Goal: Task Accomplishment & Management: Complete application form

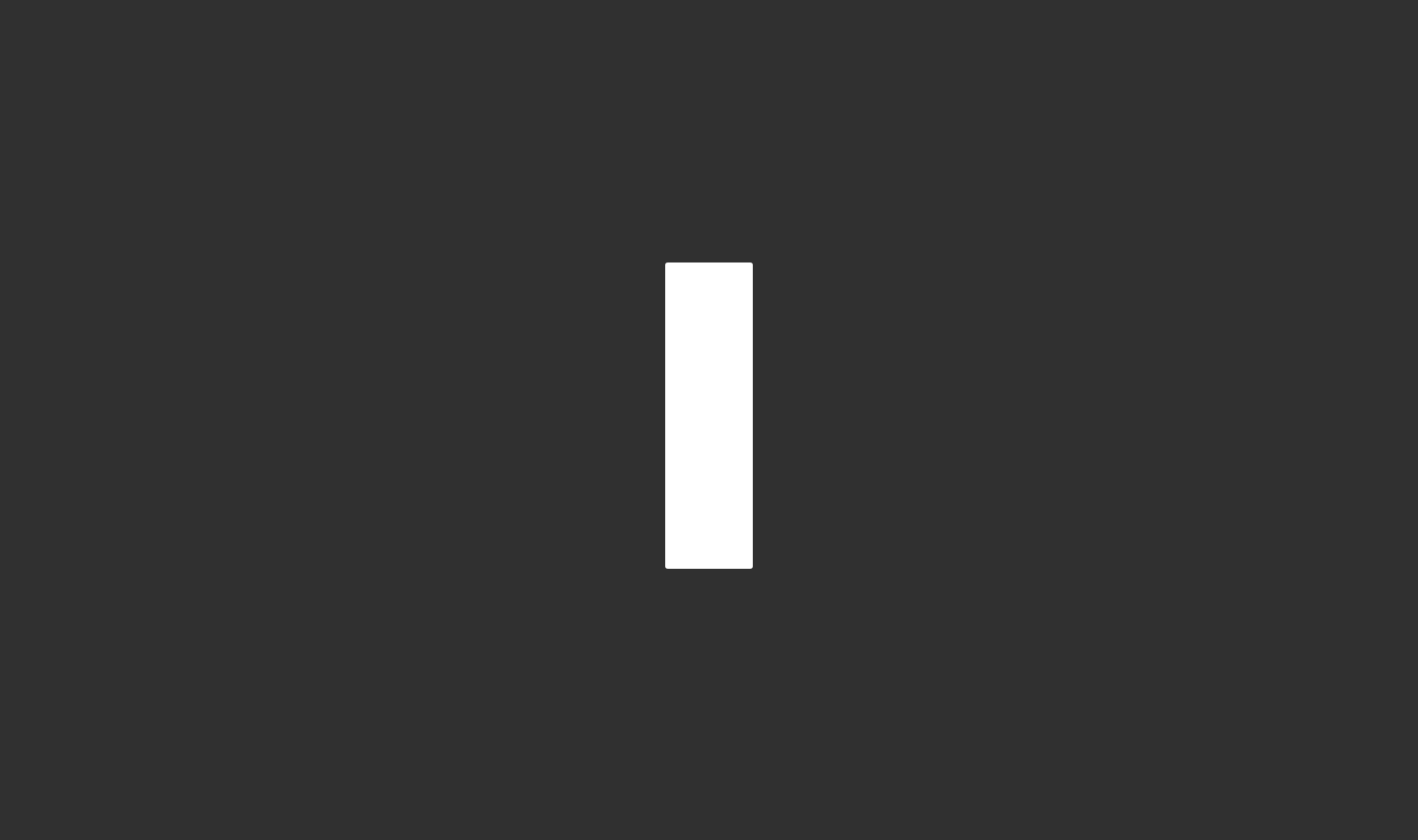
click at [454, 319] on div at bounding box center [709, 416] width 1400 height 831
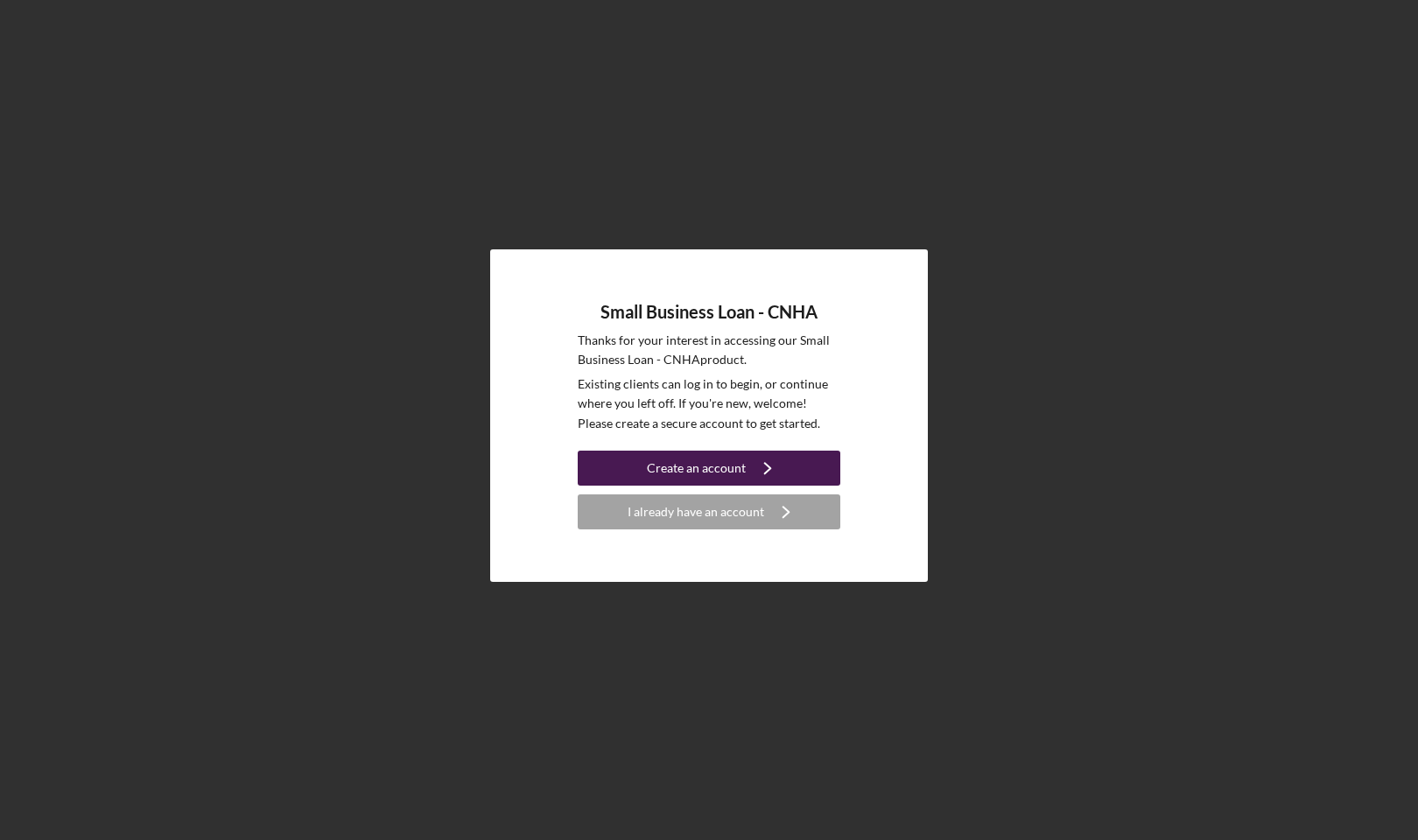
click at [700, 463] on div "Create an account" at bounding box center [696, 469] width 98 height 35
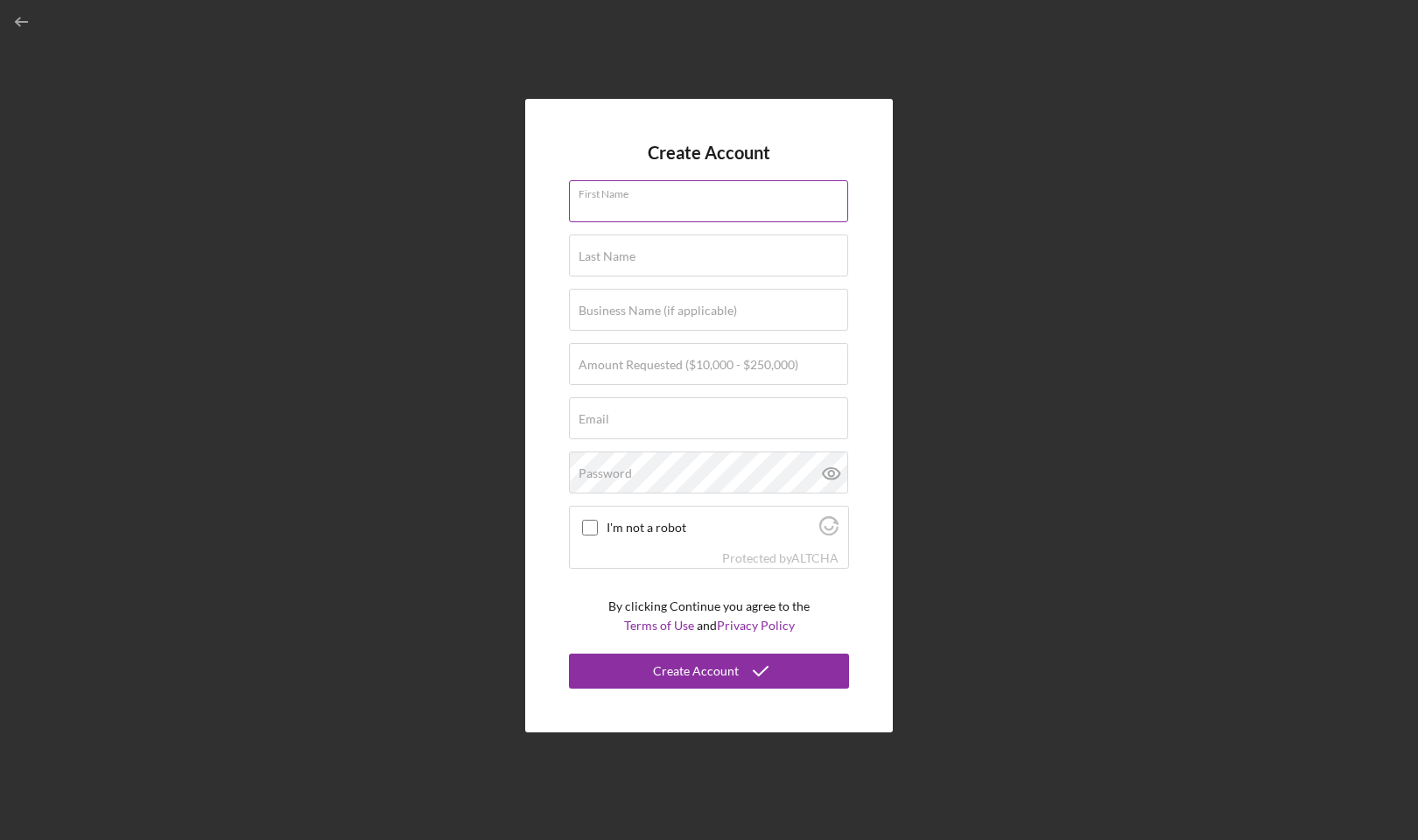
click at [834, 210] on input "First Name" at bounding box center [709, 201] width 280 height 42
click at [685, 201] on input "First Name" at bounding box center [709, 201] width 280 height 42
type input "[PERSON_NAME]"
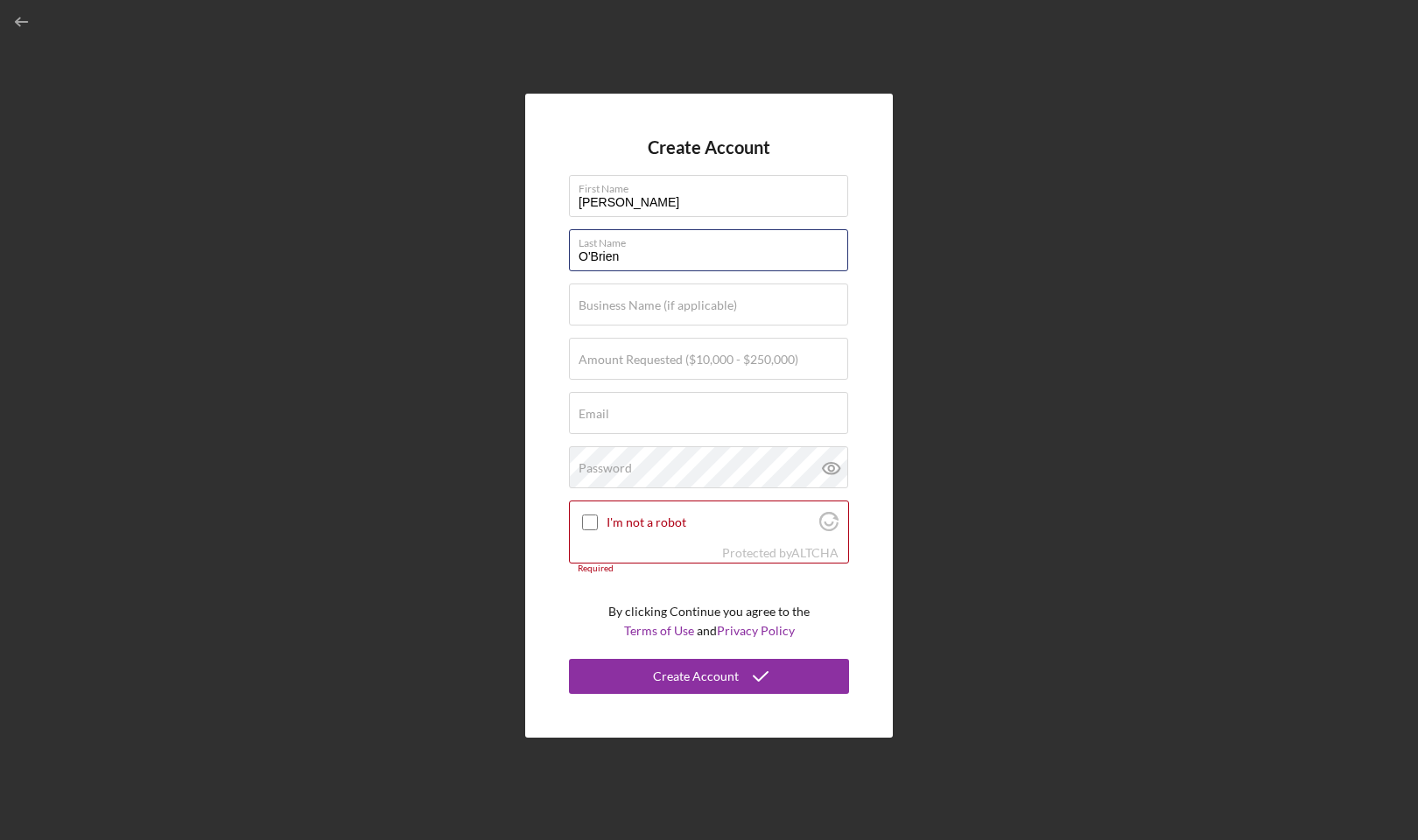
type input "O'Brien"
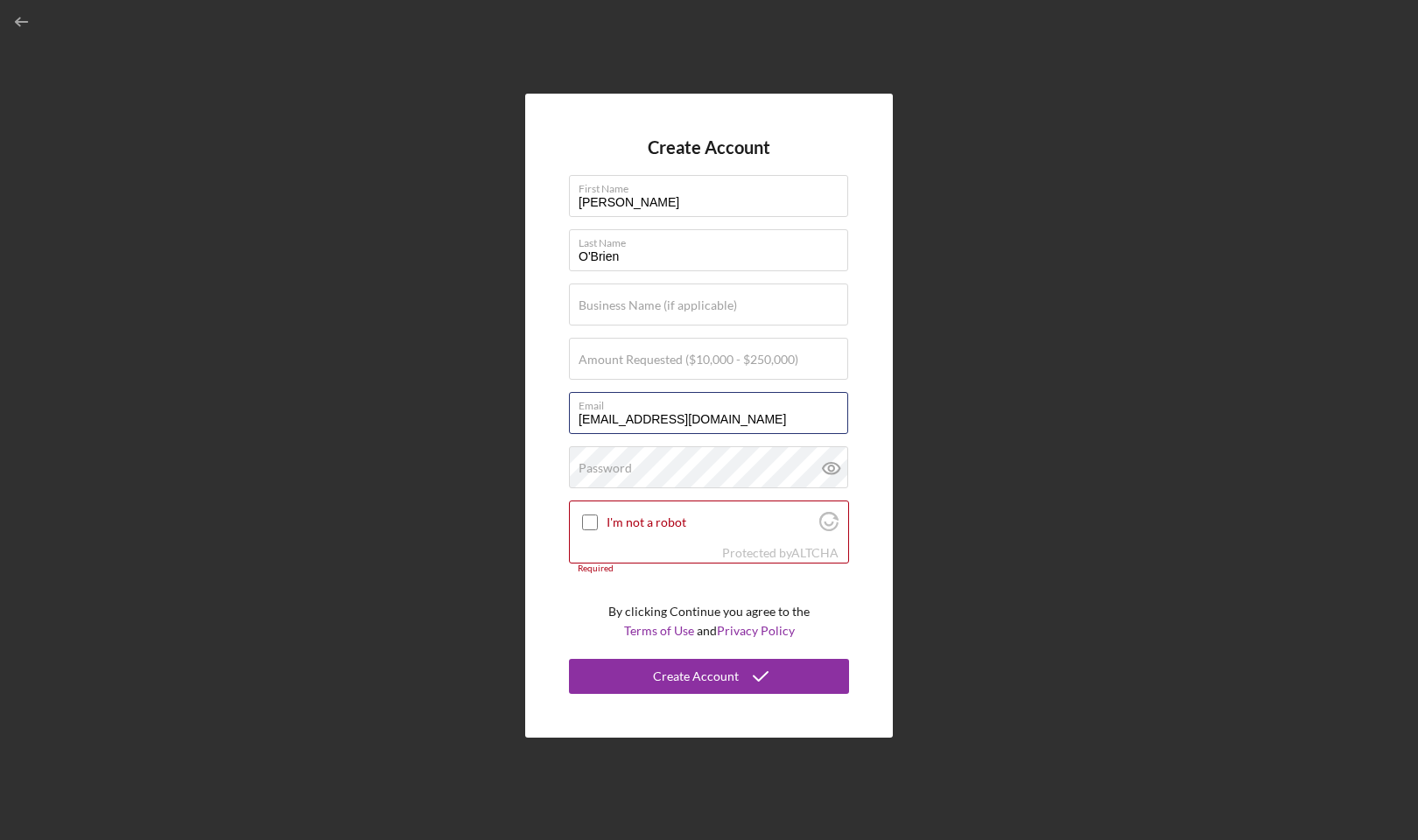
type input "[EMAIL_ADDRESS][DOMAIN_NAME]"
click at [637, 312] on label "Business Name (if applicable)" at bounding box center [658, 305] width 159 height 14
click at [637, 313] on input "Business Name (if applicable)" at bounding box center [709, 304] width 280 height 42
type input "Samaritan Counseling Center [US_STATE]"
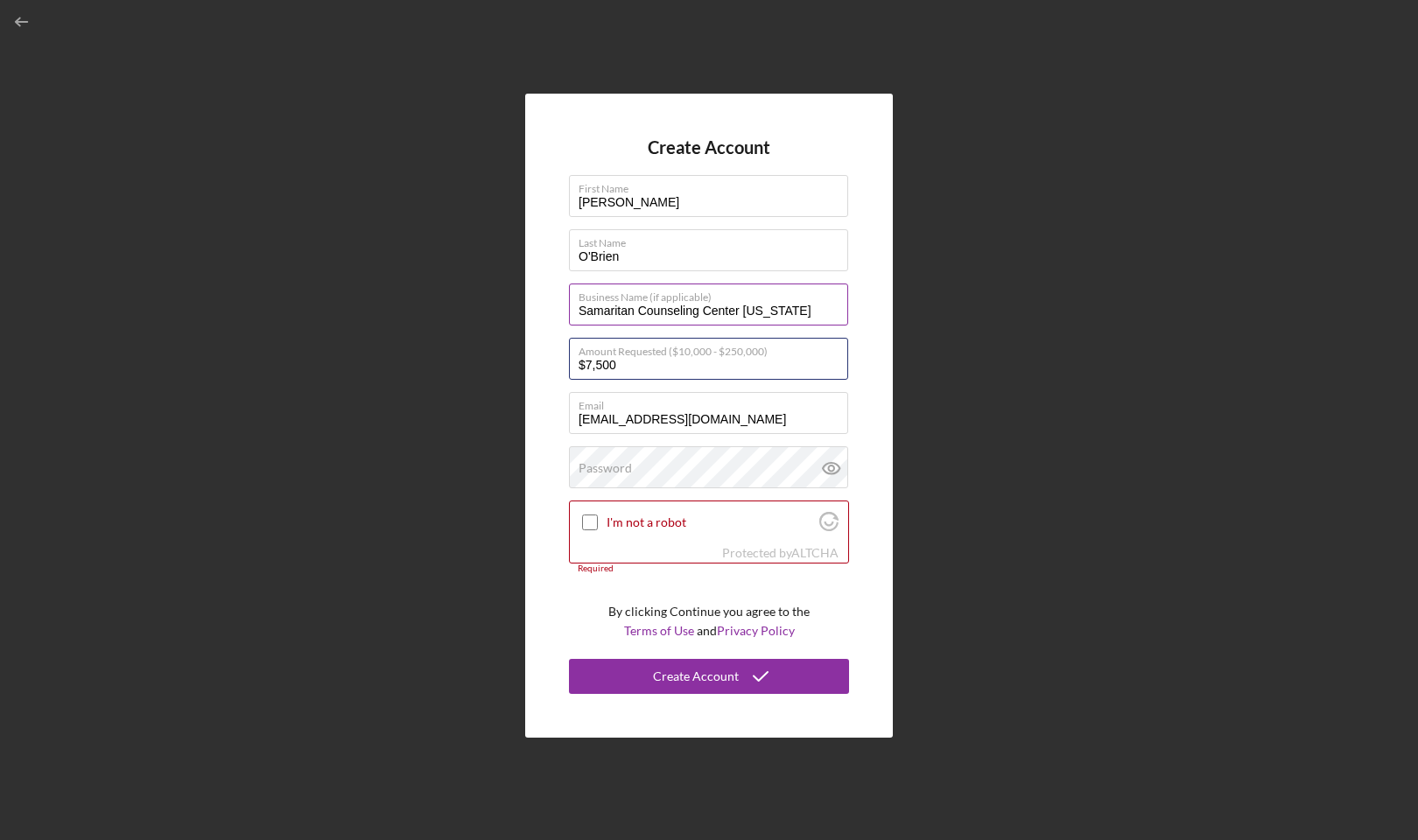
type input "$75,000"
click at [587, 522] on input "I'm not a robot" at bounding box center [590, 523] width 16 height 16
checkbox input "true"
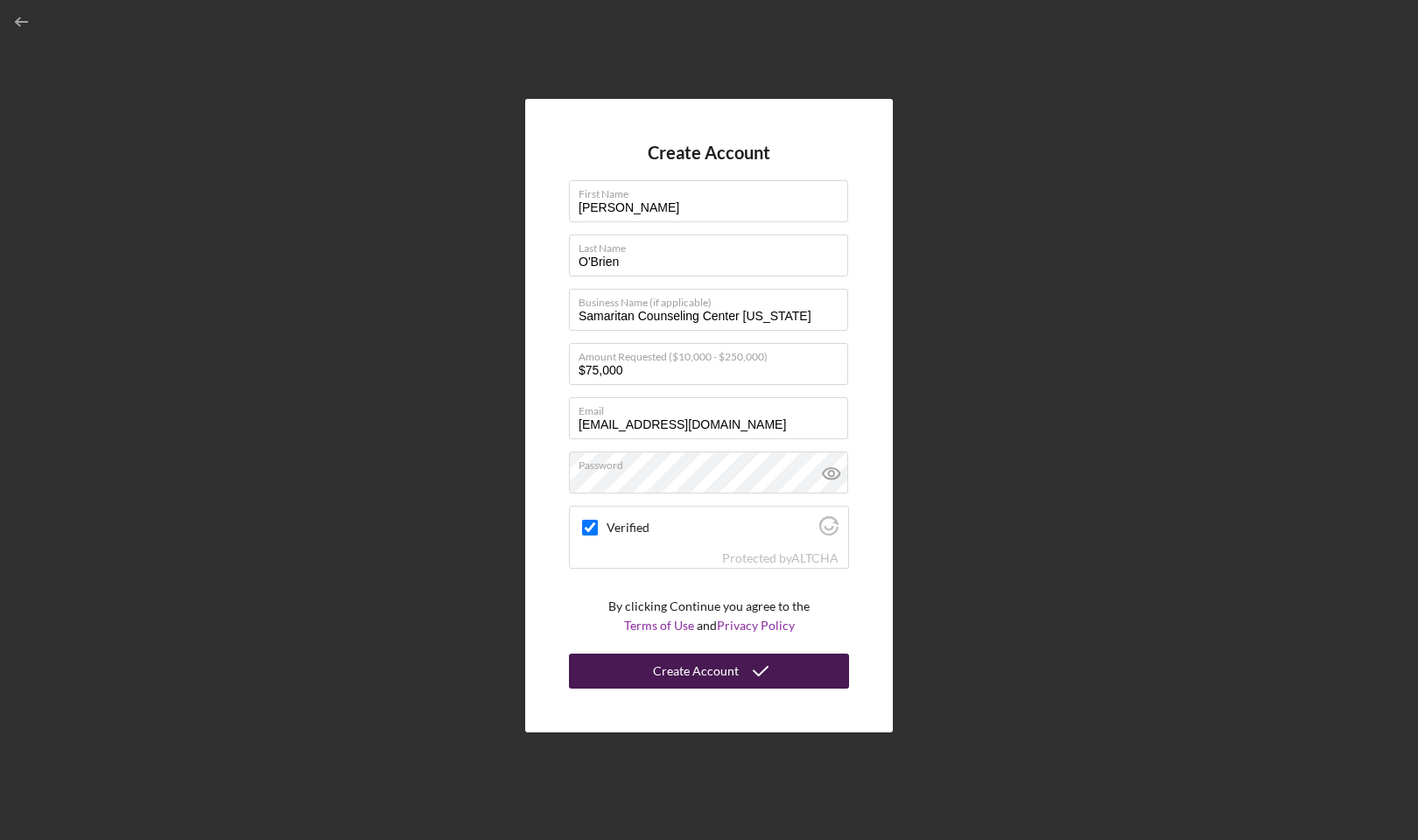
click at [733, 672] on div "Create Account" at bounding box center [695, 672] width 86 height 35
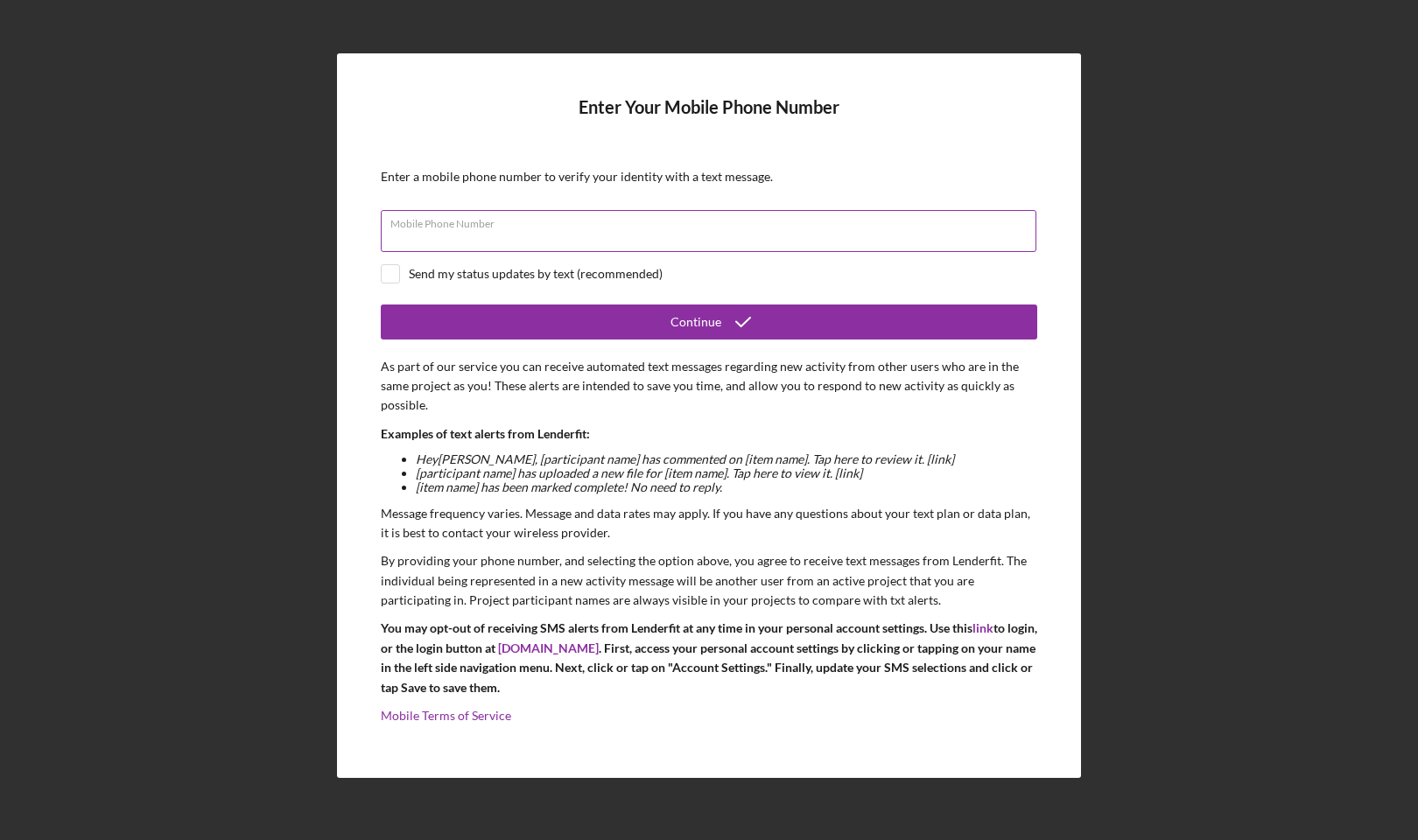
click at [478, 248] on input "Mobile Phone Number" at bounding box center [709, 230] width 656 height 42
type input "(808) 634-0174"
click at [397, 277] on input "checkbox" at bounding box center [391, 274] width 18 height 18
checkbox input "true"
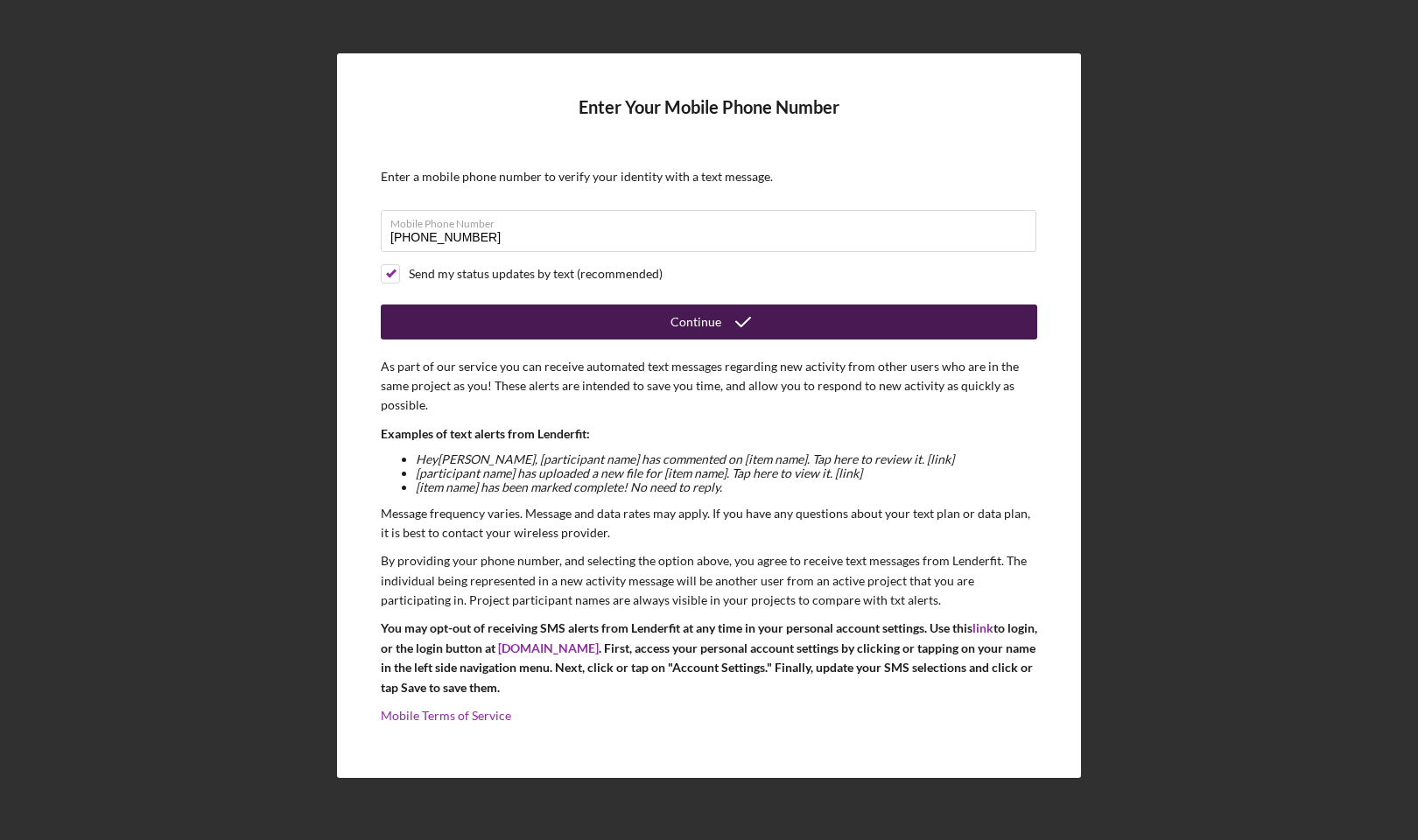
click at [520, 323] on button "Continue" at bounding box center [709, 322] width 657 height 35
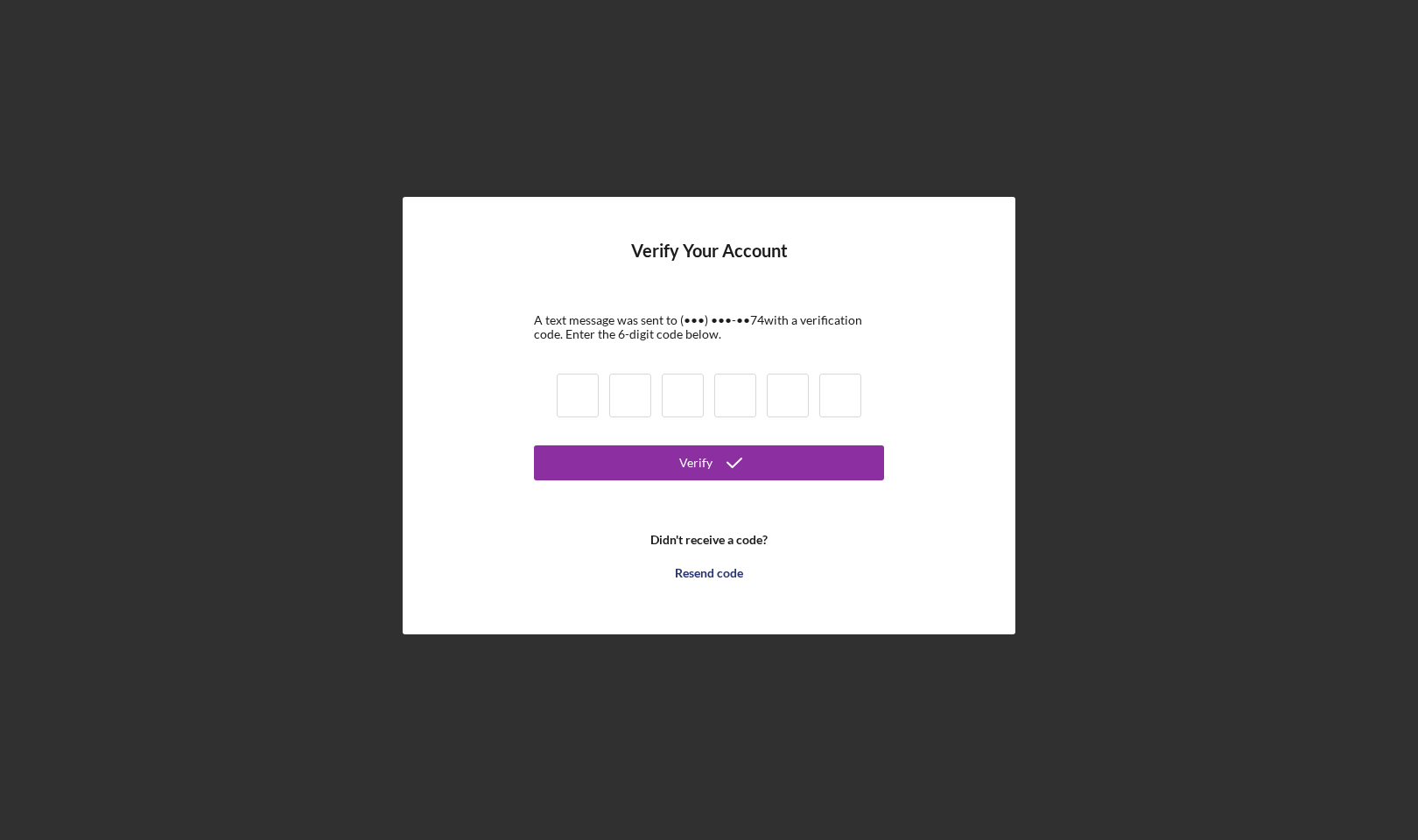
click at [575, 396] on input at bounding box center [577, 396] width 42 height 43
type input "0"
type input "3"
type input "9"
type input "2"
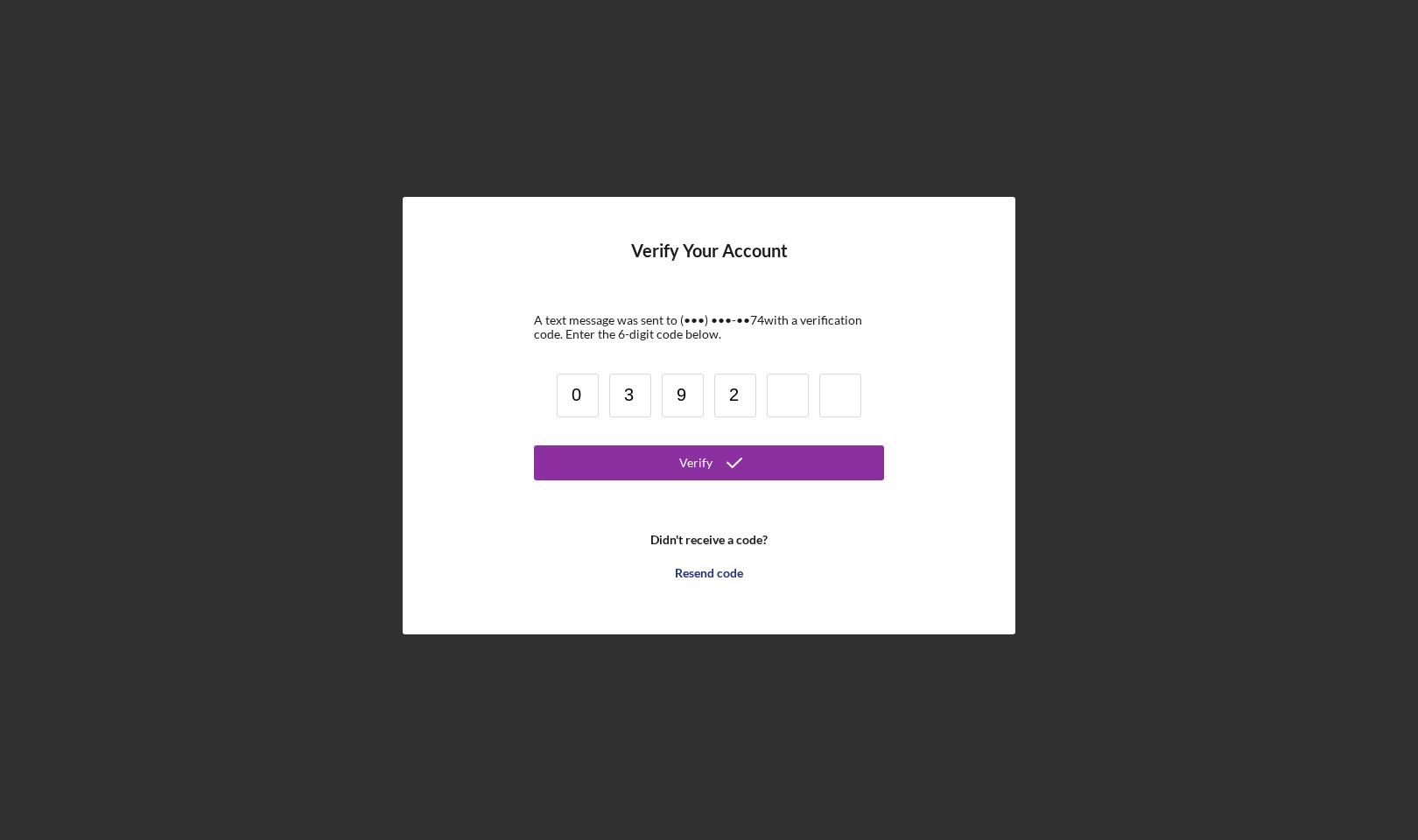
type input "2"
type input "4"
click at [709, 462] on button "Verify" at bounding box center [709, 463] width 351 height 35
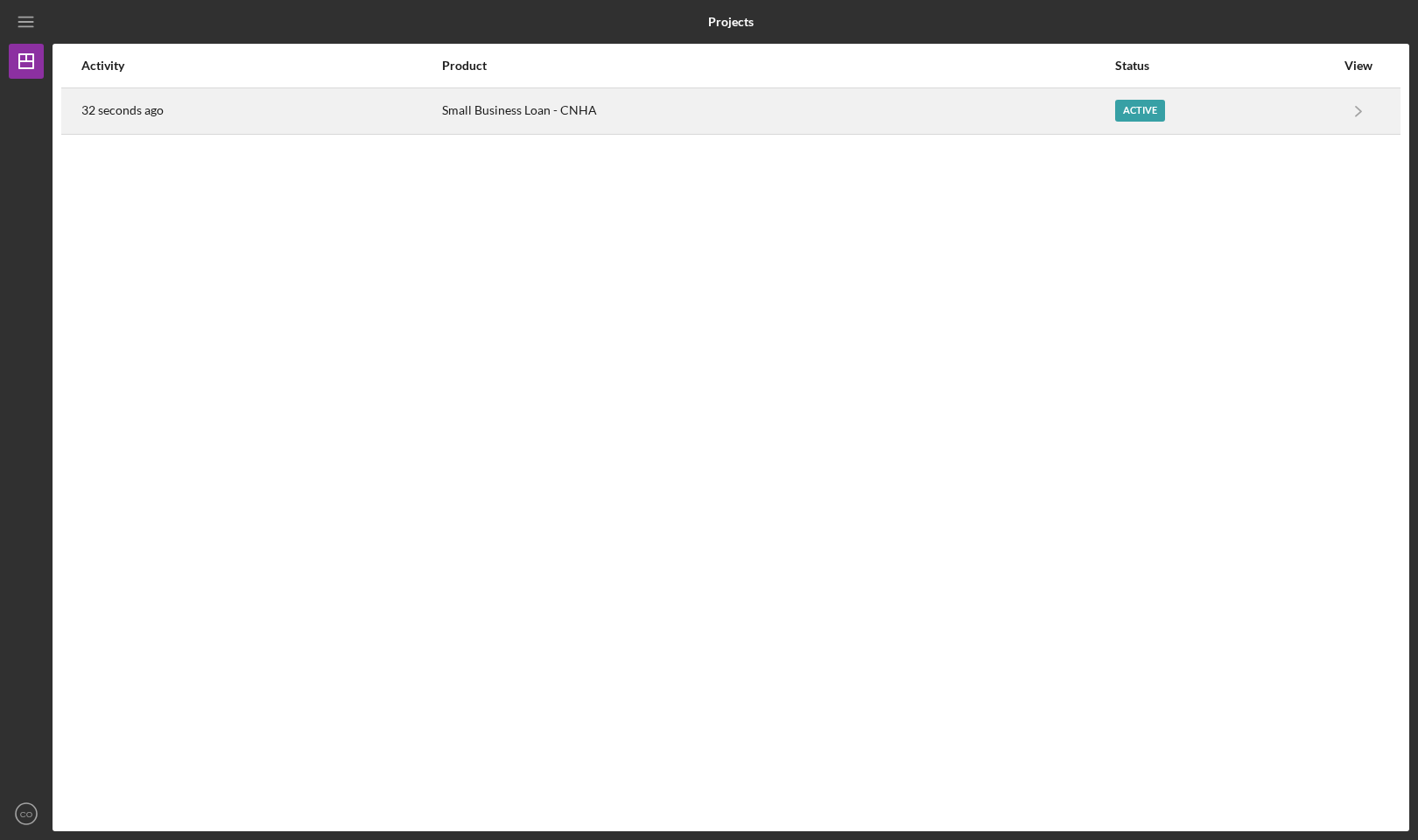
click at [1207, 106] on div "Active" at bounding box center [1224, 111] width 220 height 43
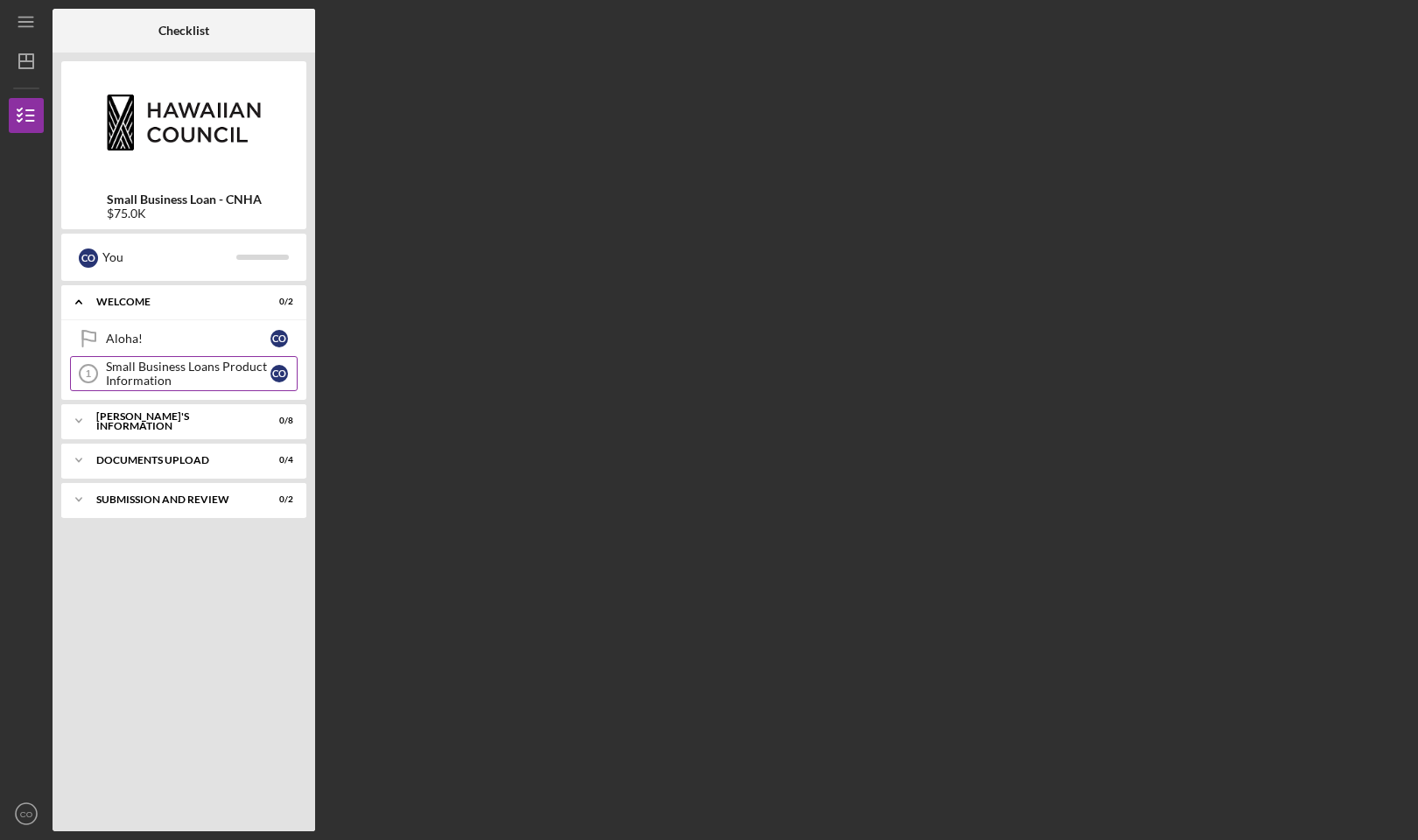
click at [201, 382] on div "Small Business Loans Product Information" at bounding box center [188, 373] width 164 height 28
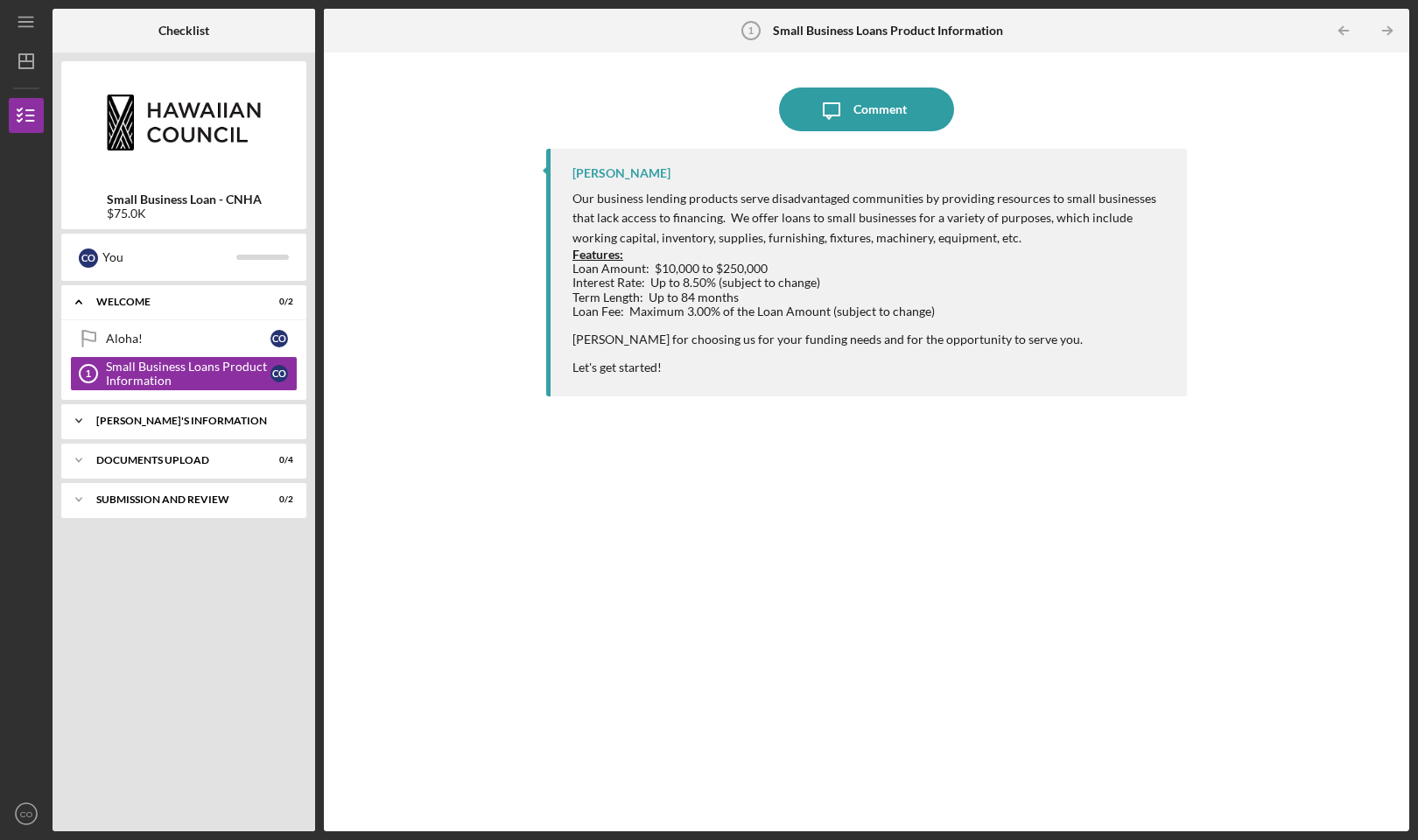
click at [246, 413] on div "Icon/Expander BORROWER'S INFORMATION 0 / 8" at bounding box center [183, 421] width 245 height 35
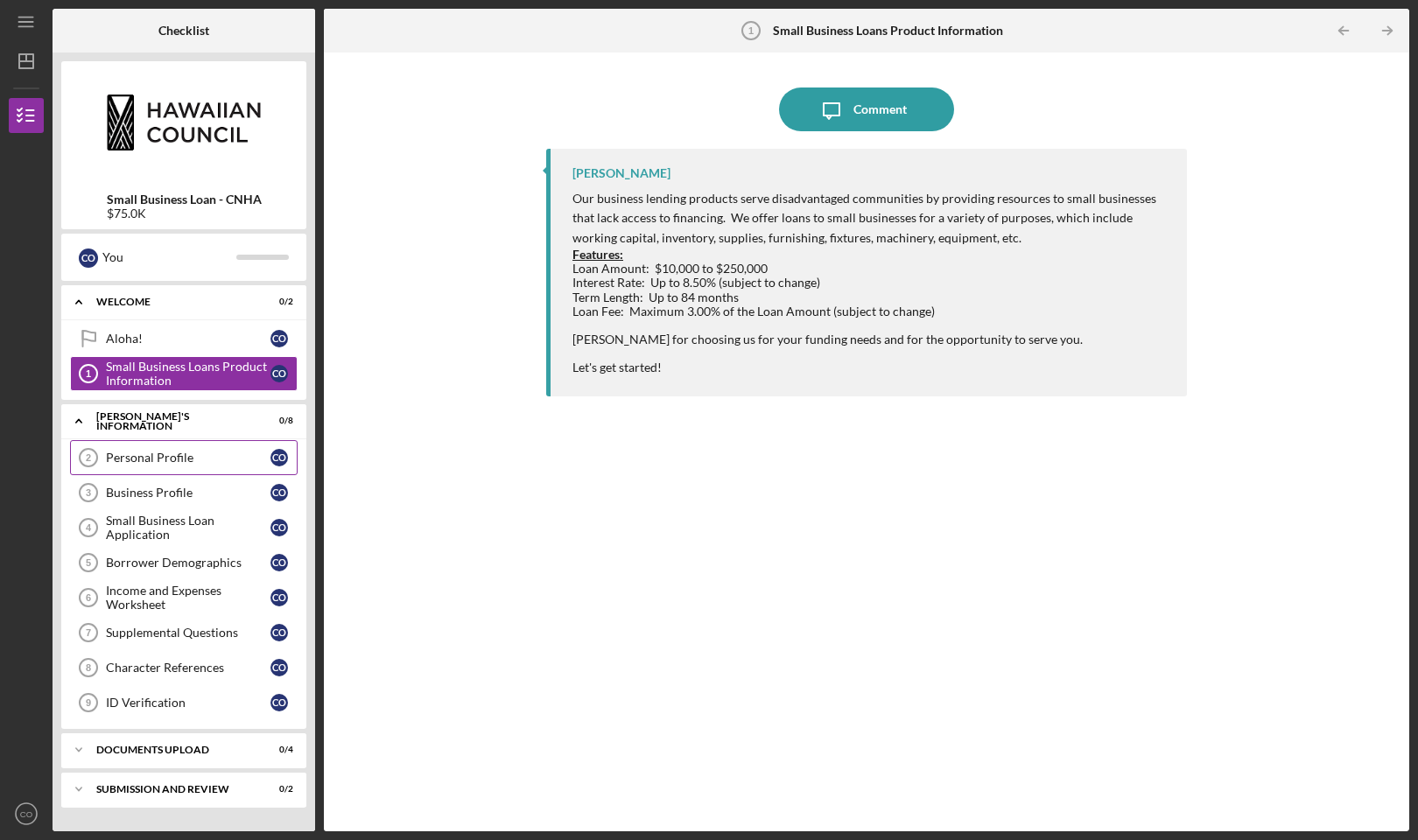
click at [211, 458] on div "Personal Profile" at bounding box center [188, 458] width 164 height 14
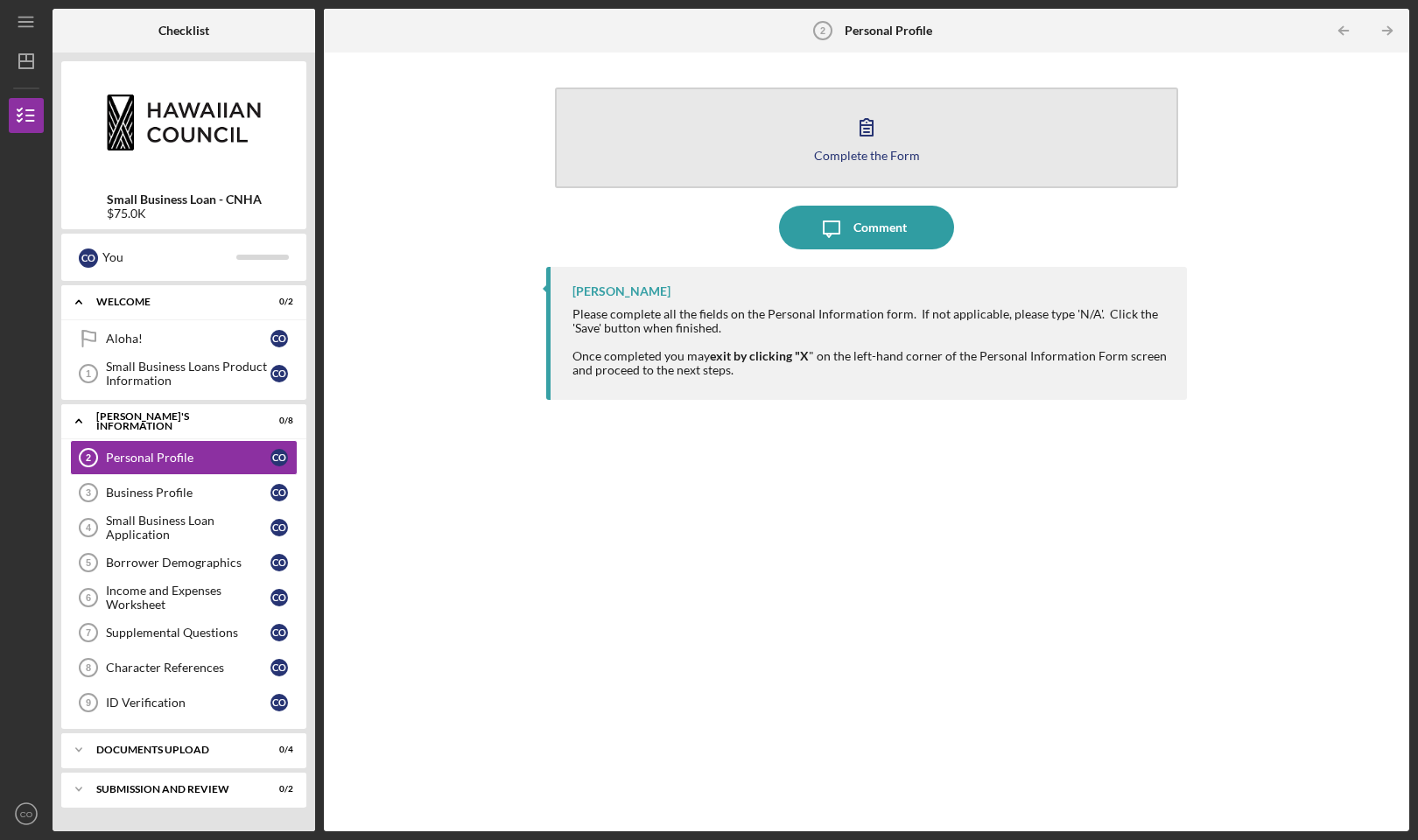
click at [787, 126] on button "Complete the Form Form" at bounding box center [867, 138] width 623 height 100
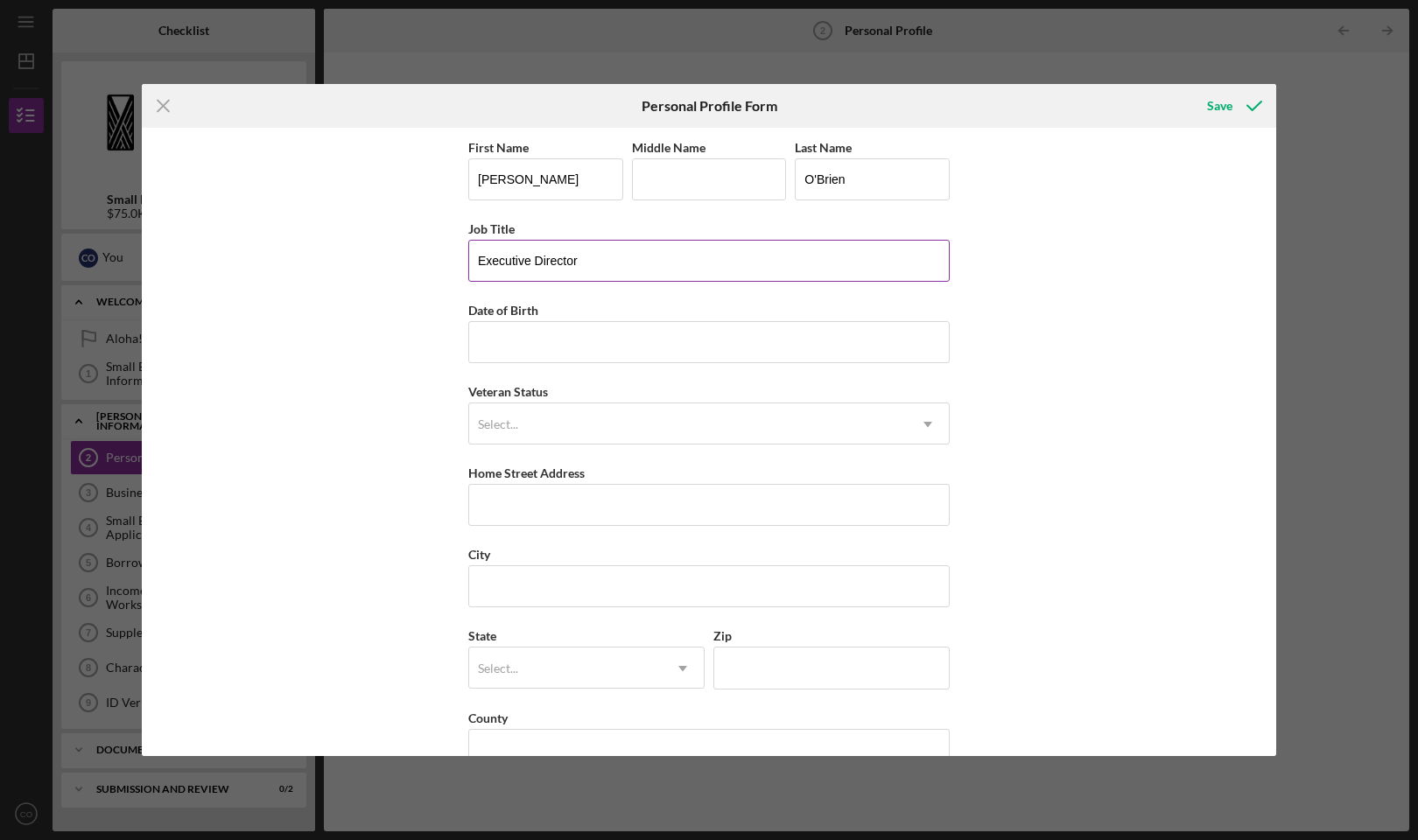
type input "Executive Director"
type input "12/01/1979"
click at [580, 447] on div "First Name Christopher Middle Name Last Name O'Brien Job Title Executive Direct…" at bounding box center [709, 463] width 482 height 652
click at [581, 430] on div "Select..." at bounding box center [687, 424] width 437 height 40
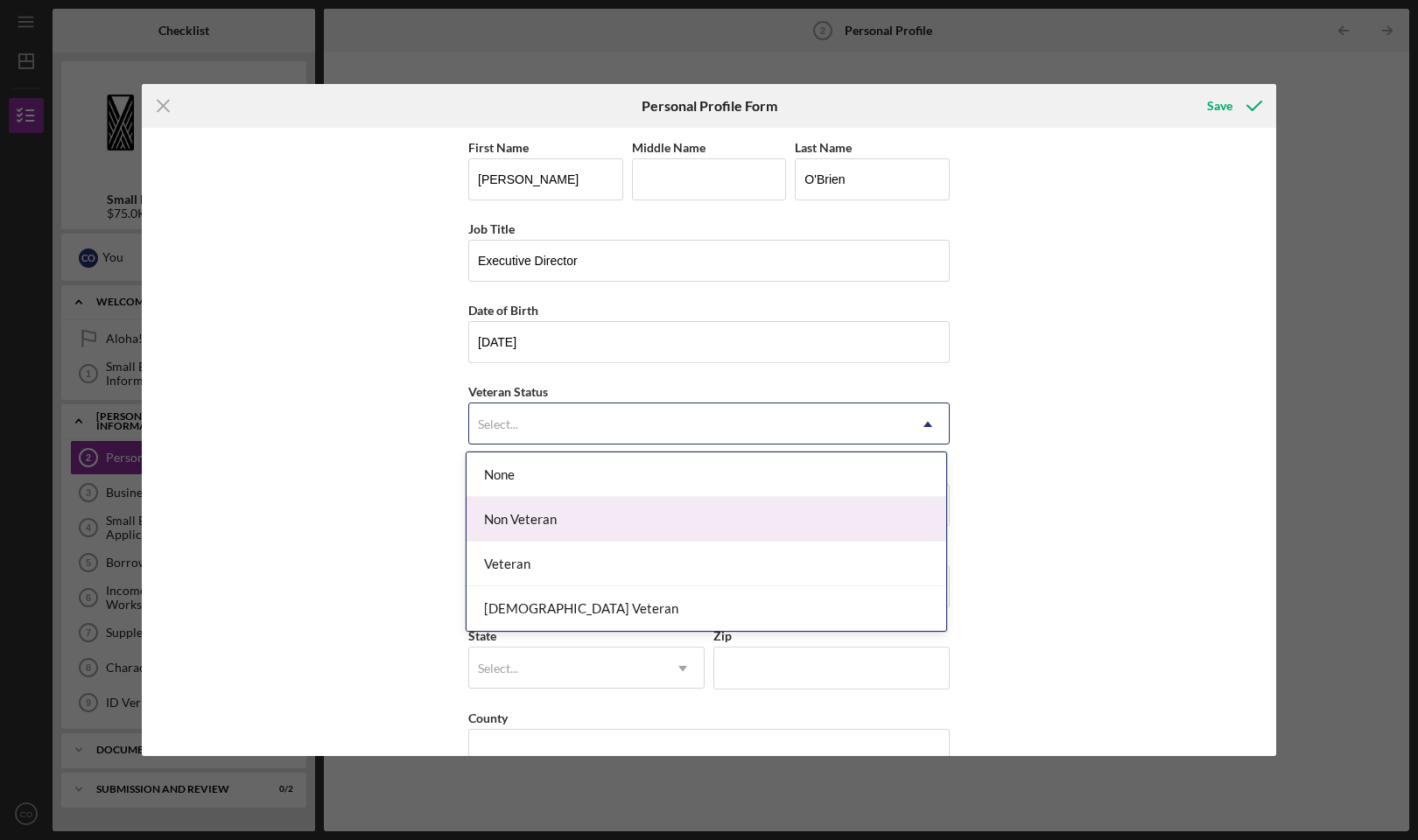
click at [581, 516] on div "Non Veteran" at bounding box center [706, 519] width 480 height 44
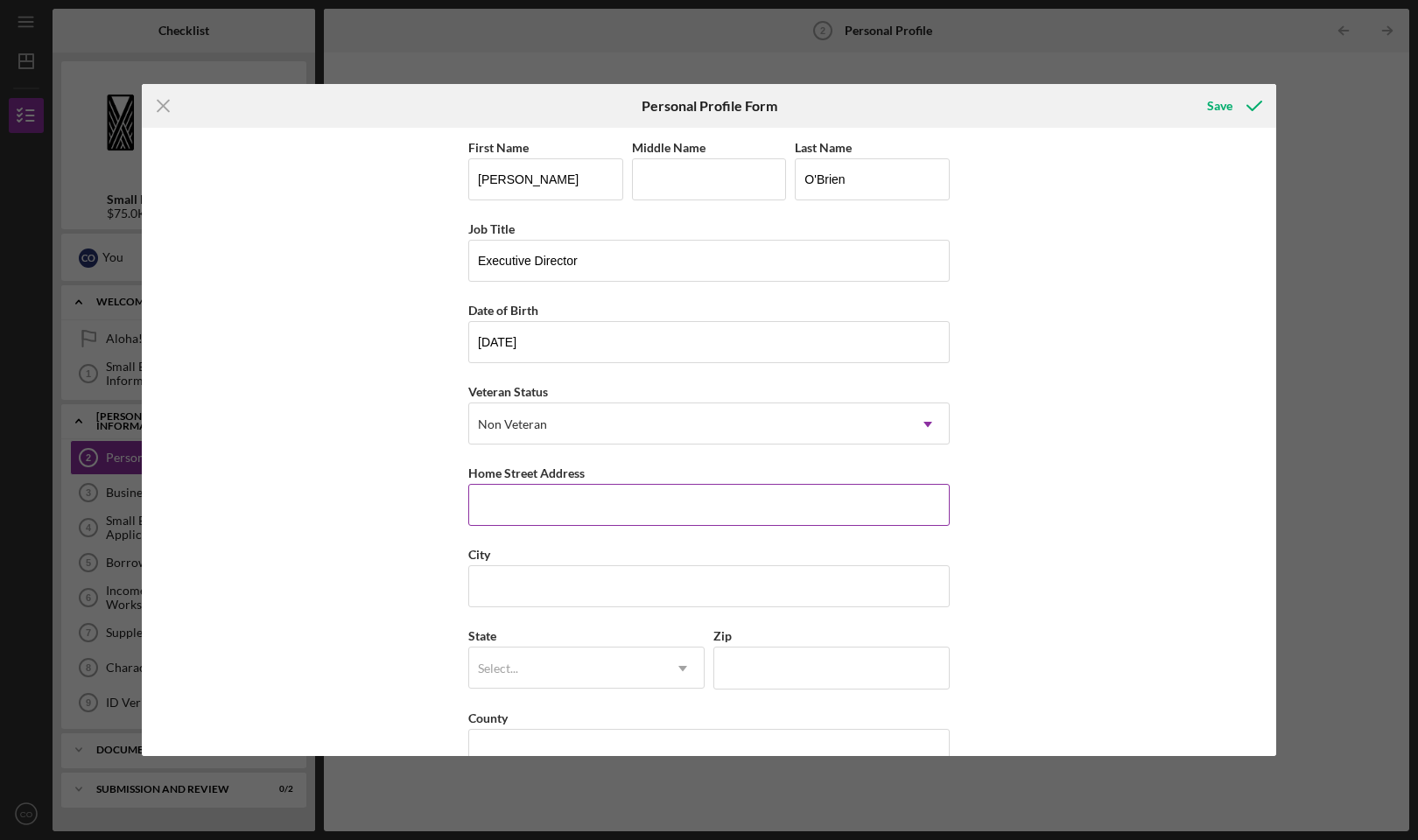
click at [941, 507] on input "Home Street Address" at bounding box center [709, 505] width 482 height 42
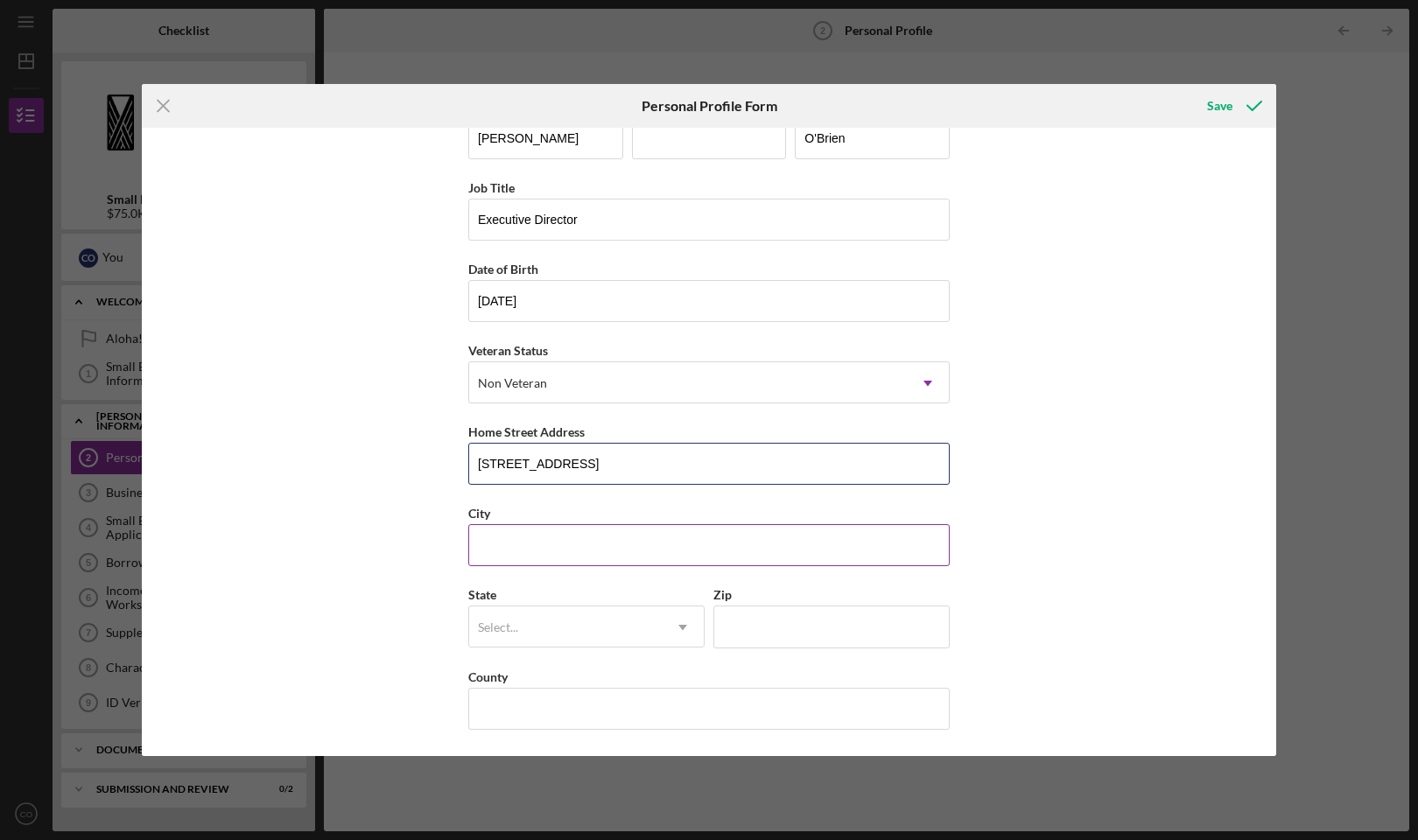
type input "1819 Lipeepee St, Apt 202"
type input "Honolulu"
type input "HI"
type input "96815"
type input "Christopher O'Brien"
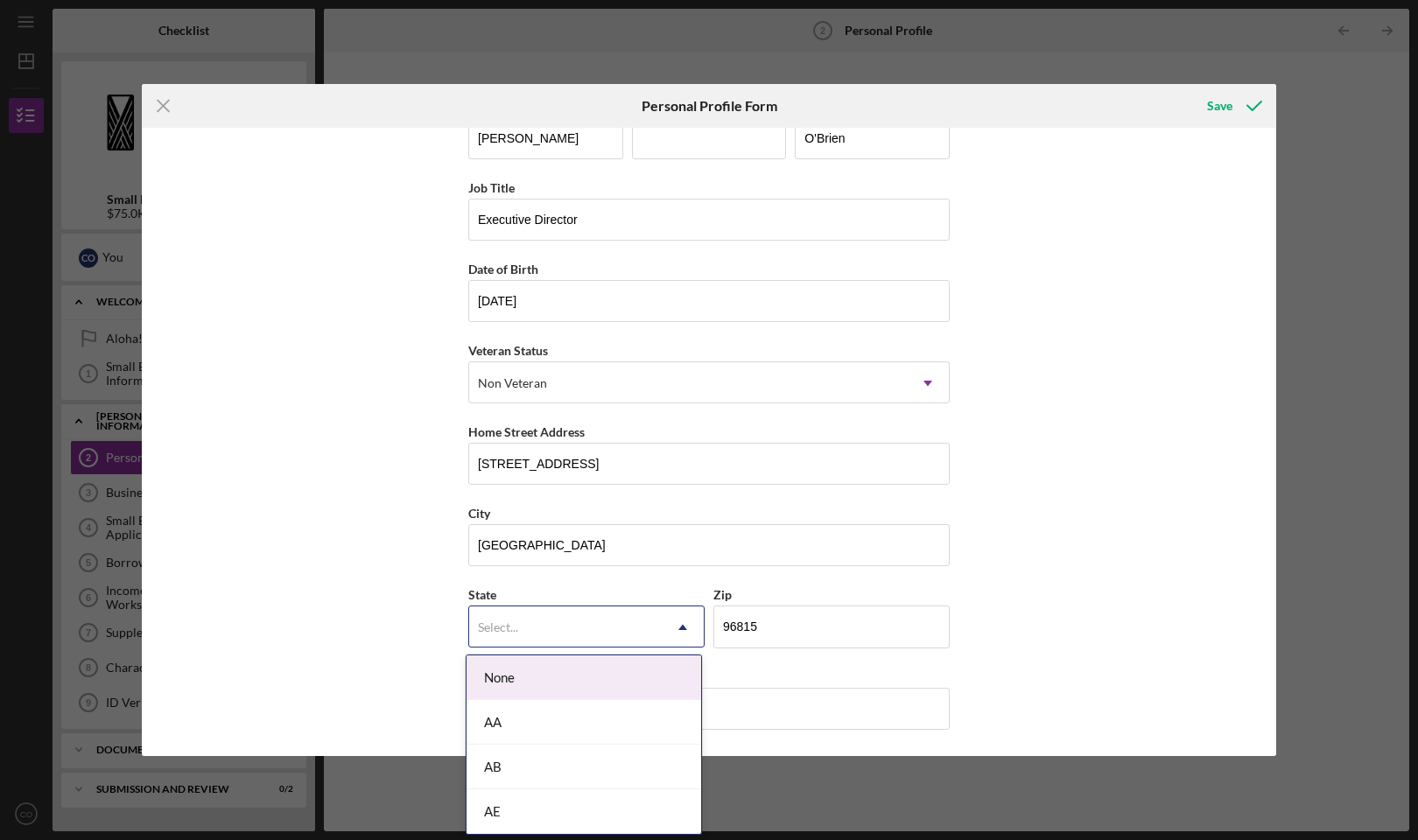
click at [577, 634] on div "Select..." at bounding box center [565, 627] width 193 height 40
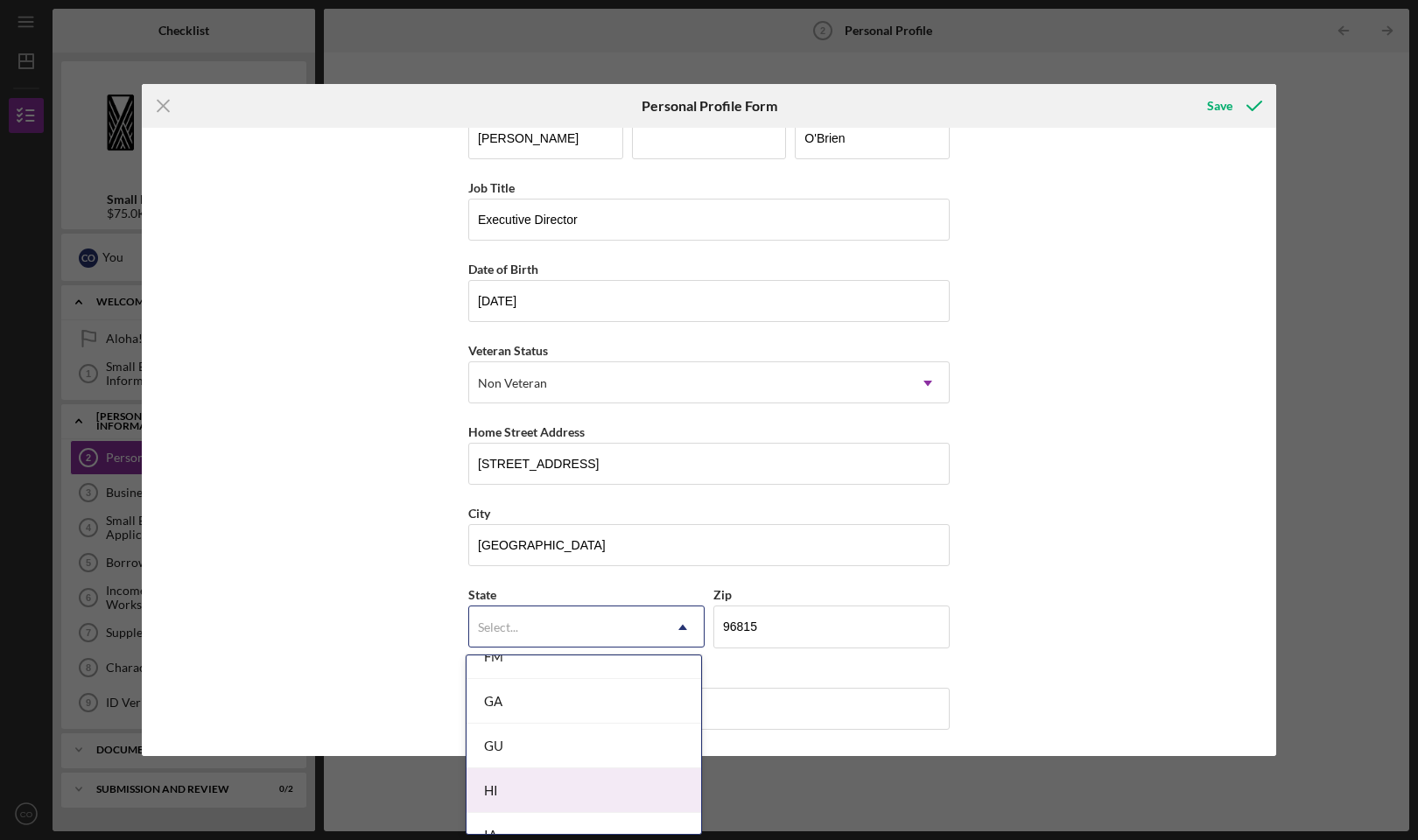
click at [540, 784] on div "HI" at bounding box center [584, 790] width 234 height 44
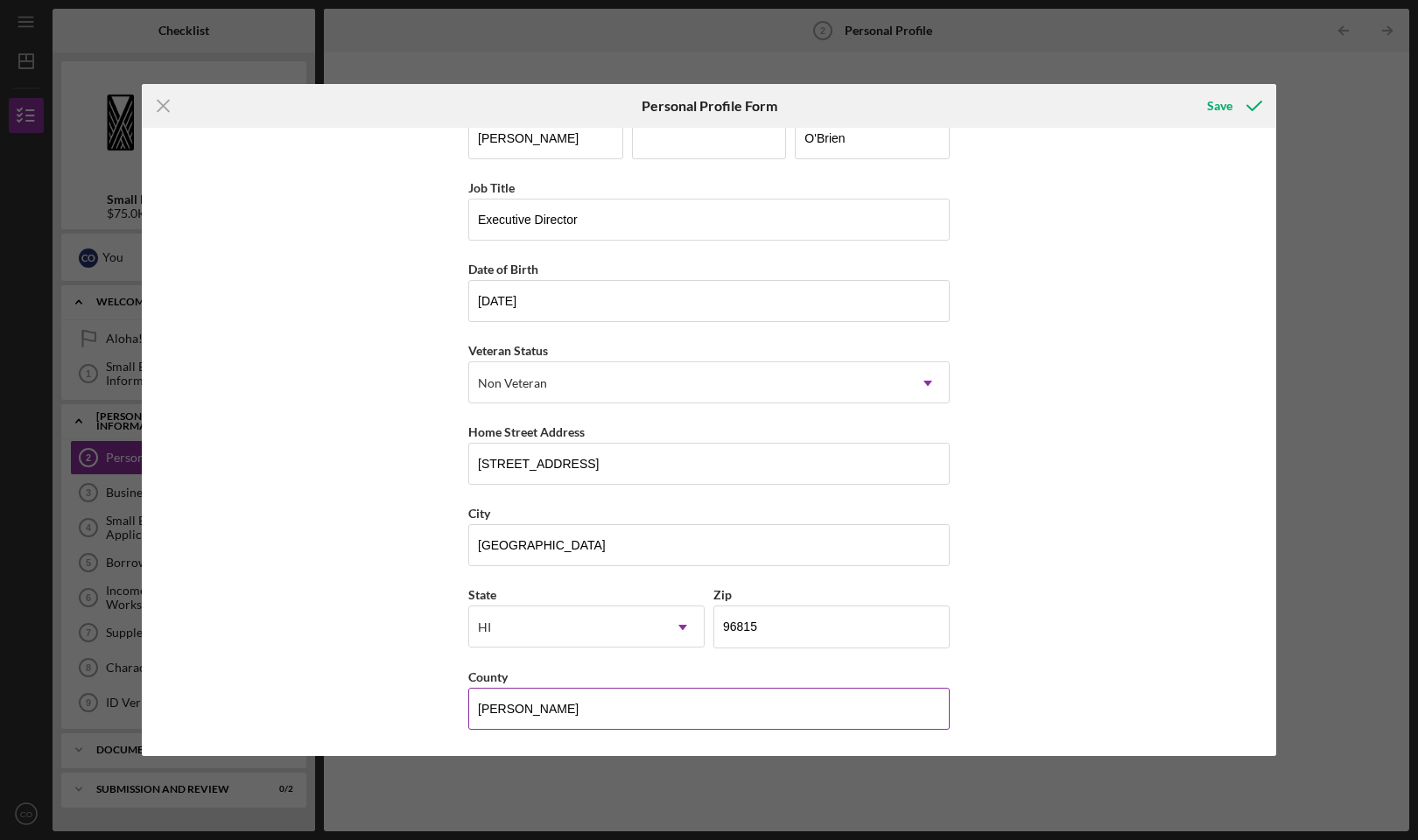
click at [729, 709] on input "Christopher O'Brien" at bounding box center [709, 709] width 482 height 42
type input "Honolulu"
click at [1225, 105] on div "Save" at bounding box center [1220, 106] width 26 height 35
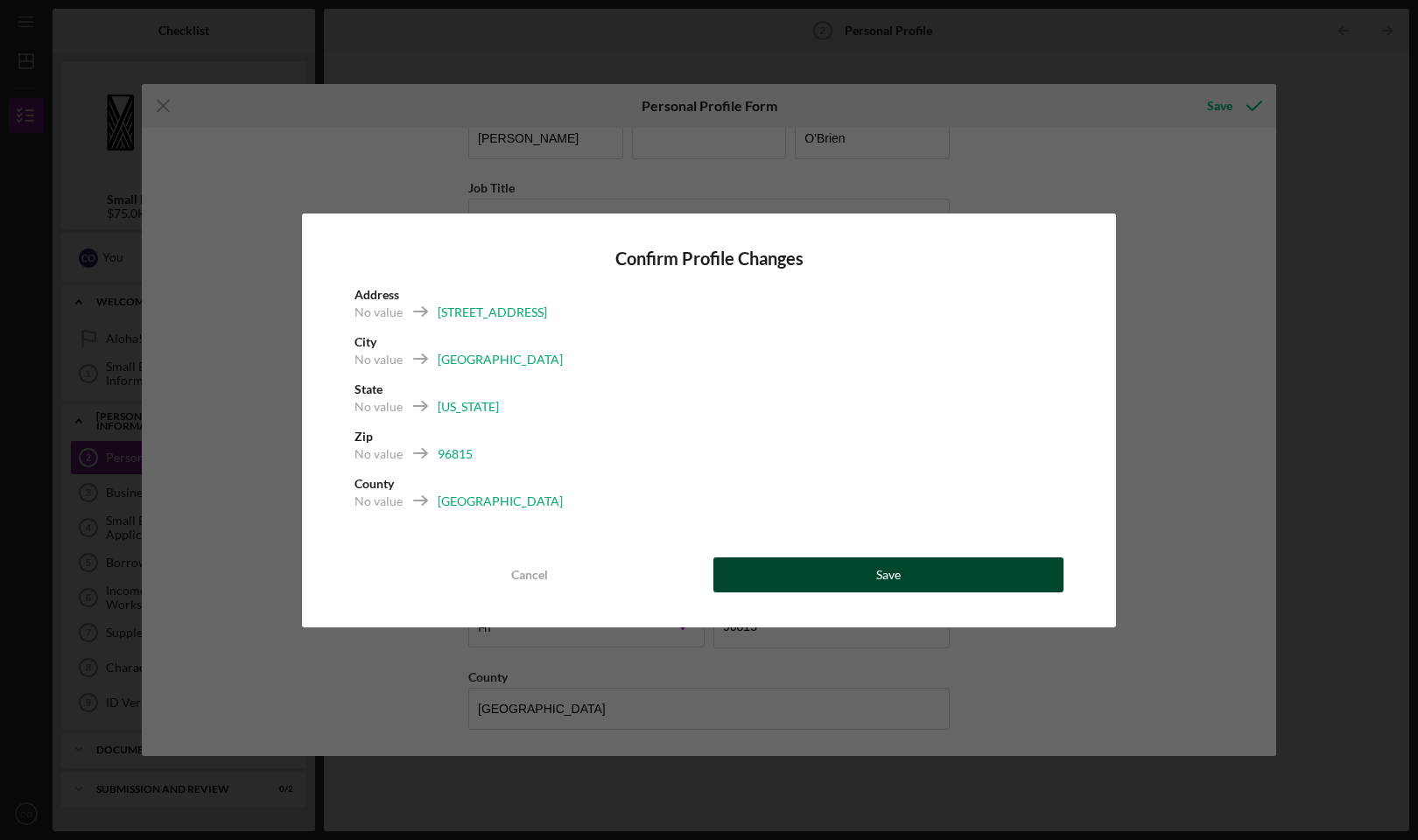
click at [814, 570] on button "Save" at bounding box center [888, 575] width 351 height 35
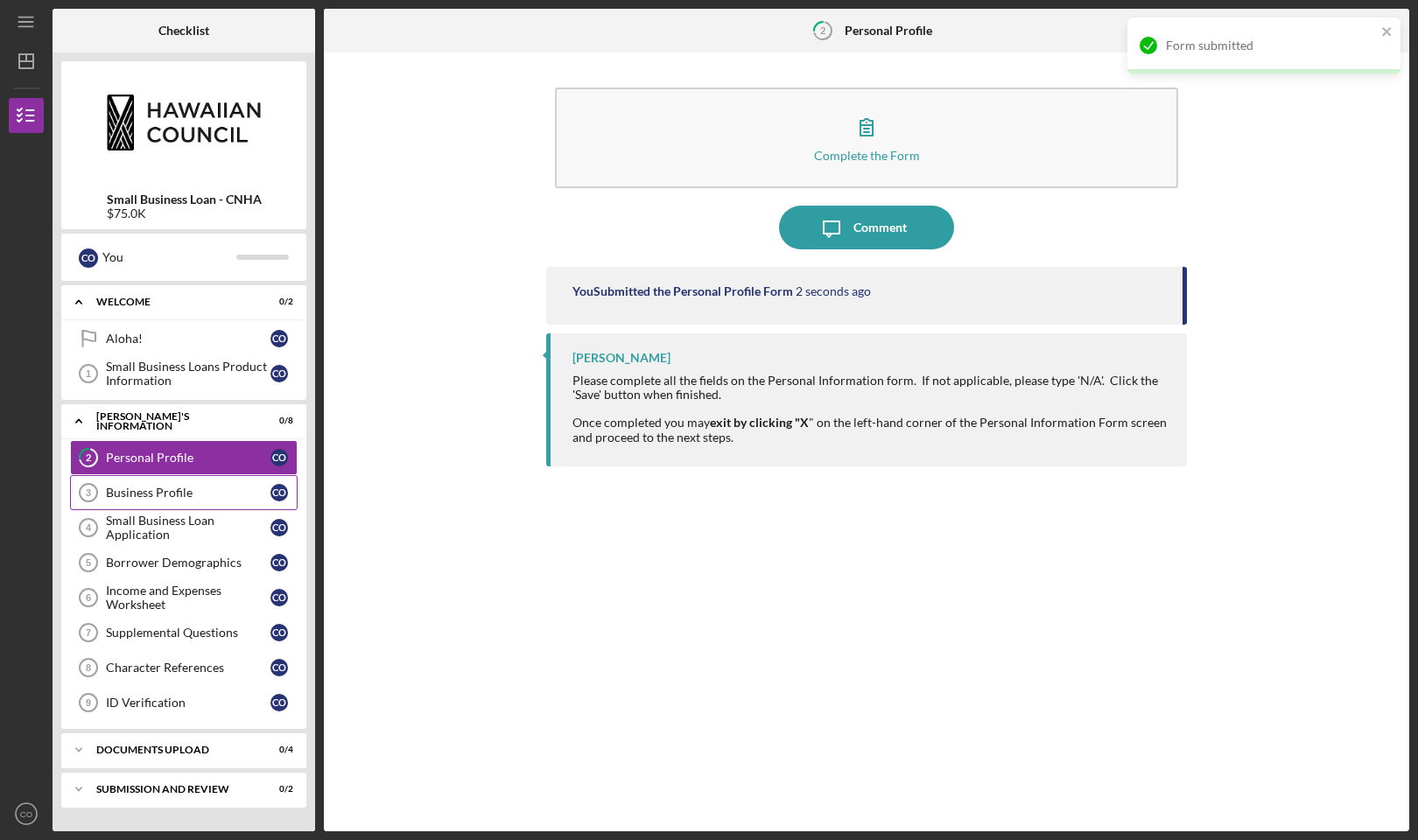
click at [183, 490] on div "Business Profile" at bounding box center [188, 492] width 164 height 14
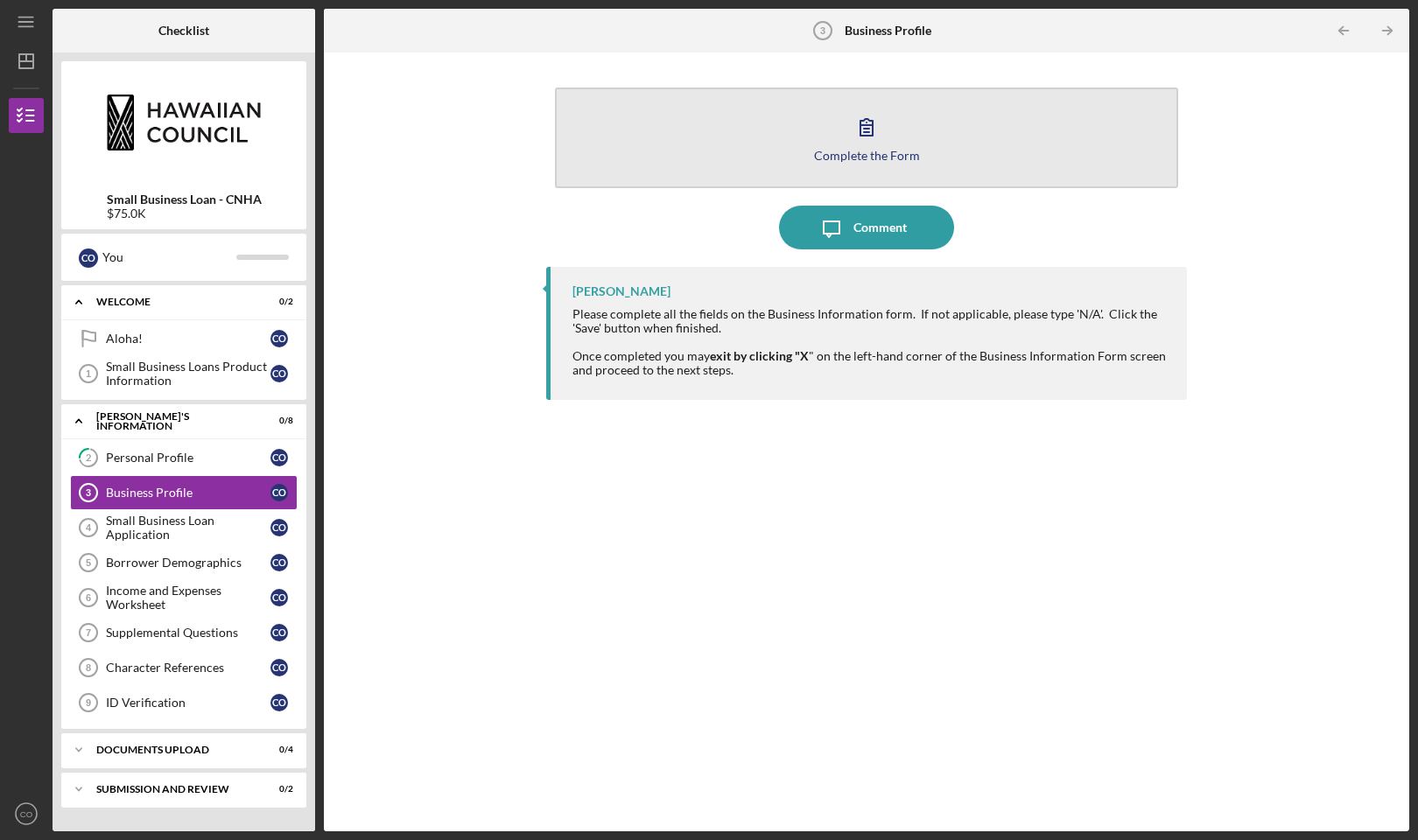
click at [804, 148] on button "Complete the Form Form" at bounding box center [867, 138] width 623 height 100
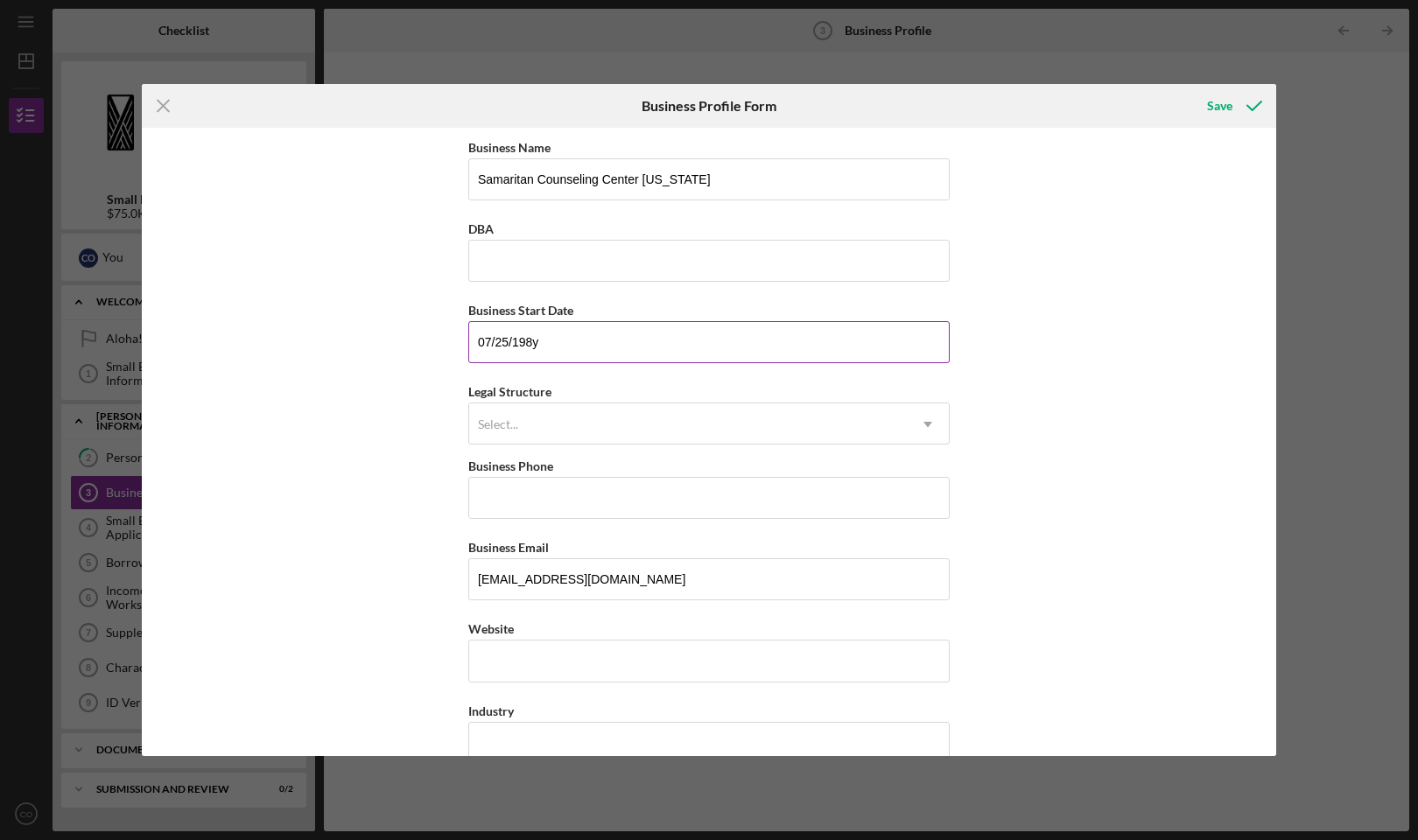
type input "07/25/1986"
click at [518, 429] on div "Select..." at bounding box center [498, 424] width 44 height 14
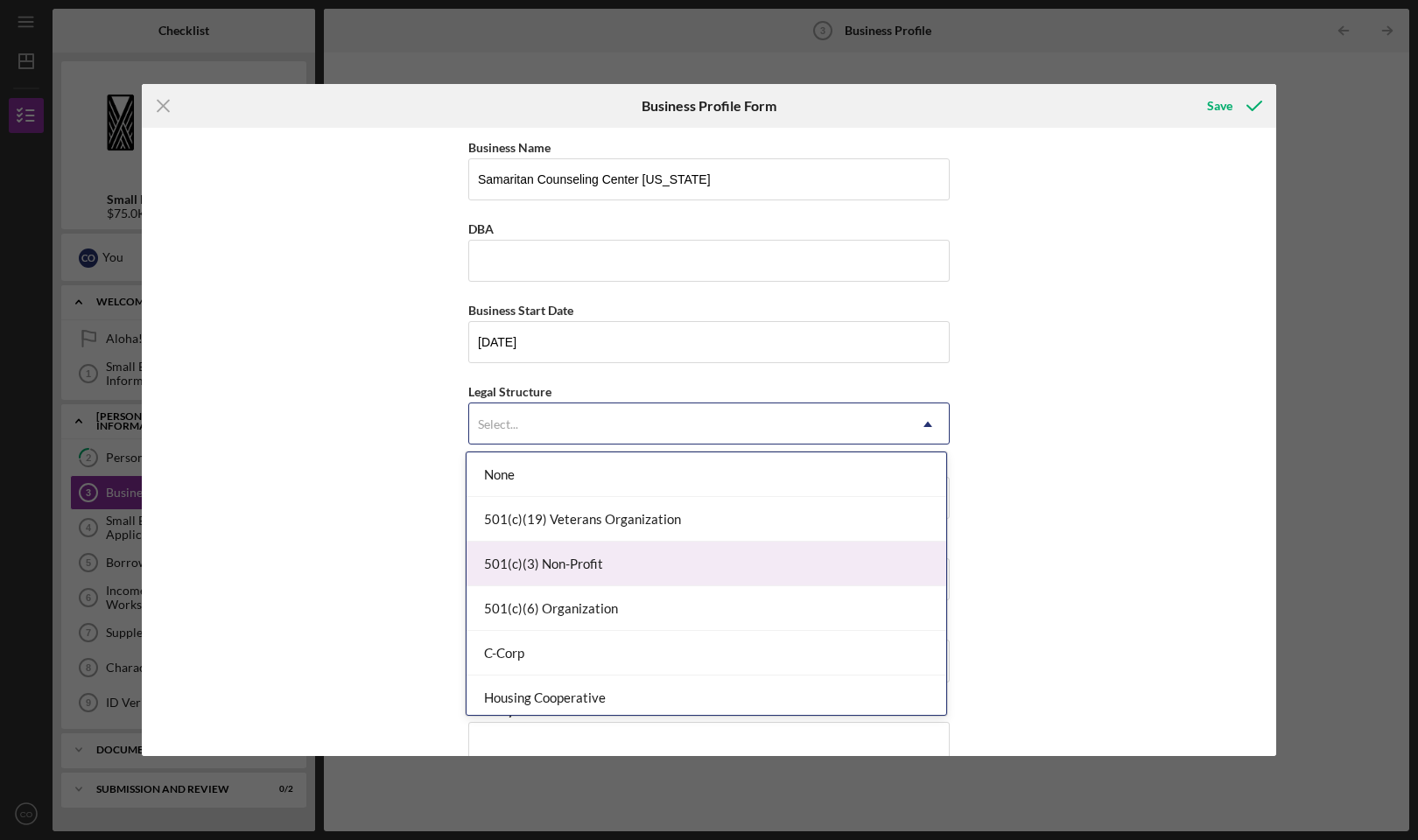
click at [548, 559] on div "501(c)(3) Non-Profit" at bounding box center [706, 563] width 480 height 44
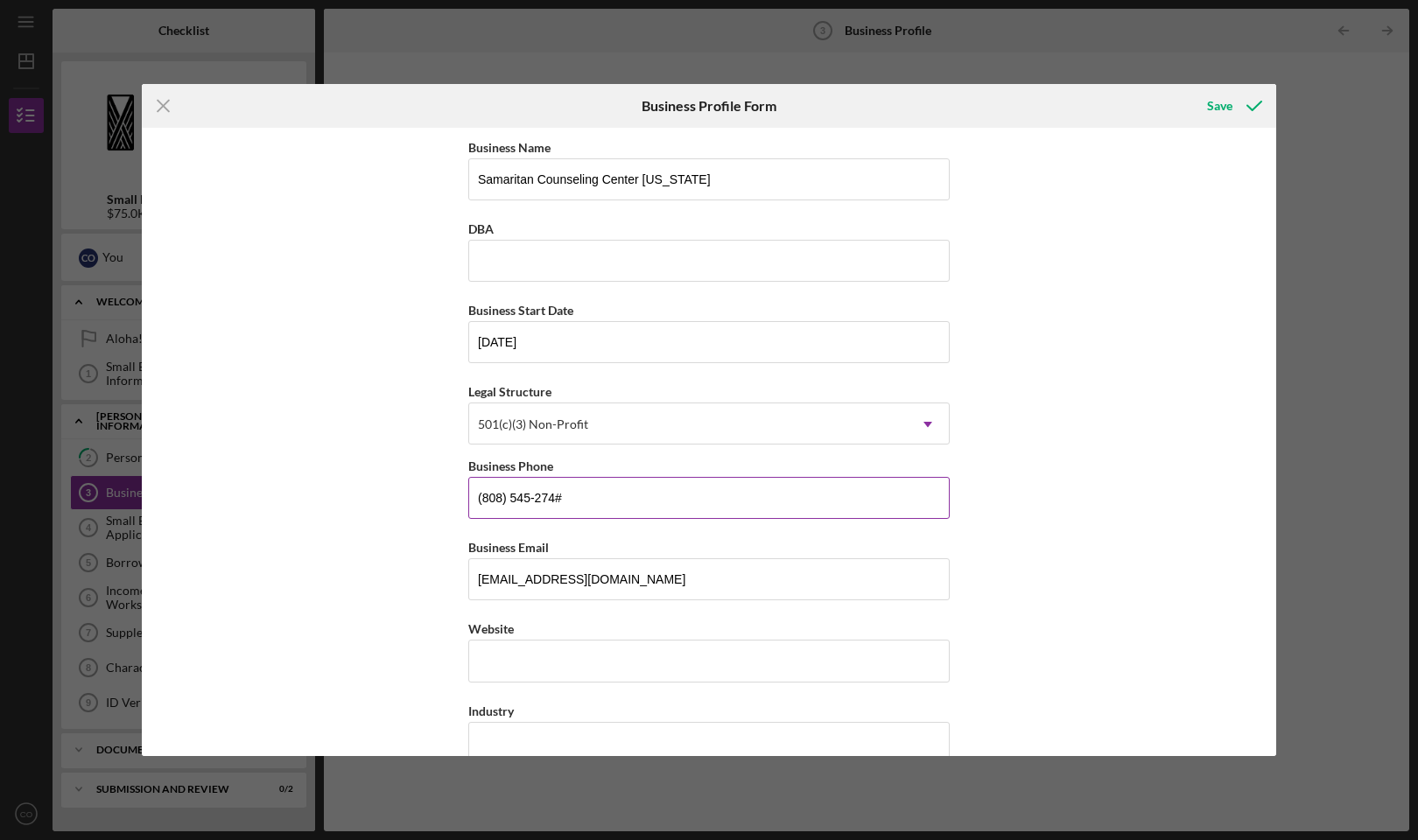
type input "(808) 545-2740"
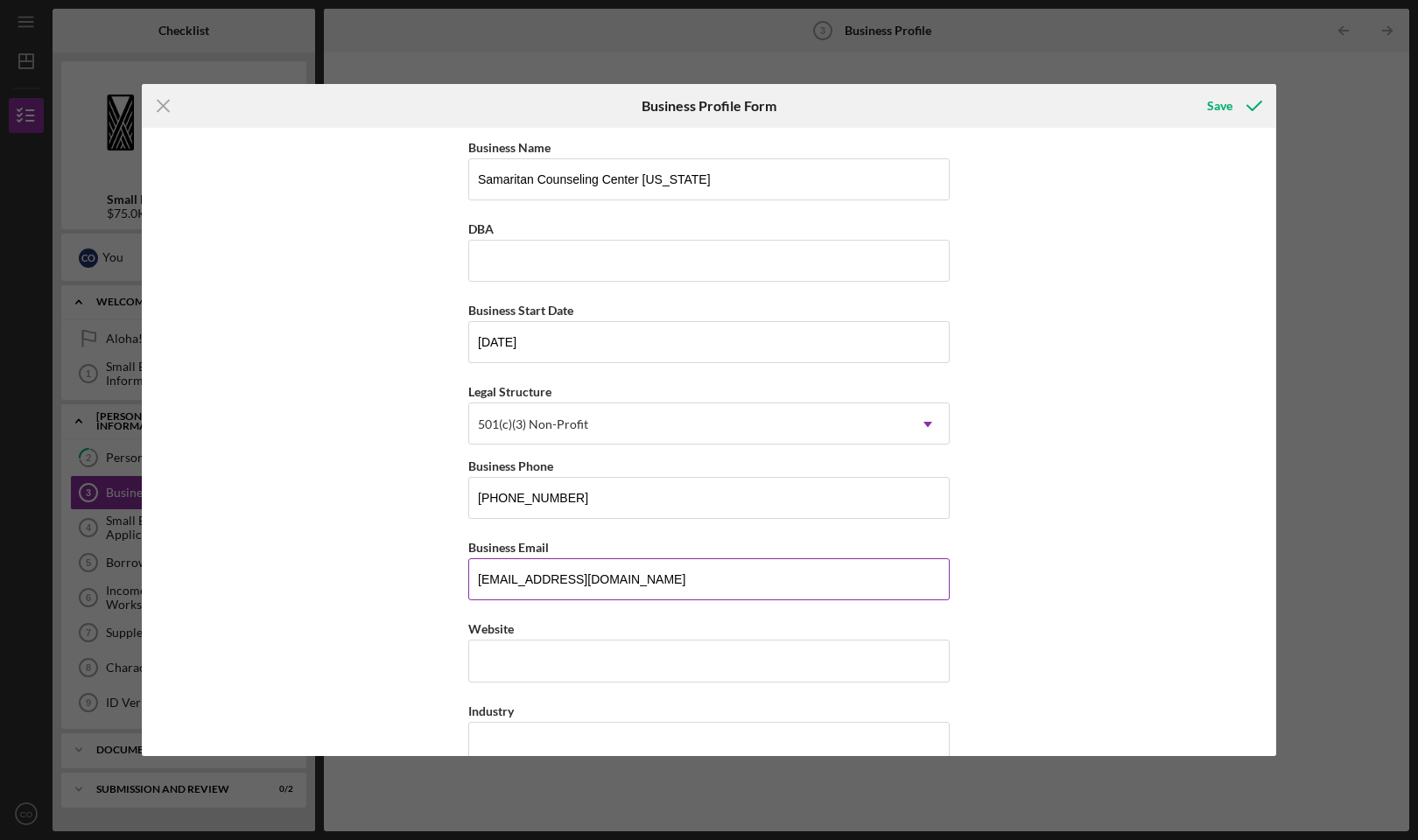
click at [494, 576] on input "execdir@samaritanhawaii.org" at bounding box center [709, 579] width 482 height 42
type input "info@samaritanhawaii.org"
type input "Samaritan Counseling Center Hawaii"
type input "s"
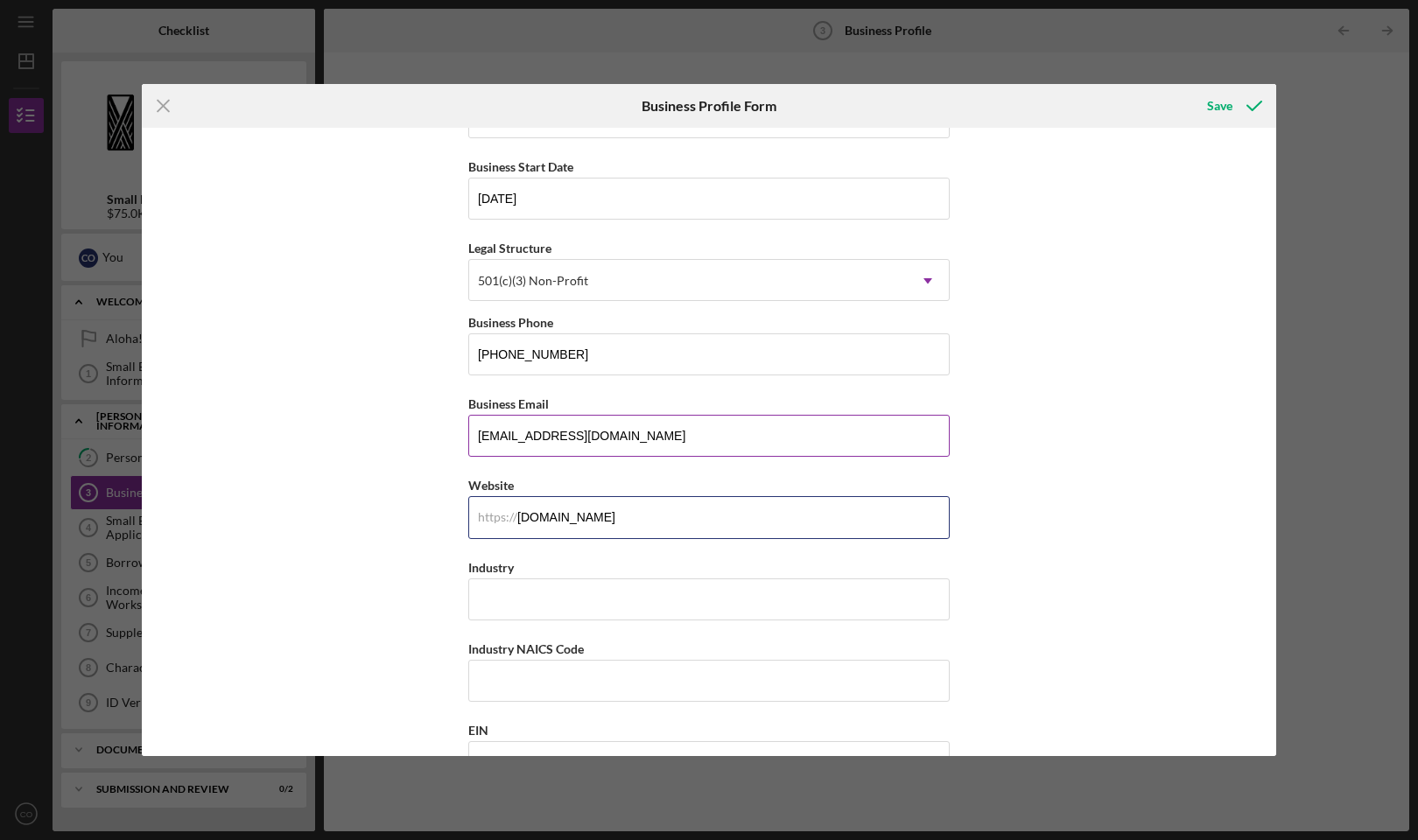
scroll to position [199, 0]
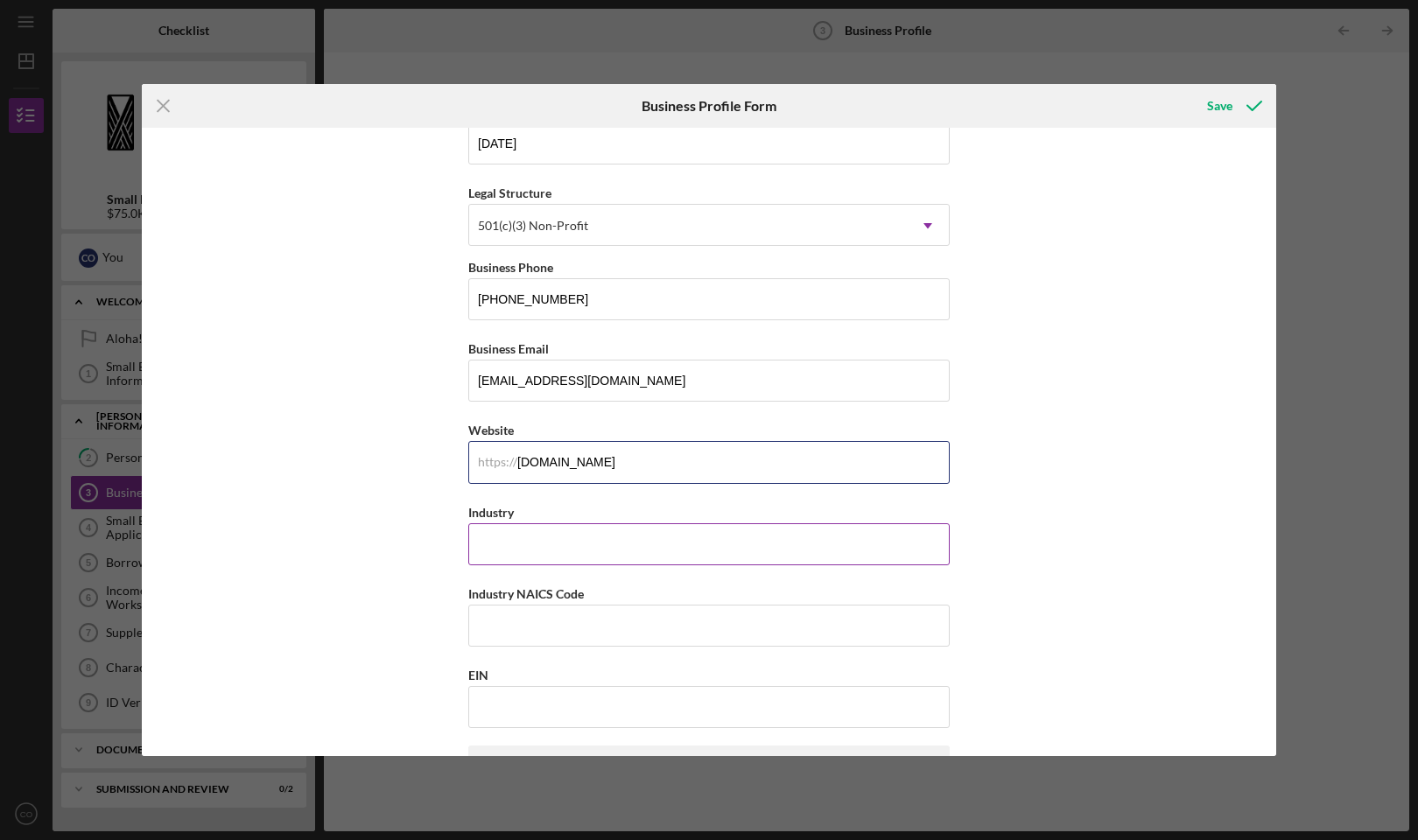
type input "samaritancounselingcenterhawaii.org"
click at [531, 547] on input "Industry" at bounding box center [709, 545] width 482 height 42
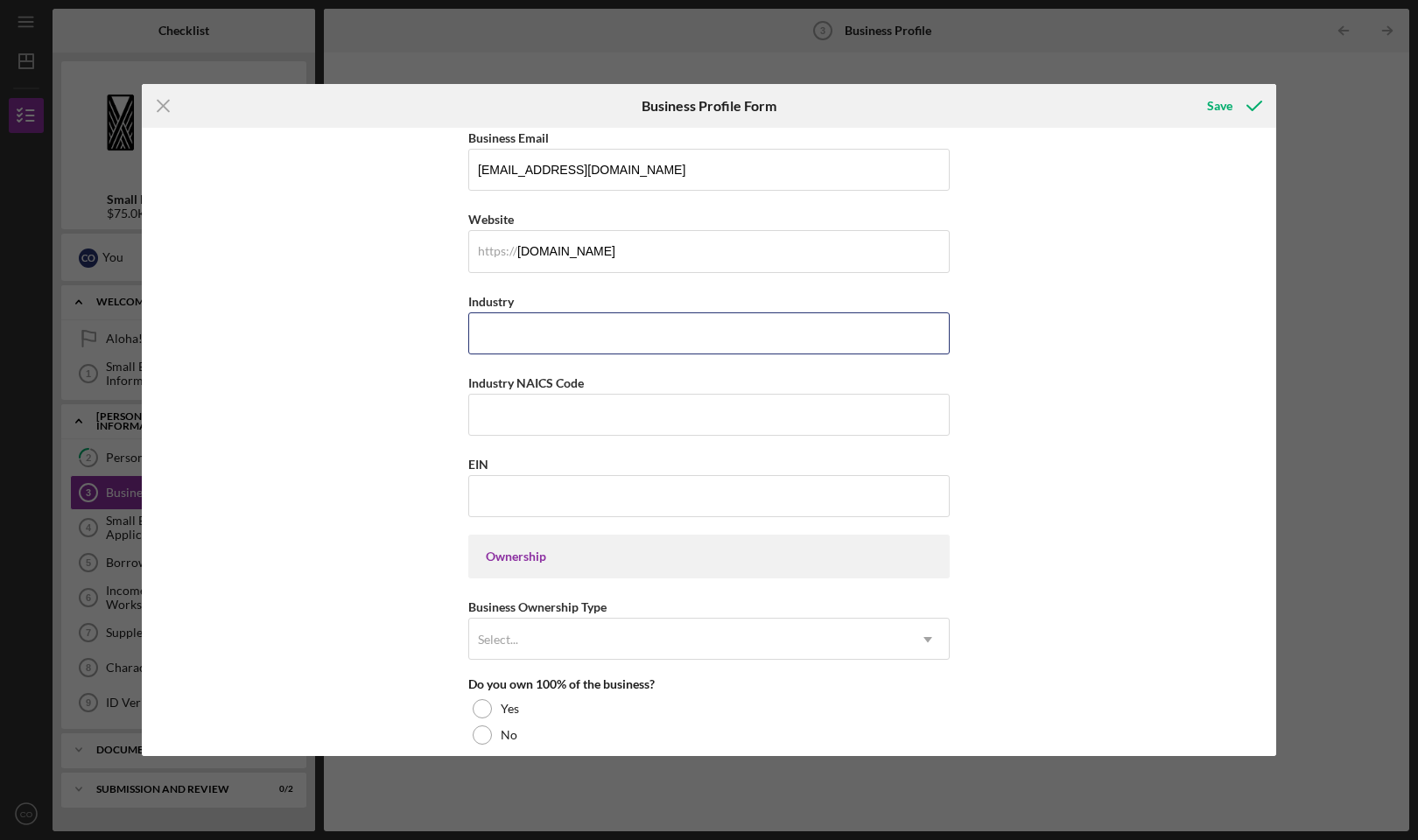
scroll to position [414, 0]
click at [642, 496] on input "EIN" at bounding box center [709, 491] width 482 height 42
click at [495, 495] on input "EIN" at bounding box center [709, 491] width 482 height 42
click at [563, 492] on input "EIN" at bounding box center [709, 491] width 482 height 42
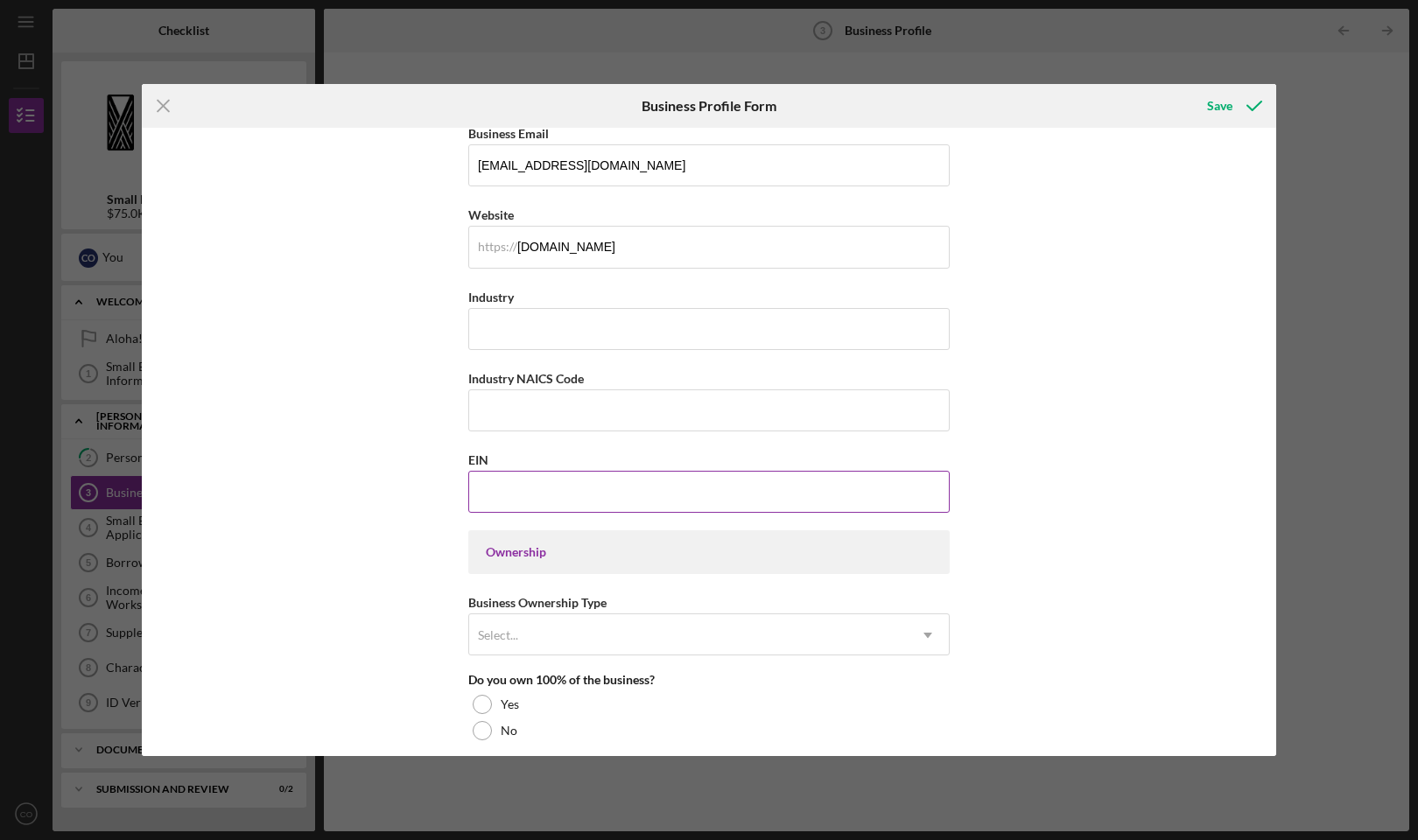
paste input "99-0250073"
type input "99-0250073"
click at [405, 524] on div "Business Name Samaritan Counseling Center Hawaii DBA Business Start Date 07/25/…" at bounding box center [709, 442] width 1134 height 628
click at [524, 562] on div "Ownership" at bounding box center [709, 552] width 482 height 43
click at [524, 550] on div "Ownership" at bounding box center [708, 552] width 446 height 14
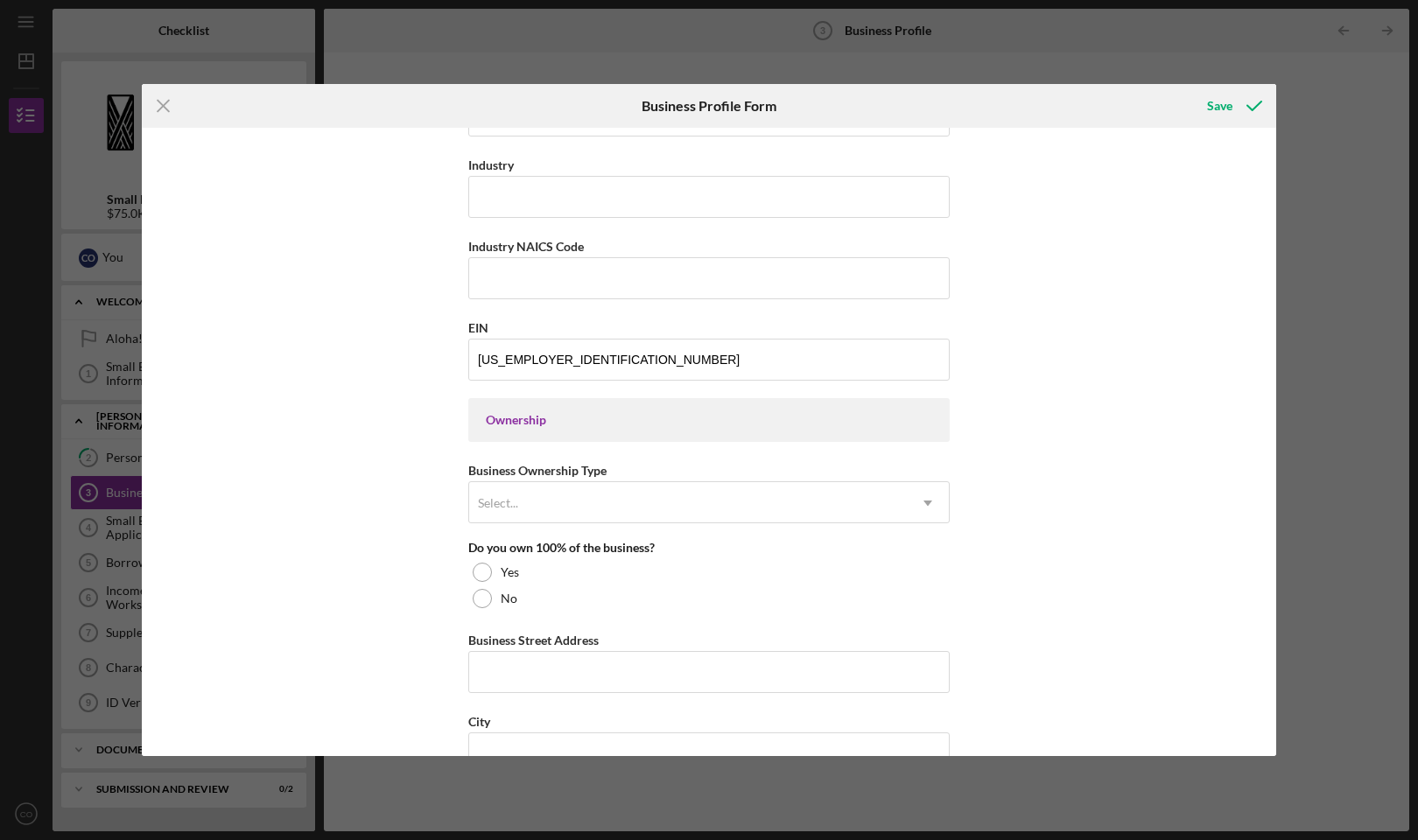
scroll to position [574, 0]
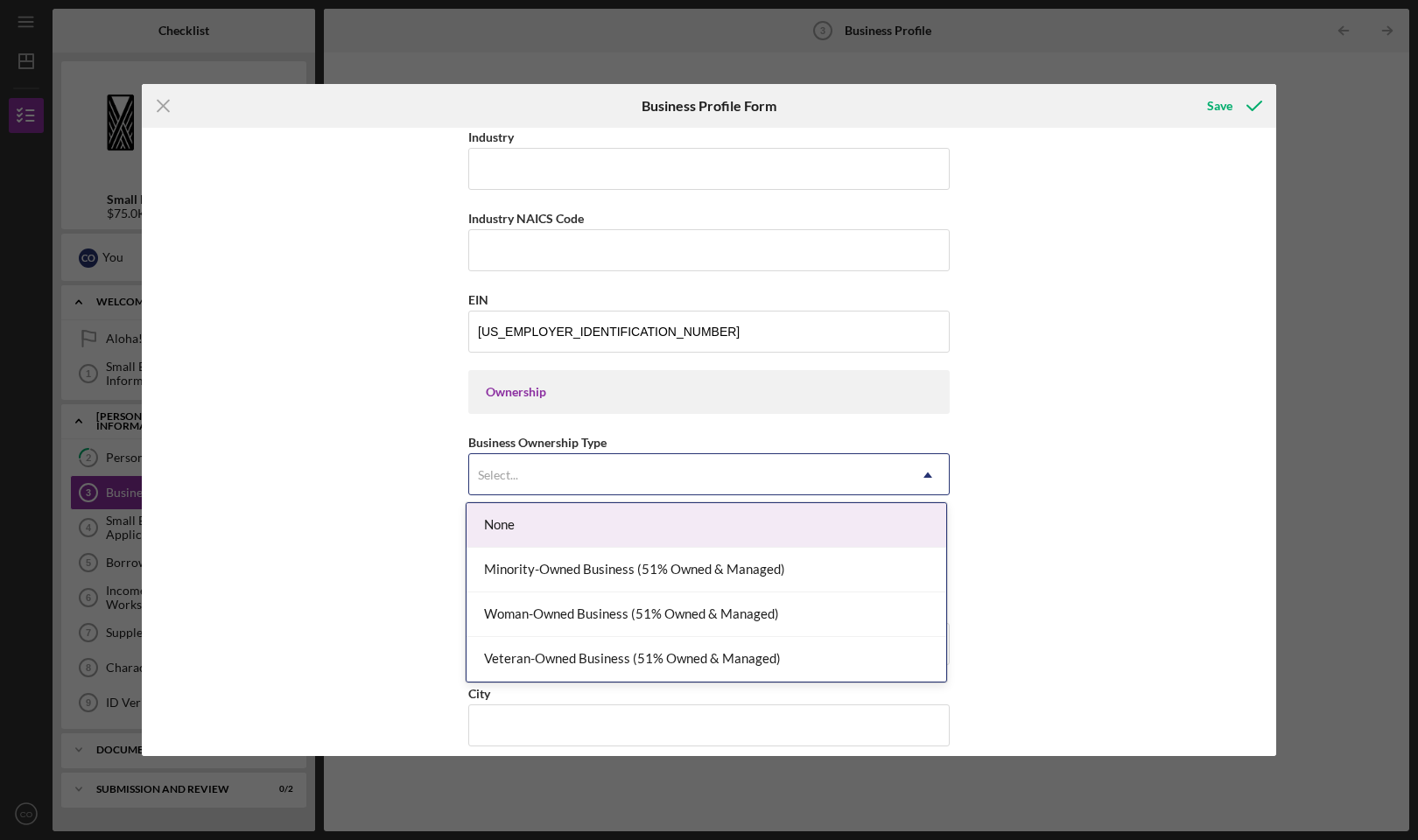
click at [660, 475] on div "Select..." at bounding box center [687, 475] width 437 height 40
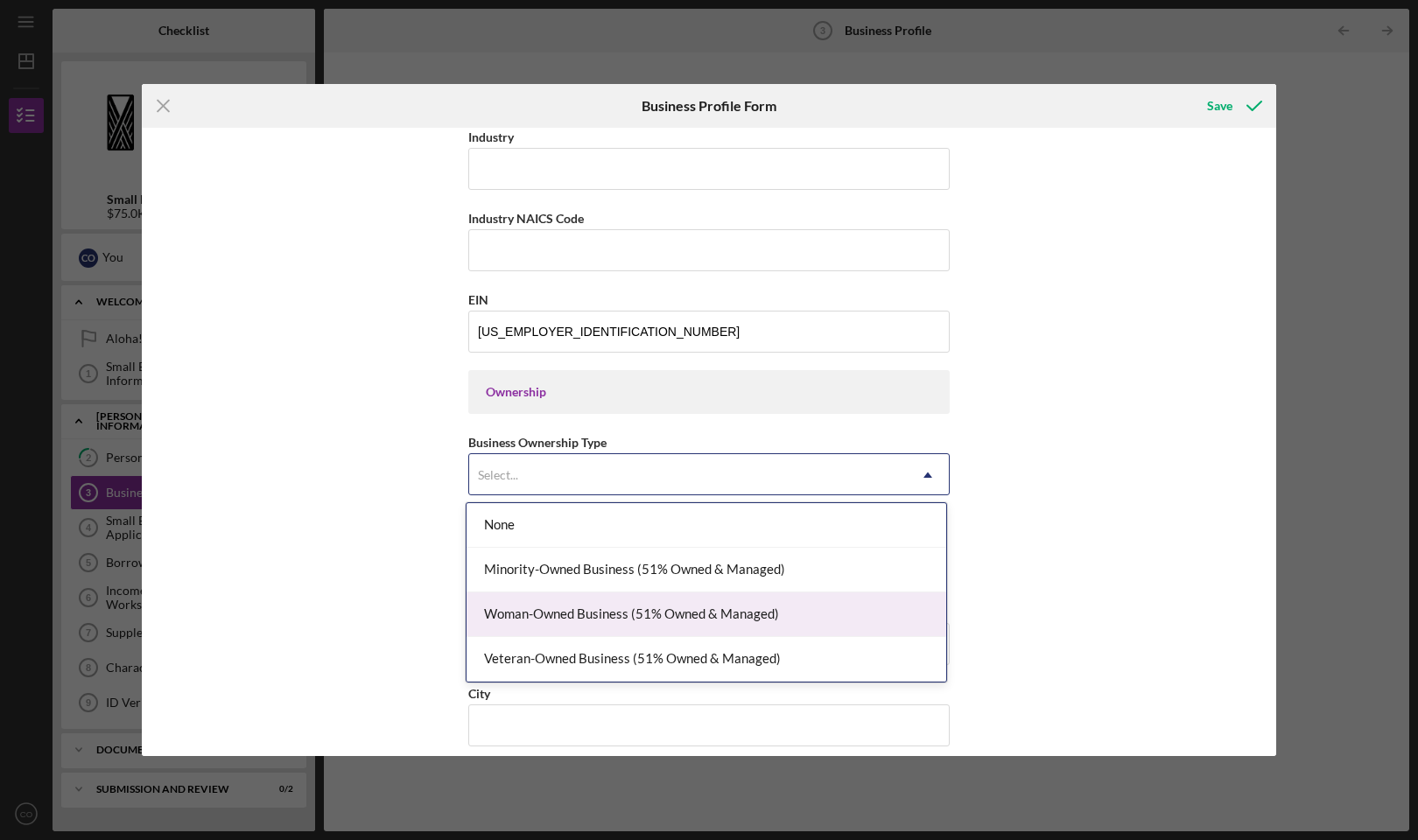
click at [586, 606] on div "Woman-Owned Business (51% Owned & Managed)" at bounding box center [706, 614] width 480 height 44
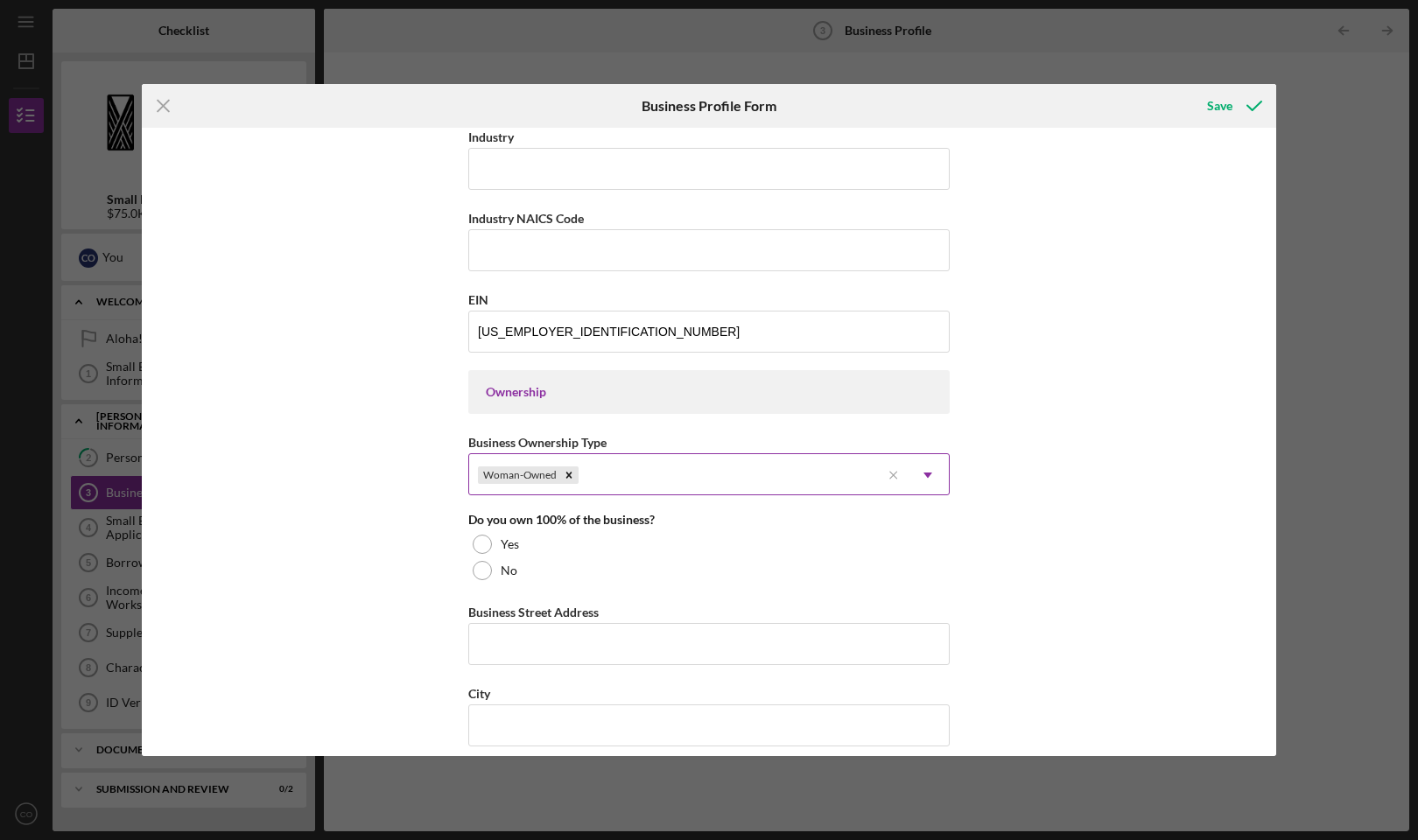
click at [924, 471] on icon "Icon/Dropdown Arrow" at bounding box center [928, 475] width 42 height 42
click at [1080, 462] on div "Business Name Samaritan Counseling Center Hawaii DBA Business Start Date 07/25/…" at bounding box center [709, 442] width 1134 height 628
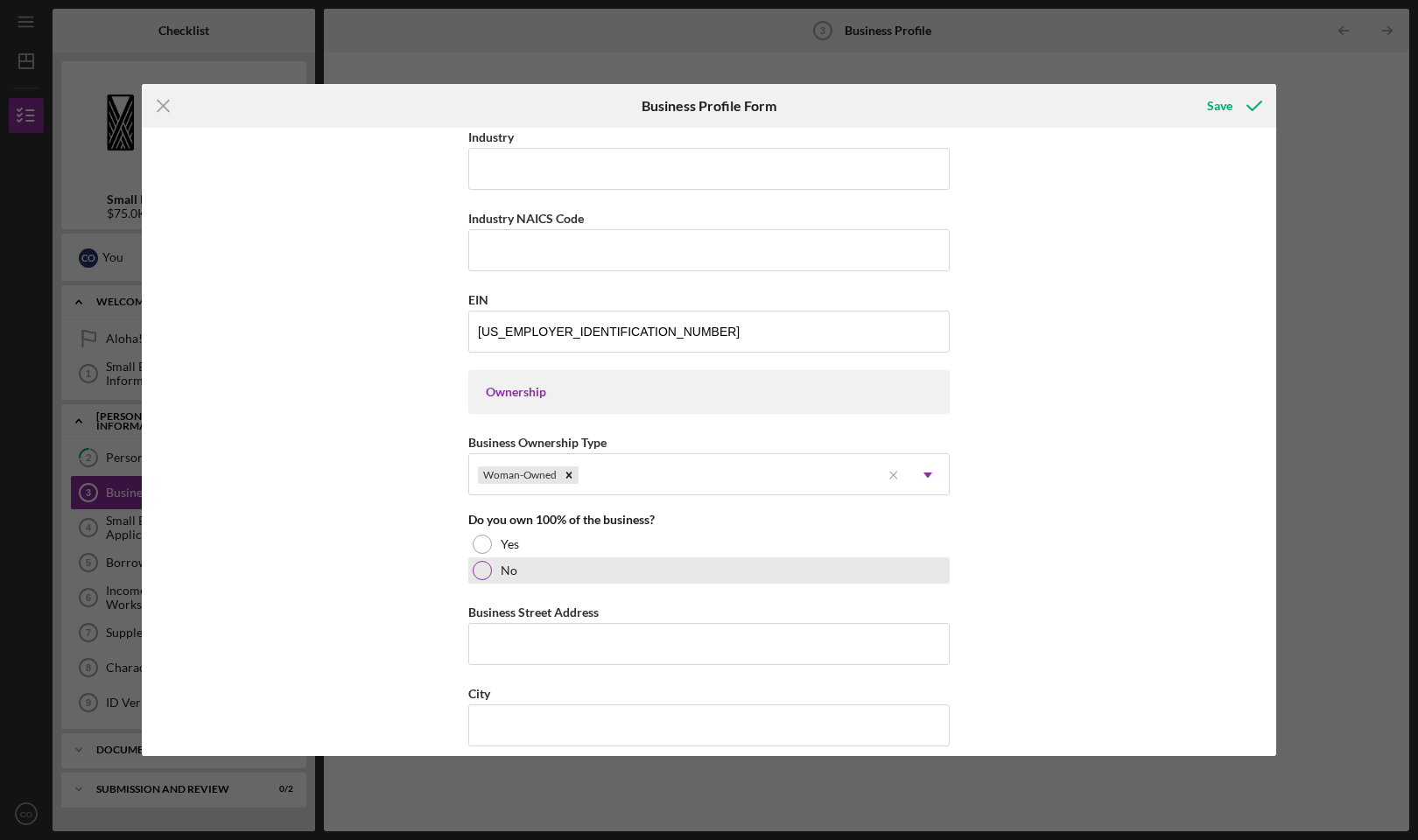
click at [504, 579] on div "No" at bounding box center [709, 570] width 482 height 27
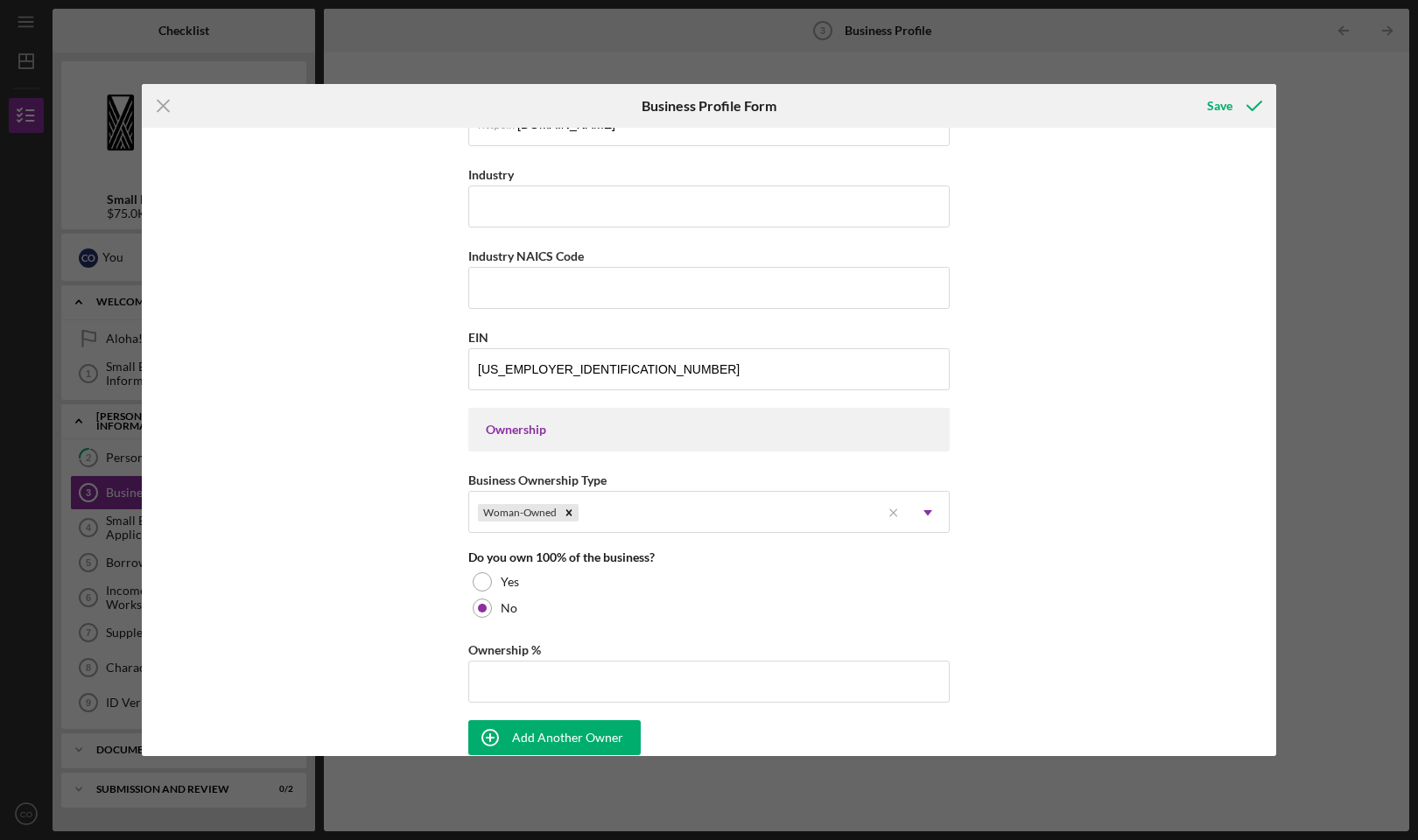
scroll to position [865, 0]
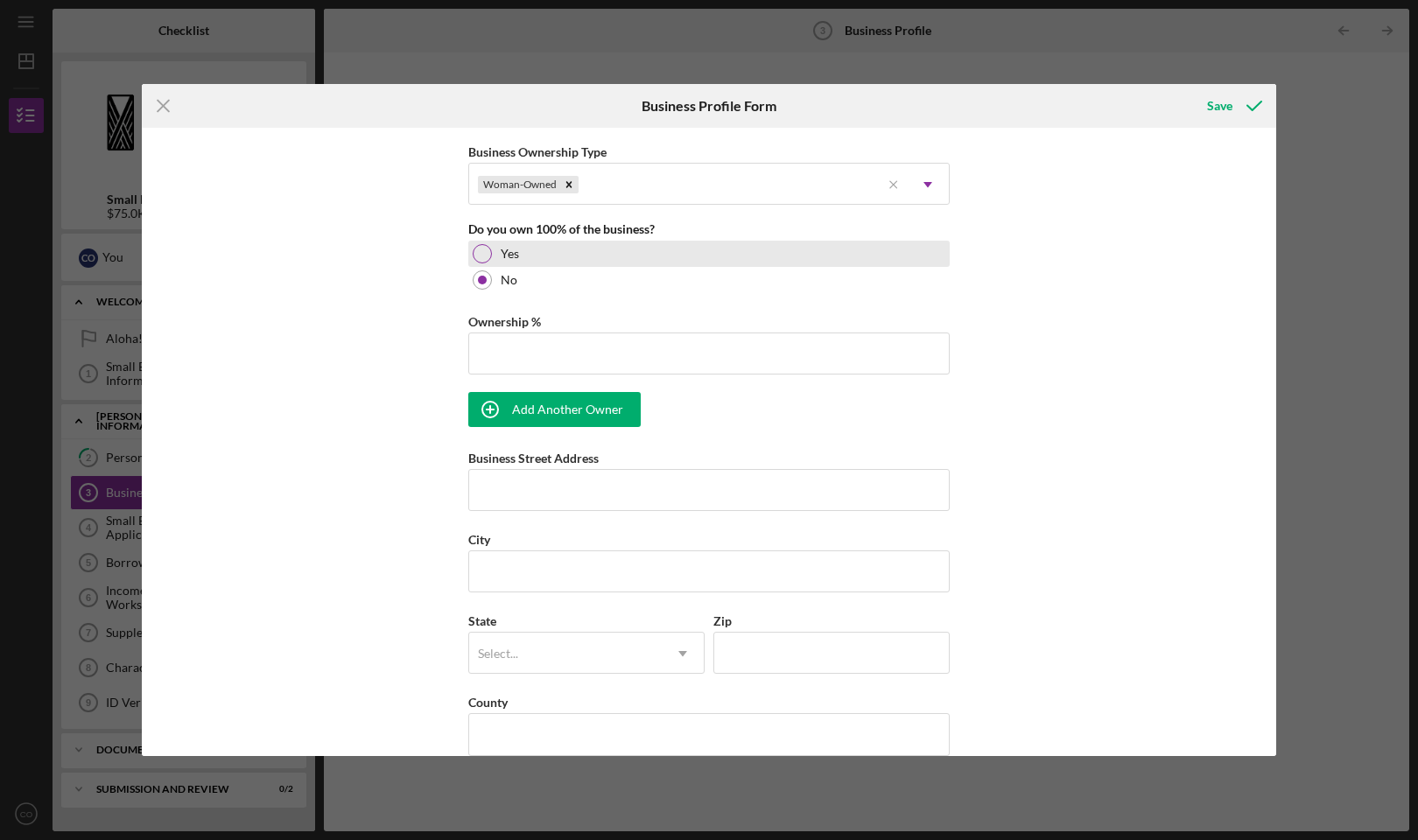
click at [484, 248] on div at bounding box center [483, 254] width 20 height 20
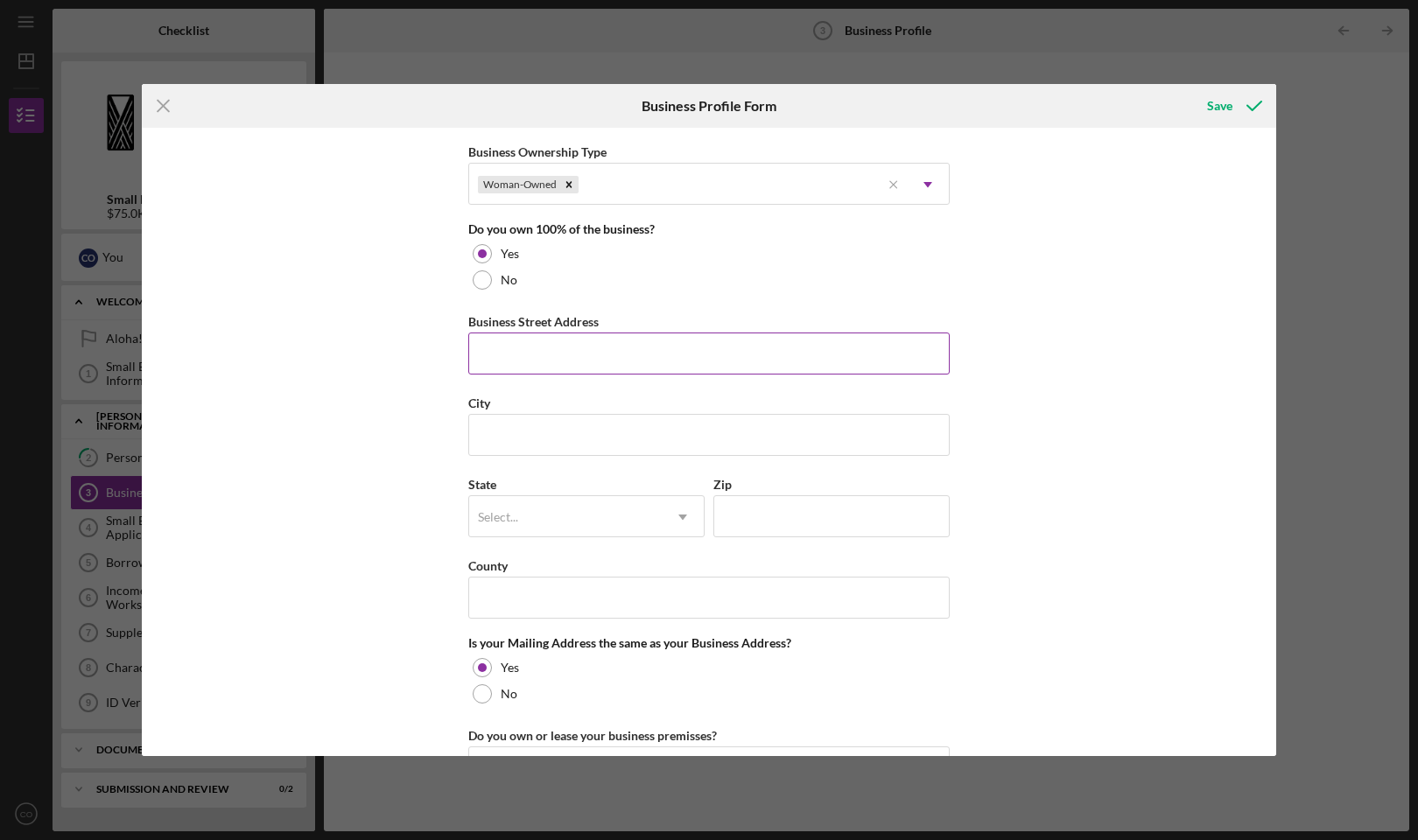
click at [943, 356] on input "Business Street Address" at bounding box center [709, 354] width 482 height 42
type input "Christopher O'Brien"
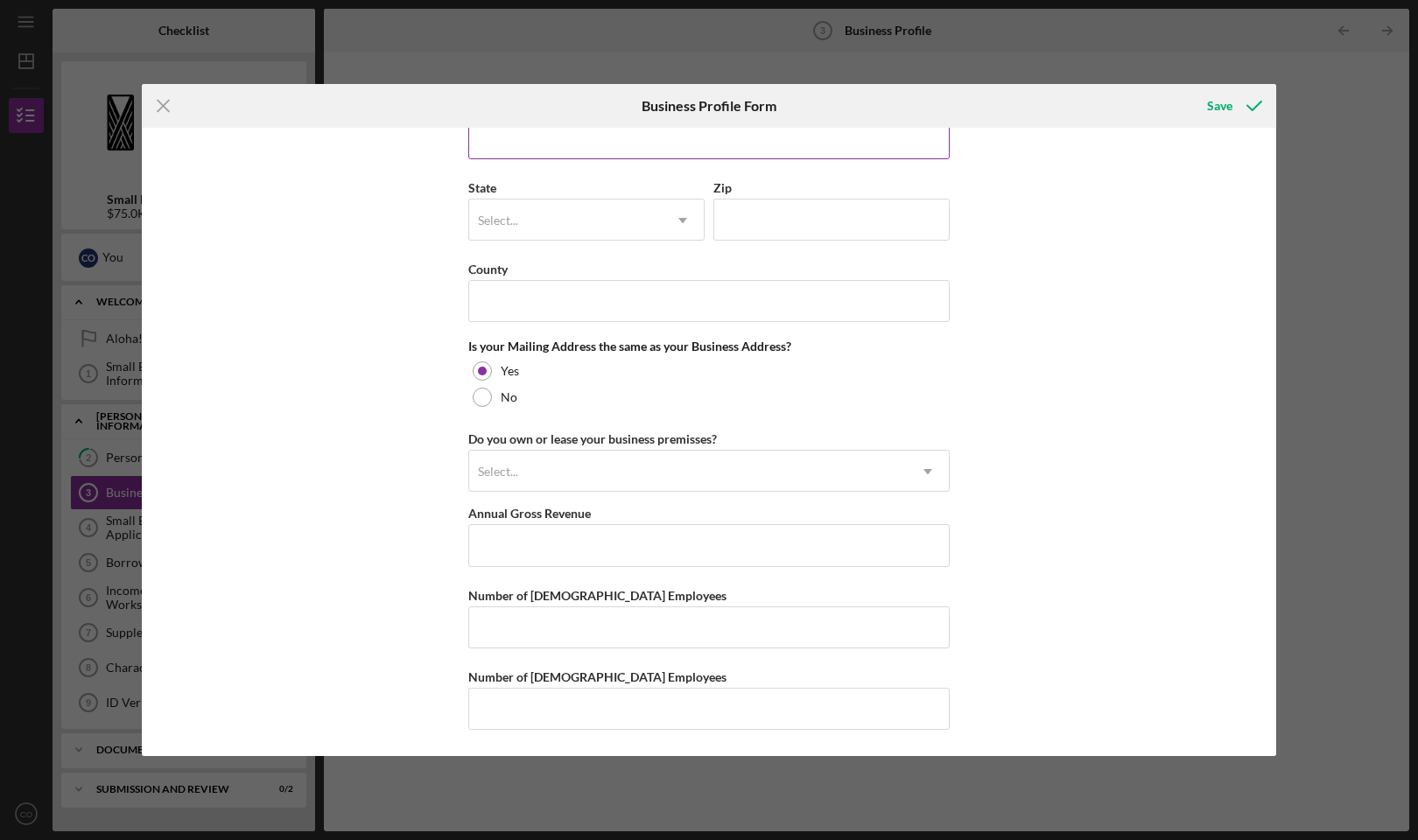
type input "1020 S Beretania St"
type input "Honolulu"
type input "HI"
type input "96814"
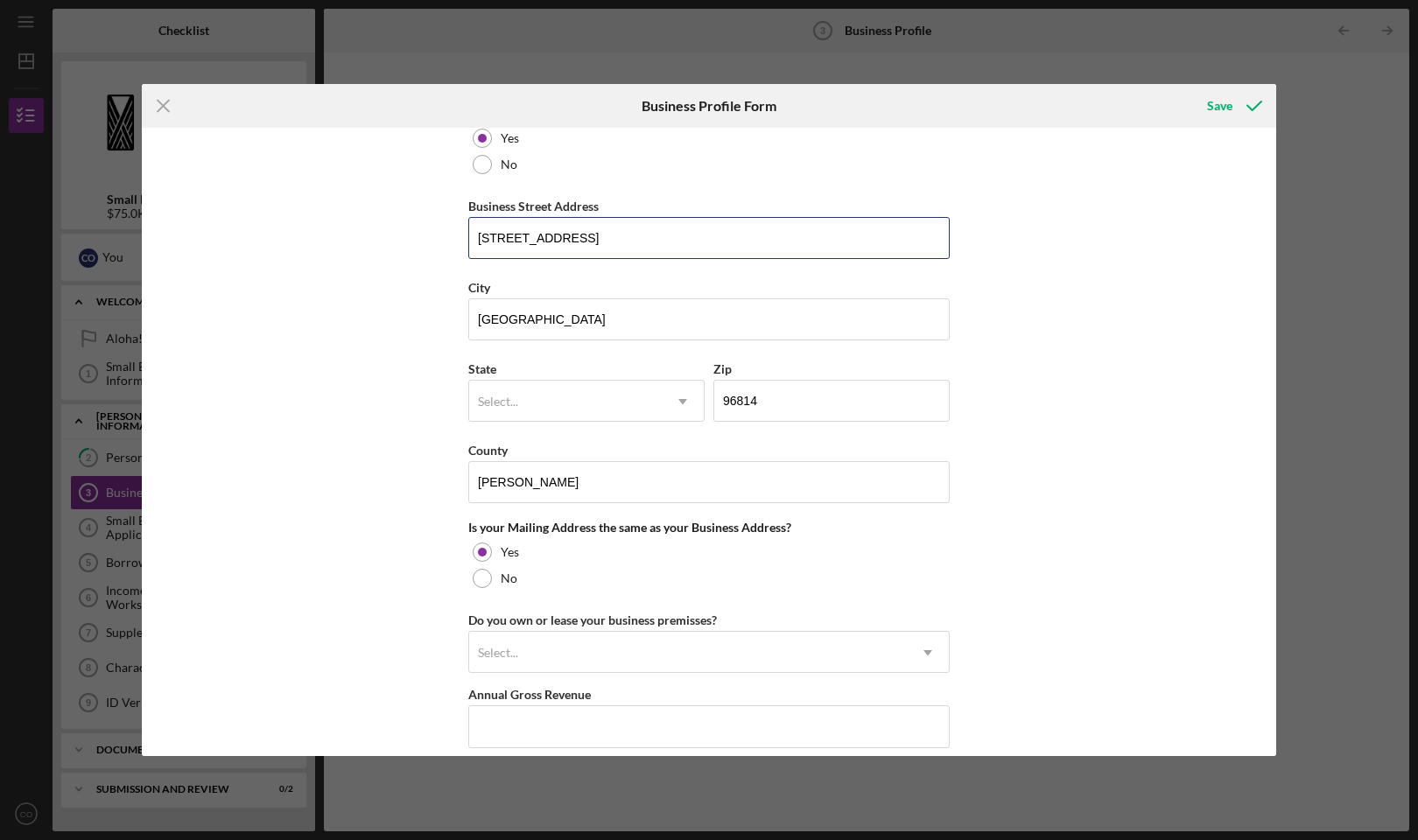
scroll to position [985, 0]
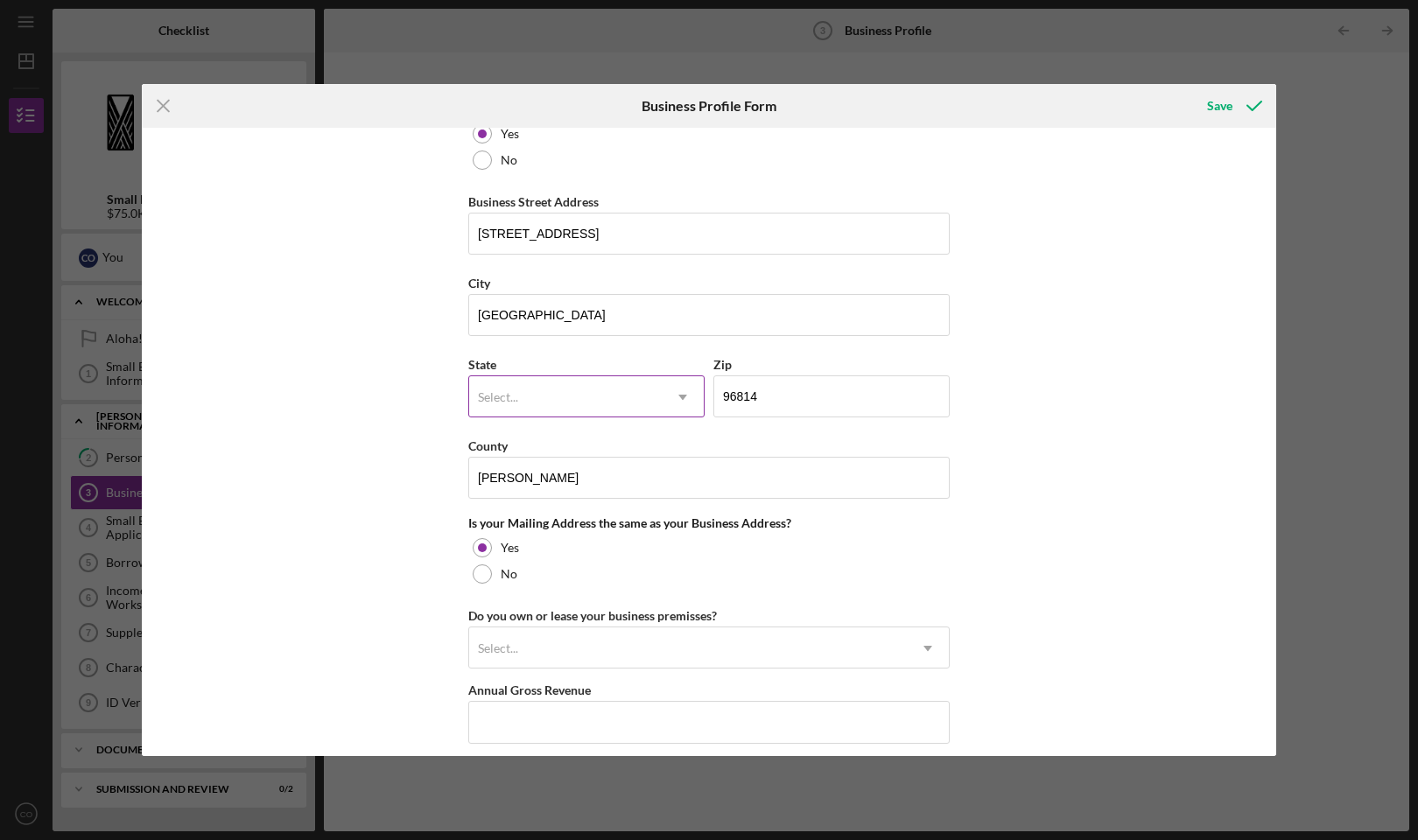
click at [647, 390] on div "Select..." at bounding box center [565, 397] width 193 height 40
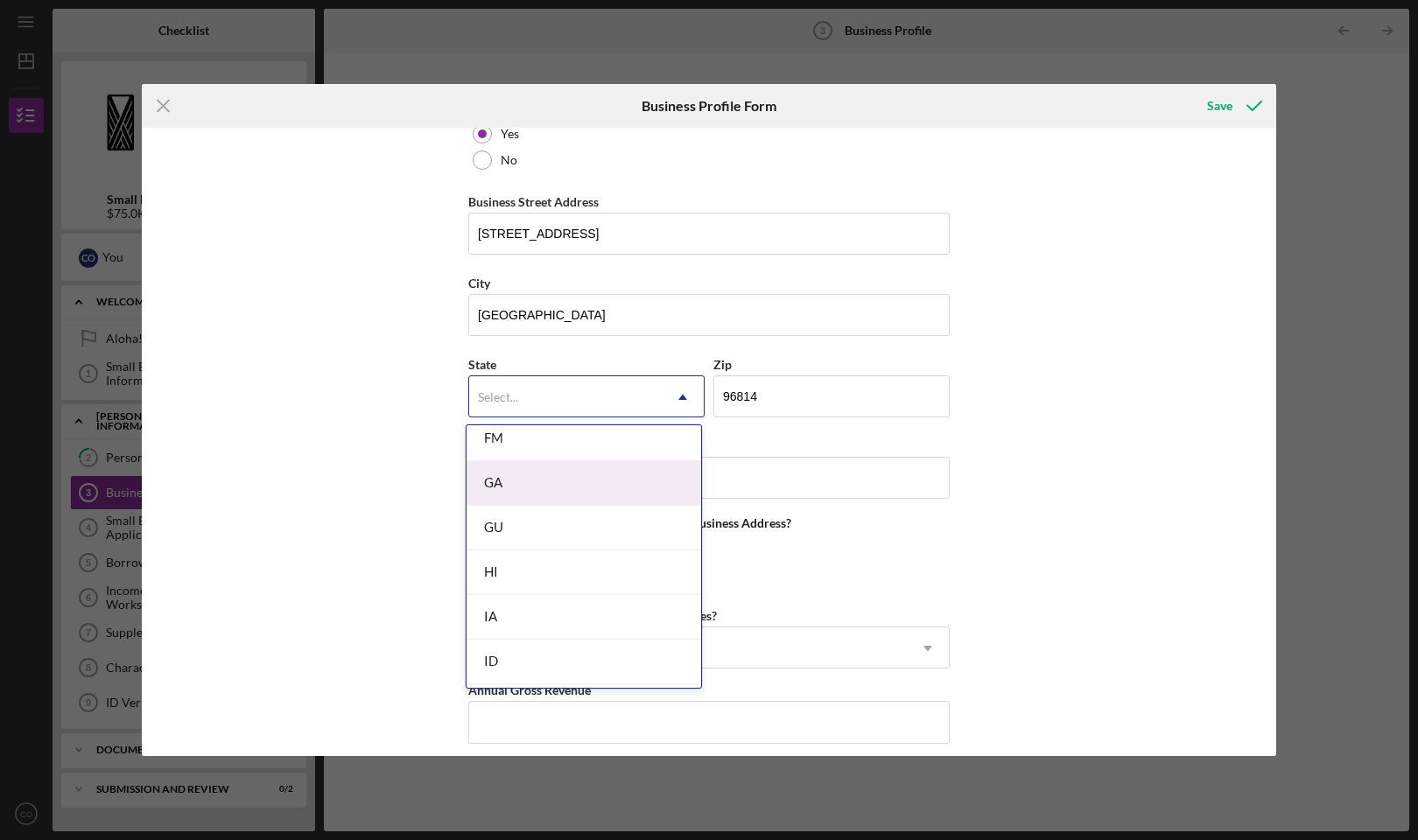
scroll to position [772, 0]
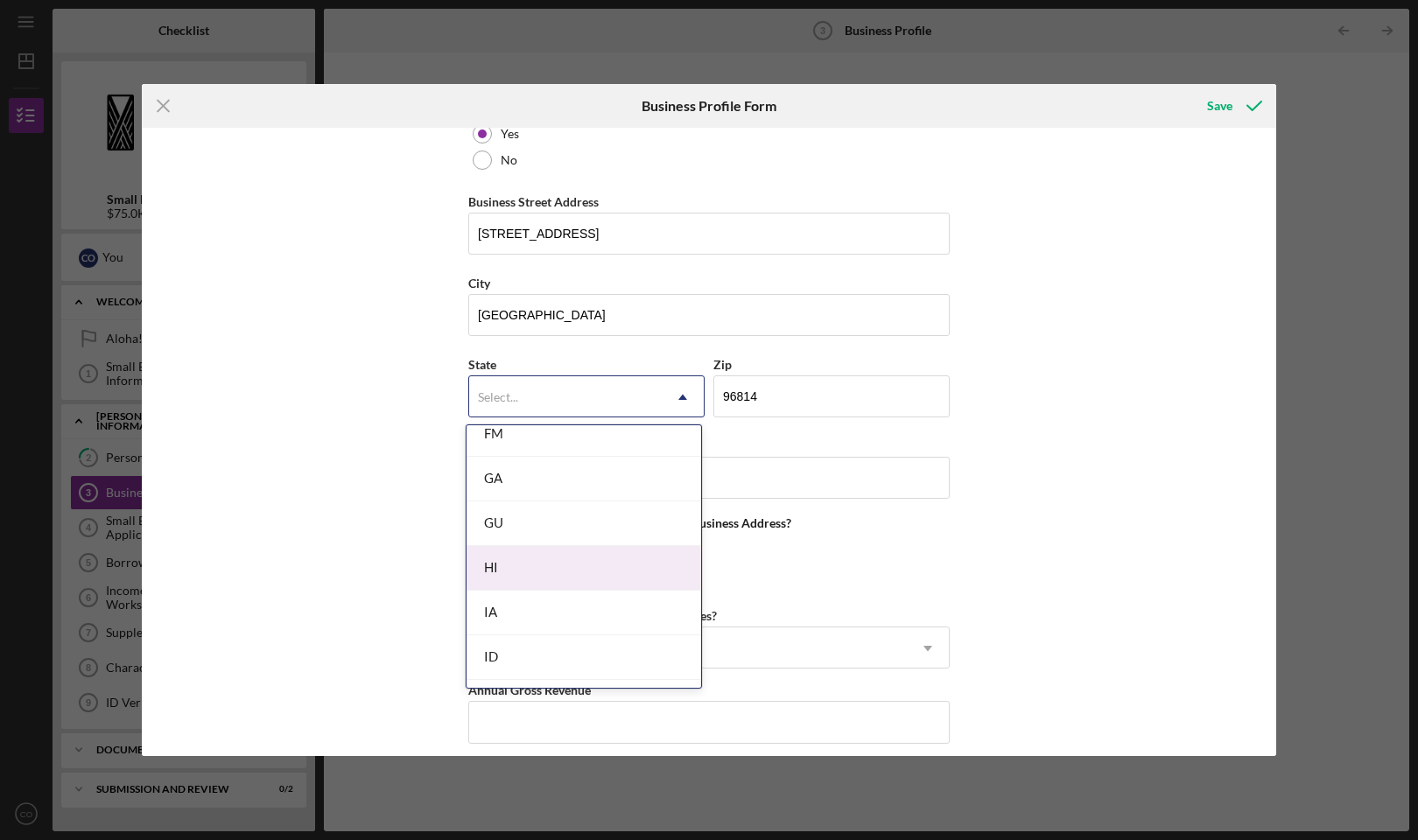
click at [598, 571] on div "HI" at bounding box center [584, 568] width 234 height 44
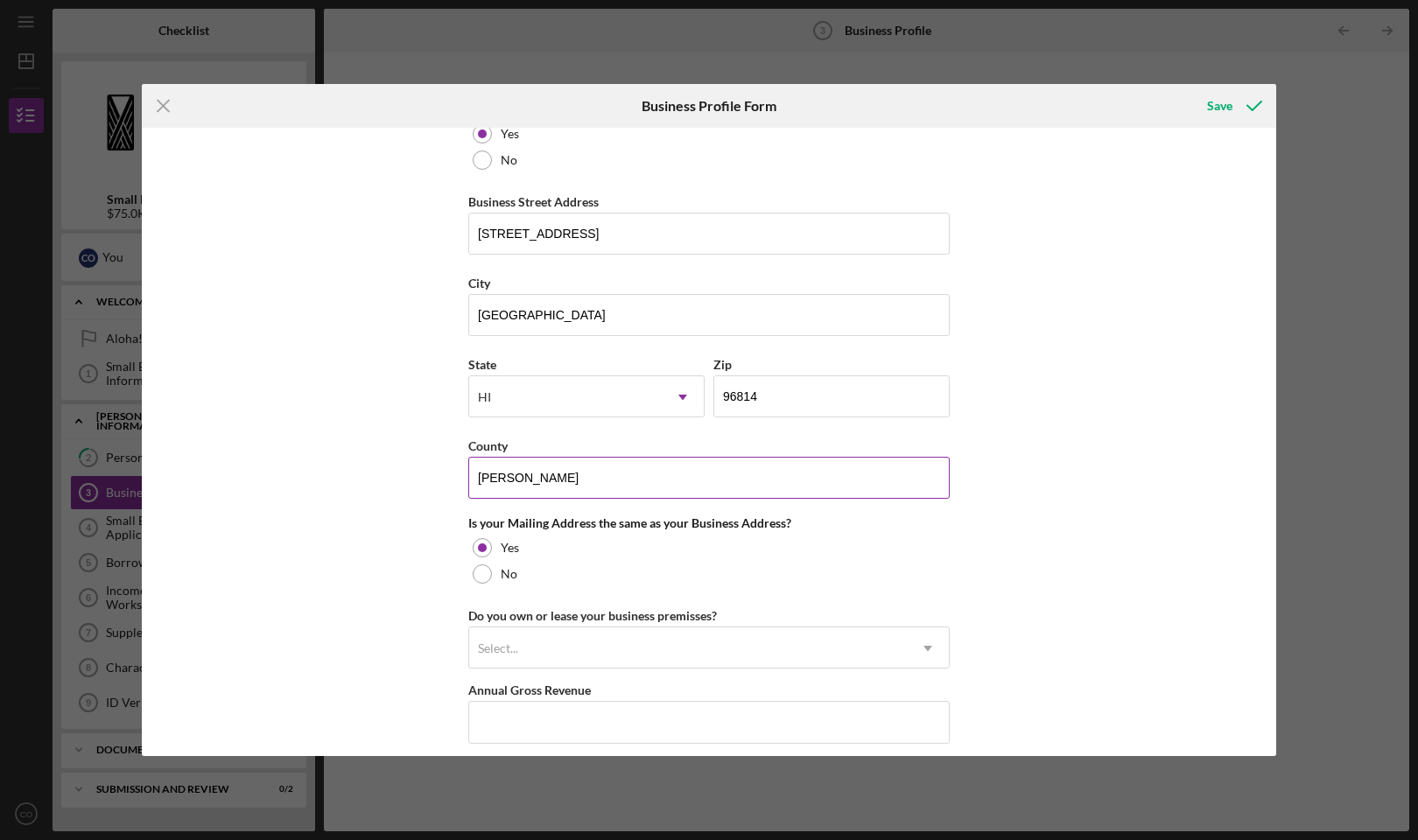
click at [655, 473] on input "Christopher O'Brien" at bounding box center [709, 478] width 482 height 42
type input "Honolulu"
click at [1115, 552] on div "Business Name Samaritan Counseling Center Hawaii DBA Christopher O'Brien Busine…" at bounding box center [709, 442] width 1134 height 628
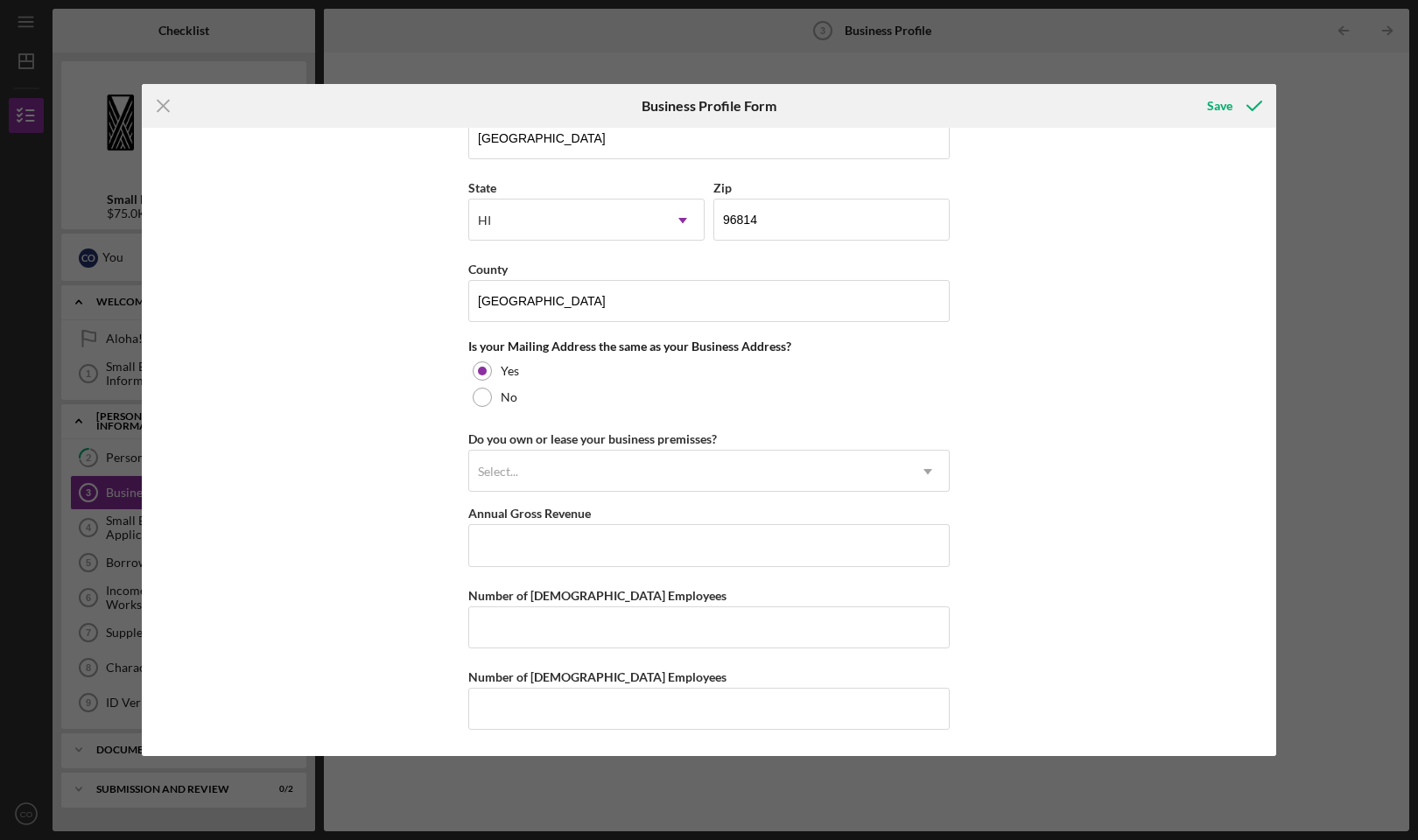
scroll to position [1162, 0]
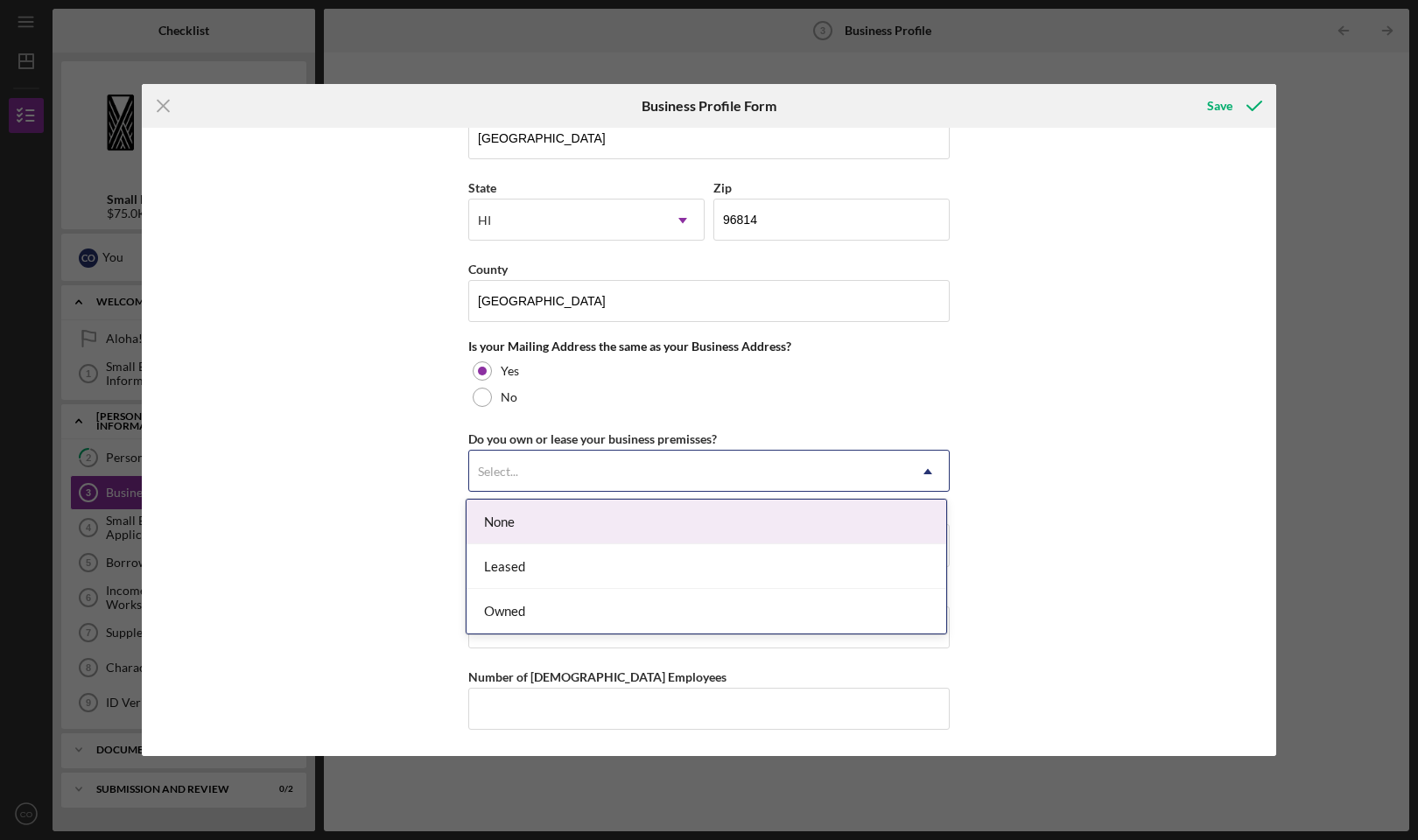
click at [691, 456] on div "Select..." at bounding box center [687, 472] width 437 height 40
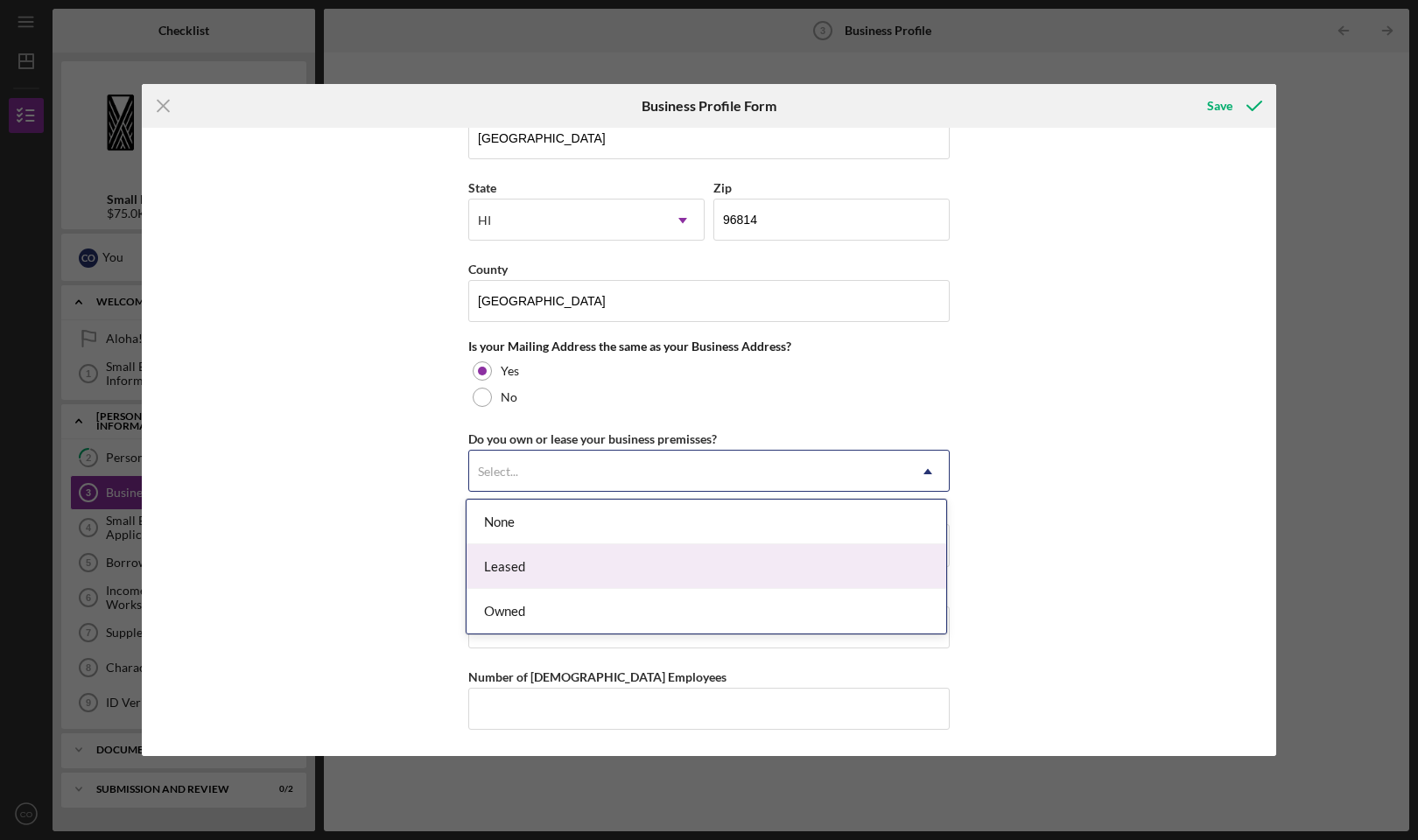
click at [678, 566] on div "Leased" at bounding box center [706, 566] width 480 height 44
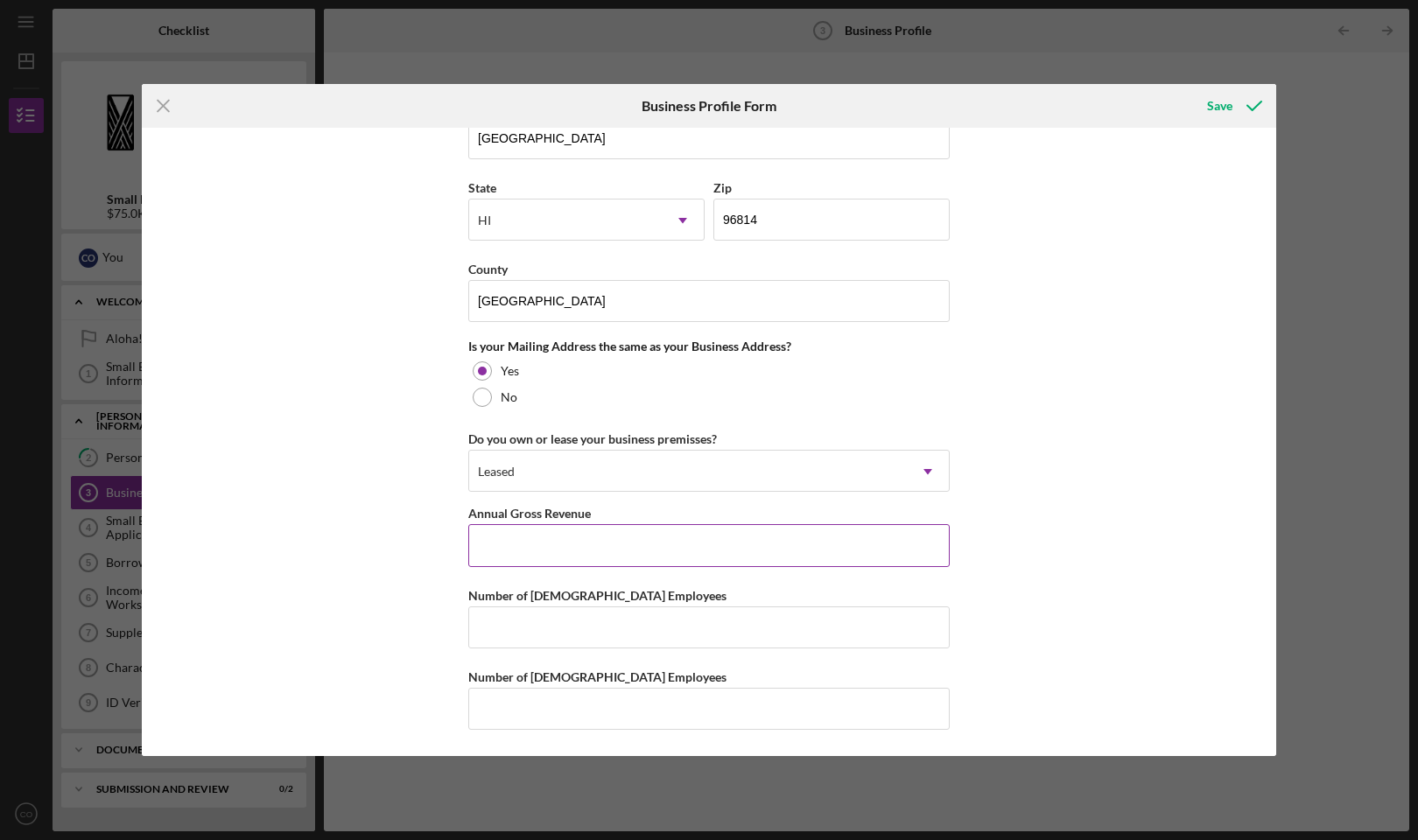
click at [654, 543] on input "Annual Gross Revenue" at bounding box center [709, 545] width 482 height 42
type input "$496,744"
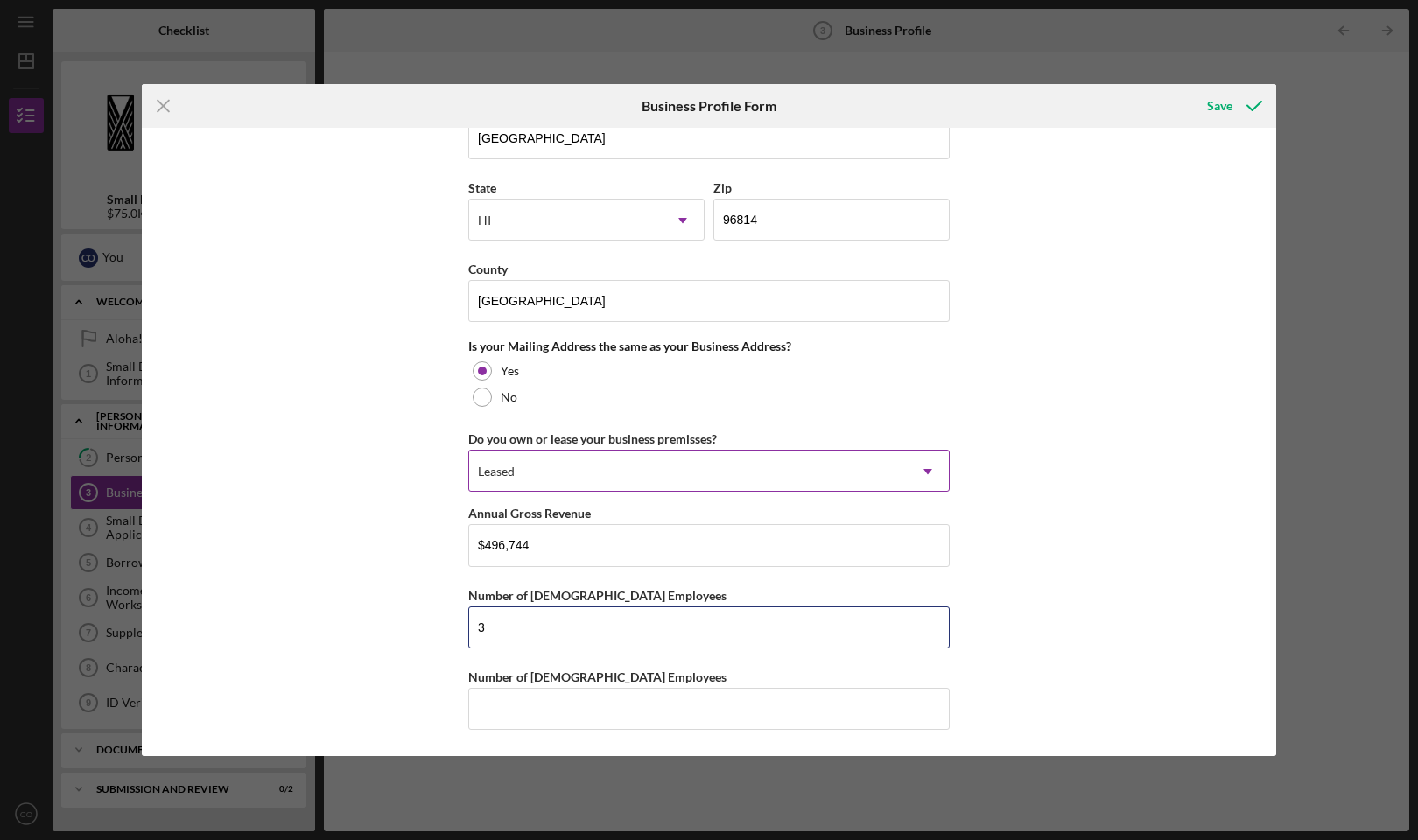
type input "3"
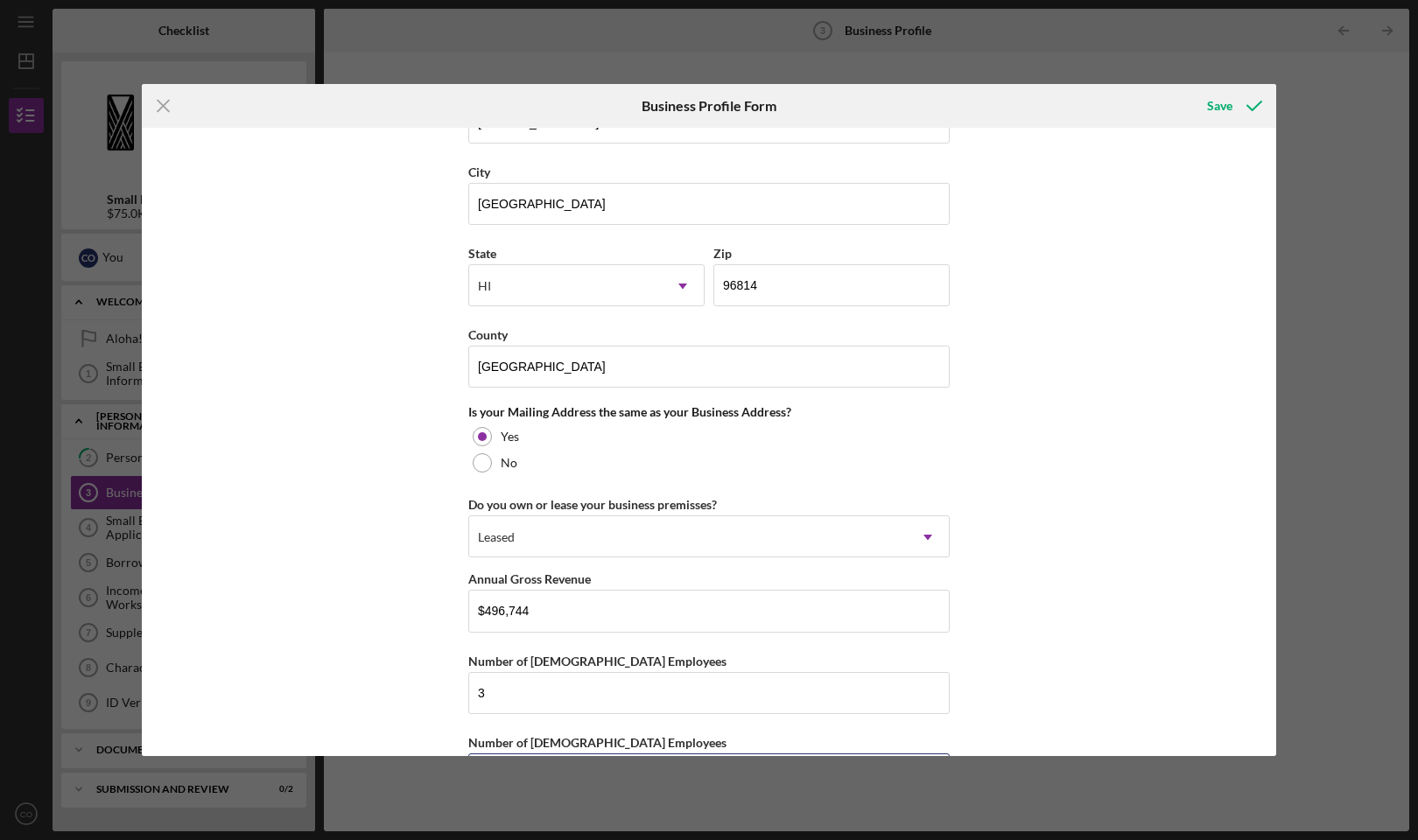
scroll to position [829, 0]
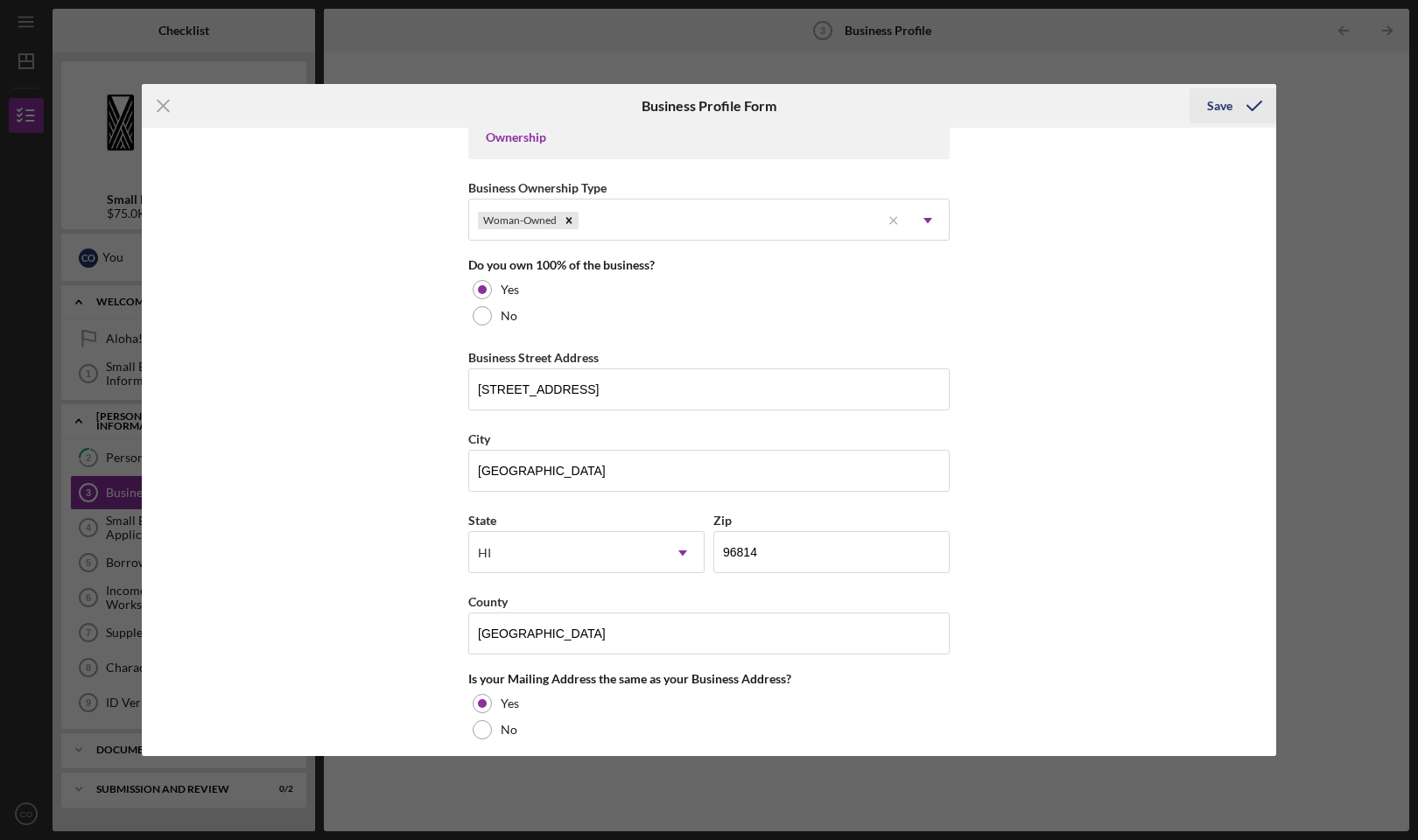
type input "9"
click at [1209, 99] on div "Save" at bounding box center [1220, 106] width 26 height 35
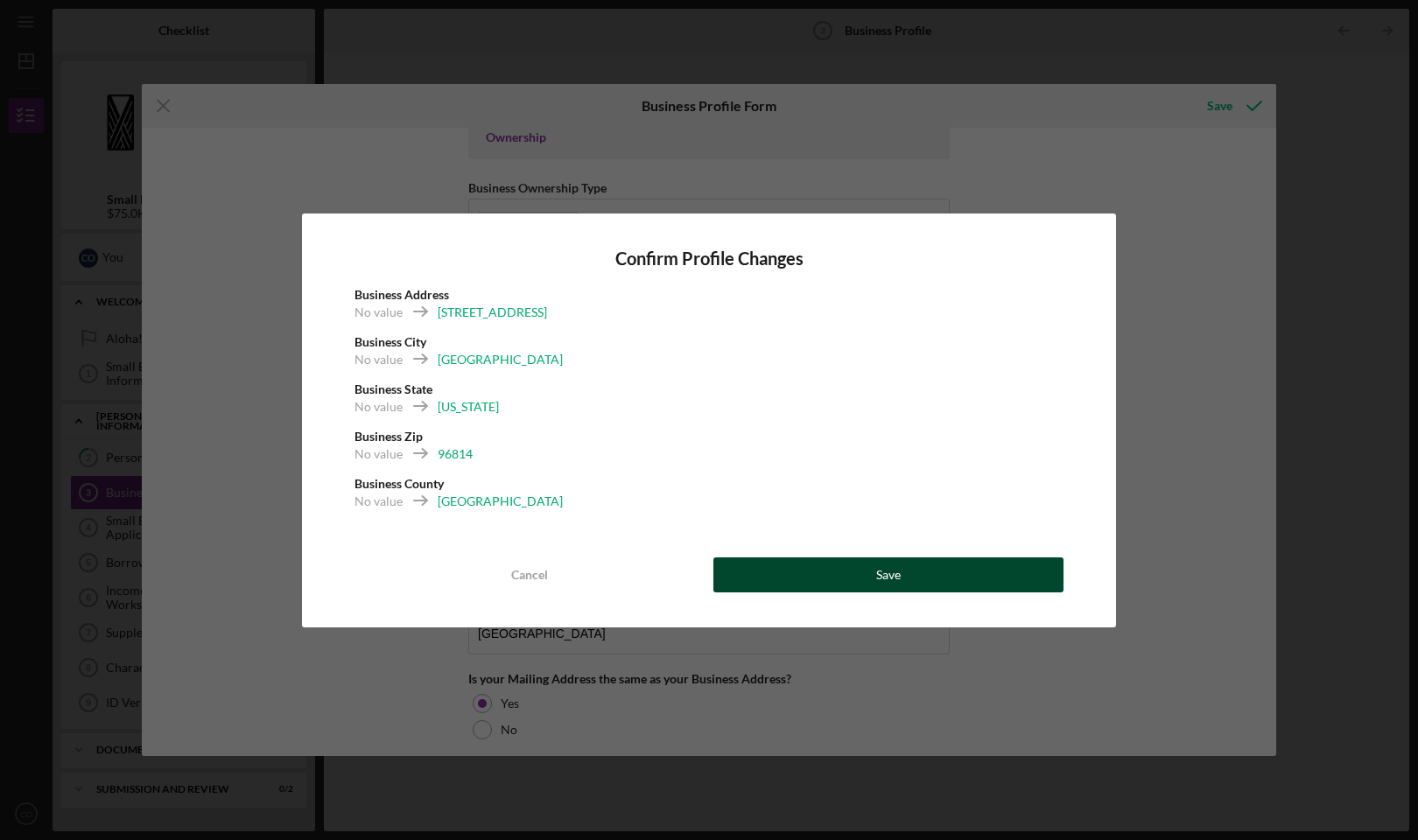
click at [837, 572] on button "Save" at bounding box center [888, 575] width 351 height 35
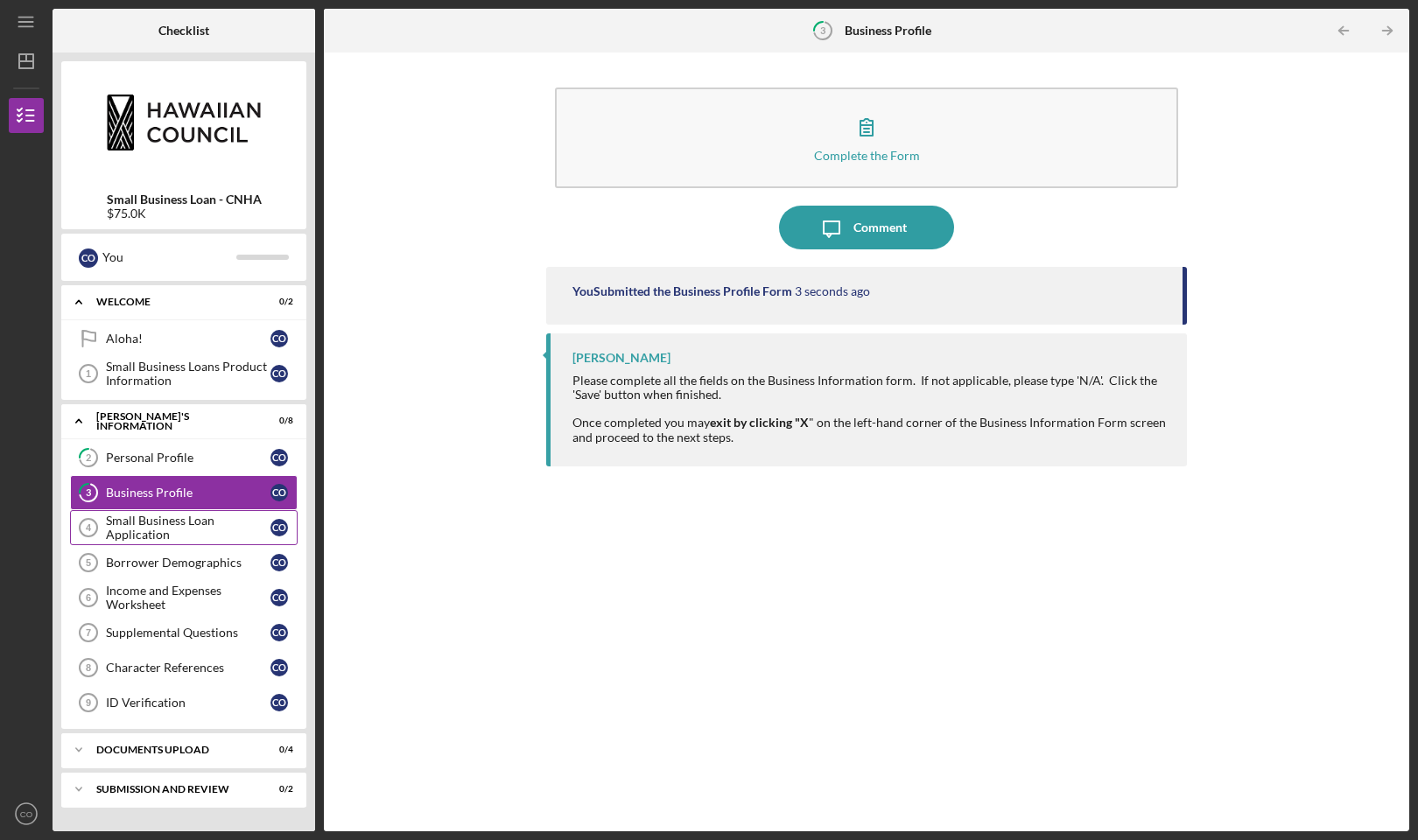
click at [164, 522] on div "Small Business Loan Application" at bounding box center [188, 528] width 164 height 28
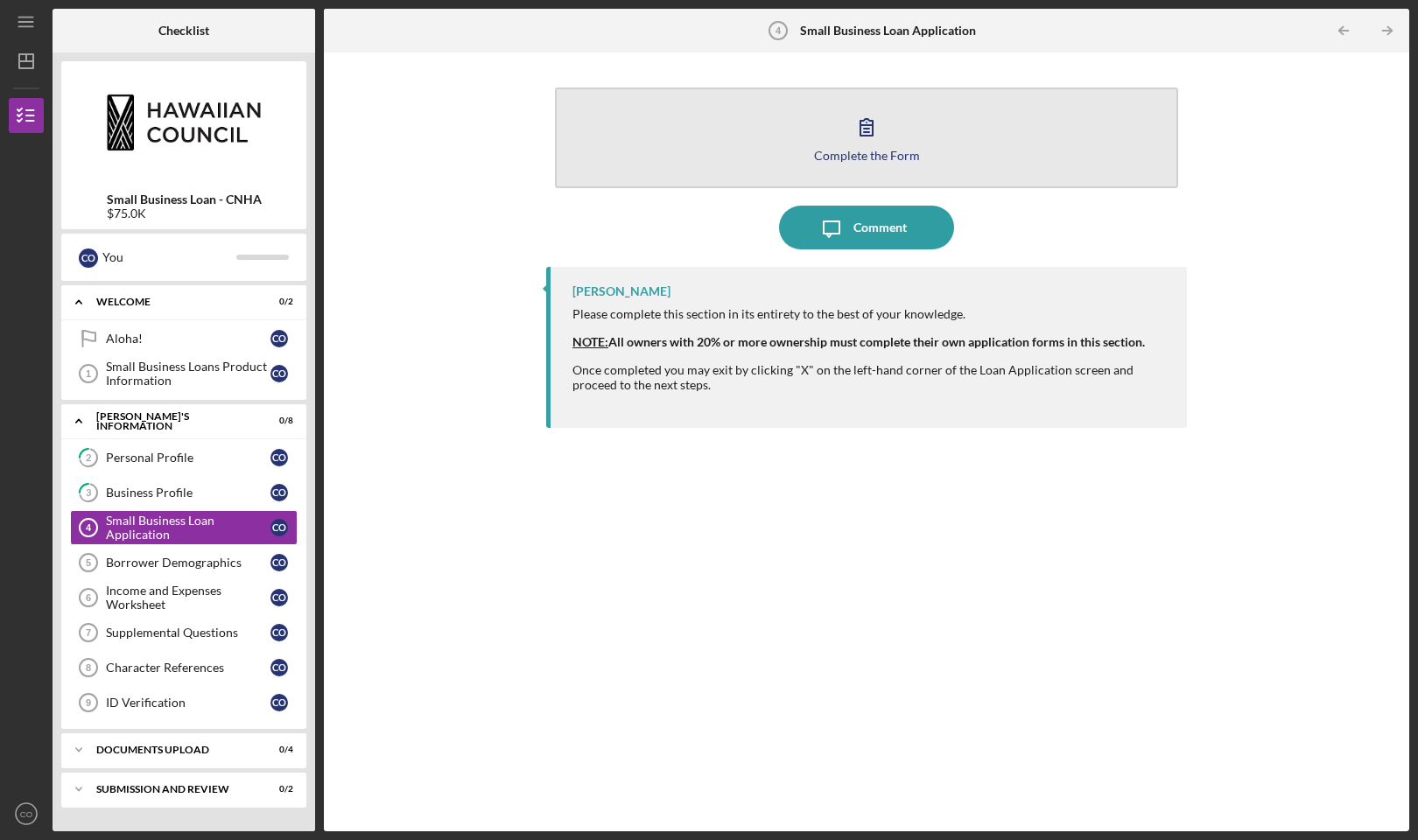
click at [694, 130] on button "Complete the Form Form" at bounding box center [867, 138] width 623 height 100
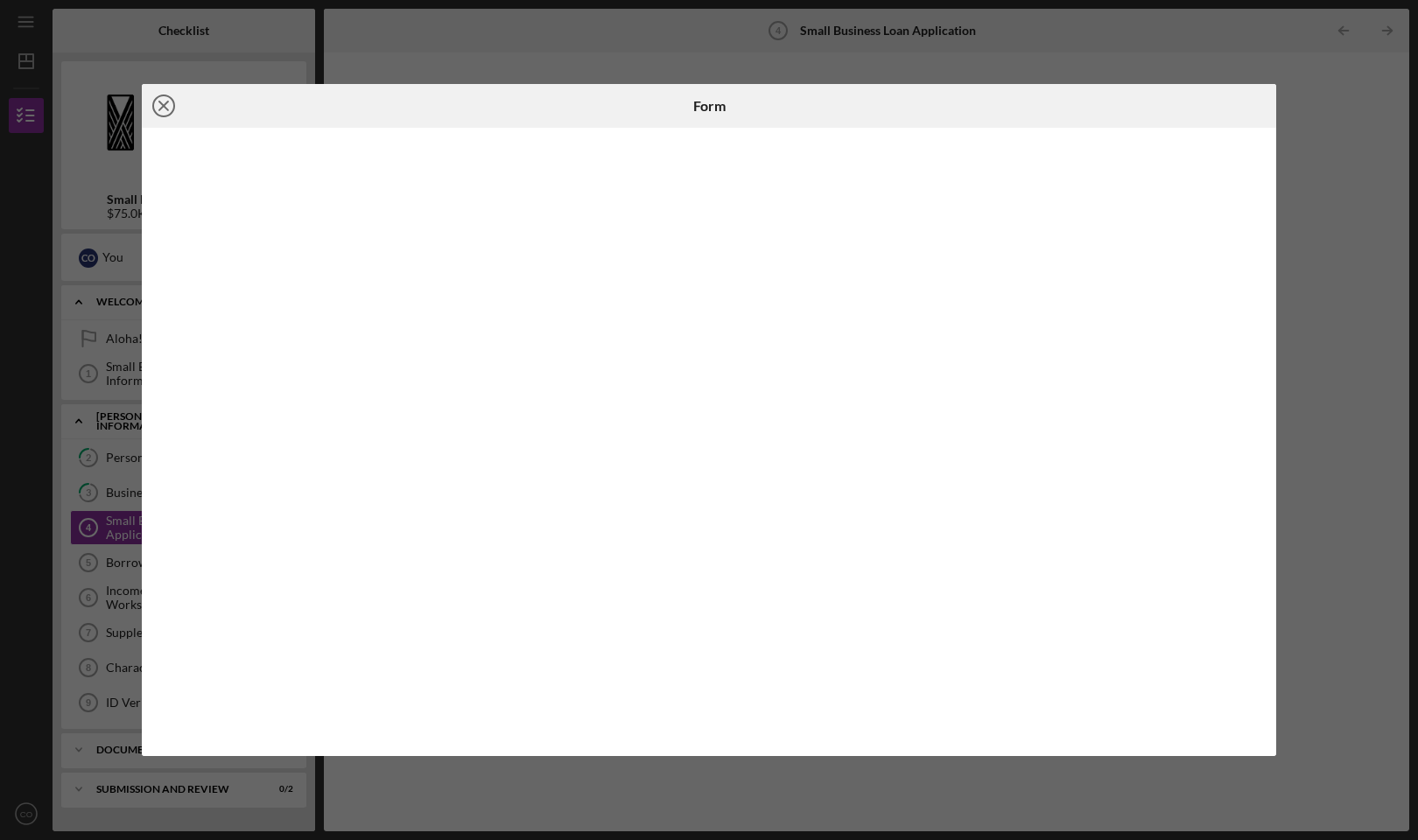
click at [162, 103] on icon "Icon/Close" at bounding box center [163, 105] width 43 height 43
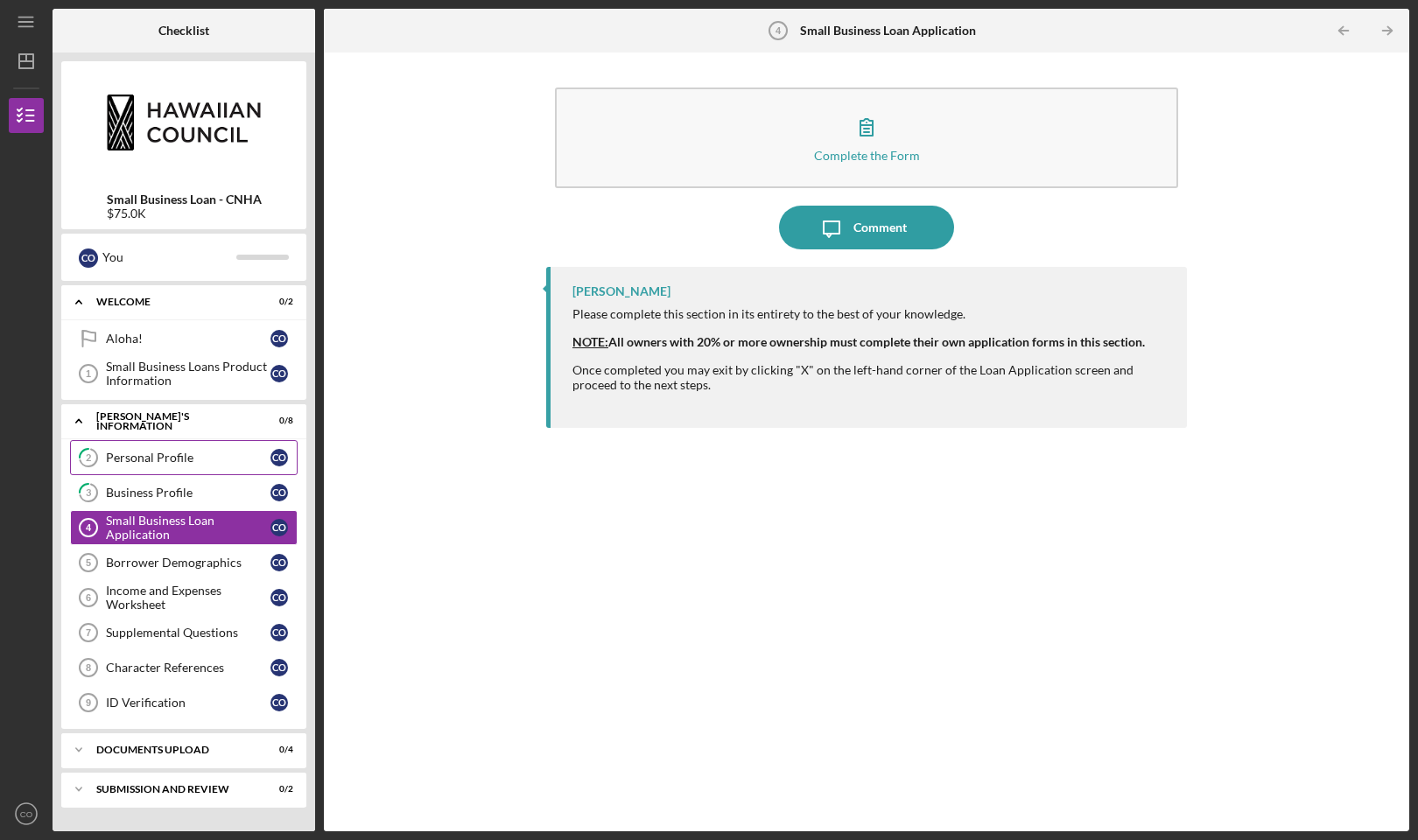
click at [146, 459] on div "Personal Profile" at bounding box center [188, 458] width 164 height 14
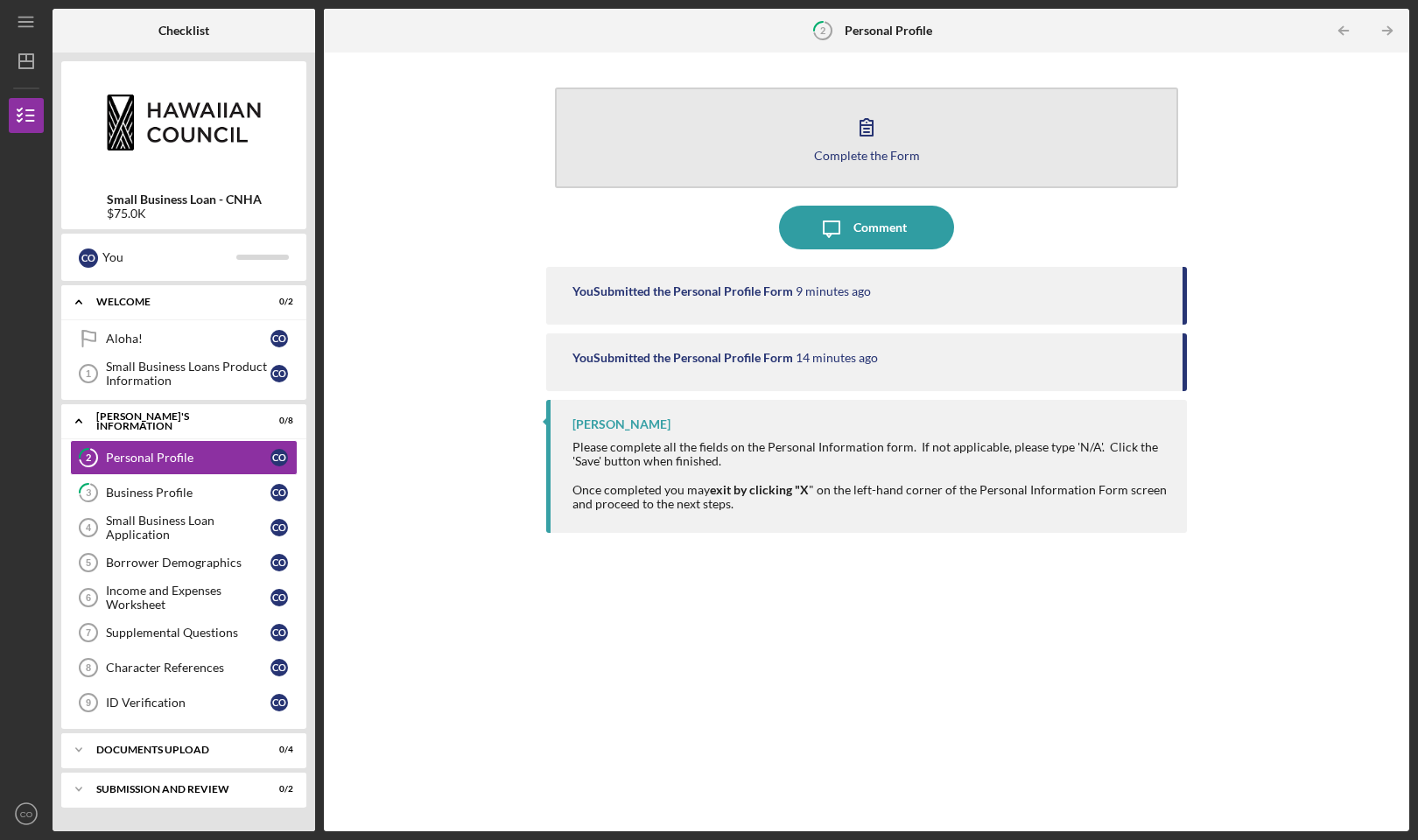
click at [677, 134] on button "Complete the Form Form" at bounding box center [867, 138] width 623 height 100
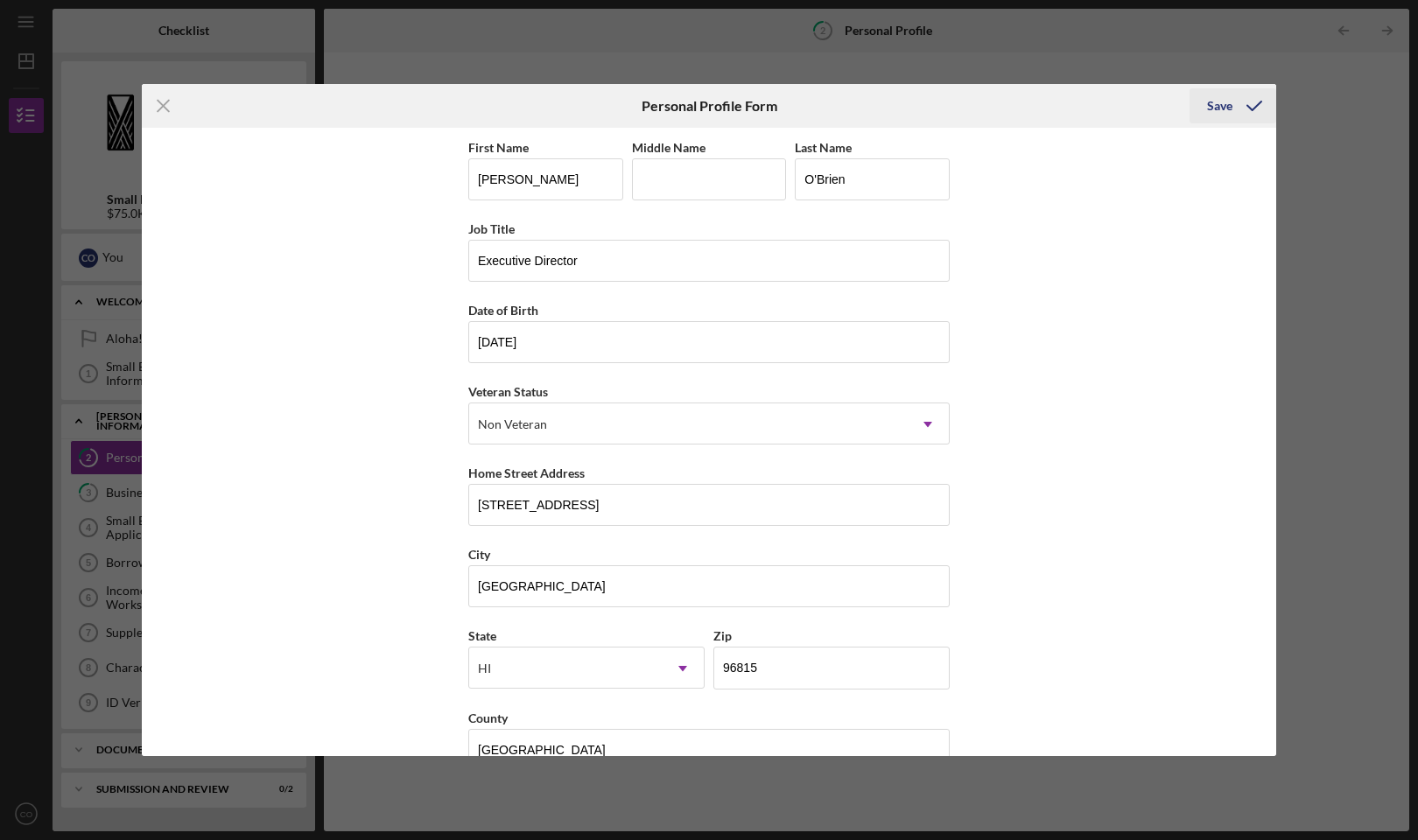
click at [1211, 102] on div "Save" at bounding box center [1220, 106] width 26 height 35
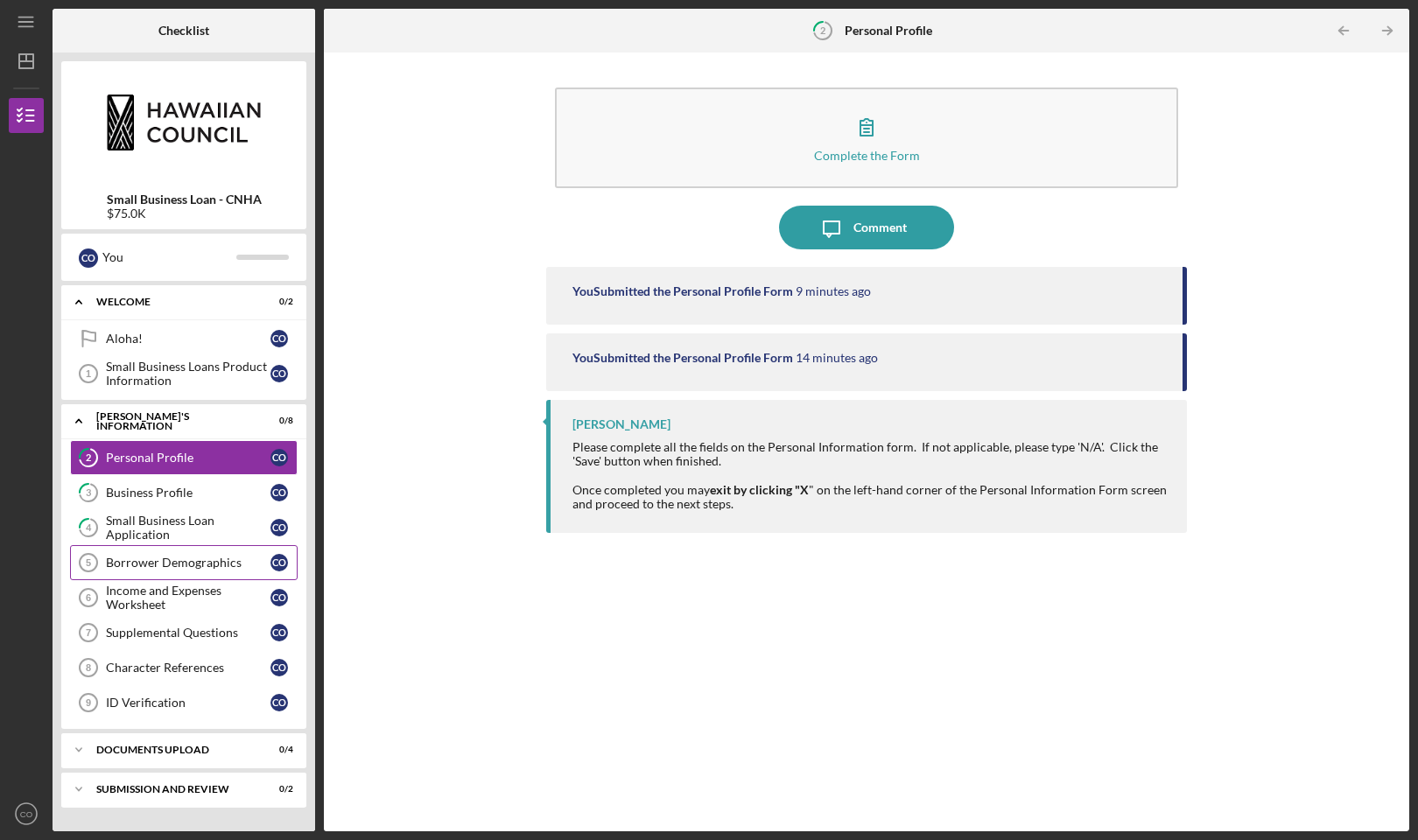
click at [152, 566] on div "Borrower Demographics" at bounding box center [188, 562] width 164 height 14
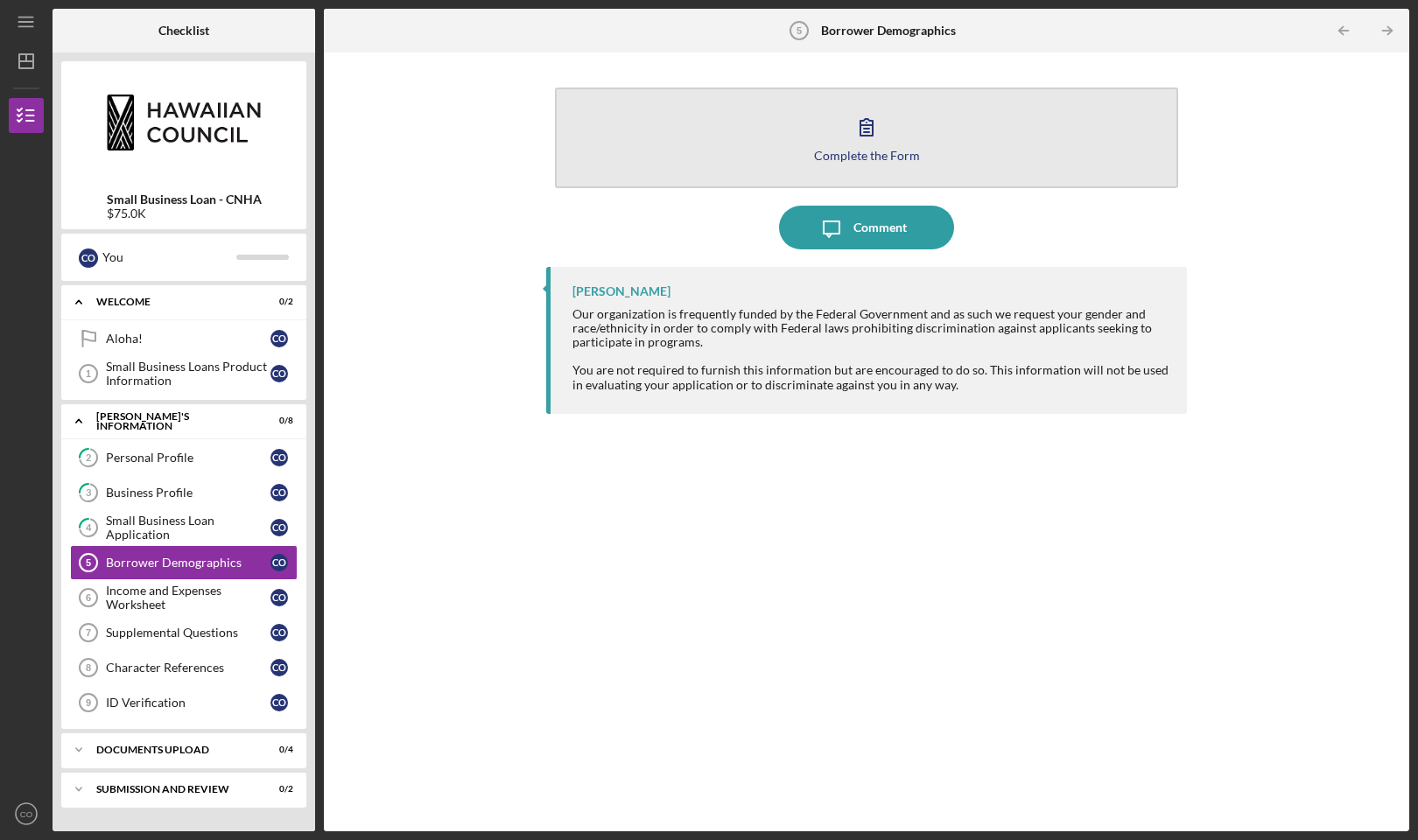
click at [787, 114] on button "Complete the Form Form" at bounding box center [867, 138] width 623 height 100
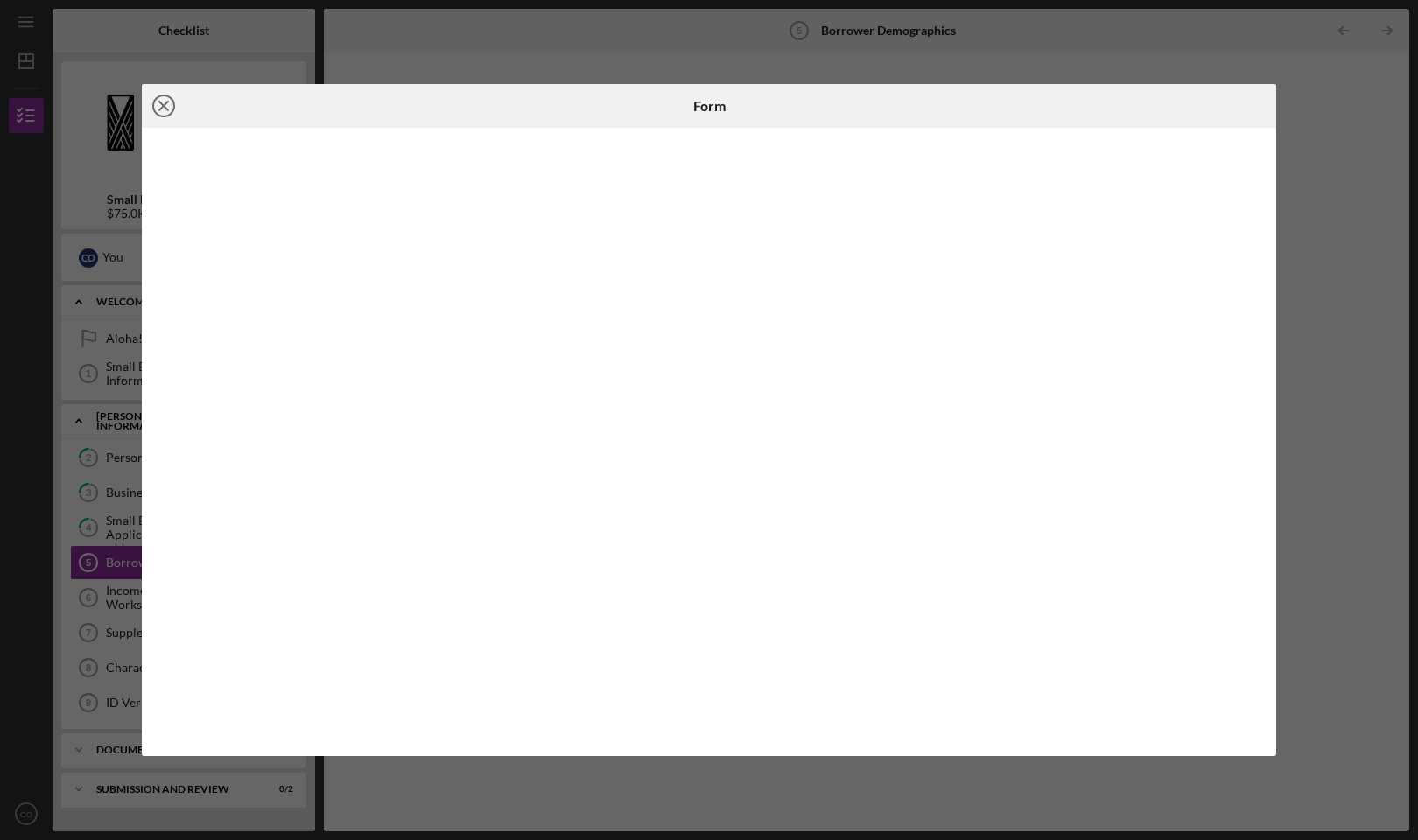
click at [165, 103] on line at bounding box center [163, 105] width 9 height 9
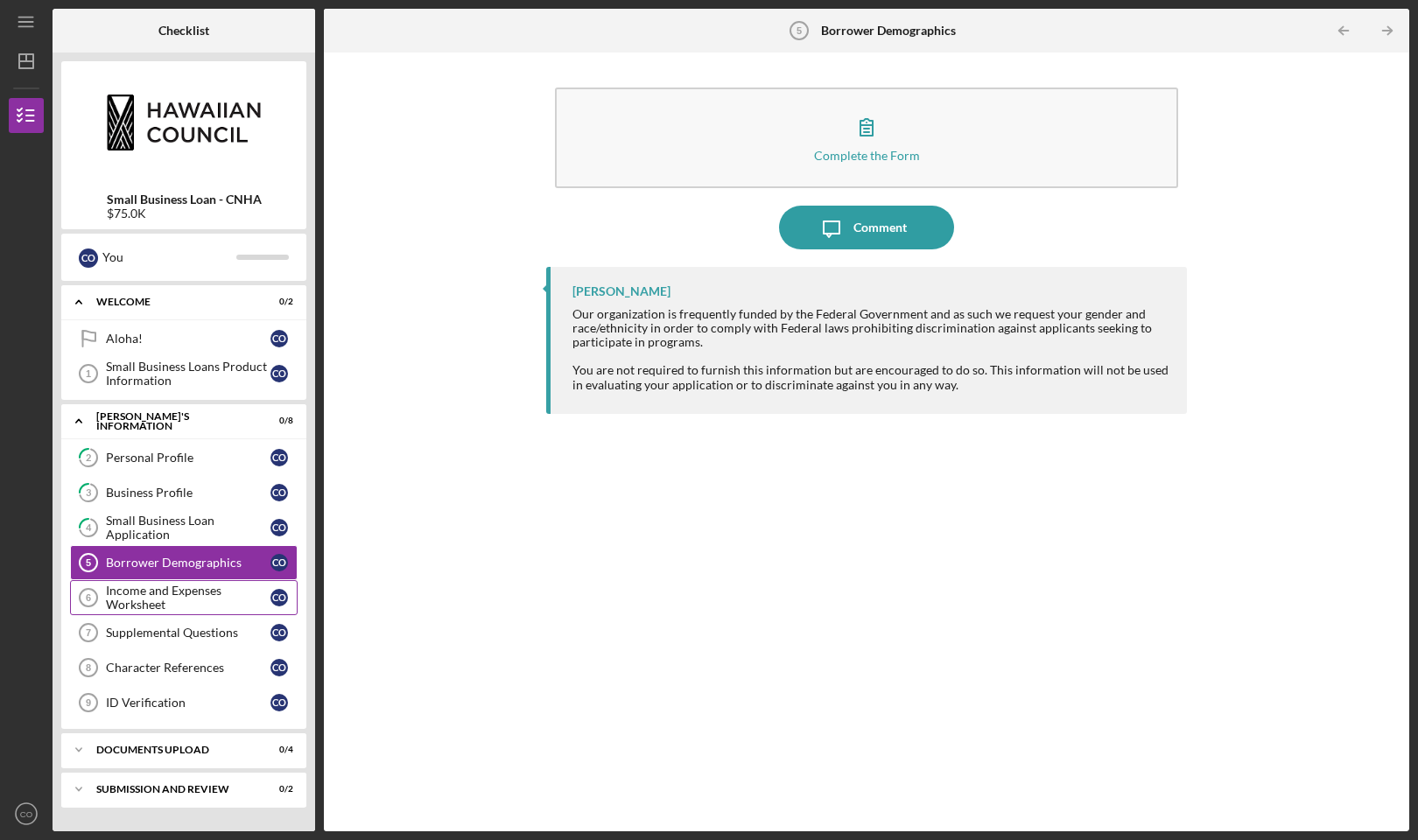
click at [171, 592] on div "Income and Expenses Worksheet" at bounding box center [188, 598] width 164 height 28
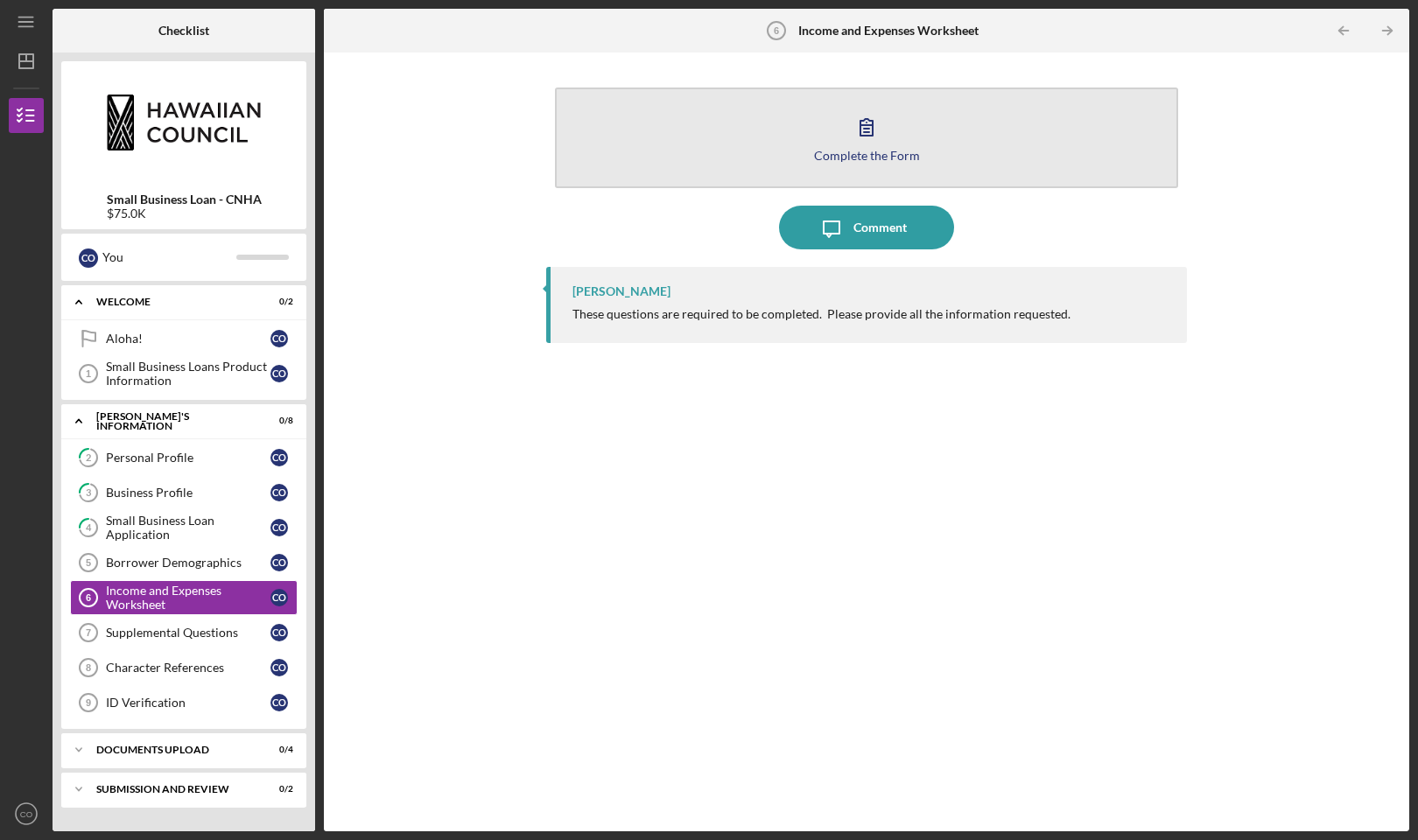
click at [741, 132] on button "Complete the Form Form" at bounding box center [867, 138] width 623 height 100
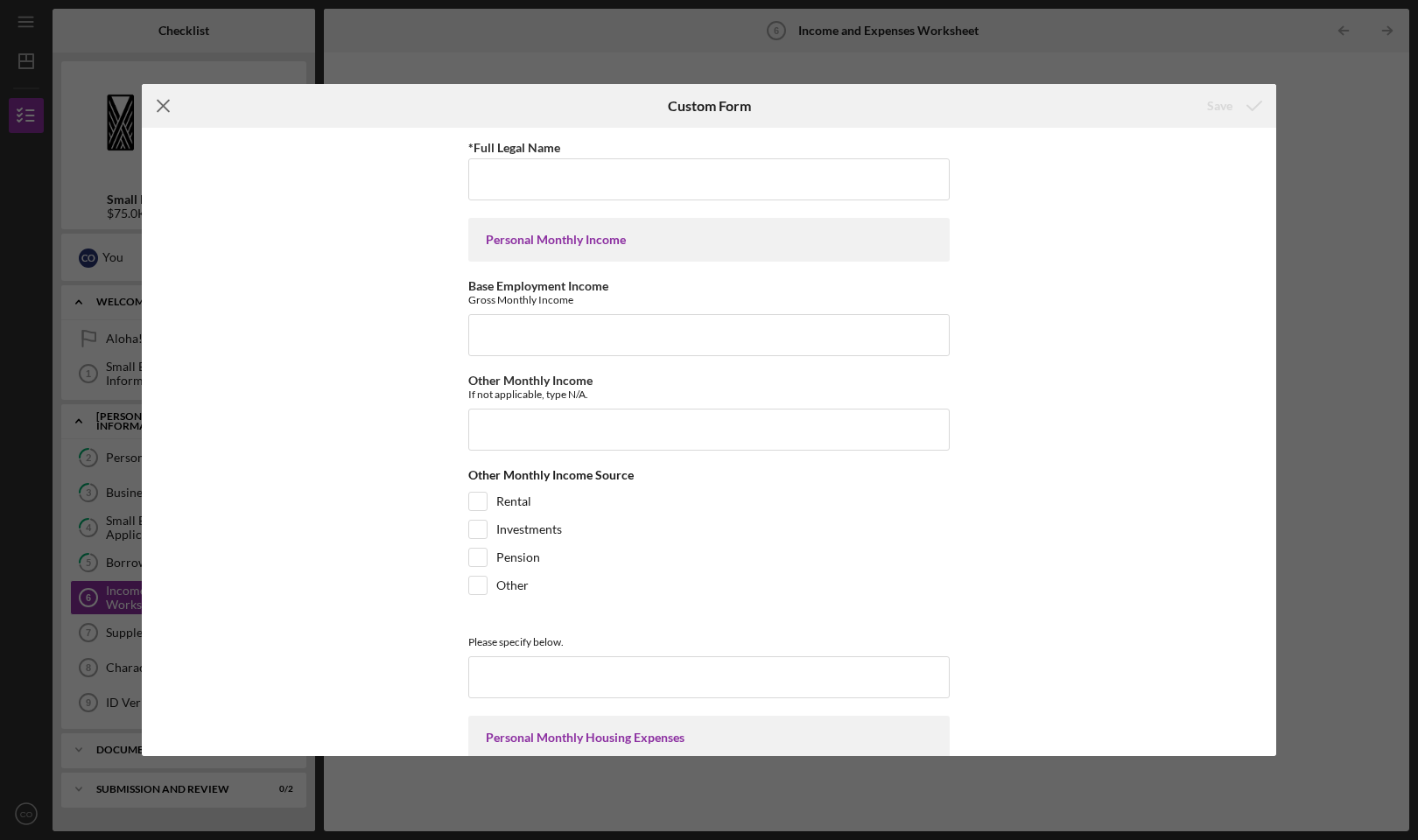
click at [162, 103] on icon "Icon/Menu Close" at bounding box center [163, 105] width 43 height 43
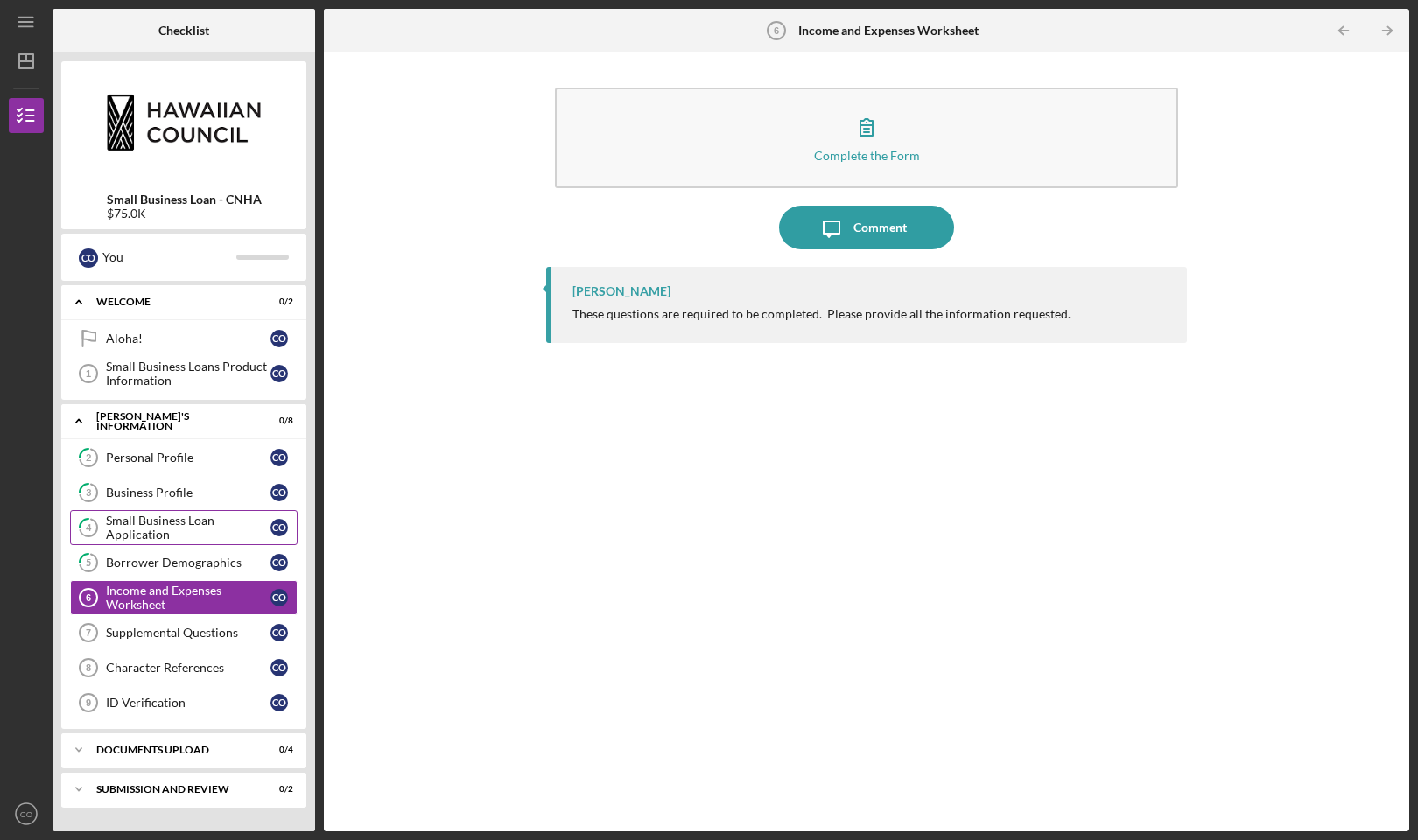
click at [171, 518] on div "Small Business Loan Application" at bounding box center [188, 528] width 164 height 28
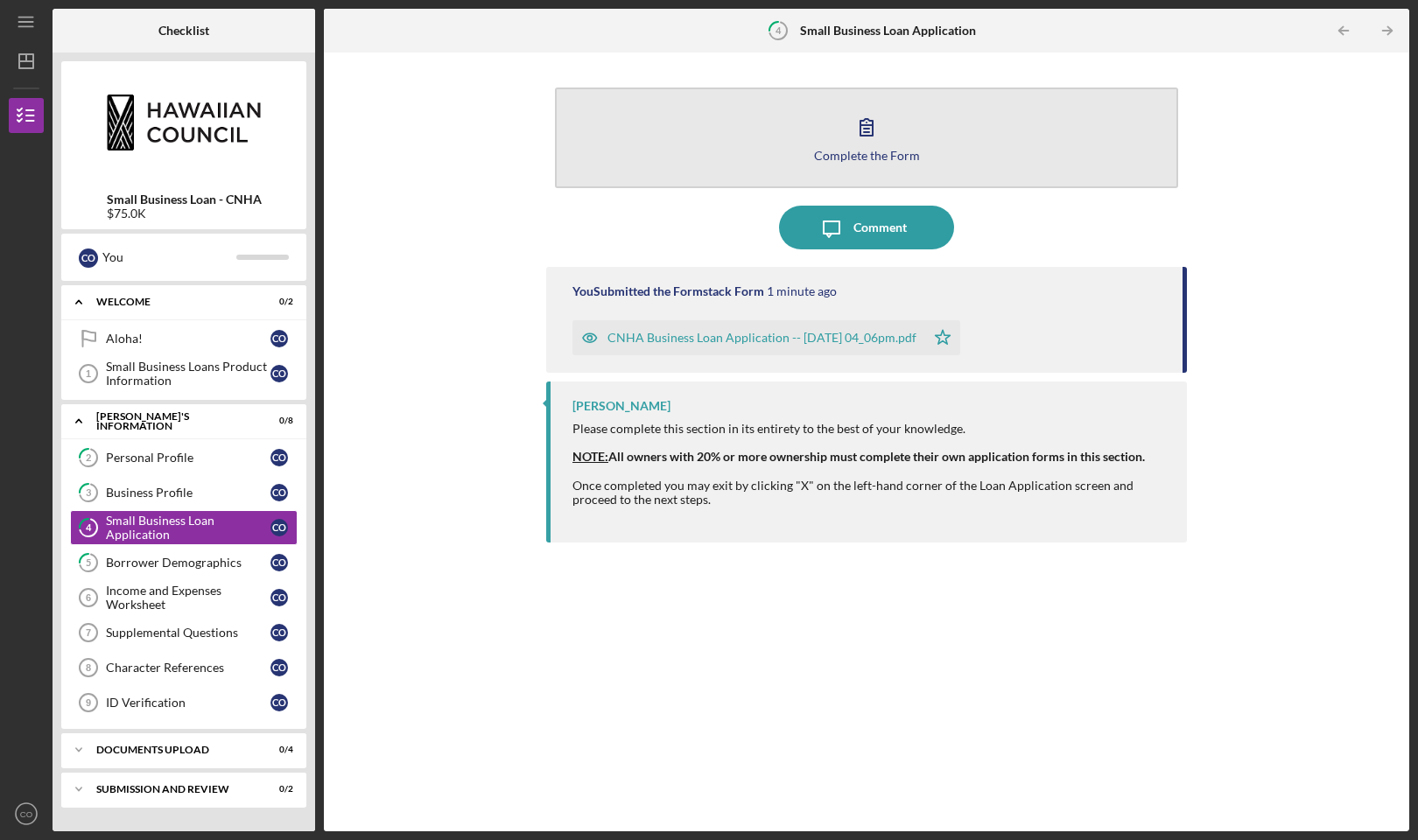
click at [751, 119] on button "Complete the Form Form" at bounding box center [867, 138] width 623 height 100
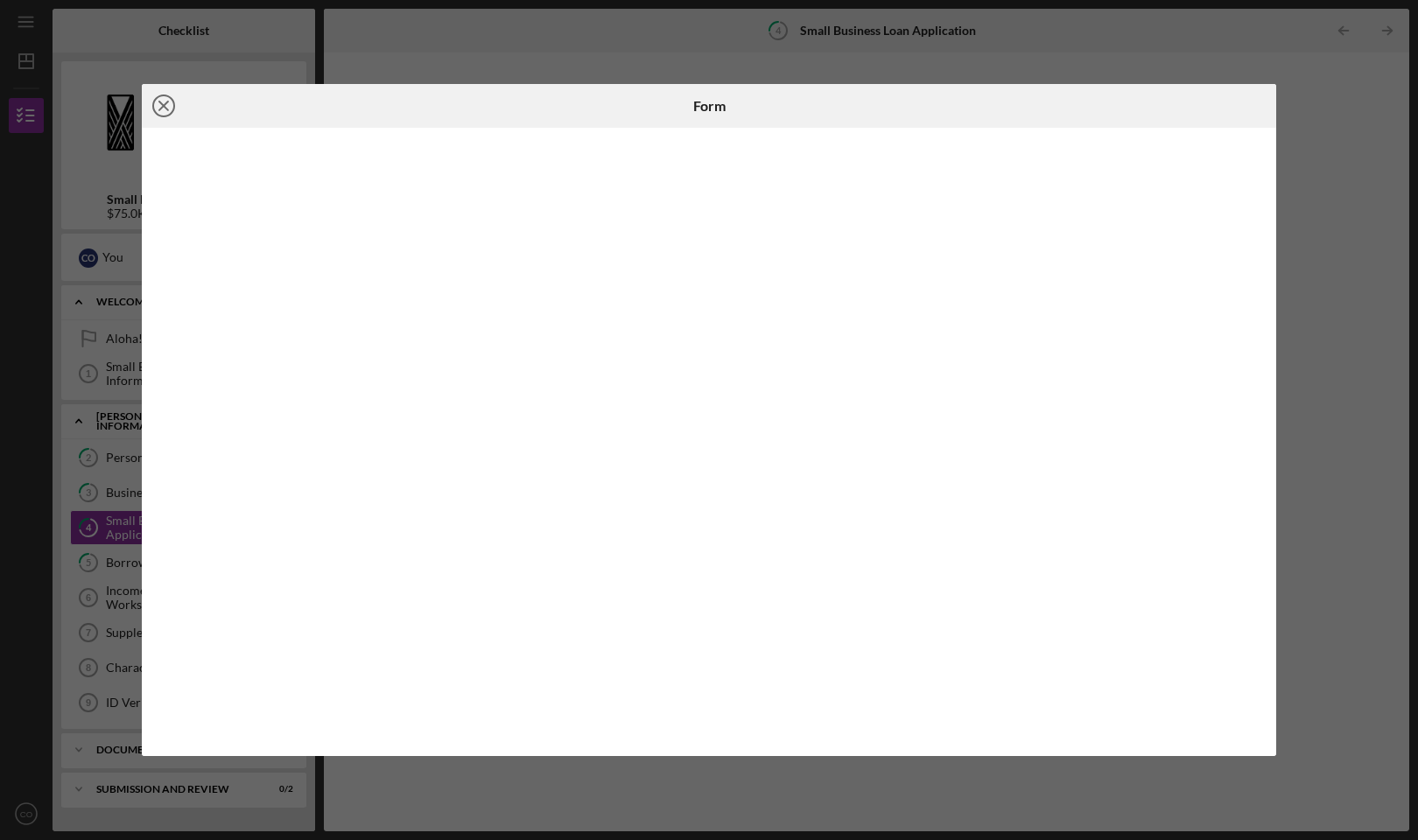
drag, startPoint x: 738, startPoint y: 126, endPoint x: 163, endPoint y: 103, distance: 575.5
click at [163, 103] on icon "Icon/Close" at bounding box center [163, 105] width 43 height 43
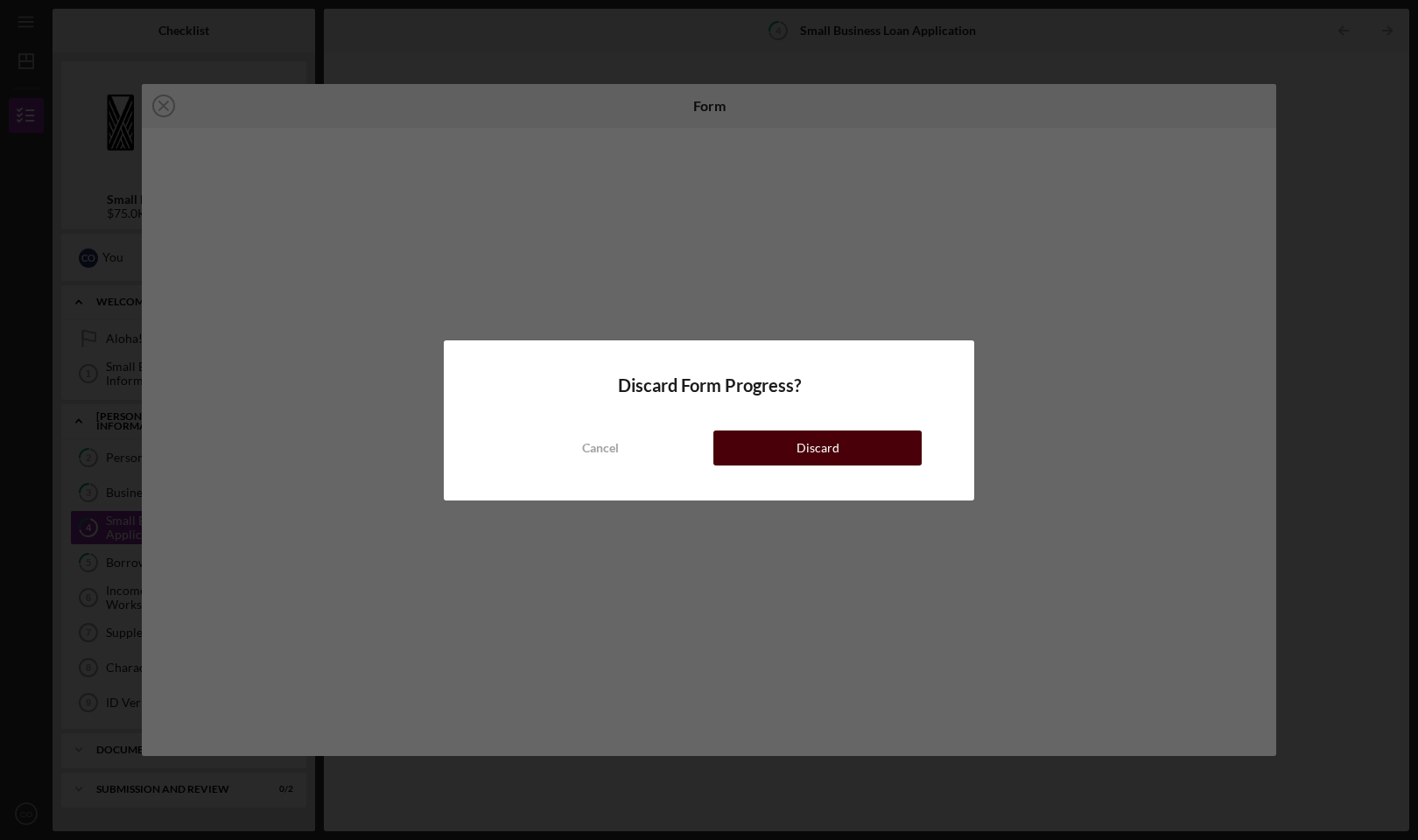
click at [818, 441] on div "Discard" at bounding box center [818, 448] width 43 height 35
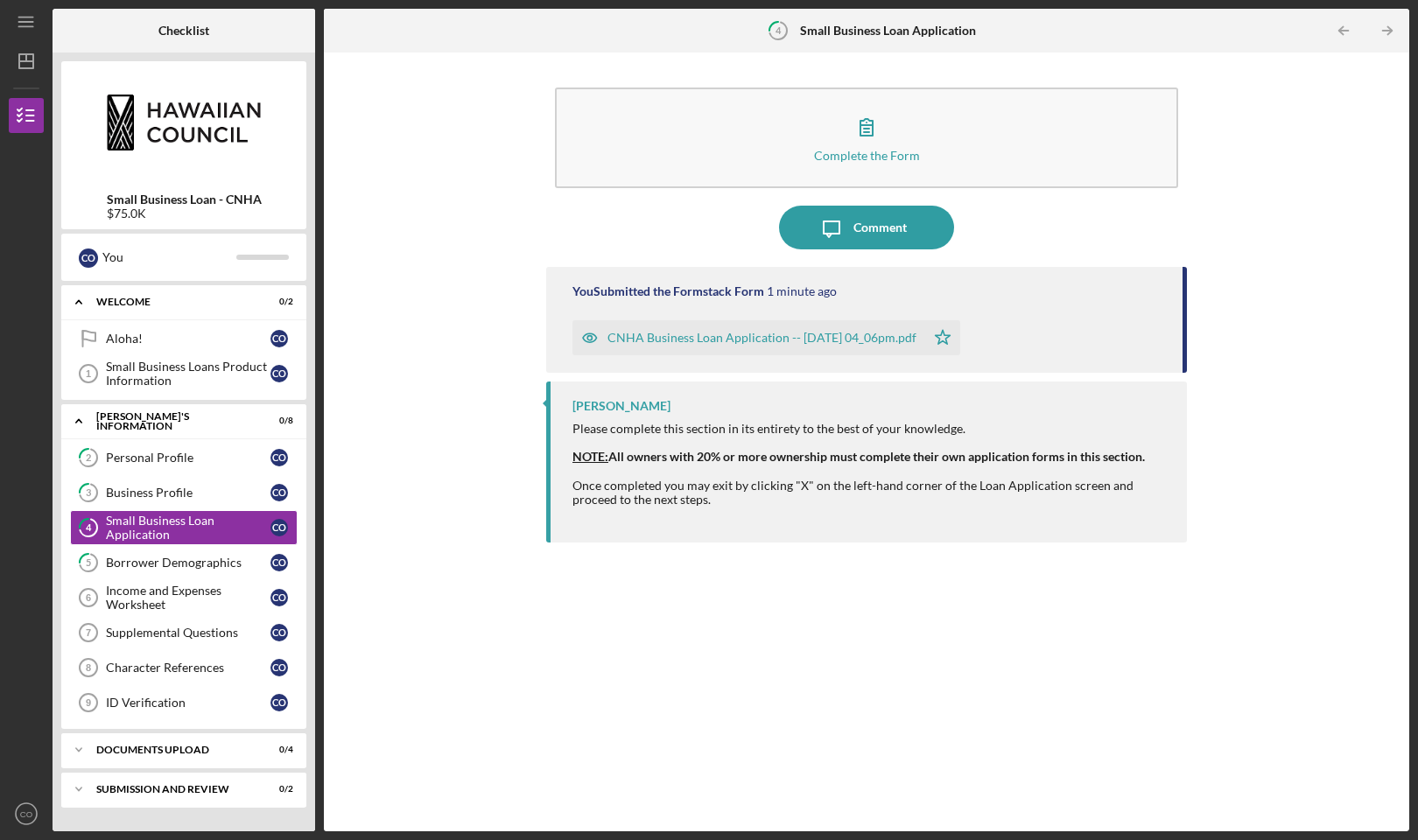
click at [861, 335] on div "CNHA Business Loan Application -- 2025-08-14 04_06pm.pdf" at bounding box center [762, 338] width 309 height 14
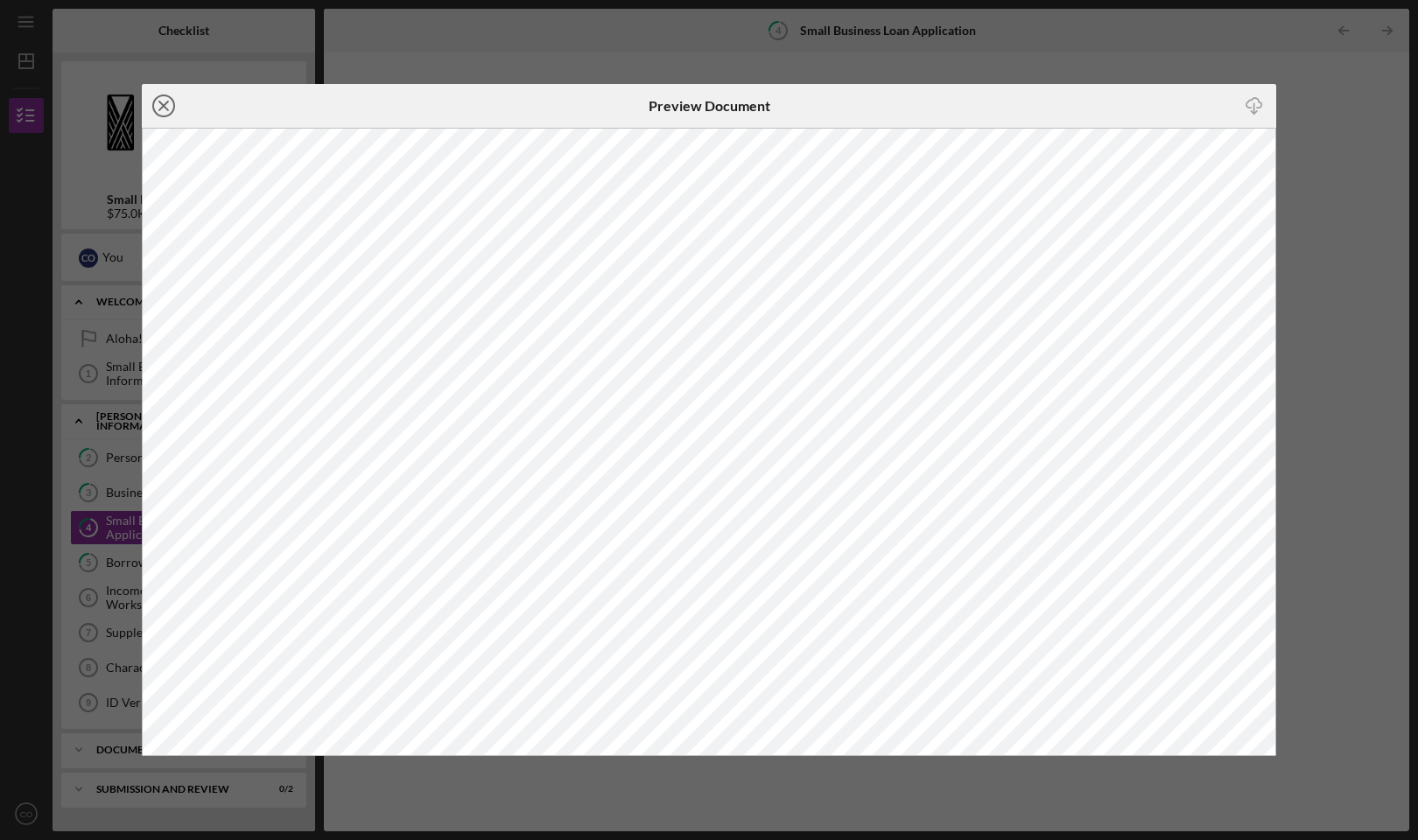
click at [161, 106] on icon "Icon/Close" at bounding box center [163, 105] width 43 height 43
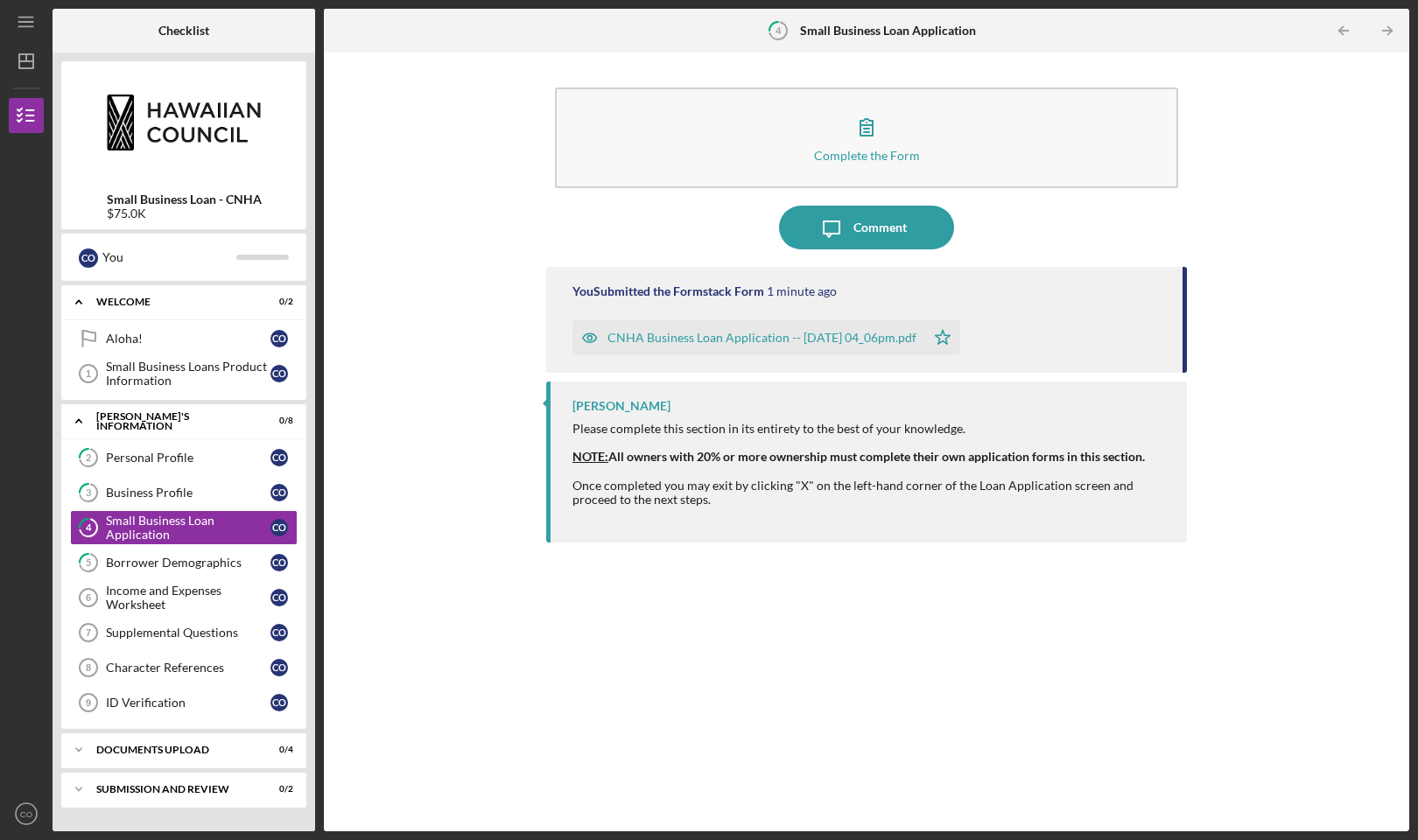
click at [824, 345] on div "CNHA Business Loan Application -- 2025-08-14 04_06pm.pdf" at bounding box center [748, 338] width 353 height 35
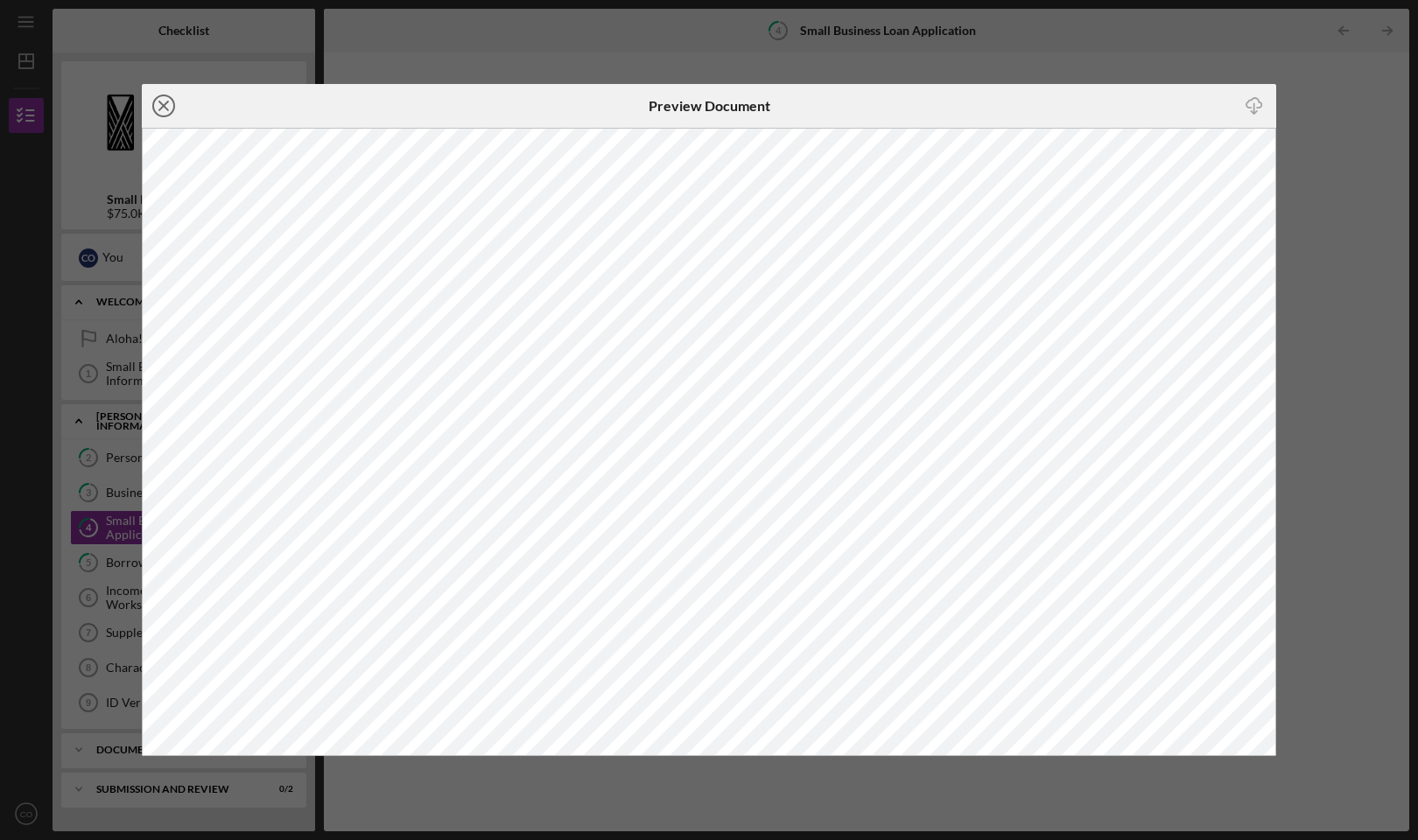
click at [161, 107] on line at bounding box center [163, 105] width 9 height 9
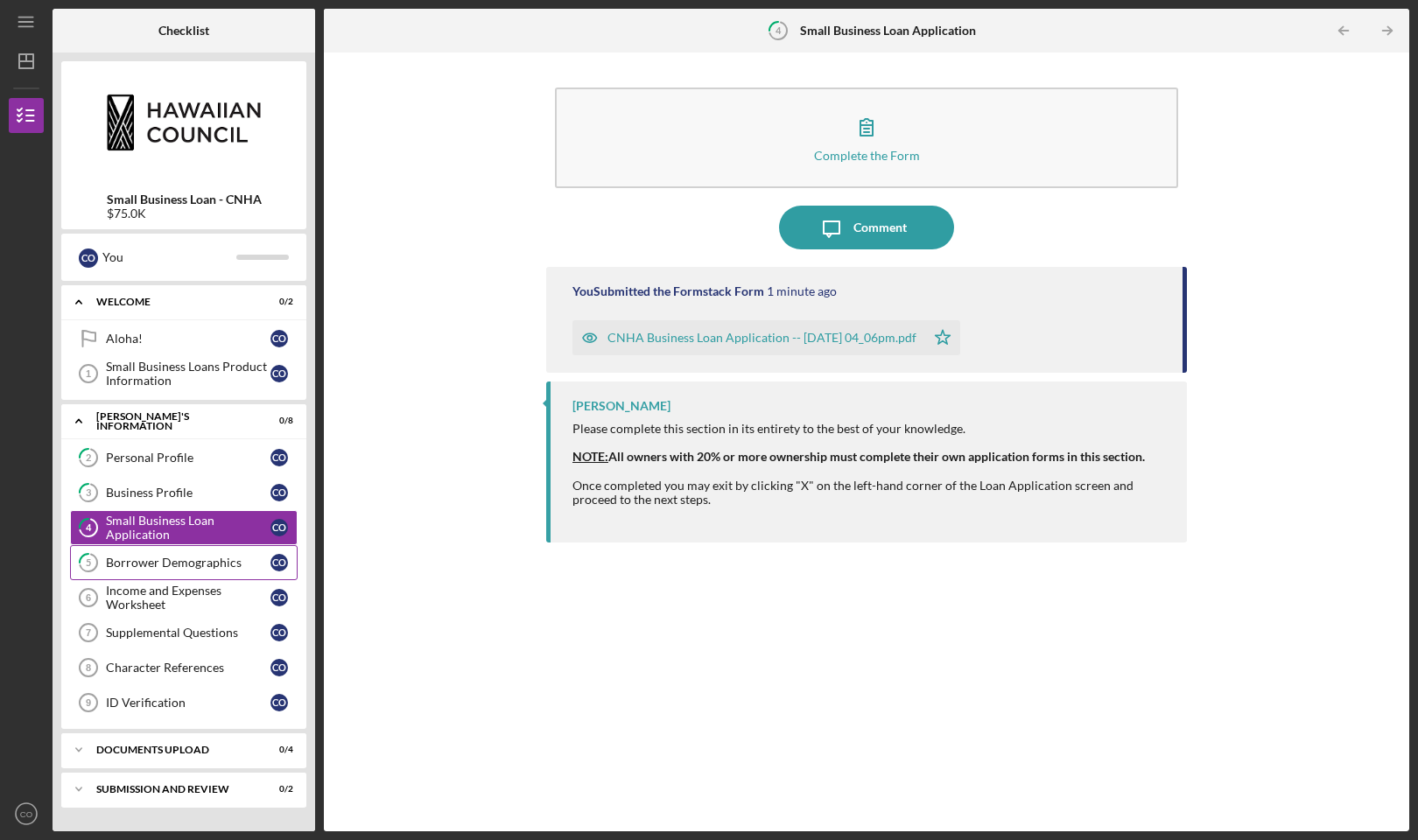
click at [187, 568] on div "Borrower Demographics" at bounding box center [188, 562] width 164 height 14
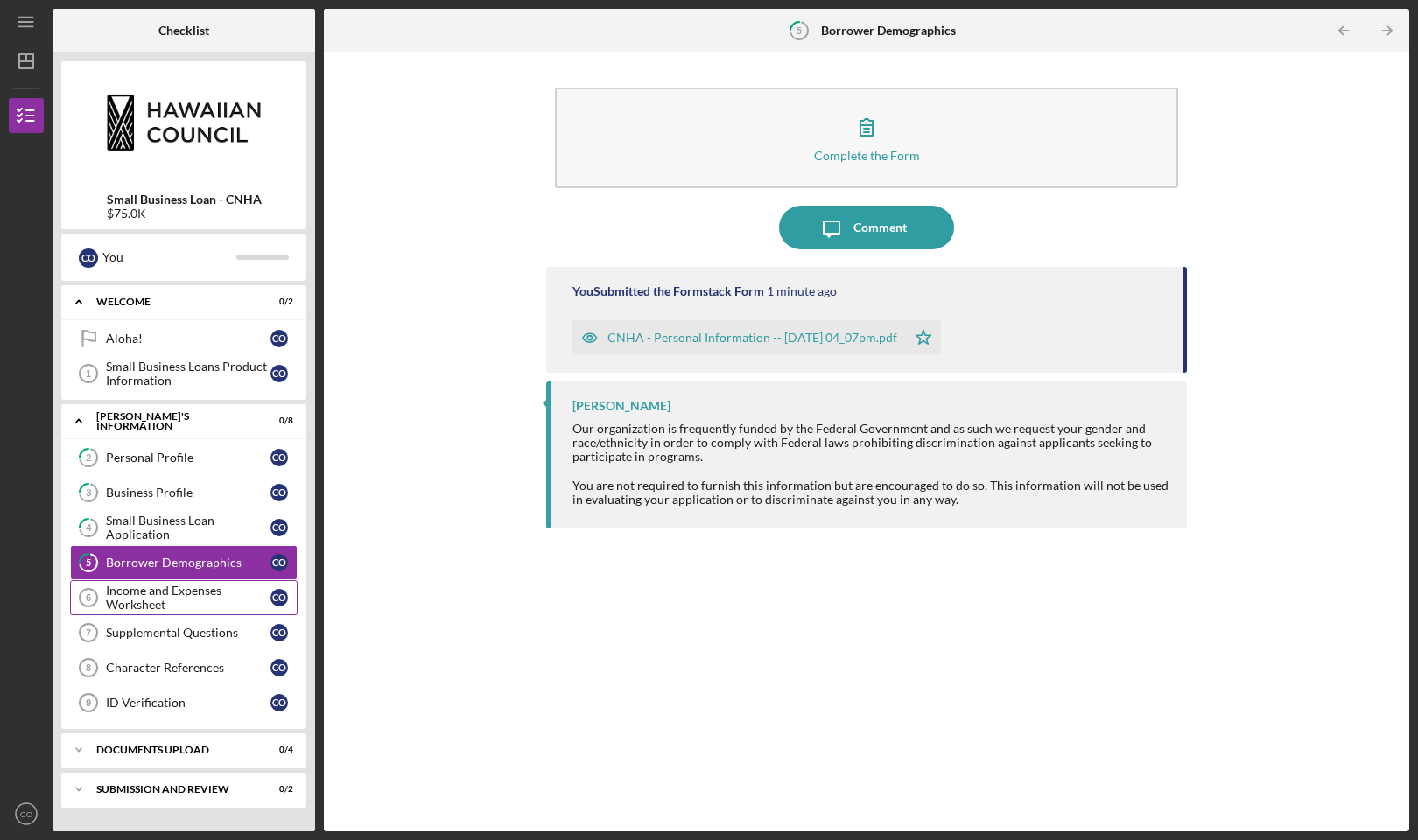
click at [177, 589] on div "Income and Expenses Worksheet" at bounding box center [188, 598] width 164 height 28
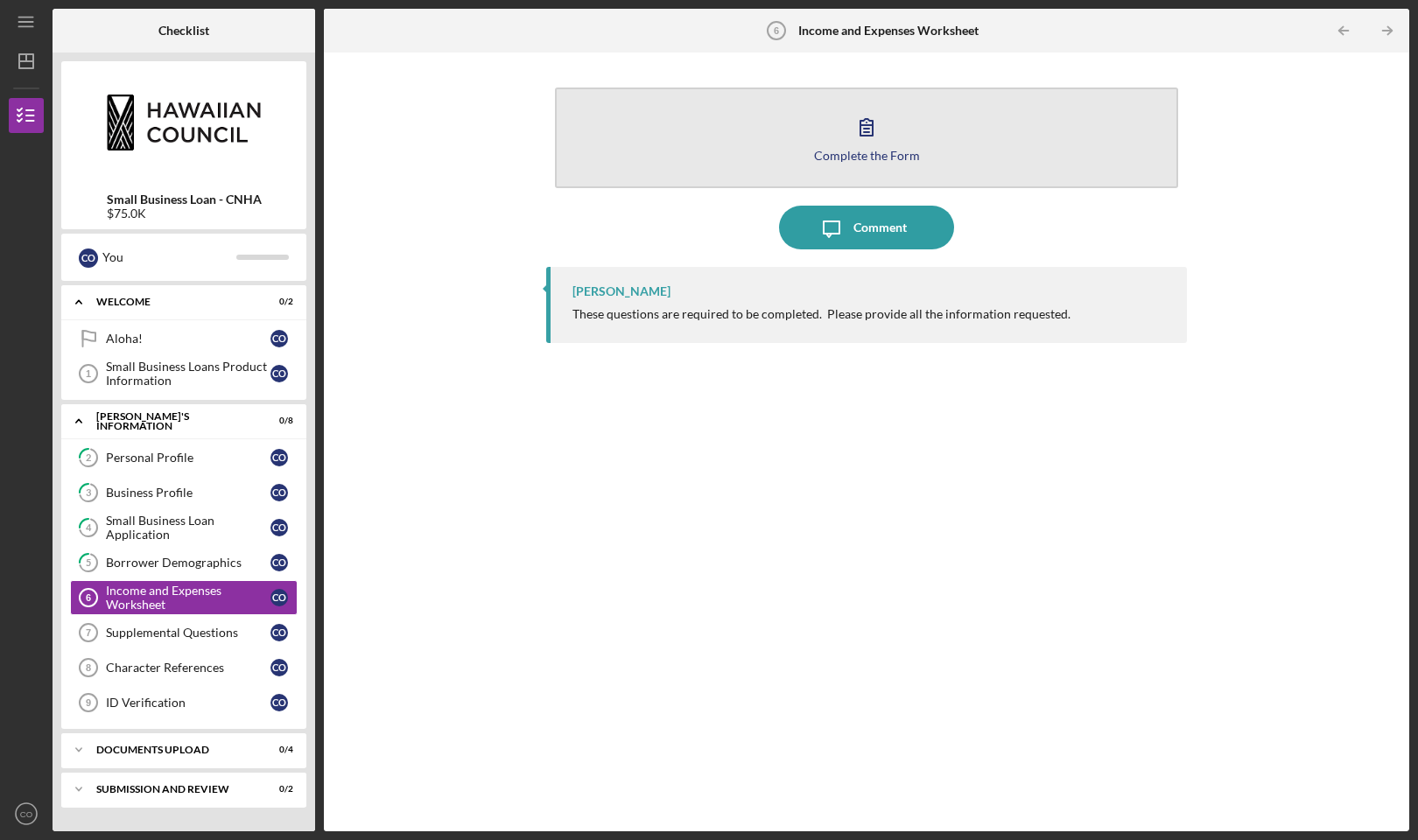
click at [734, 158] on button "Complete the Form Form" at bounding box center [867, 138] width 623 height 100
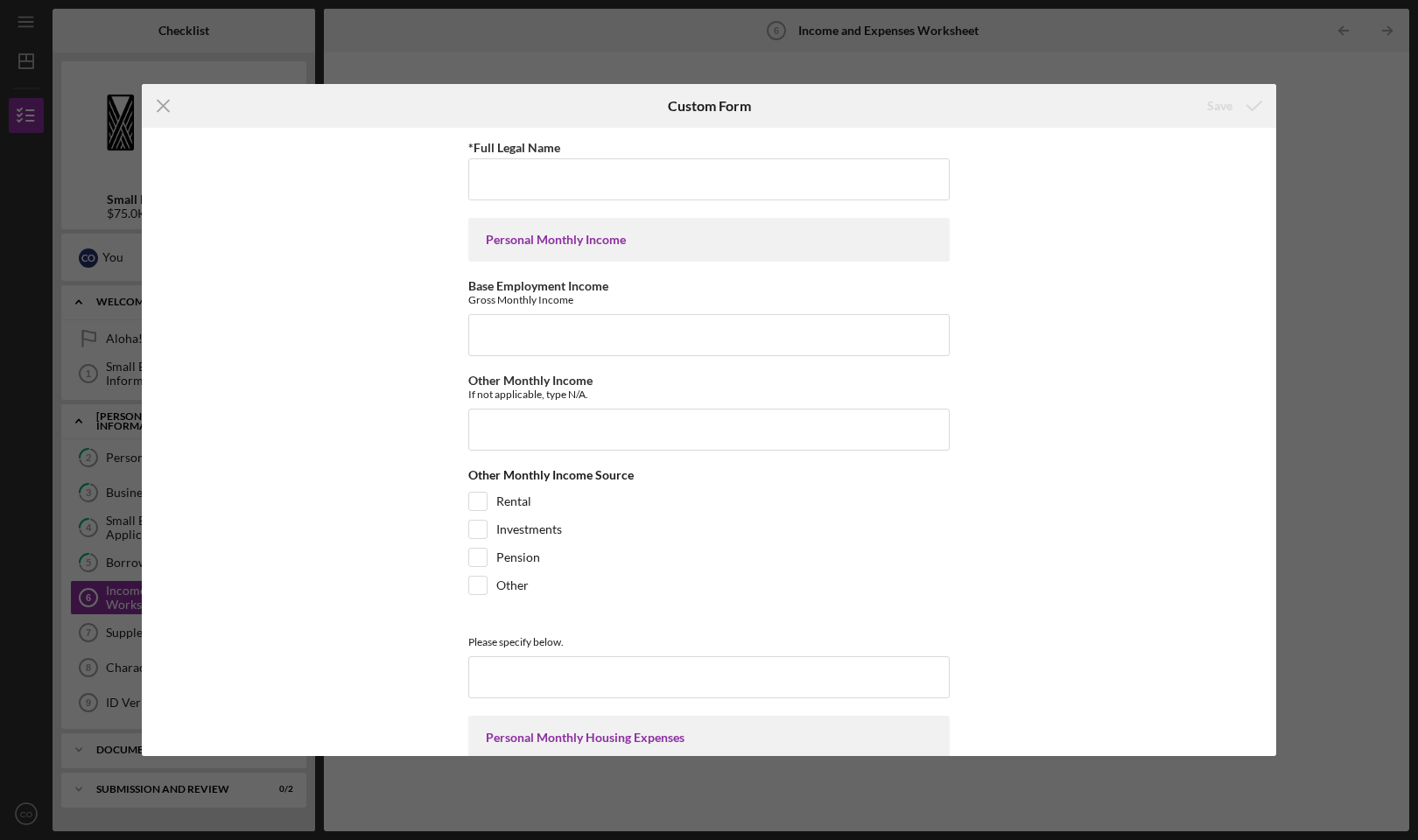
type input "Samaritan Counseling Center Hawaii"
click at [528, 425] on input "Other Monthly Income" at bounding box center [709, 429] width 482 height 42
type input "41250"
click at [474, 588] on input "Other" at bounding box center [478, 586] width 18 height 18
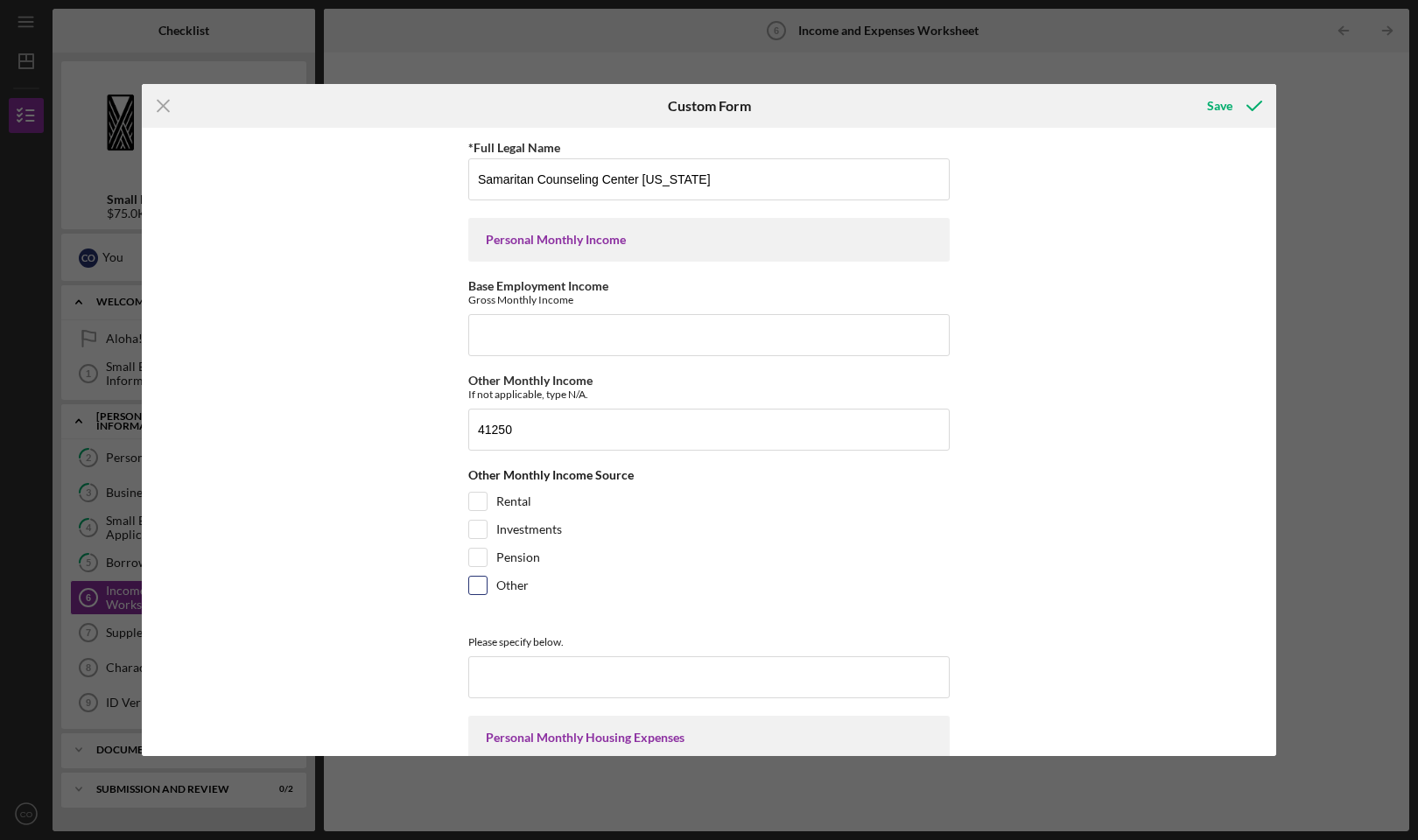
checkbox input "true"
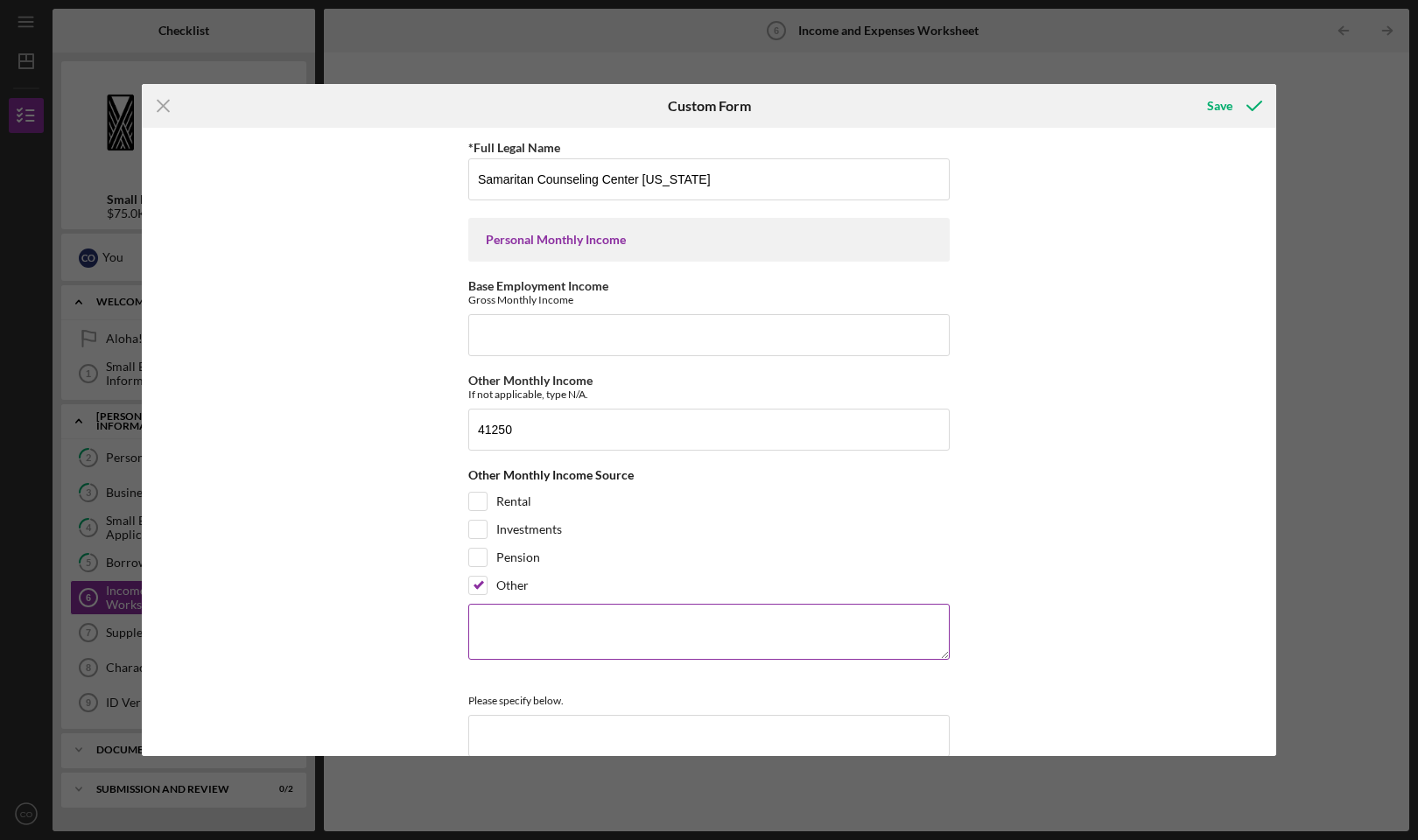
click at [511, 620] on textarea at bounding box center [709, 631] width 482 height 56
type textarea "C"
type textarea "c"
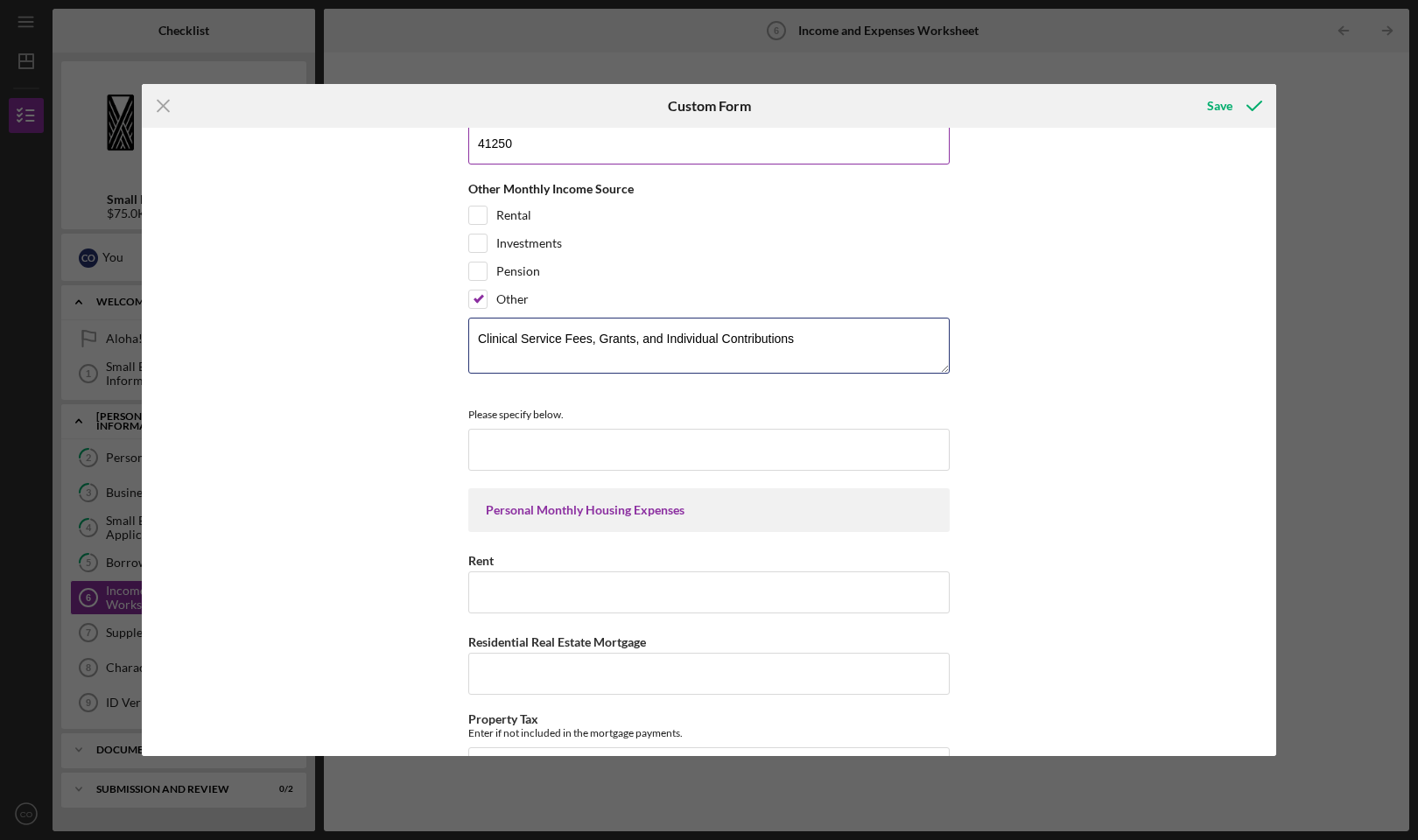
scroll to position [401, 0]
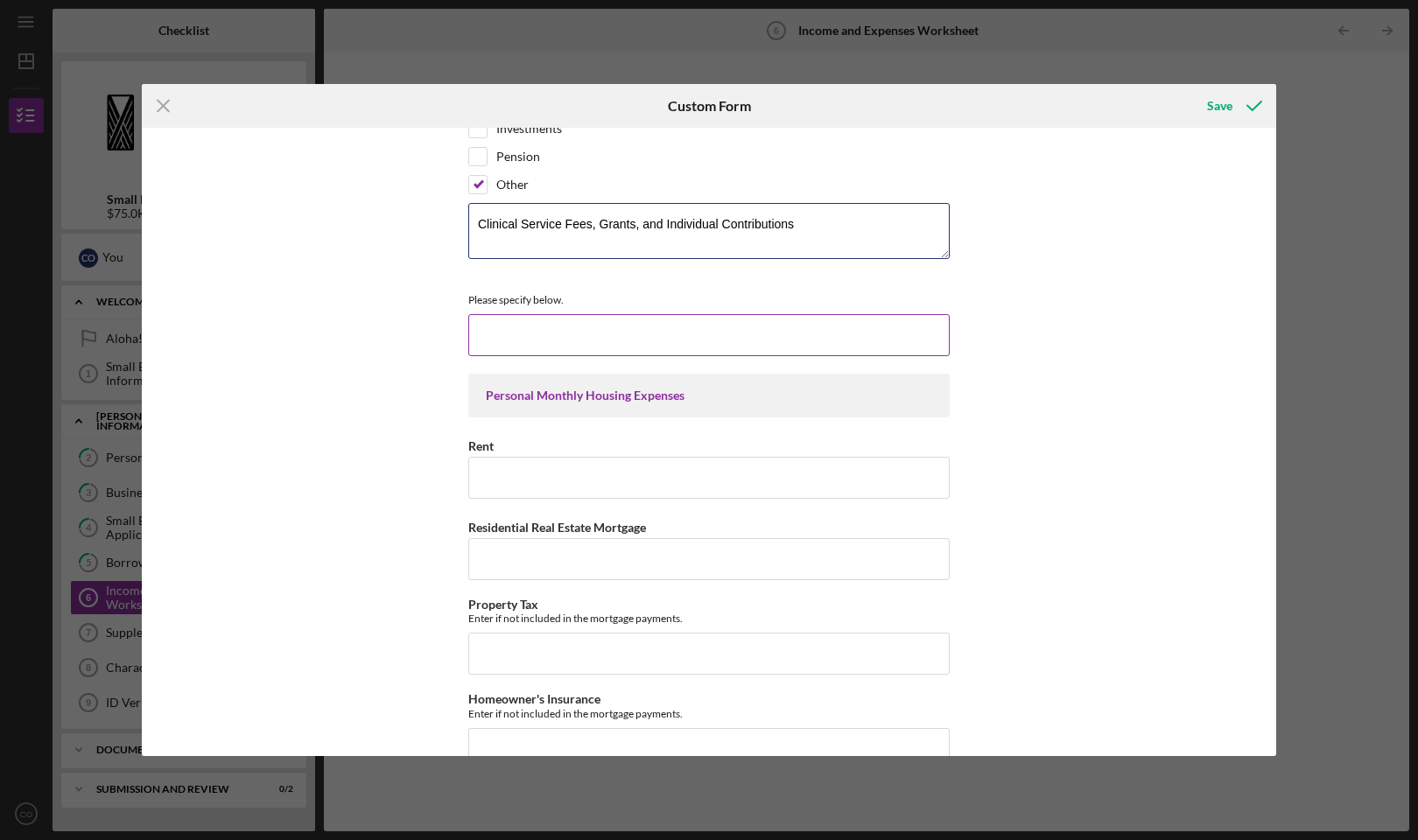
type textarea "Clinical Service Fees, Grants, and Individual Contributions"
click at [639, 336] on input at bounding box center [709, 335] width 482 height 42
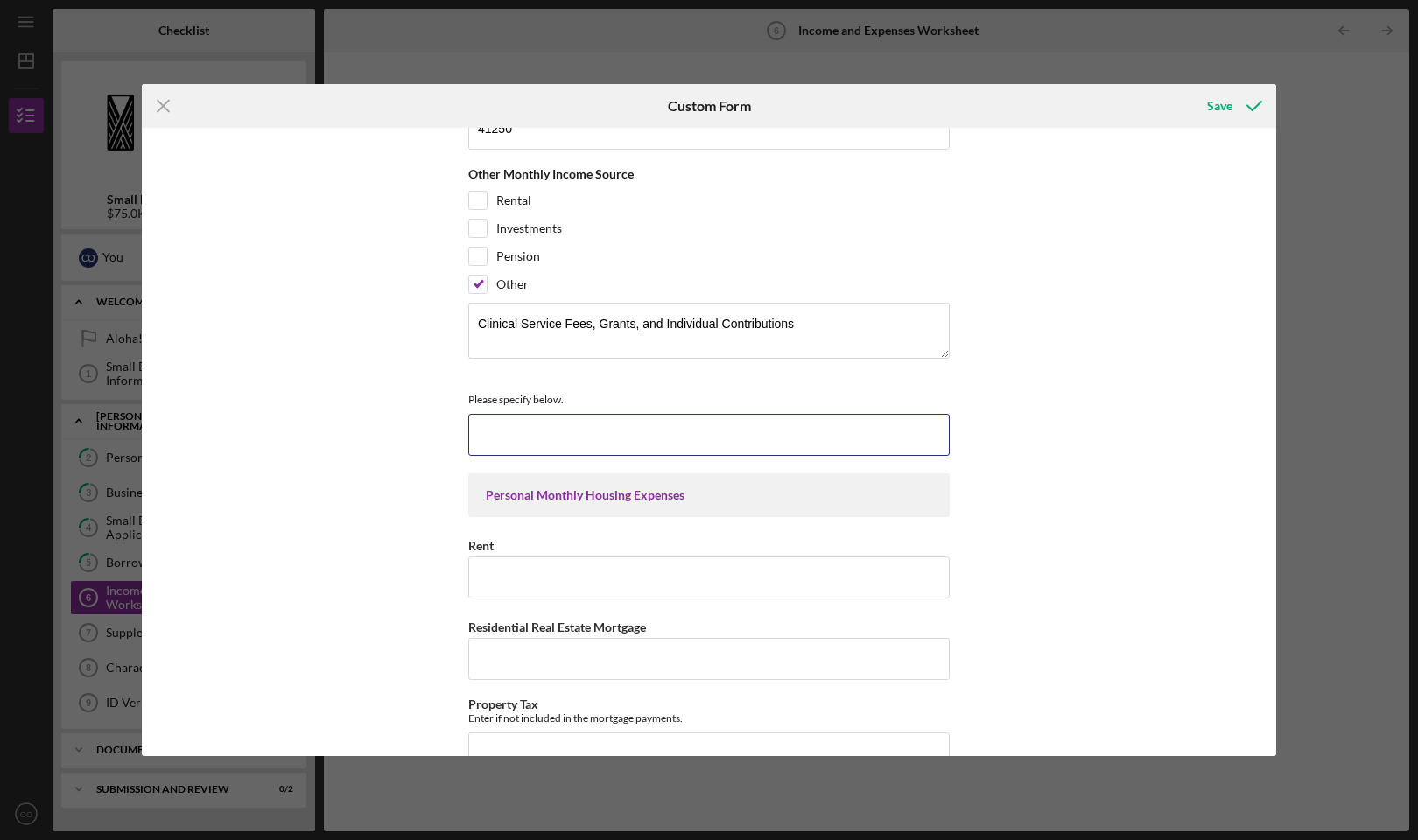
scroll to position [327, 0]
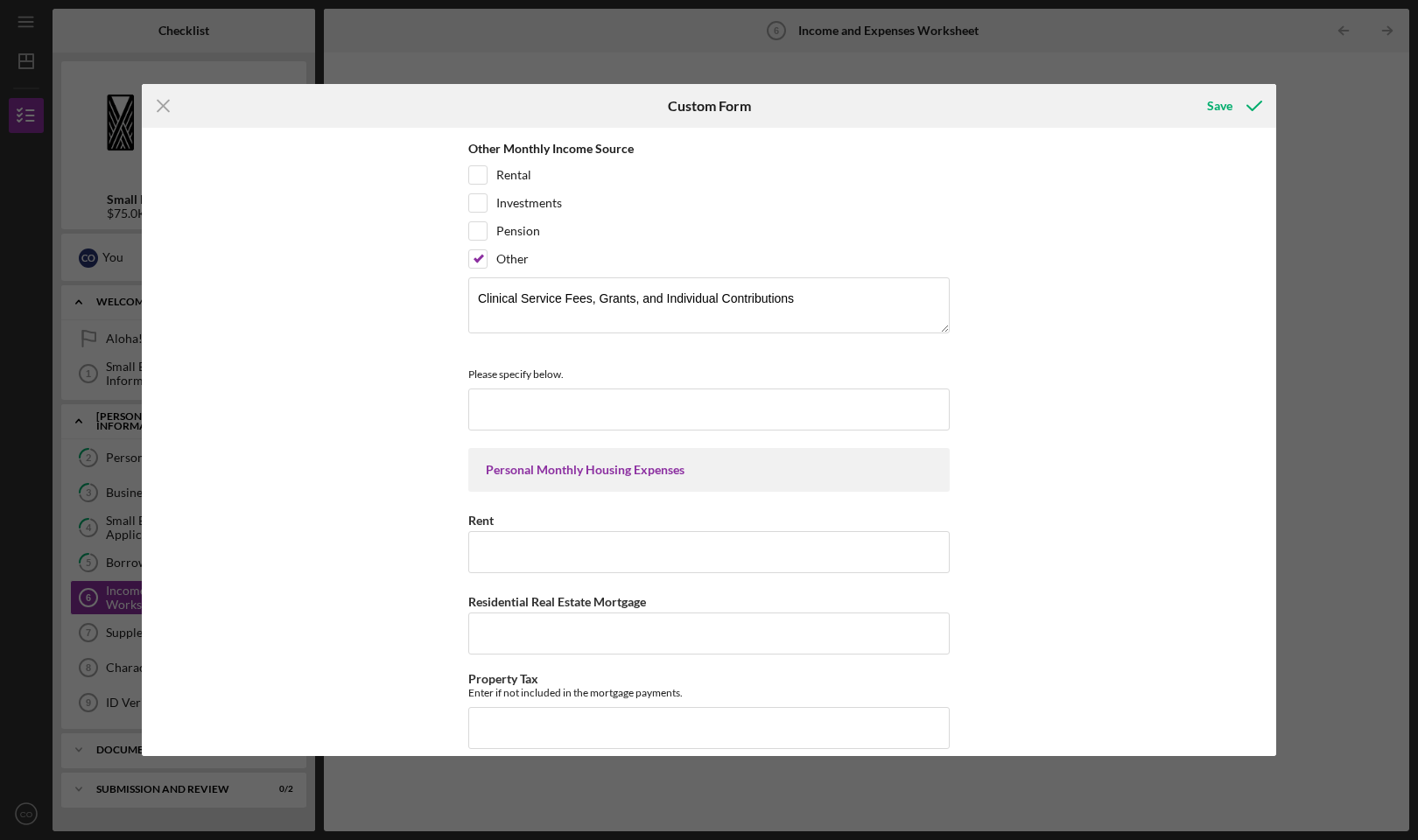
click at [583, 474] on div "Personal Monthly Housing Expenses" at bounding box center [708, 470] width 446 height 14
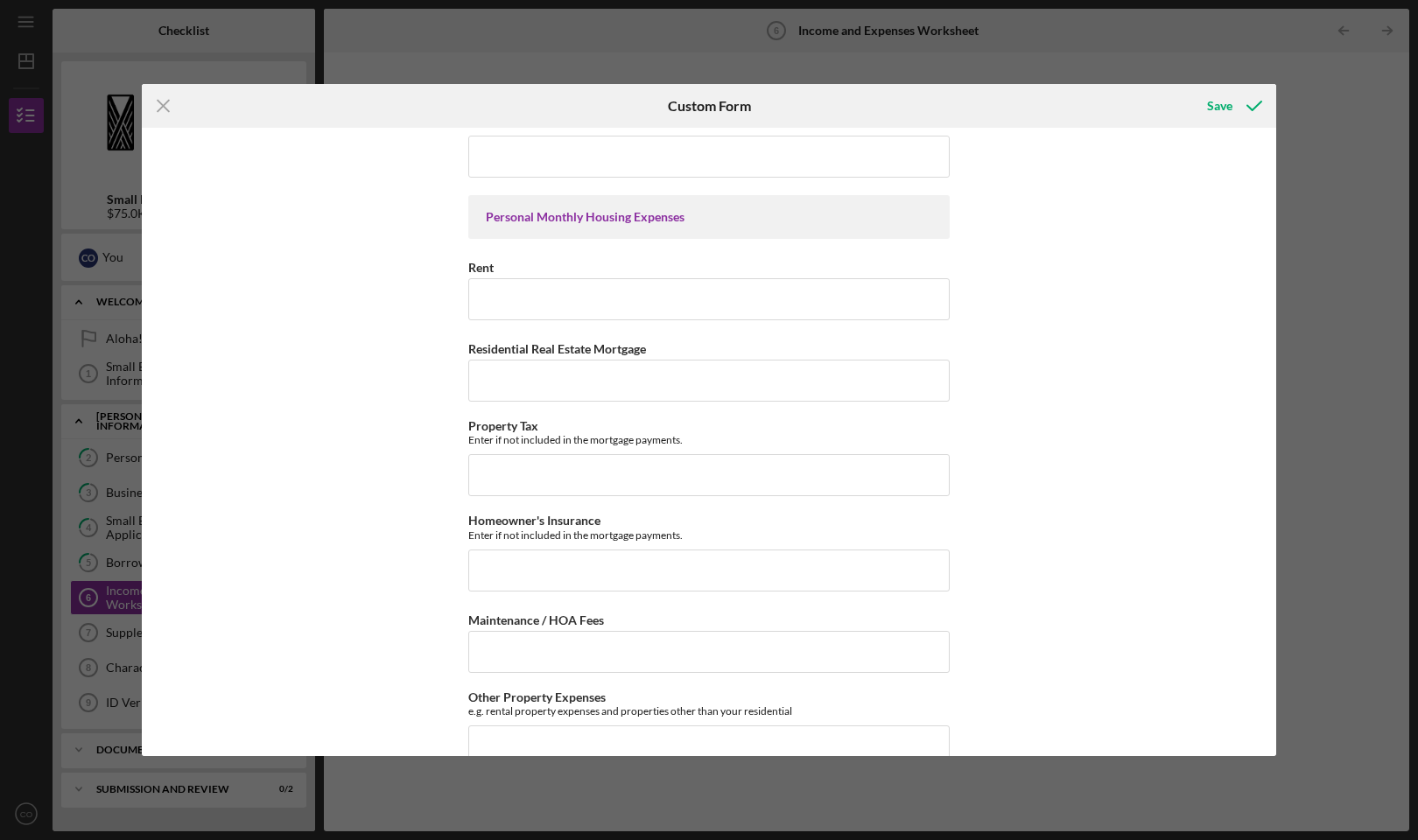
scroll to position [592, 0]
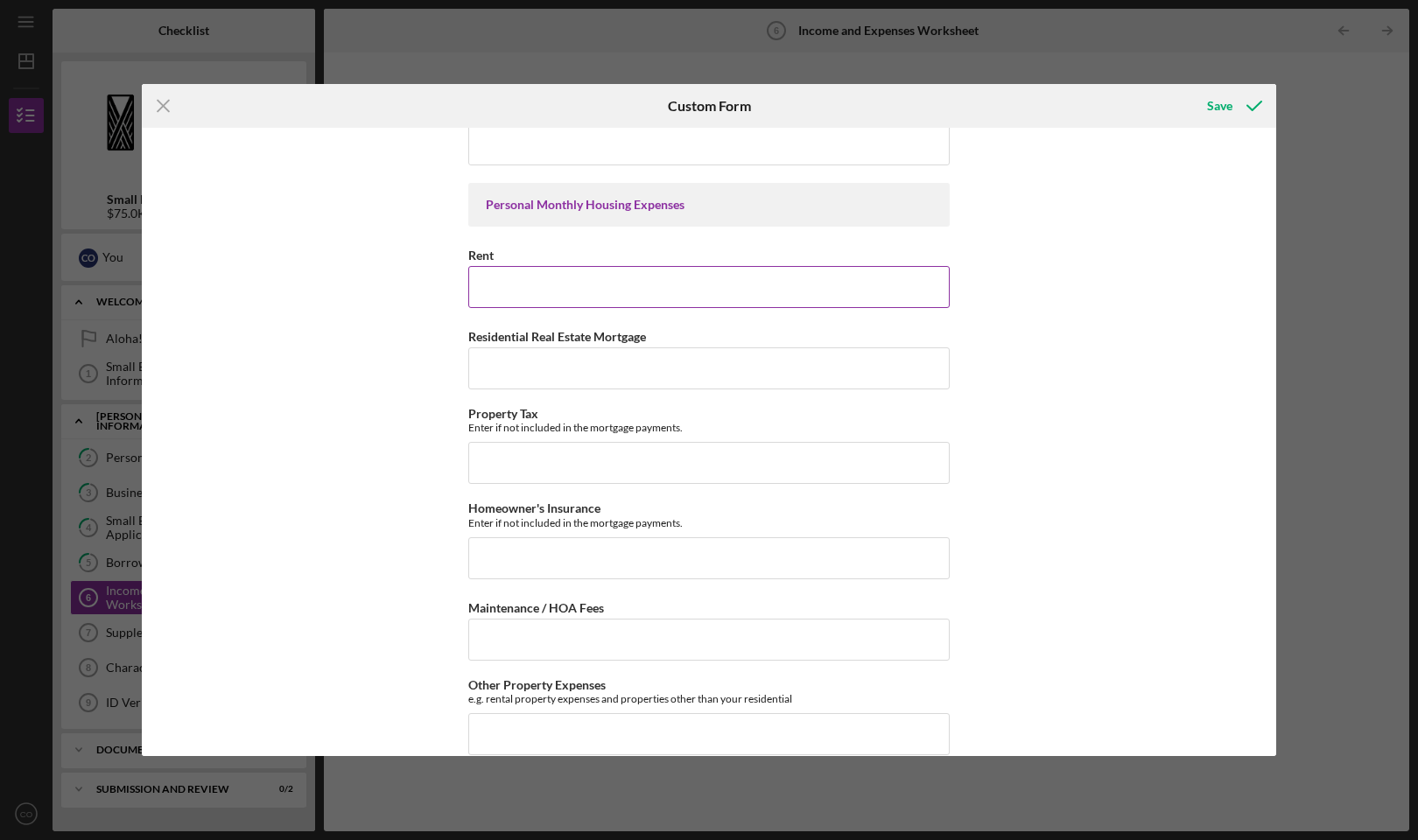
click at [511, 289] on input "Rent" at bounding box center [709, 287] width 482 height 42
type input "900"
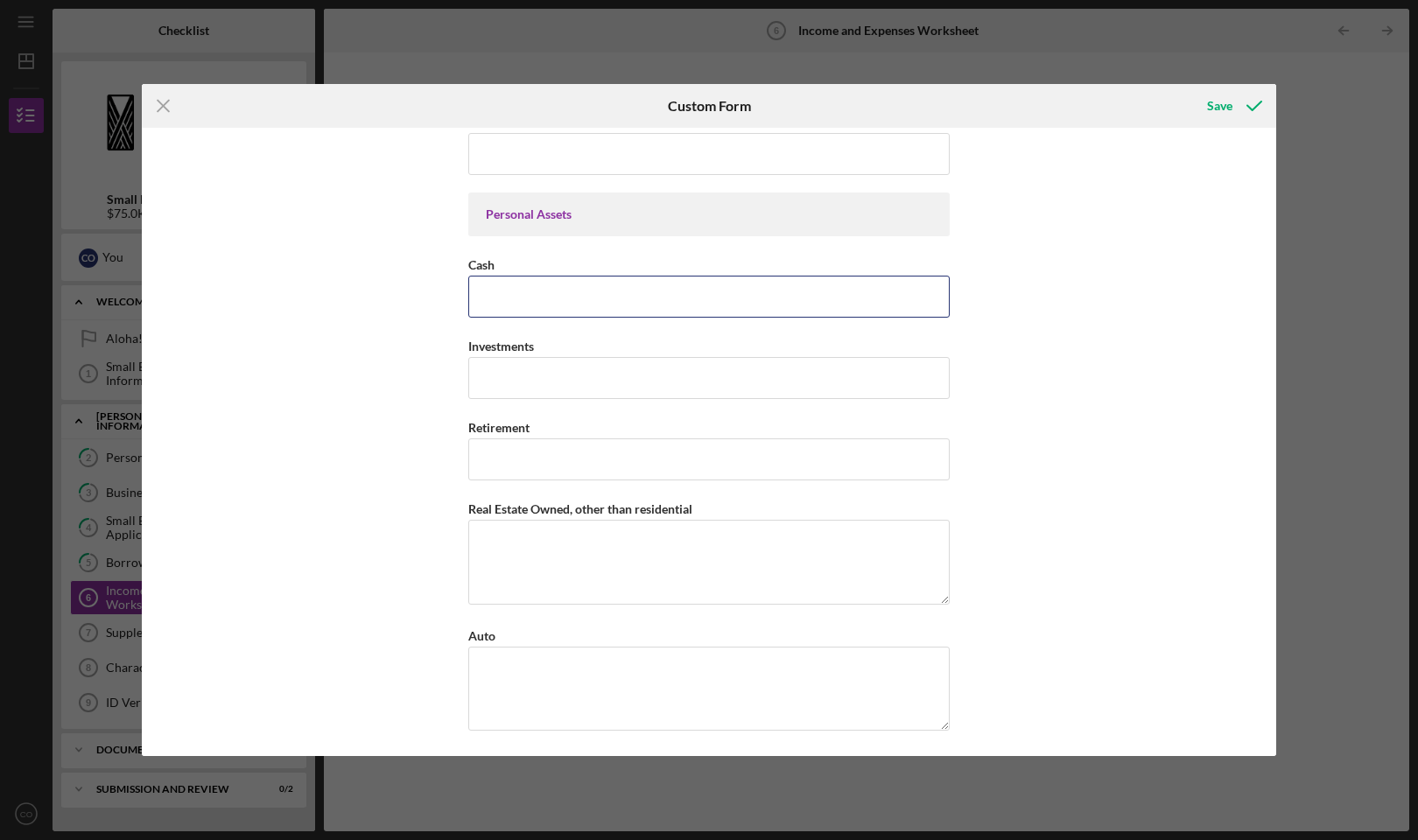
scroll to position [1177, 0]
click at [548, 203] on div "Personal Assets" at bounding box center [708, 210] width 446 height 14
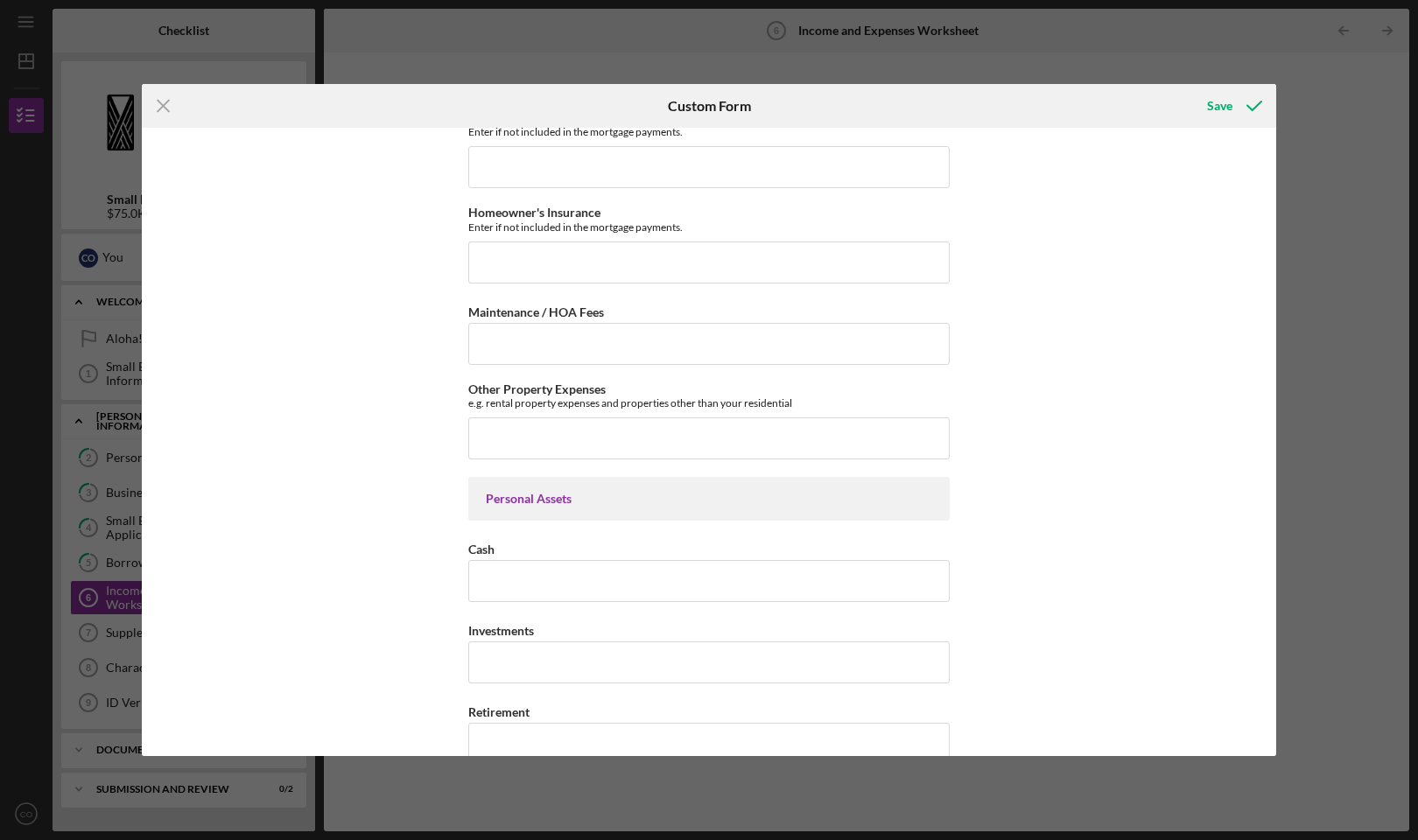
scroll to position [904, 0]
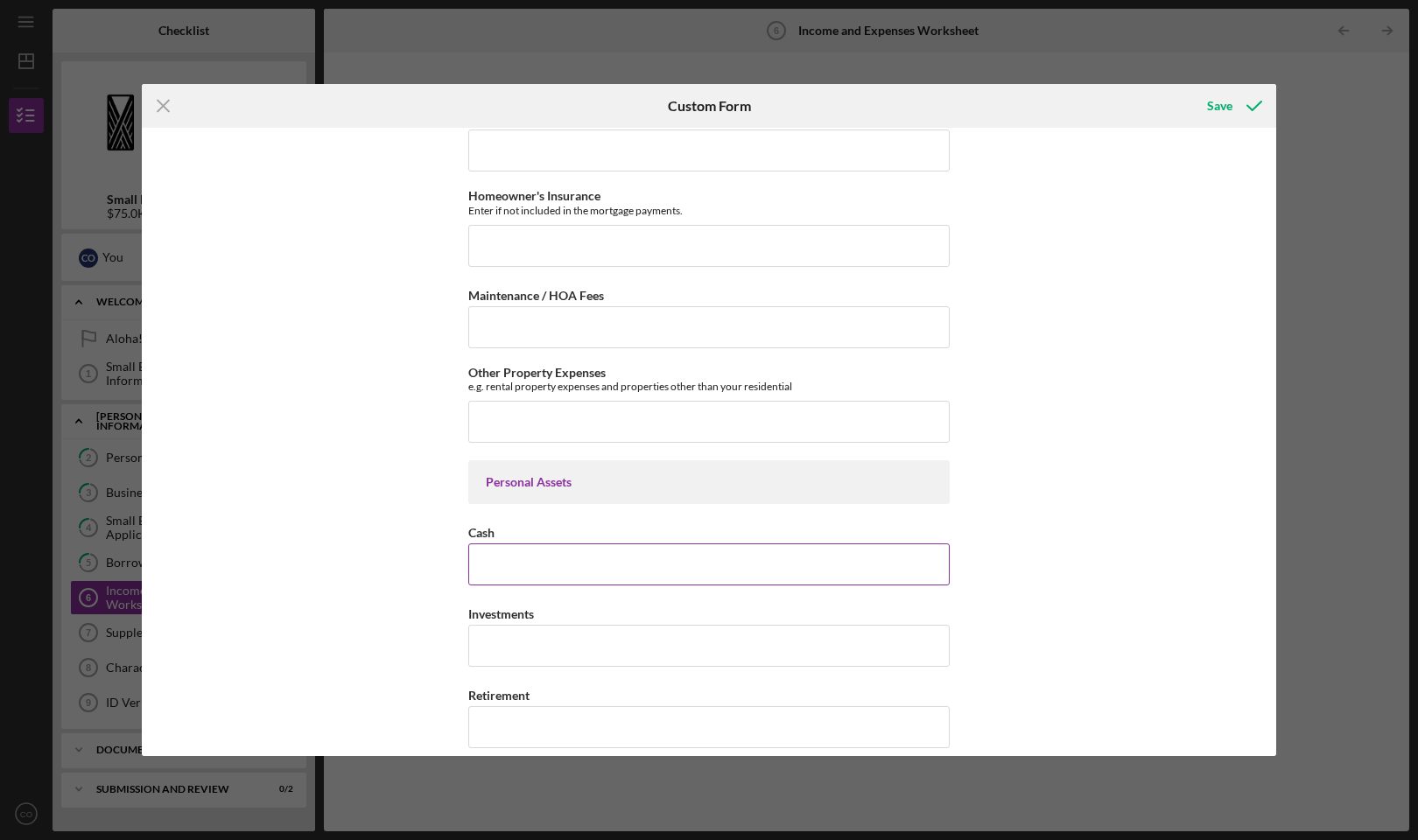
click at [611, 562] on input "Cash" at bounding box center [709, 564] width 482 height 42
type input "56000"
type input "363000"
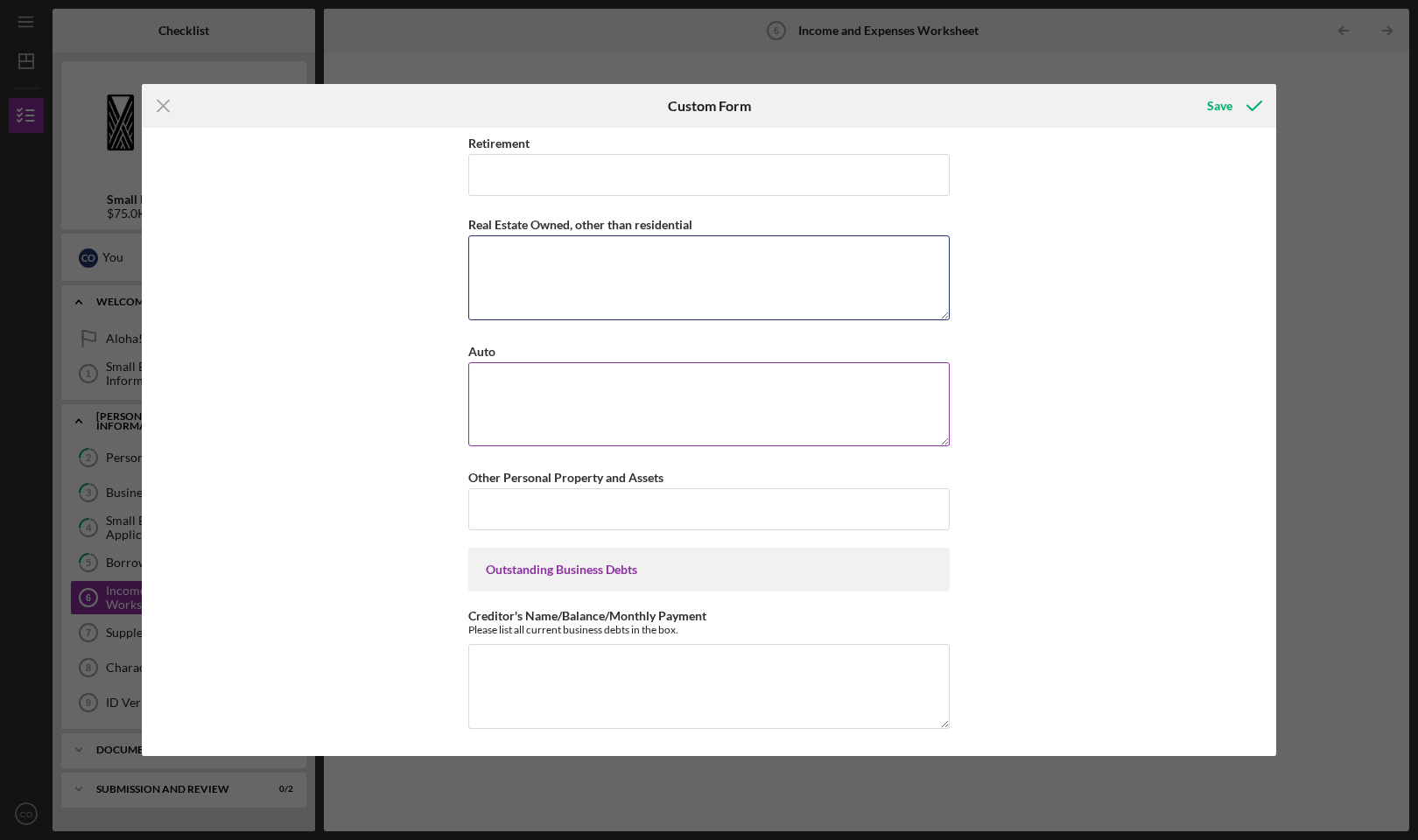
scroll to position [1455, 0]
click at [589, 500] on input "Other Personal Property and Assets" at bounding box center [709, 510] width 482 height 42
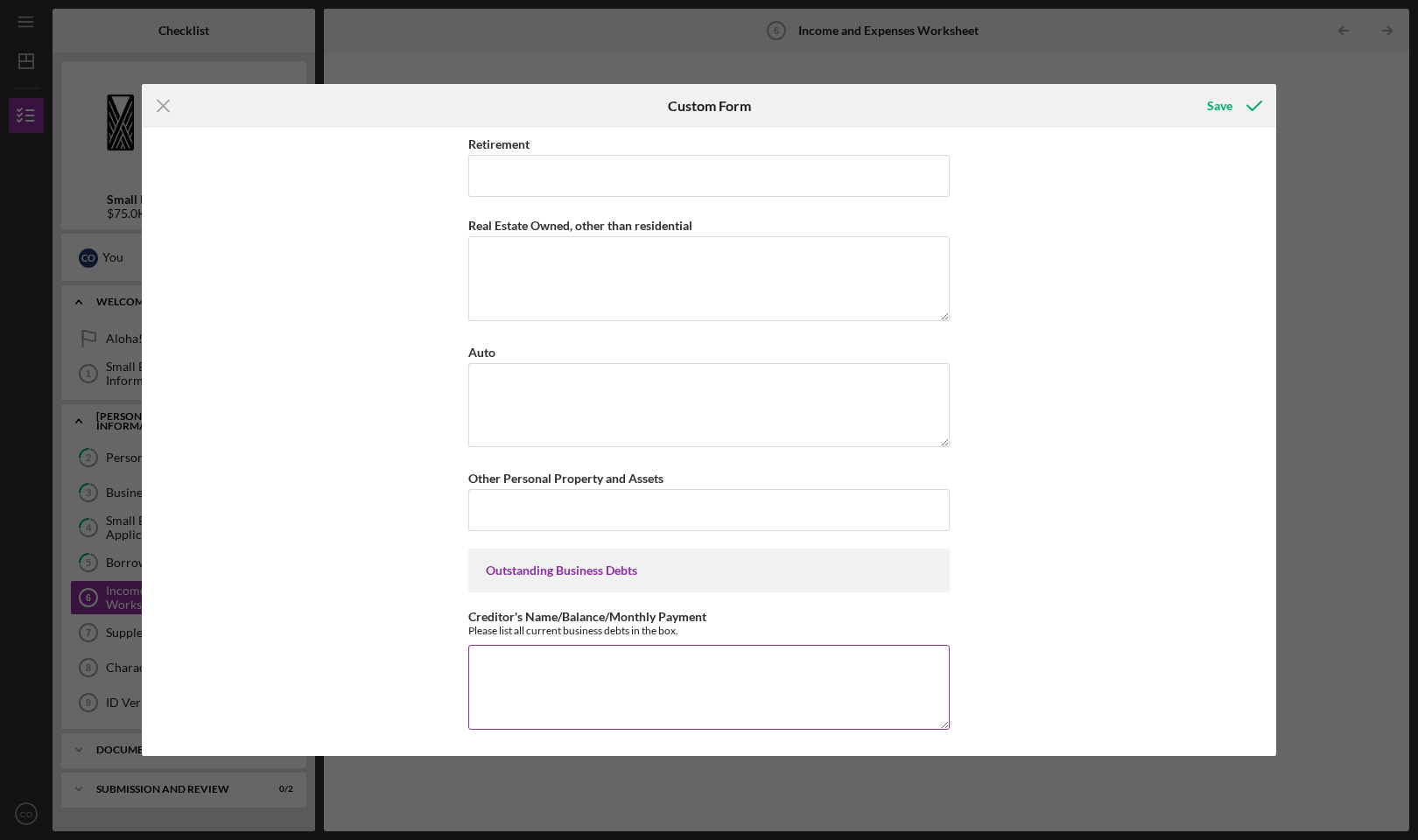
click at [571, 671] on textarea "Creditor's Name/Balance/Monthly Payment" at bounding box center [709, 686] width 482 height 84
type textarea "3600 in Credit Card Debt to First Hawaiian Bank"
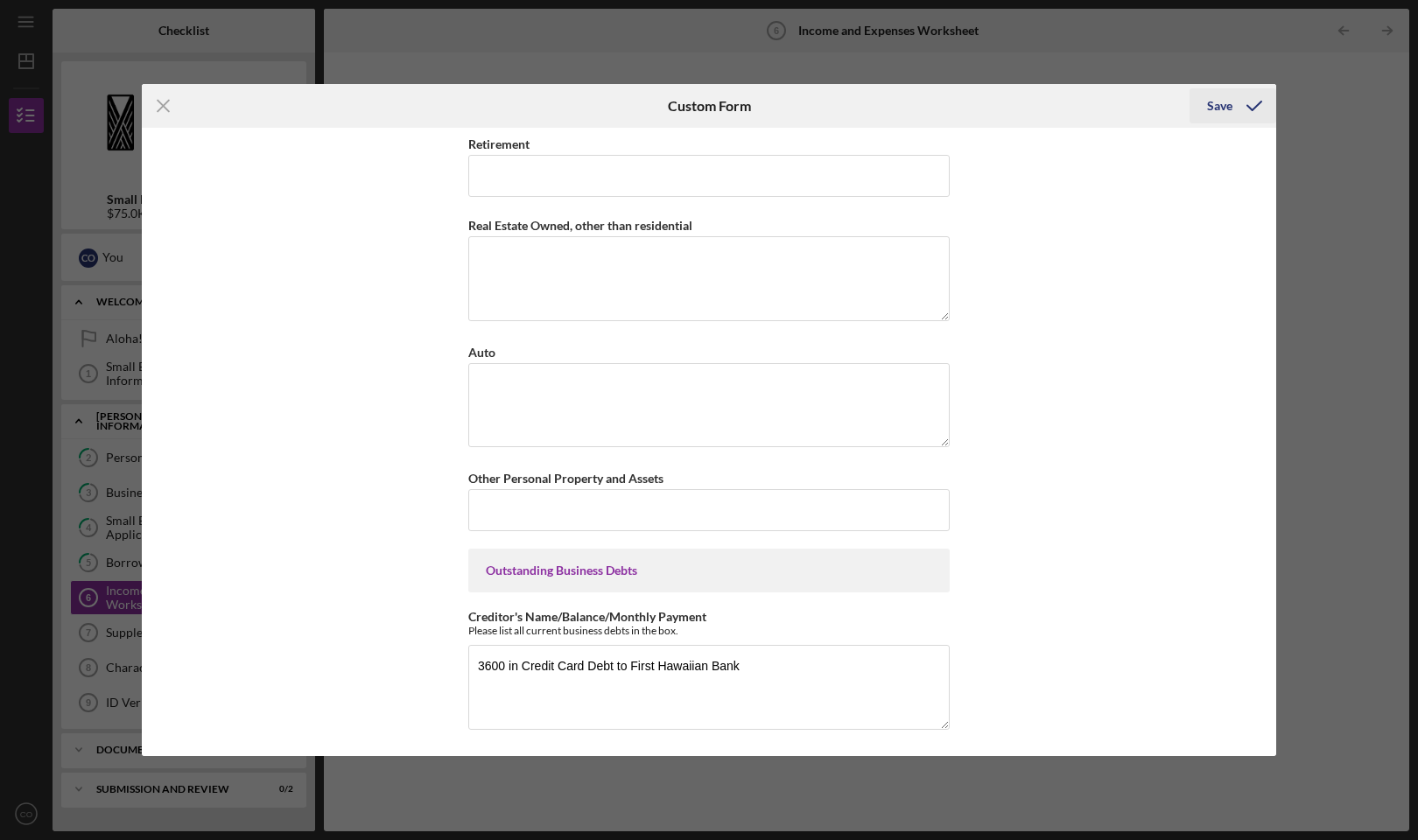
click at [1222, 100] on div "Save" at bounding box center [1220, 106] width 26 height 35
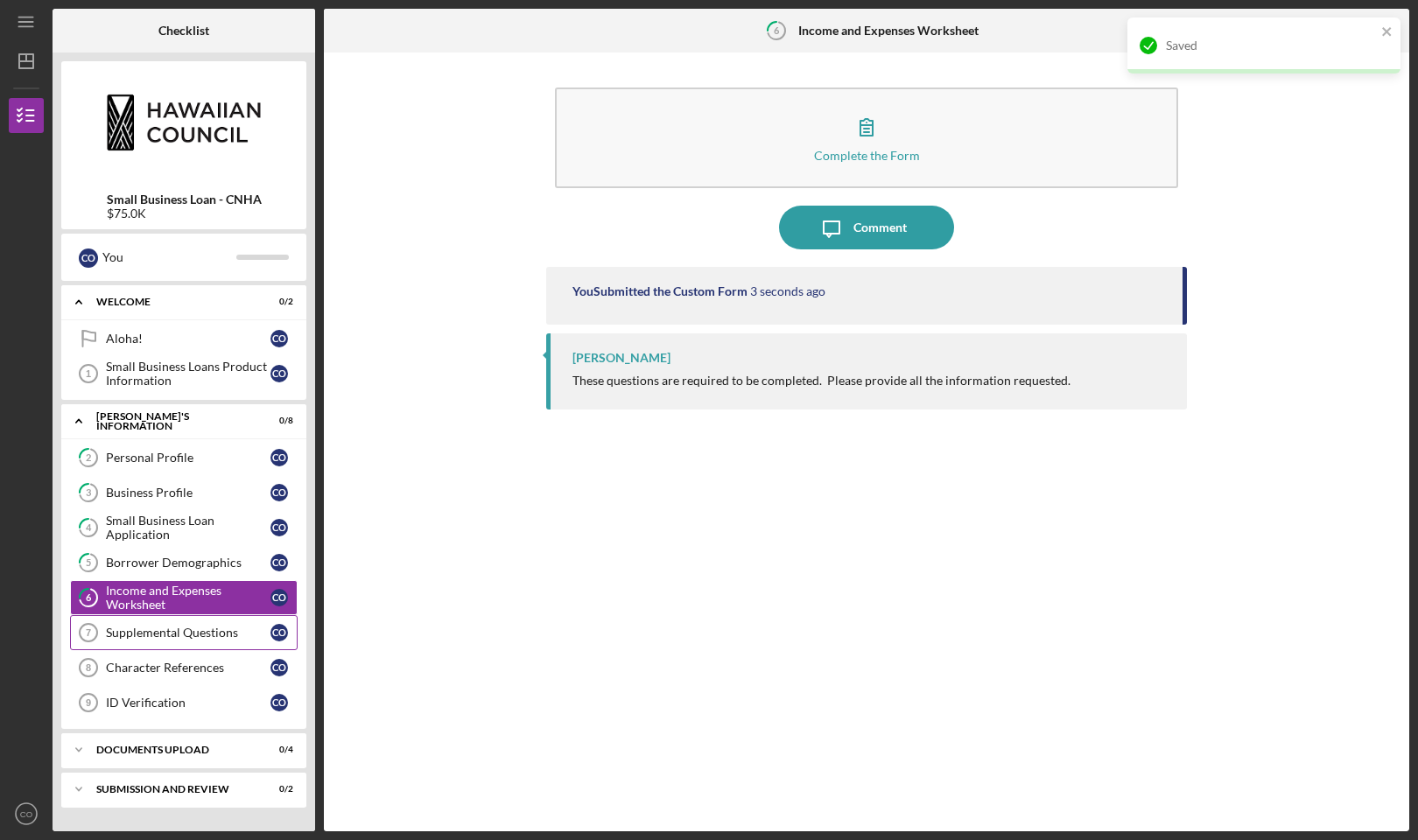
click at [179, 626] on div "Supplemental Questions" at bounding box center [188, 633] width 164 height 14
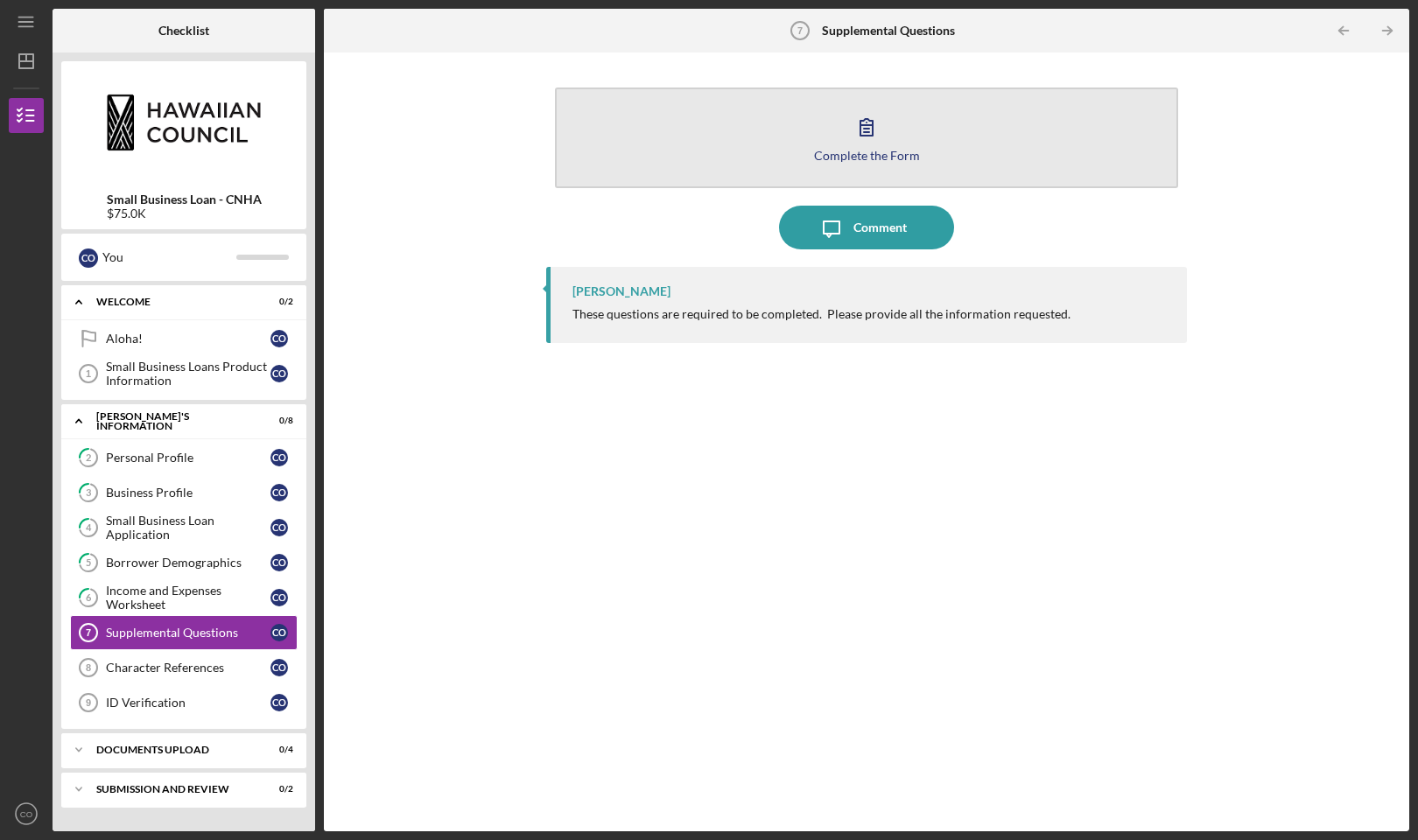
click at [711, 125] on button "Complete the Form Form" at bounding box center [867, 138] width 623 height 100
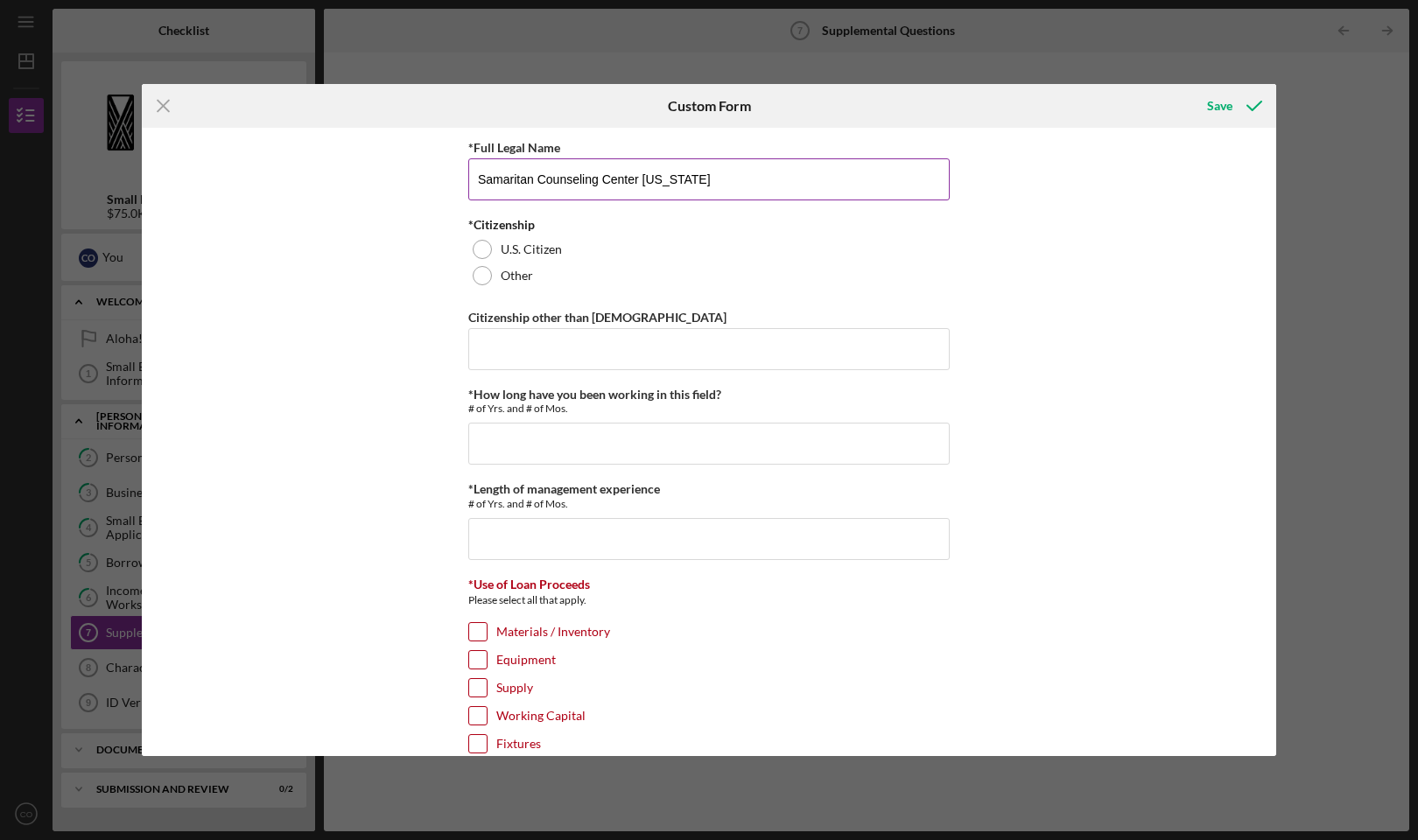
click at [501, 193] on input "Samaritan Counseling Center Hawaii" at bounding box center [709, 179] width 482 height 42
type input "Christopher O'Brien"
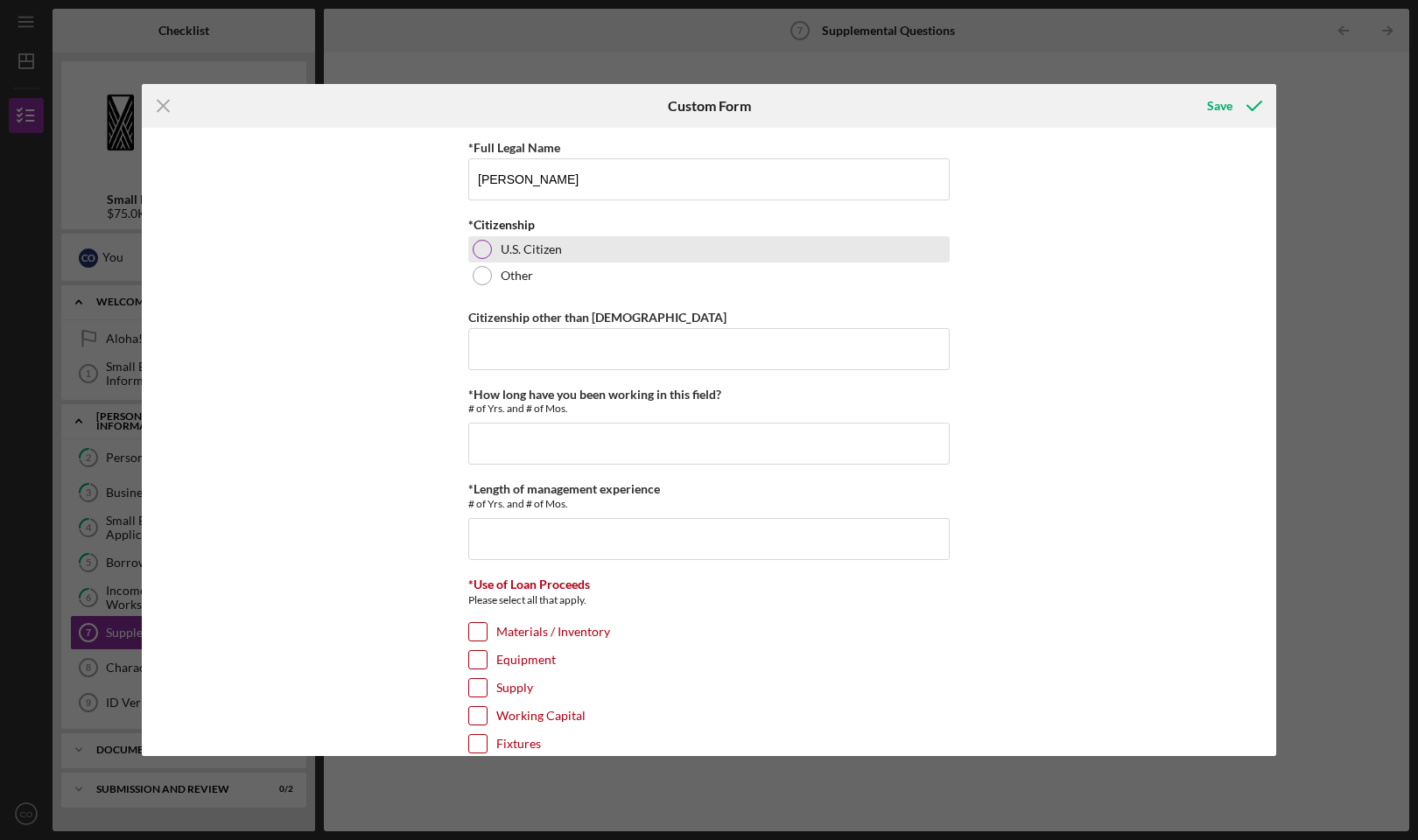
click at [480, 243] on div at bounding box center [483, 250] width 20 height 20
click at [509, 342] on input "Citizenship other than United States" at bounding box center [709, 349] width 482 height 42
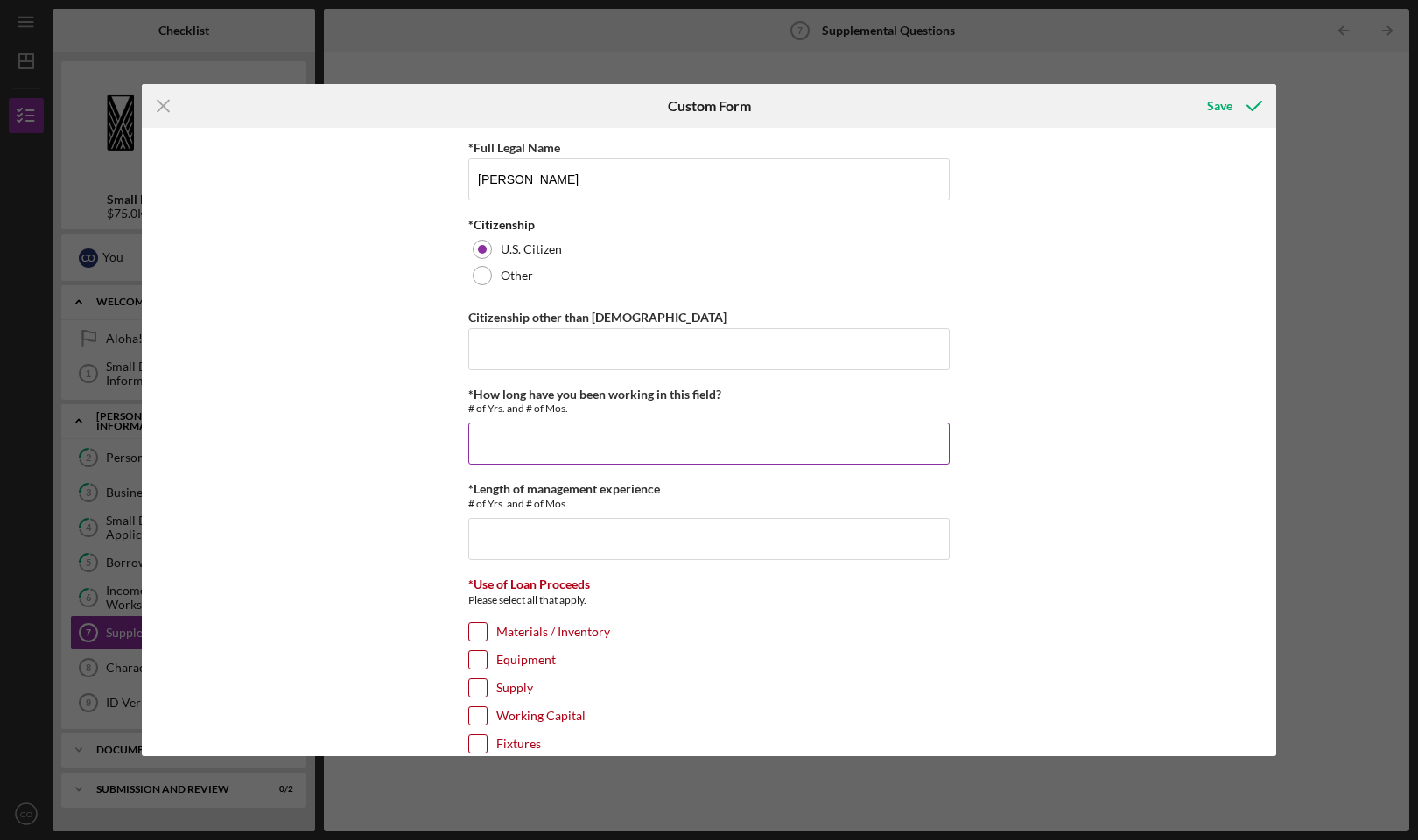
click at [515, 445] on input "*How long have you been working in this field?" at bounding box center [709, 443] width 482 height 42
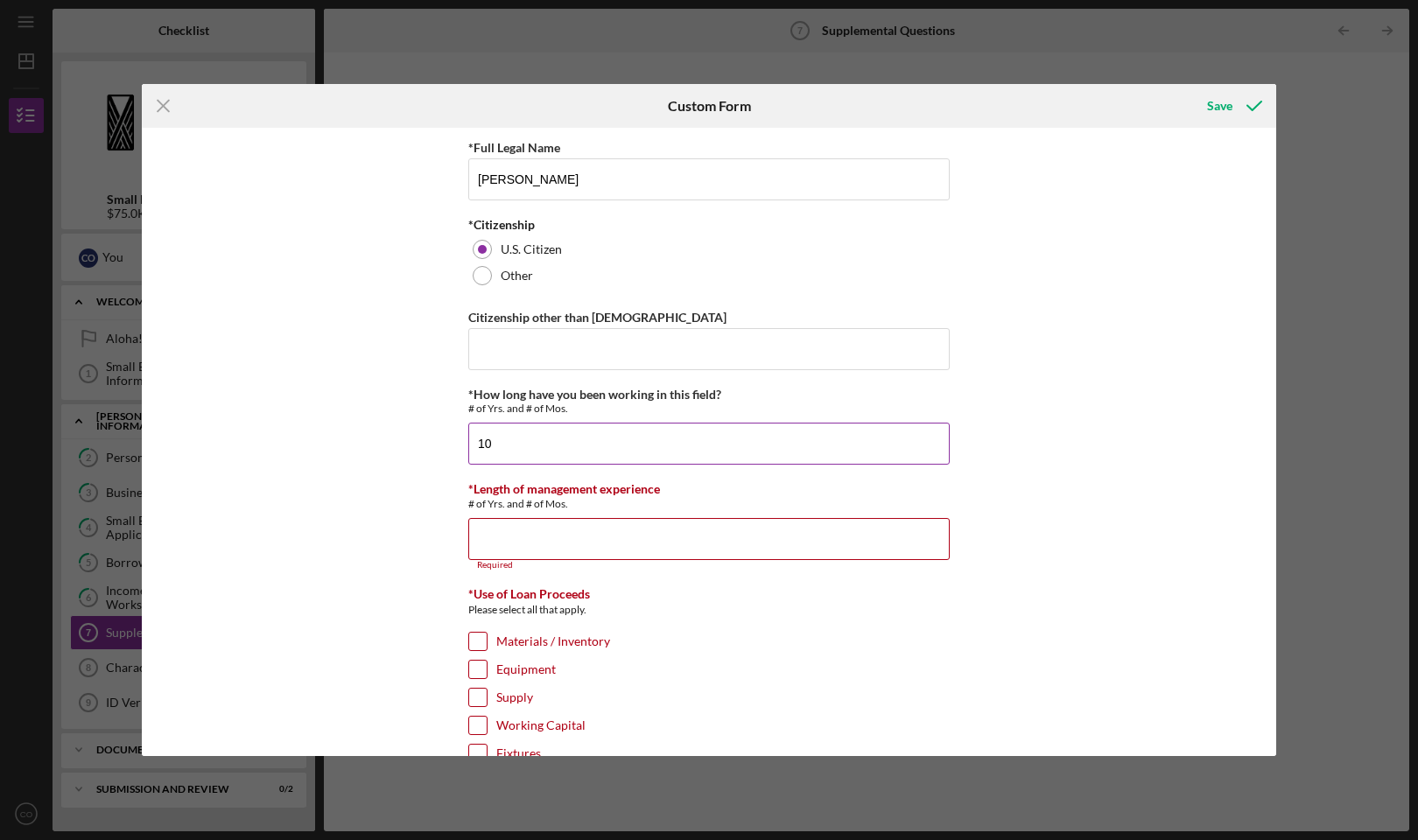
click at [515, 437] on input "10" at bounding box center [709, 443] width 482 height 42
click at [504, 459] on input "10" at bounding box center [709, 443] width 482 height 42
type input "10 years"
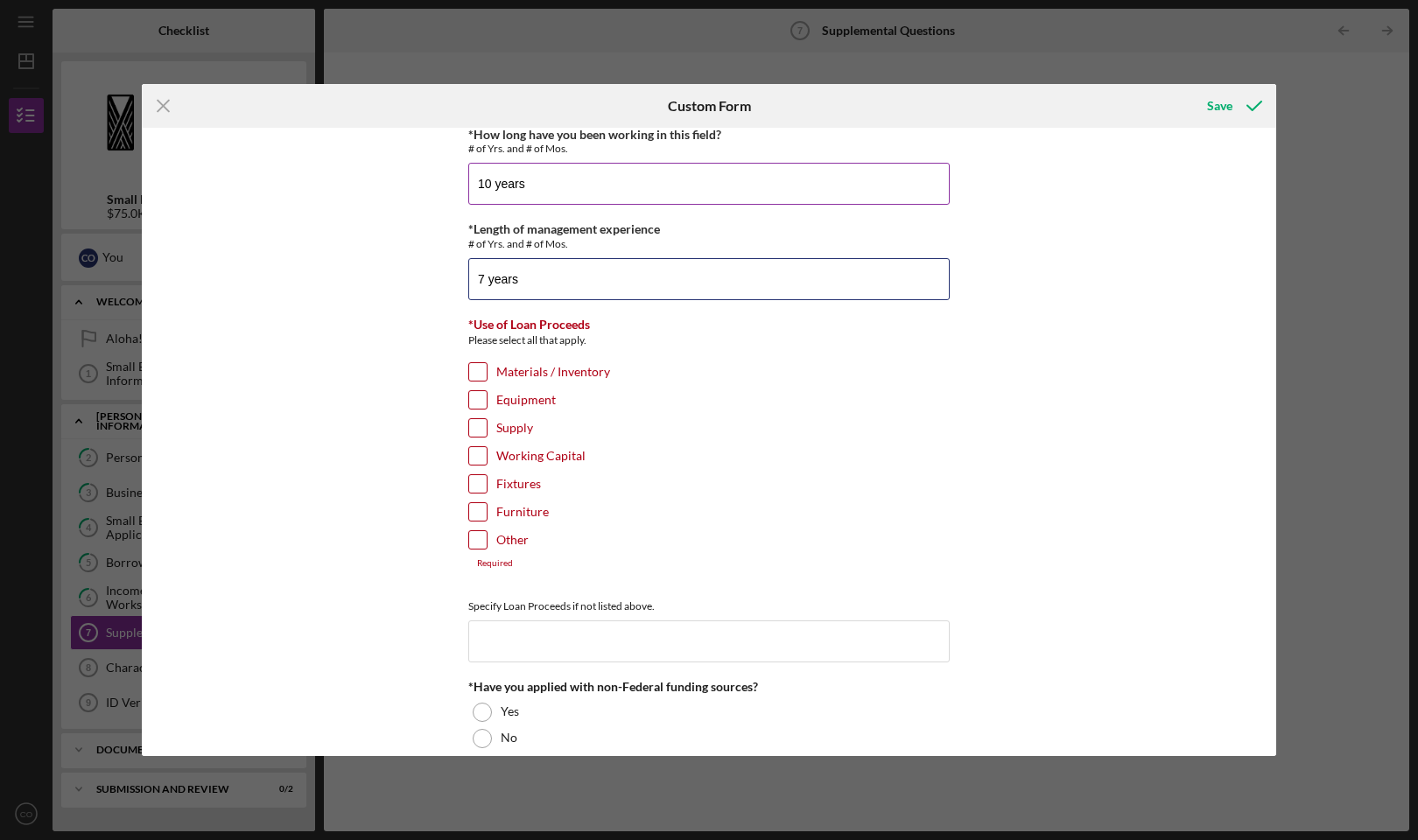
scroll to position [281, 0]
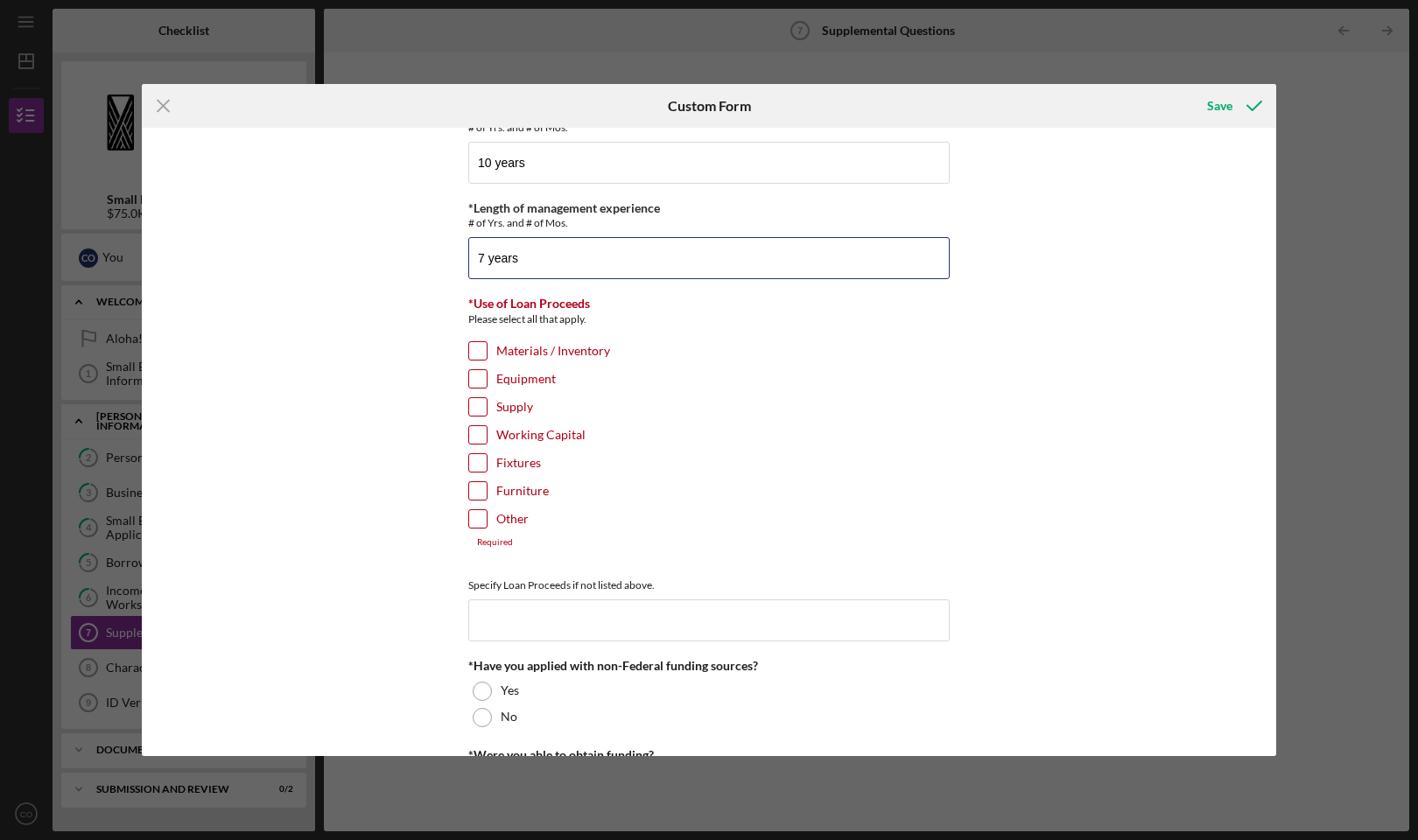
type input "7 years"
click at [479, 429] on input "Working Capital" at bounding box center [478, 435] width 18 height 18
checkbox input "true"
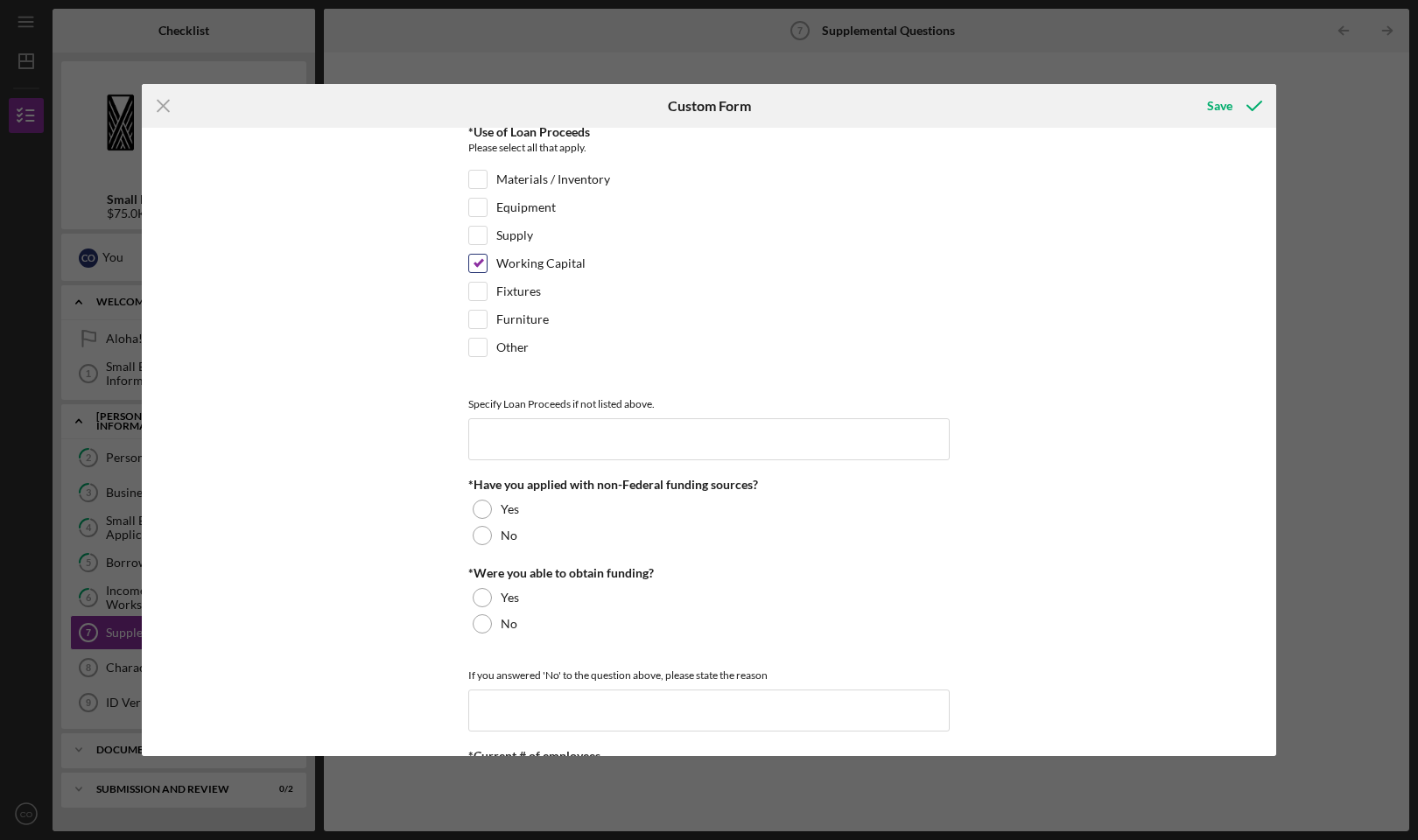
scroll to position [454, 0]
click at [646, 439] on input at bounding box center [709, 437] width 482 height 42
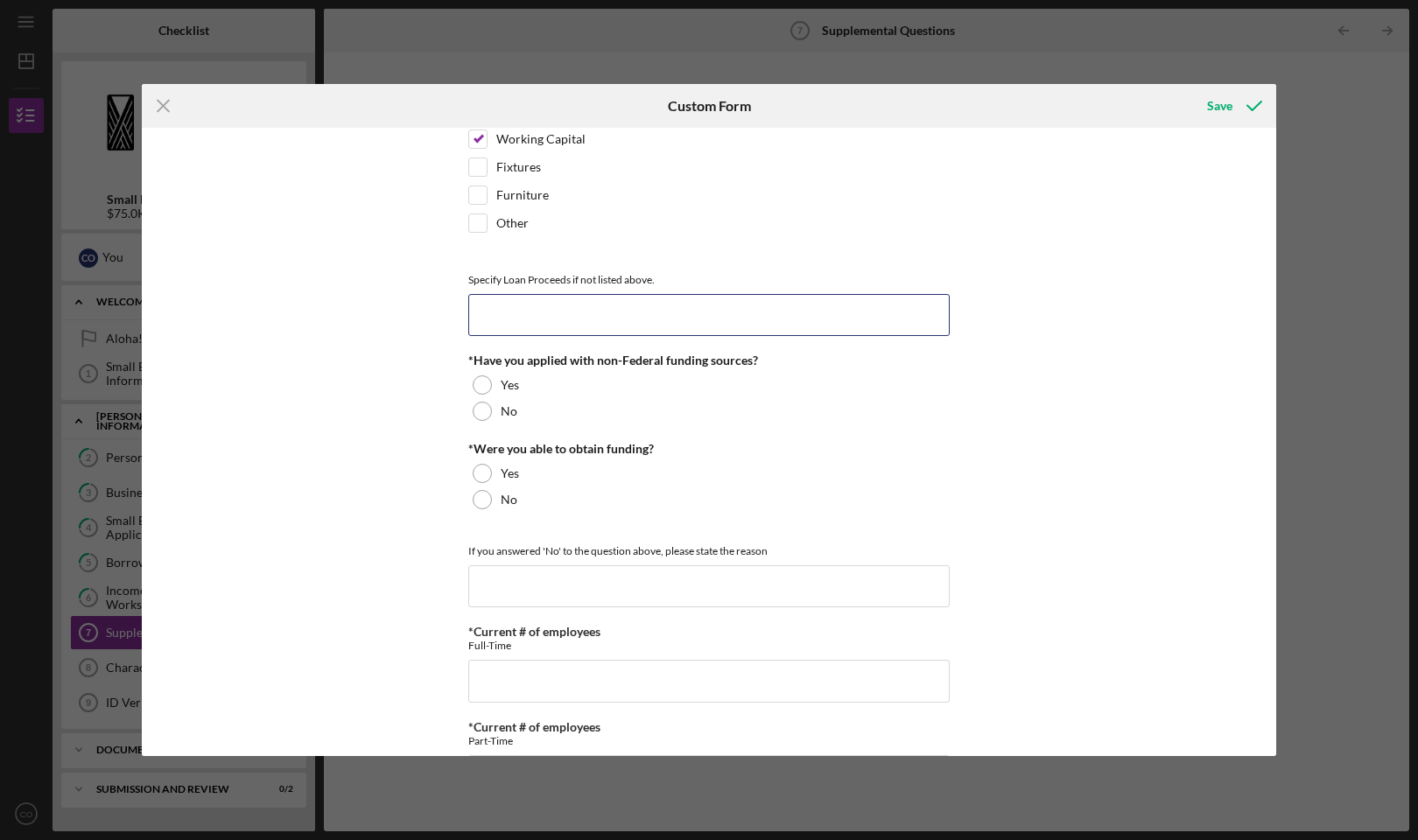
scroll to position [599, 0]
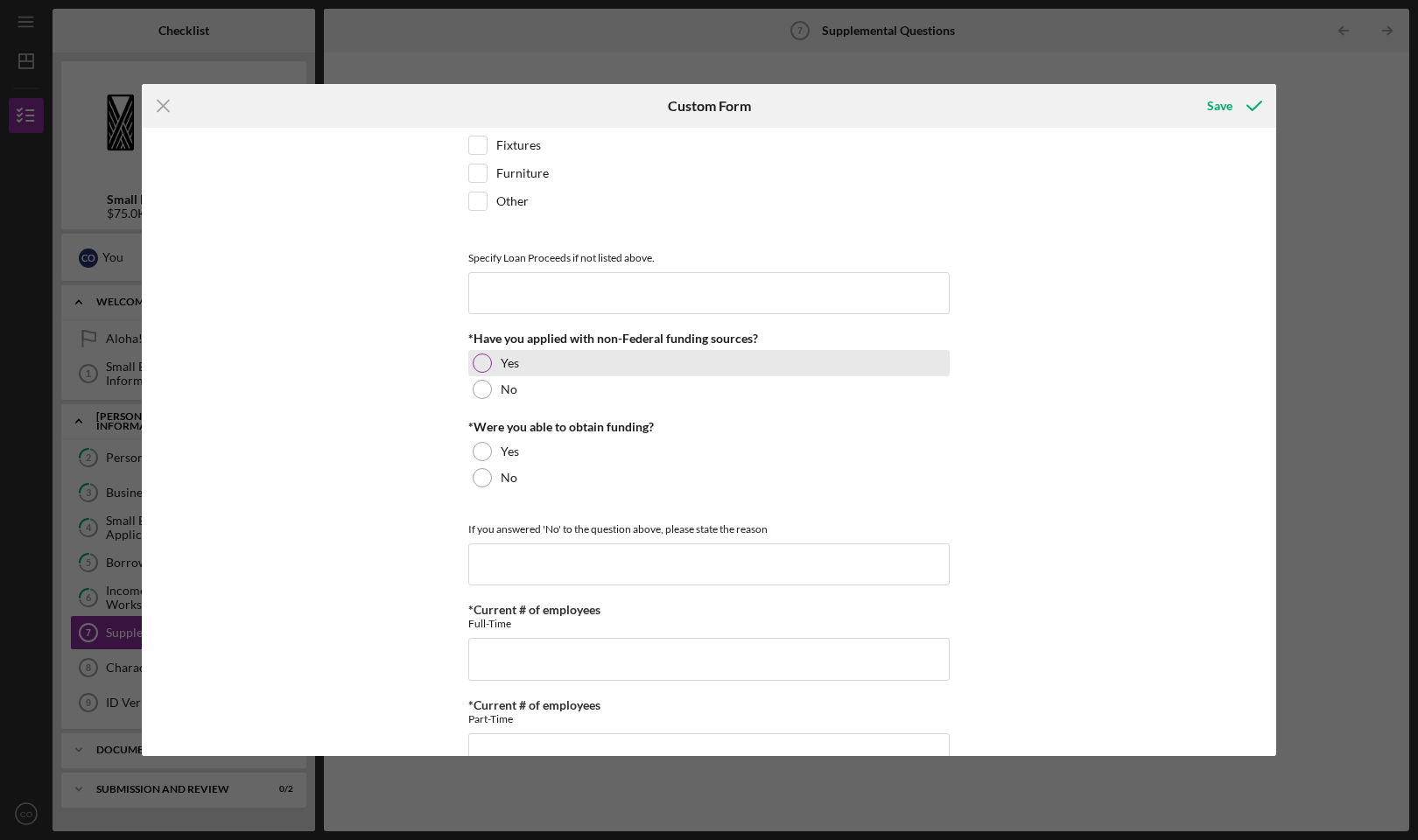
click at [496, 359] on div "Yes" at bounding box center [709, 363] width 482 height 27
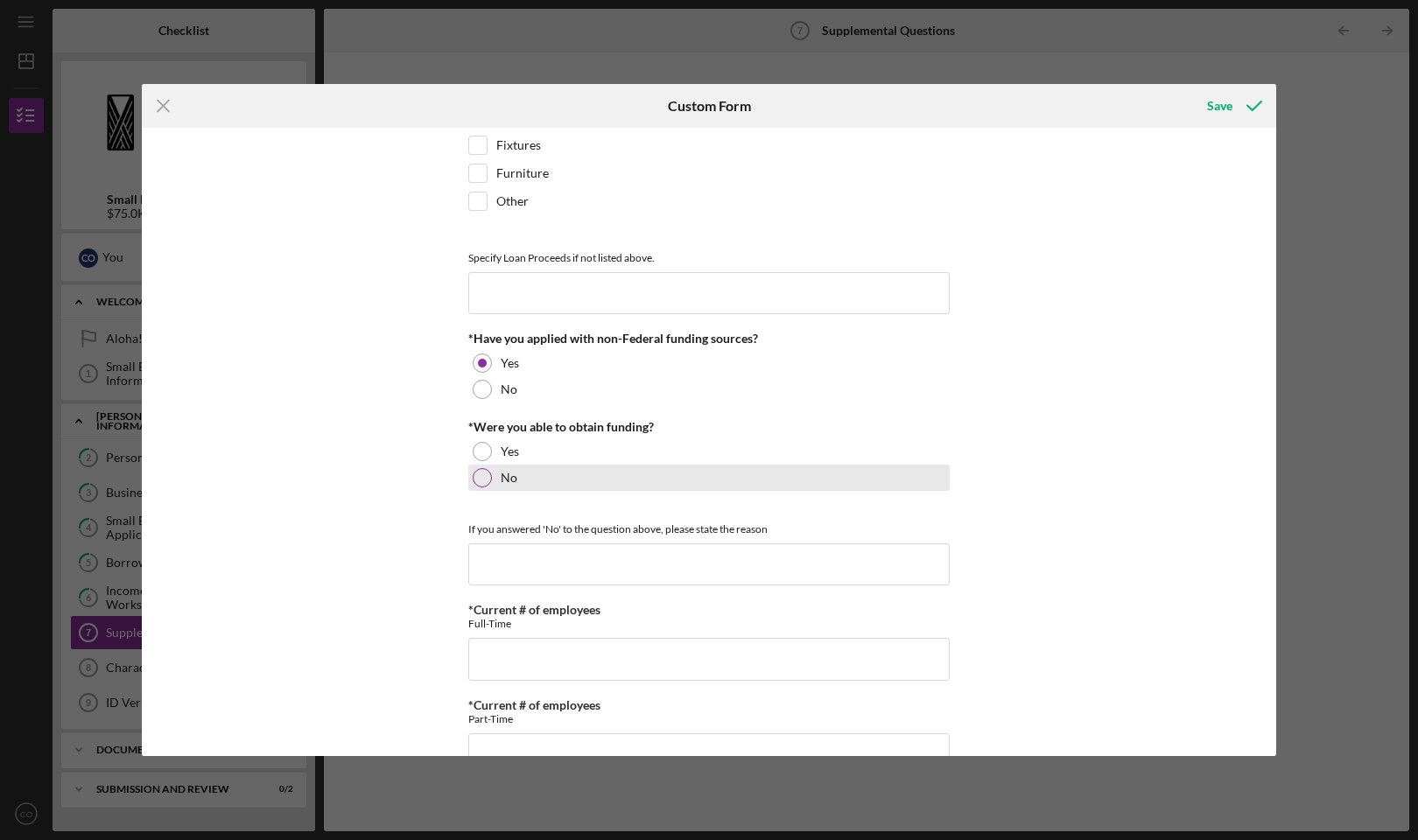
click at [492, 484] on div "No" at bounding box center [709, 478] width 482 height 27
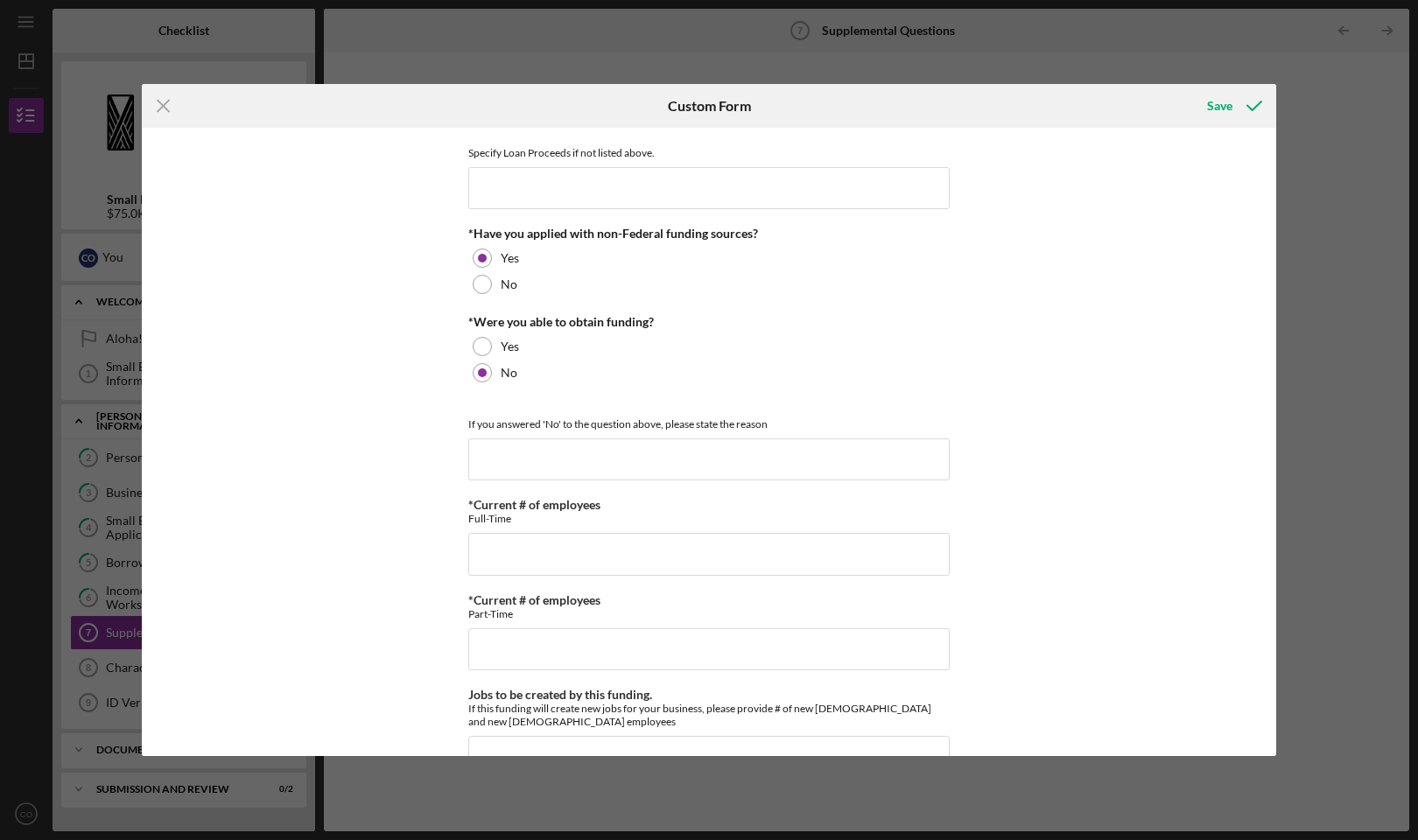
scroll to position [743, 0]
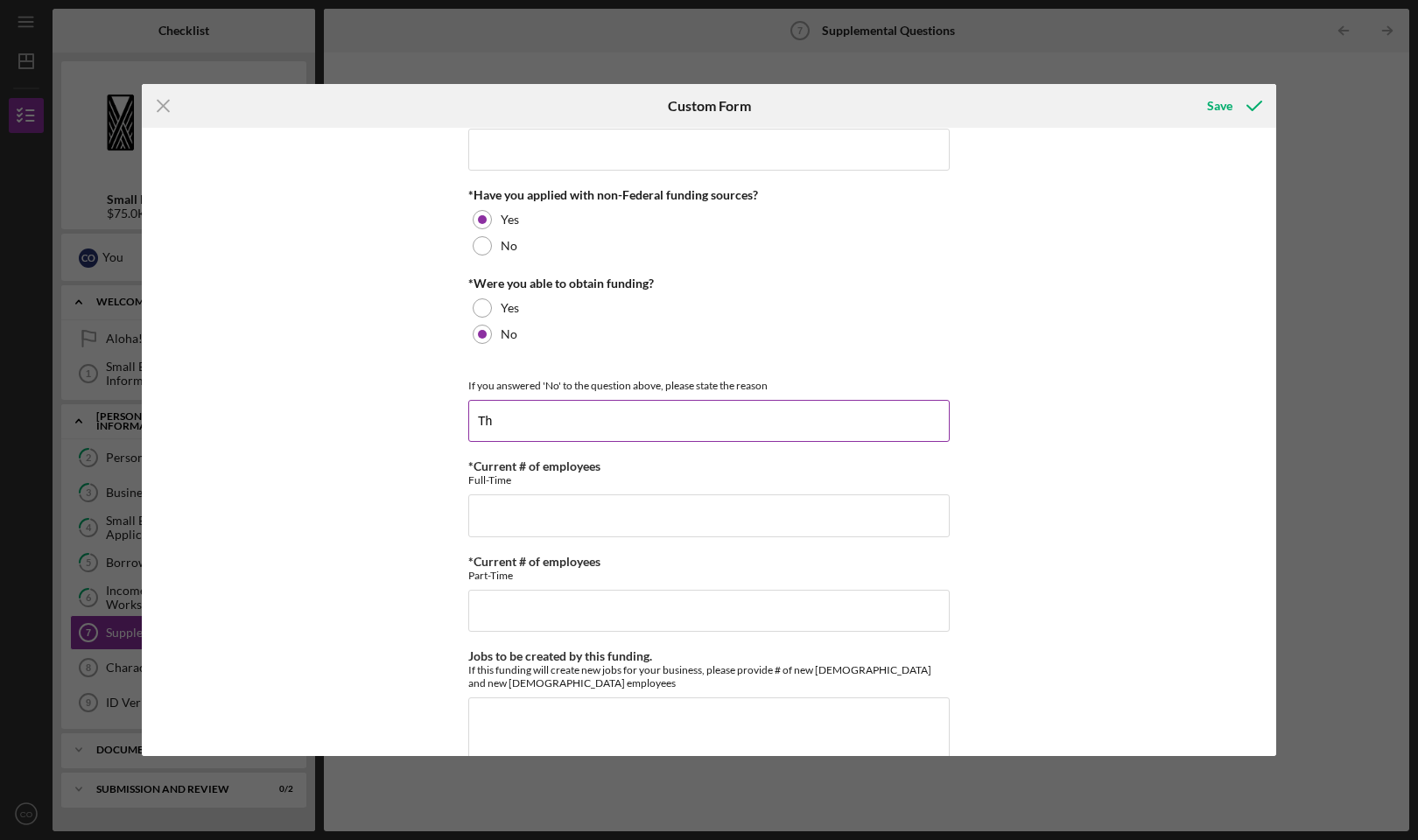
type input "T"
type input "First Hawaian Bank declined to extend a line of credit at this time"
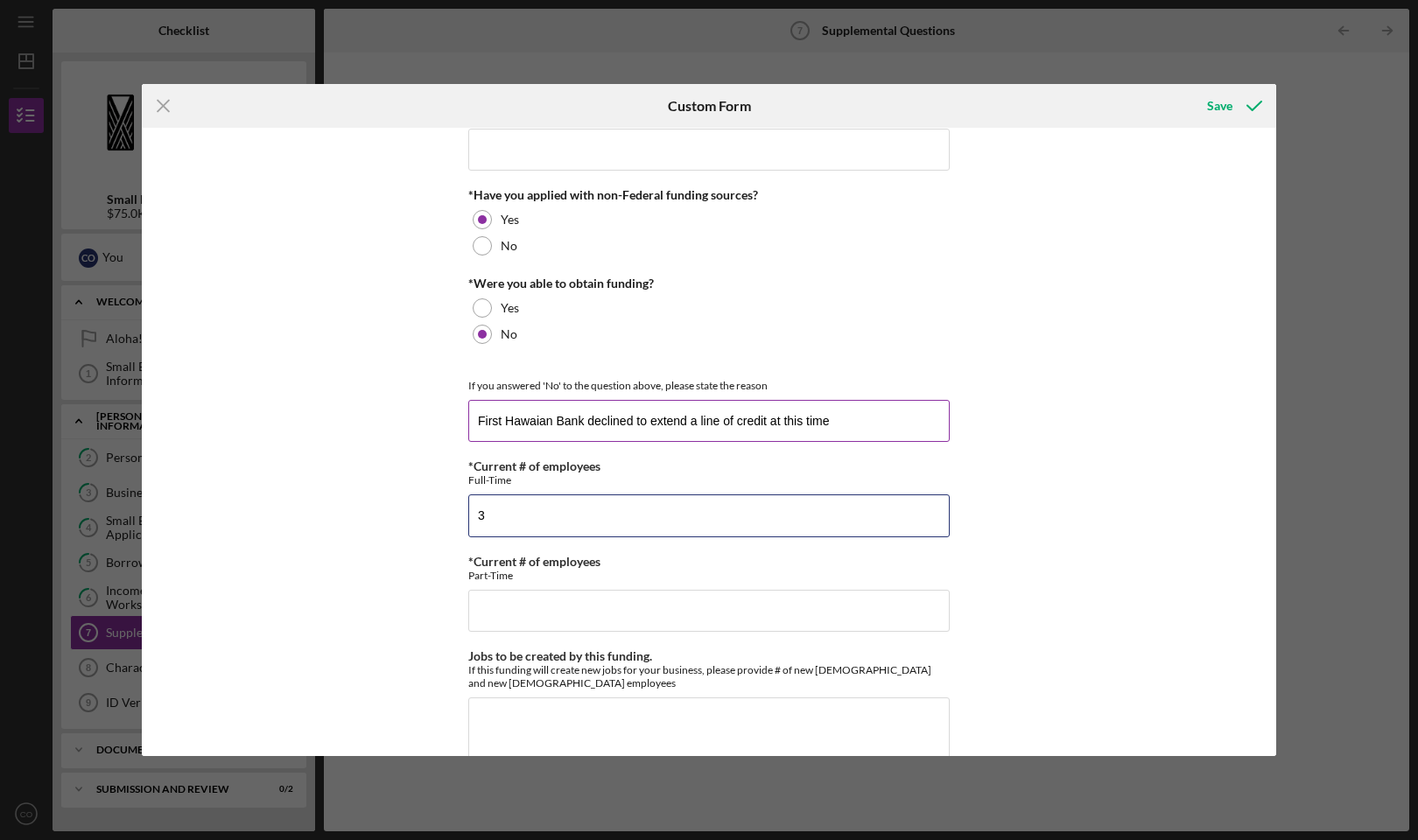
type input "3"
type input "8"
type input "9"
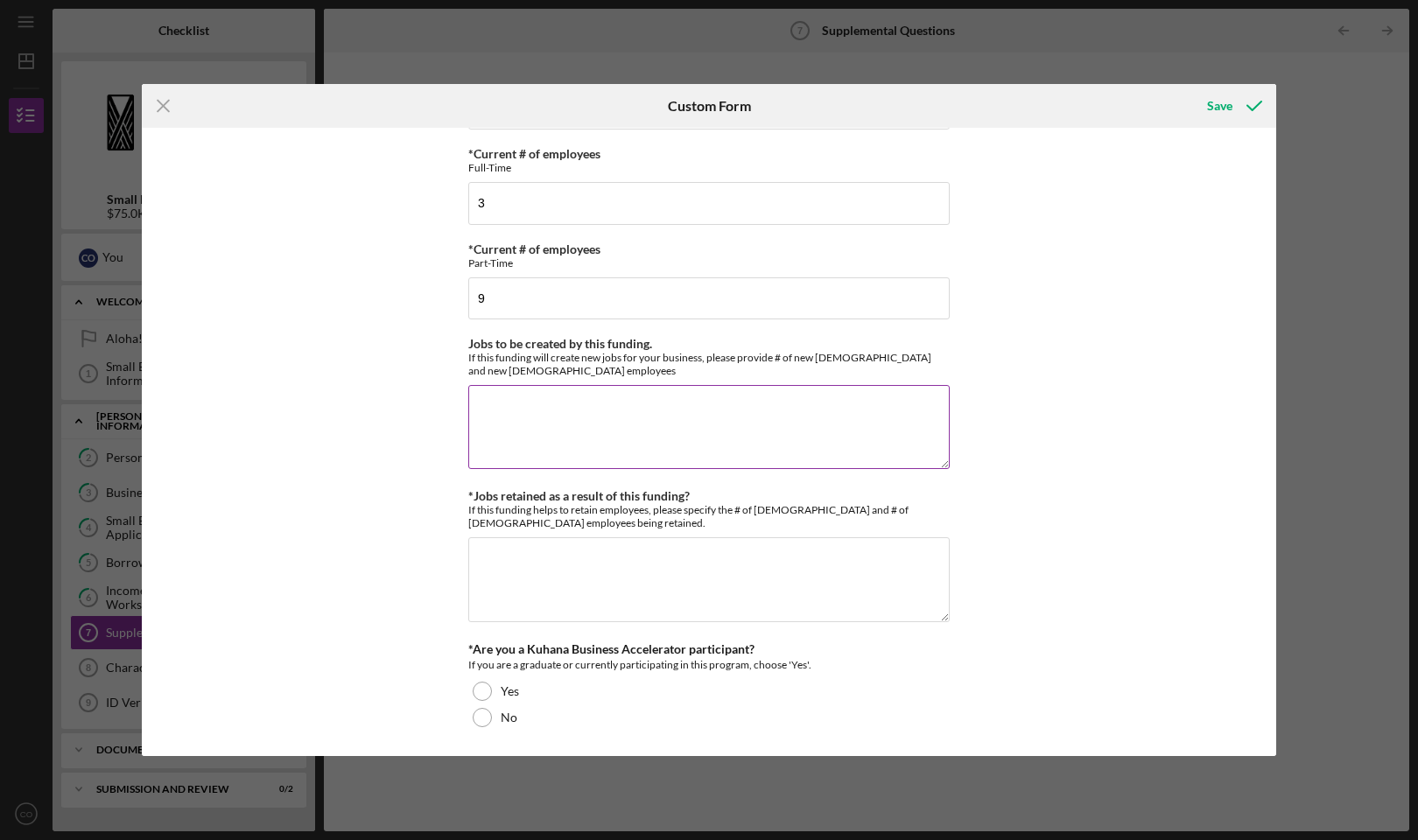
scroll to position [1054, 0]
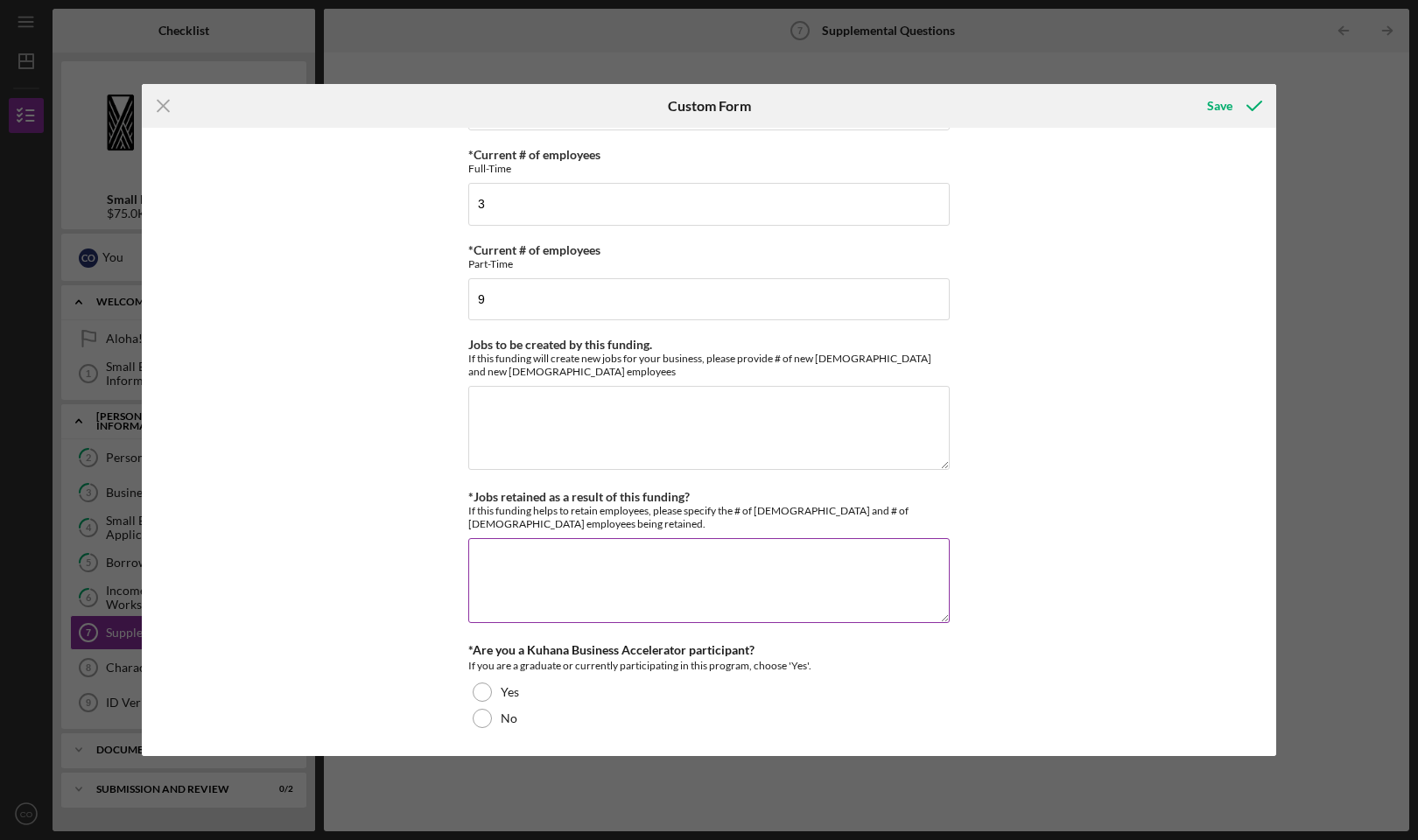
click at [523, 563] on textarea "*Jobs retained as a result of this funding?" at bounding box center [709, 580] width 482 height 84
type textarea "9"
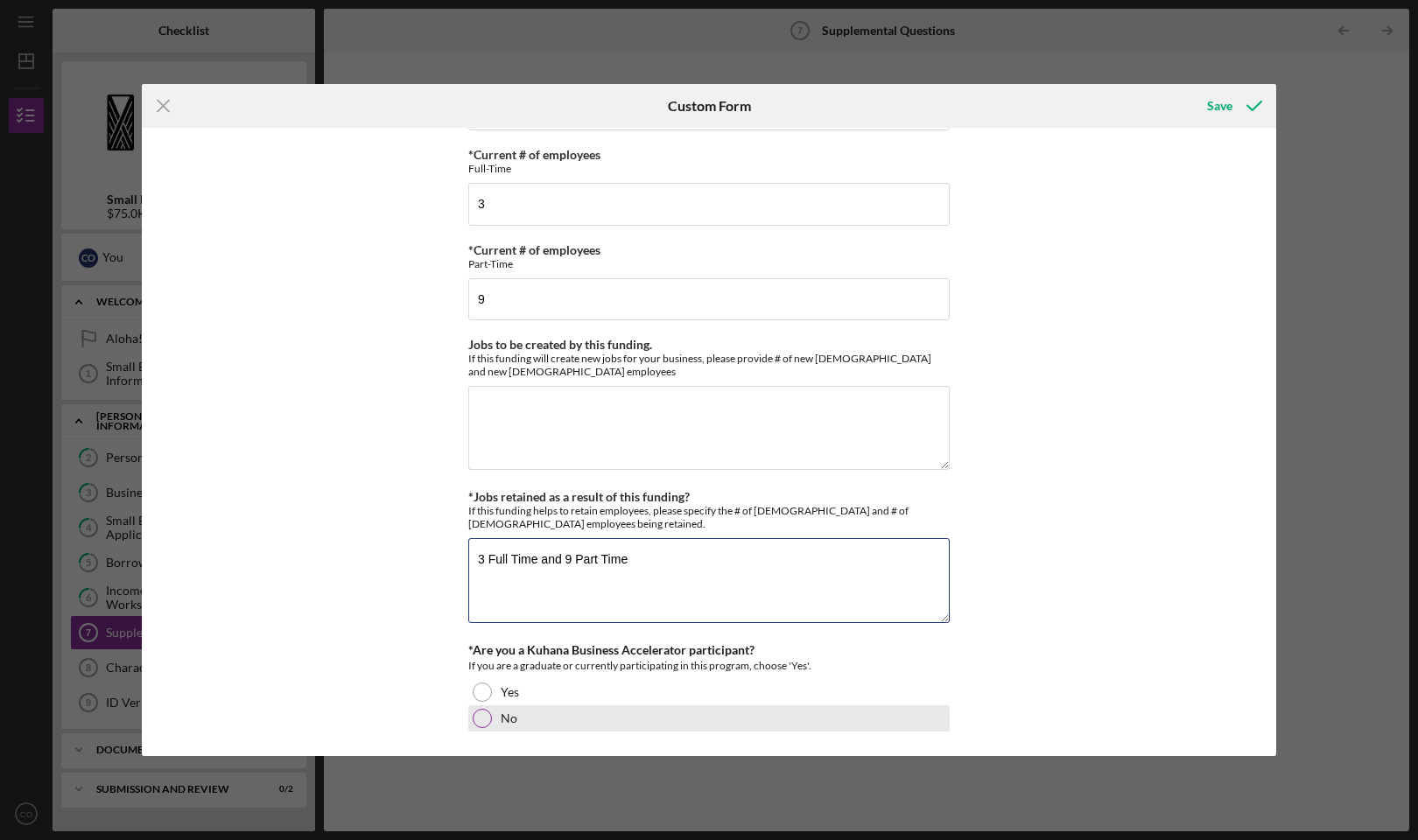
type textarea "3 Full Time and 9 Part Time"
click at [474, 717] on div at bounding box center [483, 719] width 20 height 20
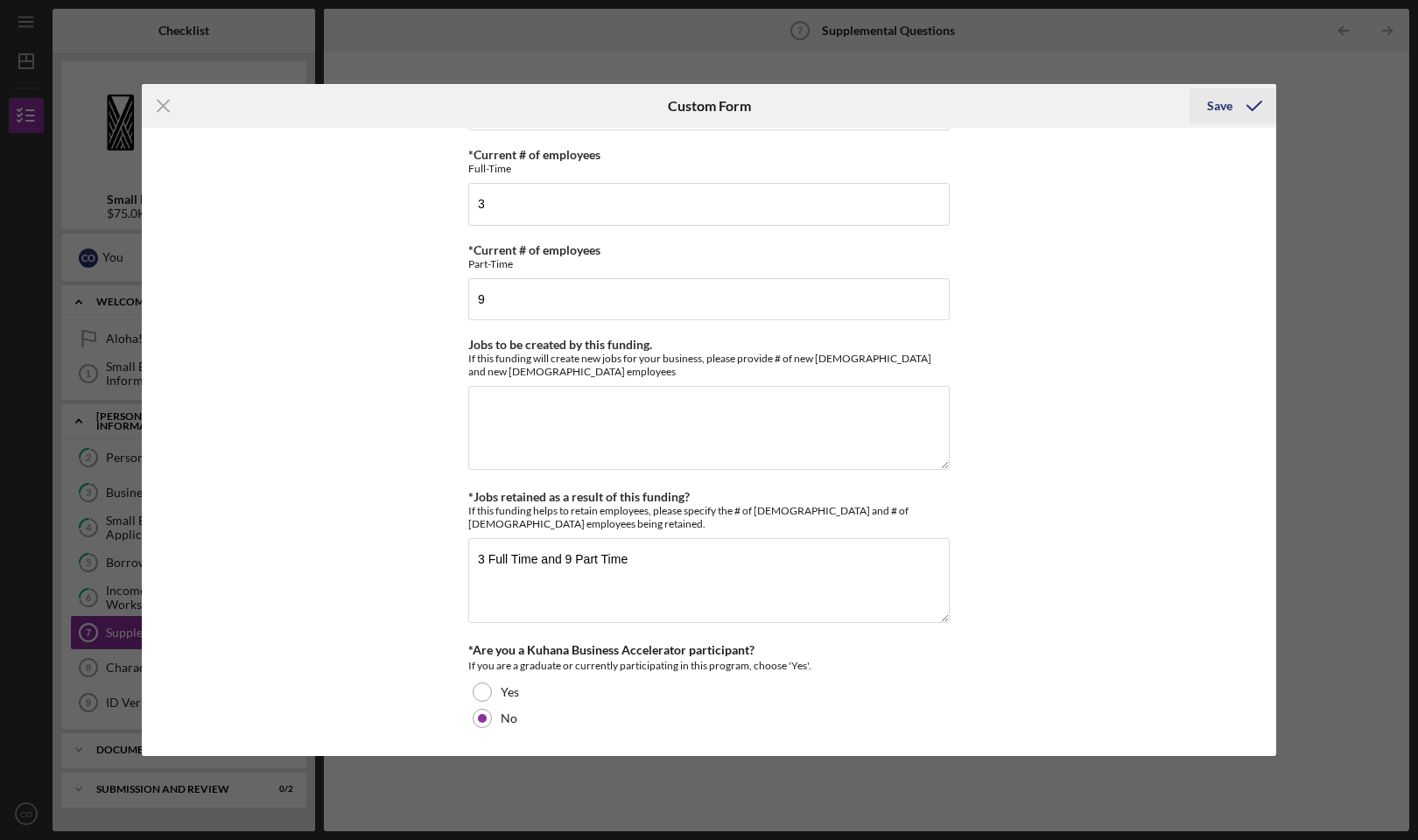
click at [1213, 112] on div "Save" at bounding box center [1220, 106] width 26 height 35
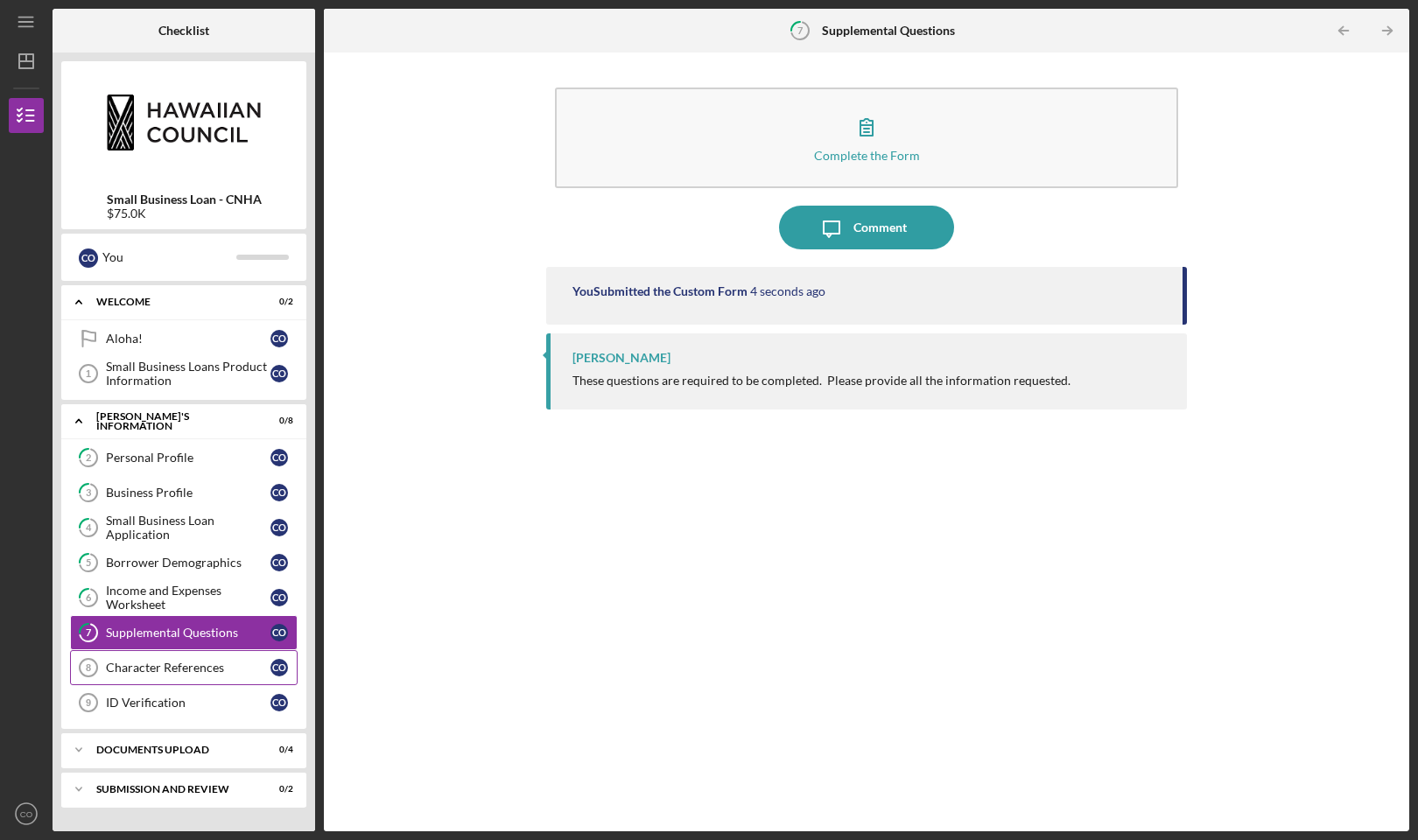
click at [177, 669] on div "Character References" at bounding box center [188, 668] width 164 height 14
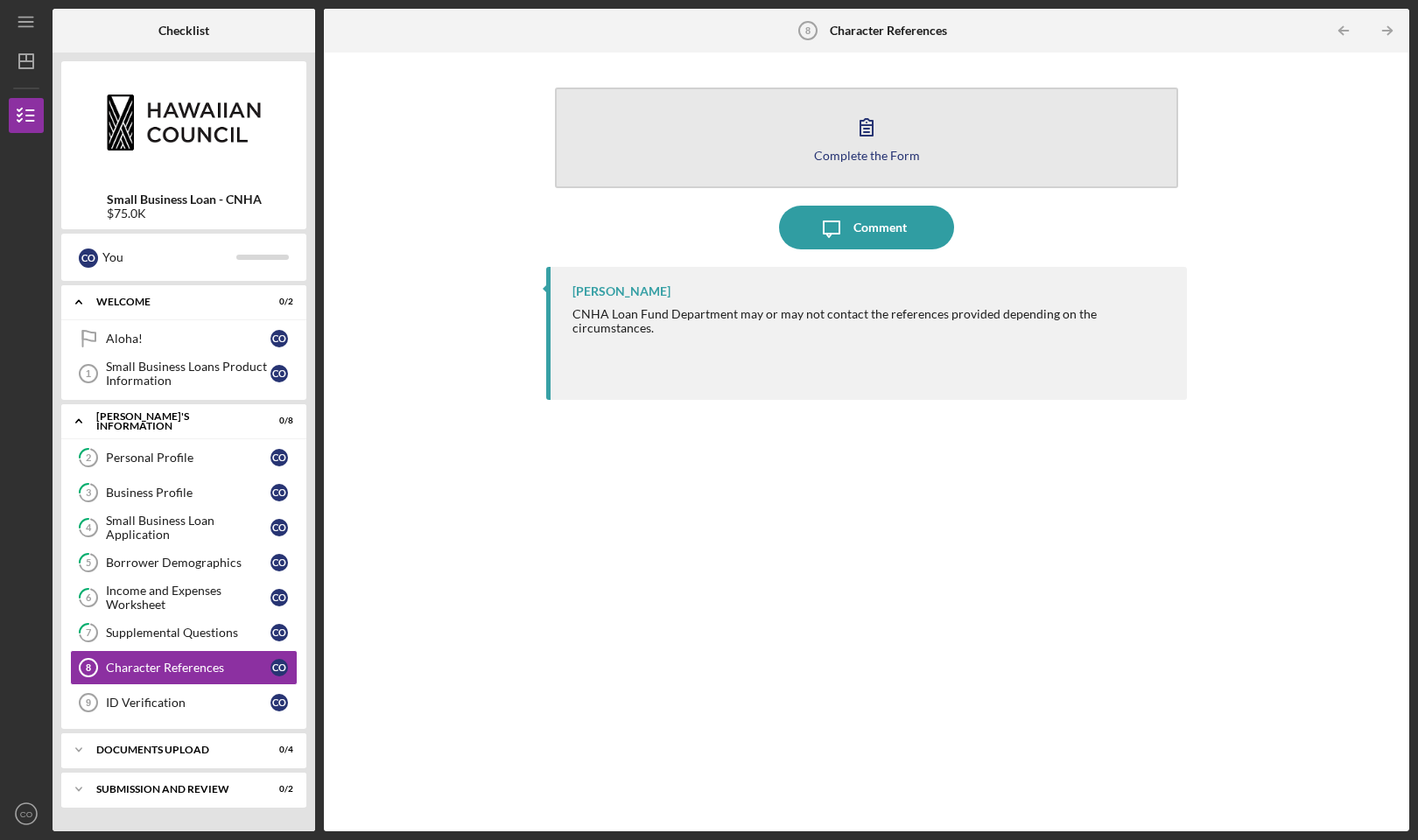
click at [697, 130] on button "Complete the Form Form" at bounding box center [867, 138] width 623 height 100
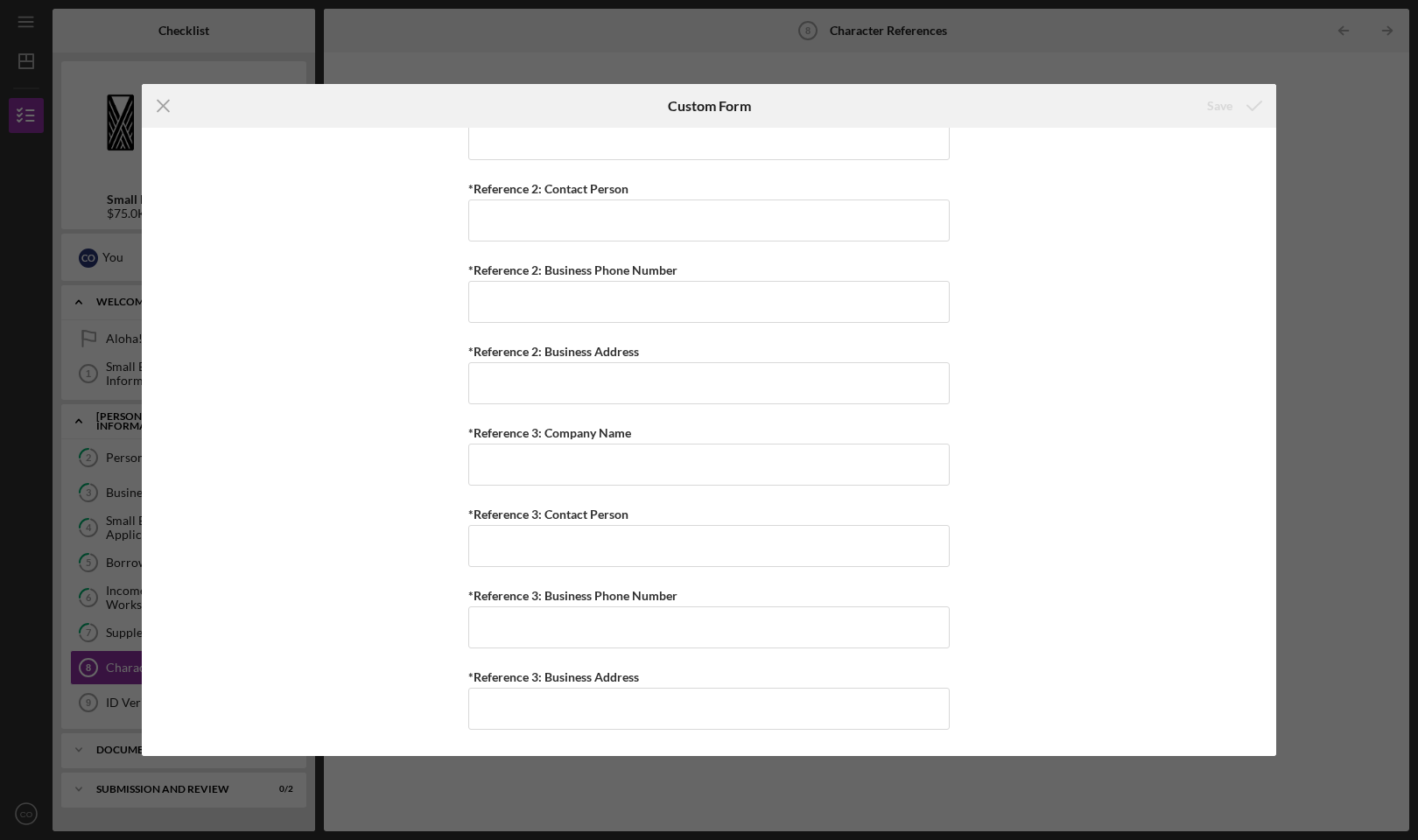
scroll to position [1467, 0]
click at [160, 106] on icon "Icon/Menu Close" at bounding box center [163, 105] width 43 height 43
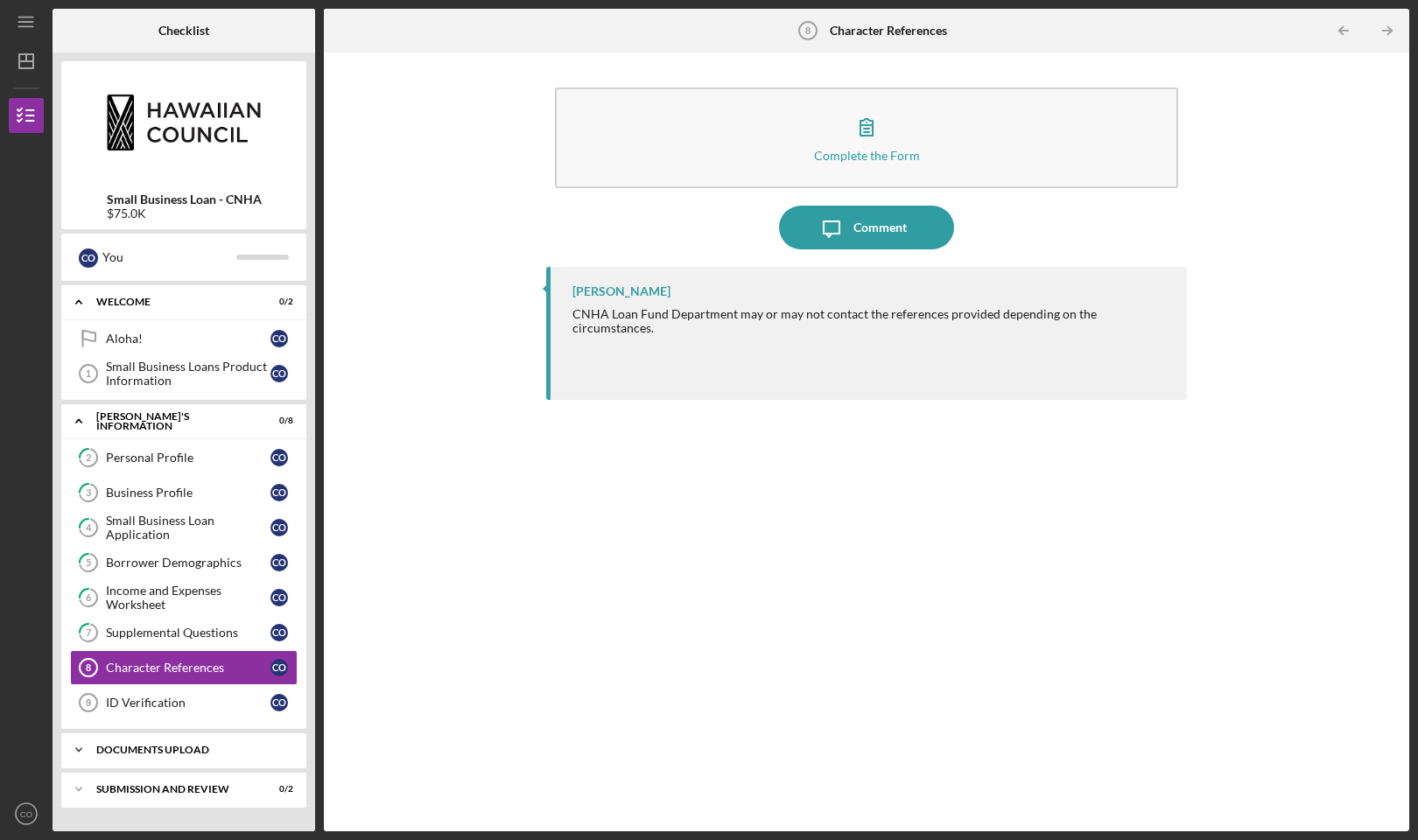
click at [146, 745] on div "DOCUMENTS UPLOAD" at bounding box center [190, 749] width 188 height 11
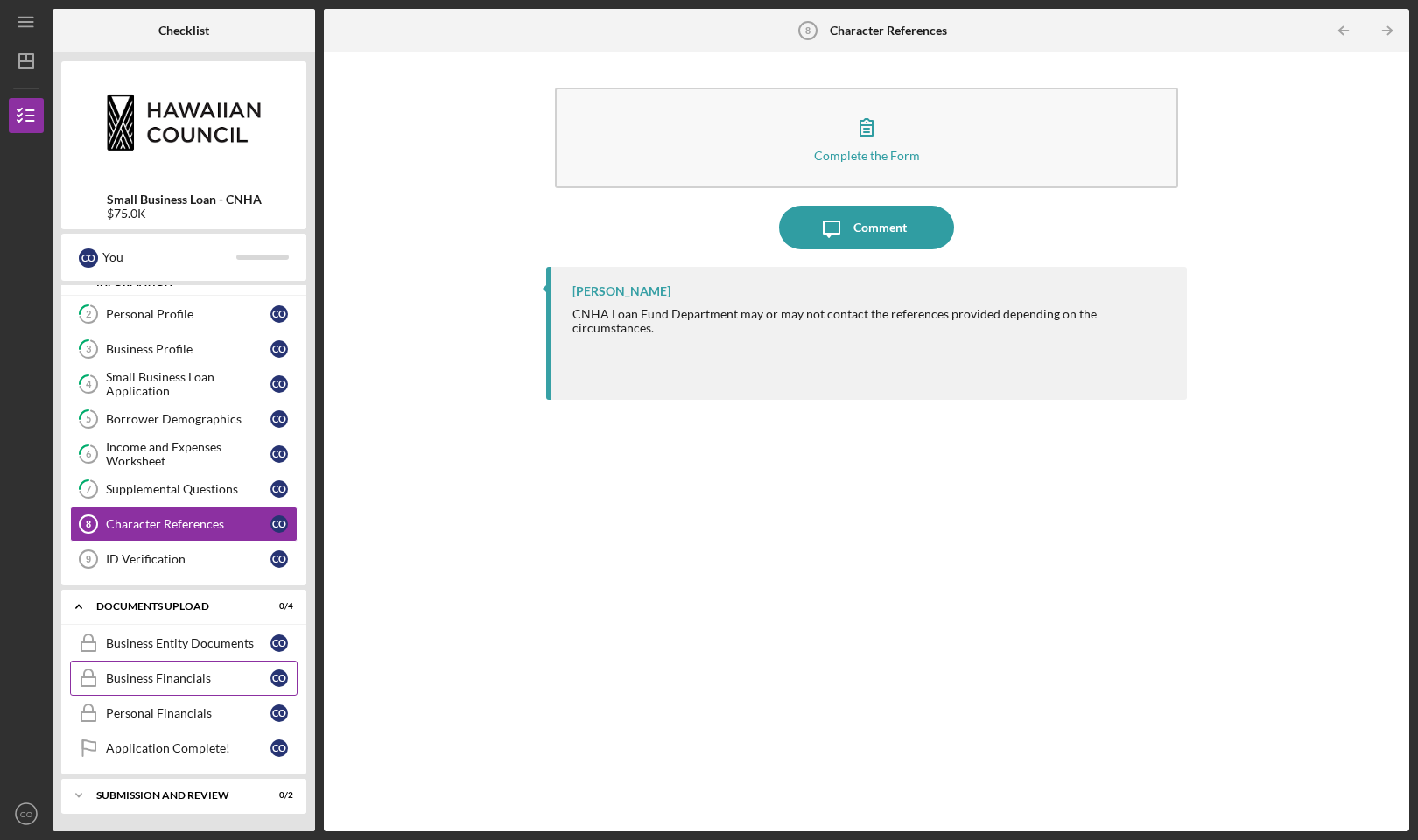
scroll to position [144, 0]
click at [202, 714] on div "Personal Financials" at bounding box center [188, 713] width 164 height 14
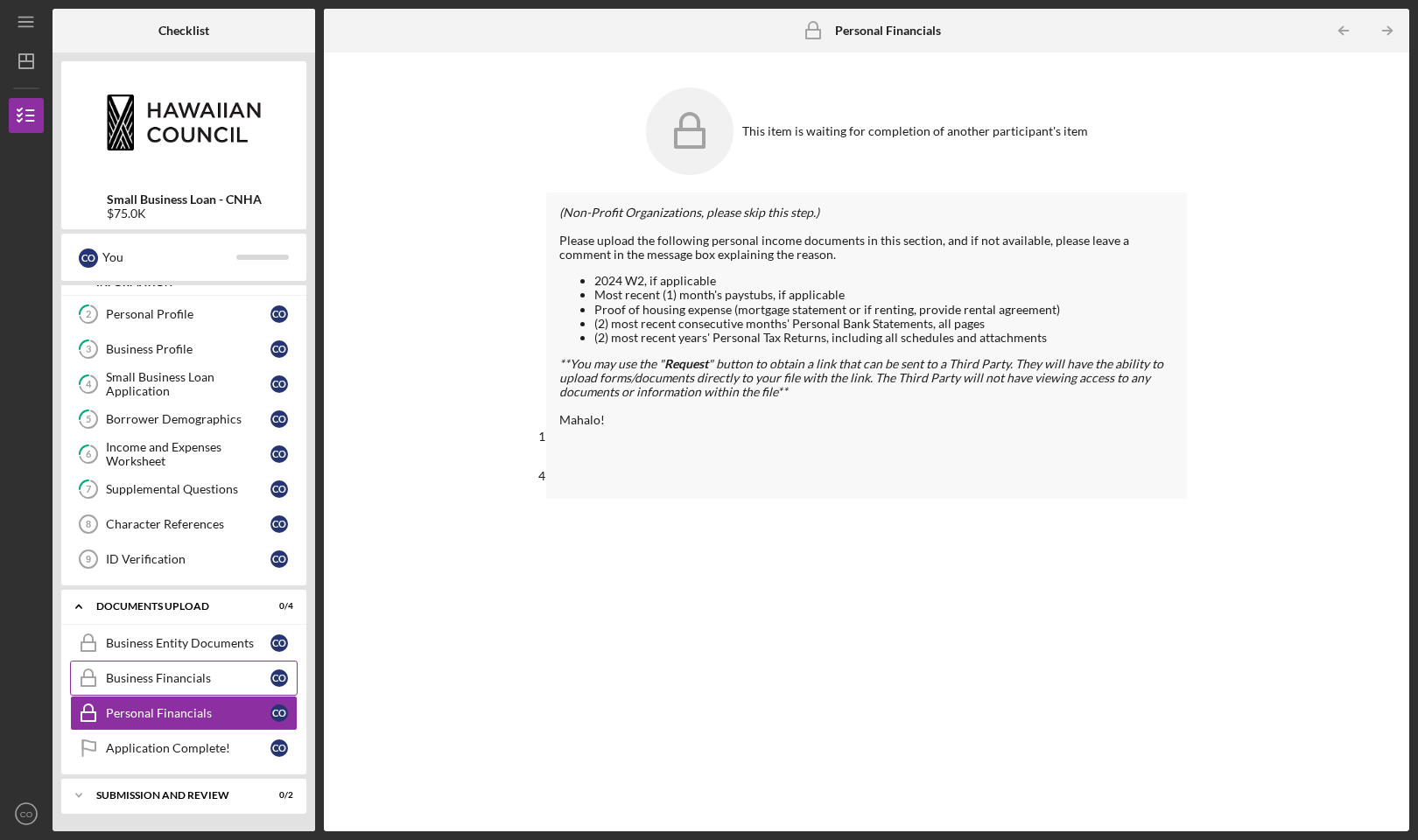
click at [203, 683] on div "Business Financials" at bounding box center [188, 678] width 164 height 14
